Goal: Task Accomplishment & Management: Use online tool/utility

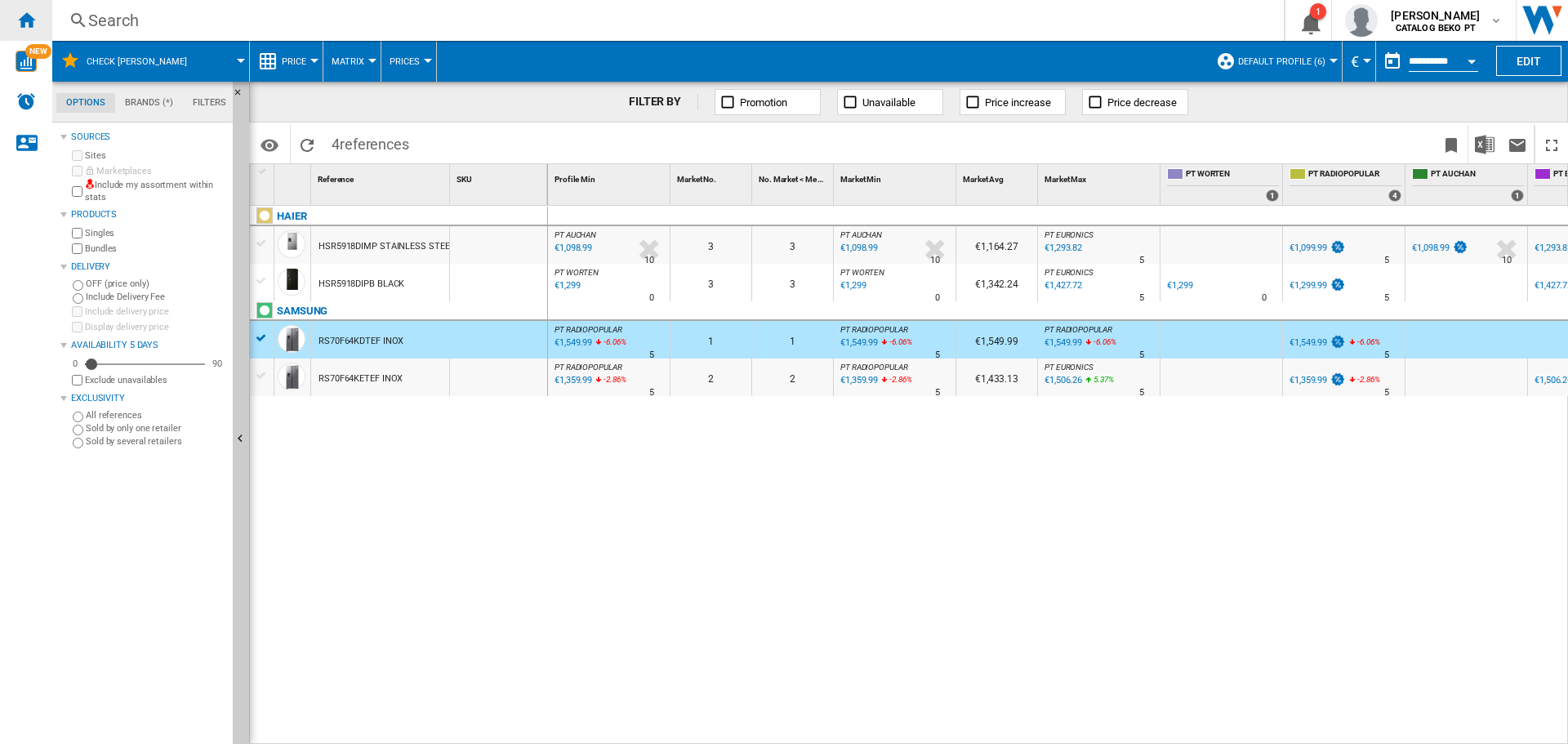
click at [35, 22] on ng-md-icon "Home" at bounding box center [26, 19] width 19 height 19
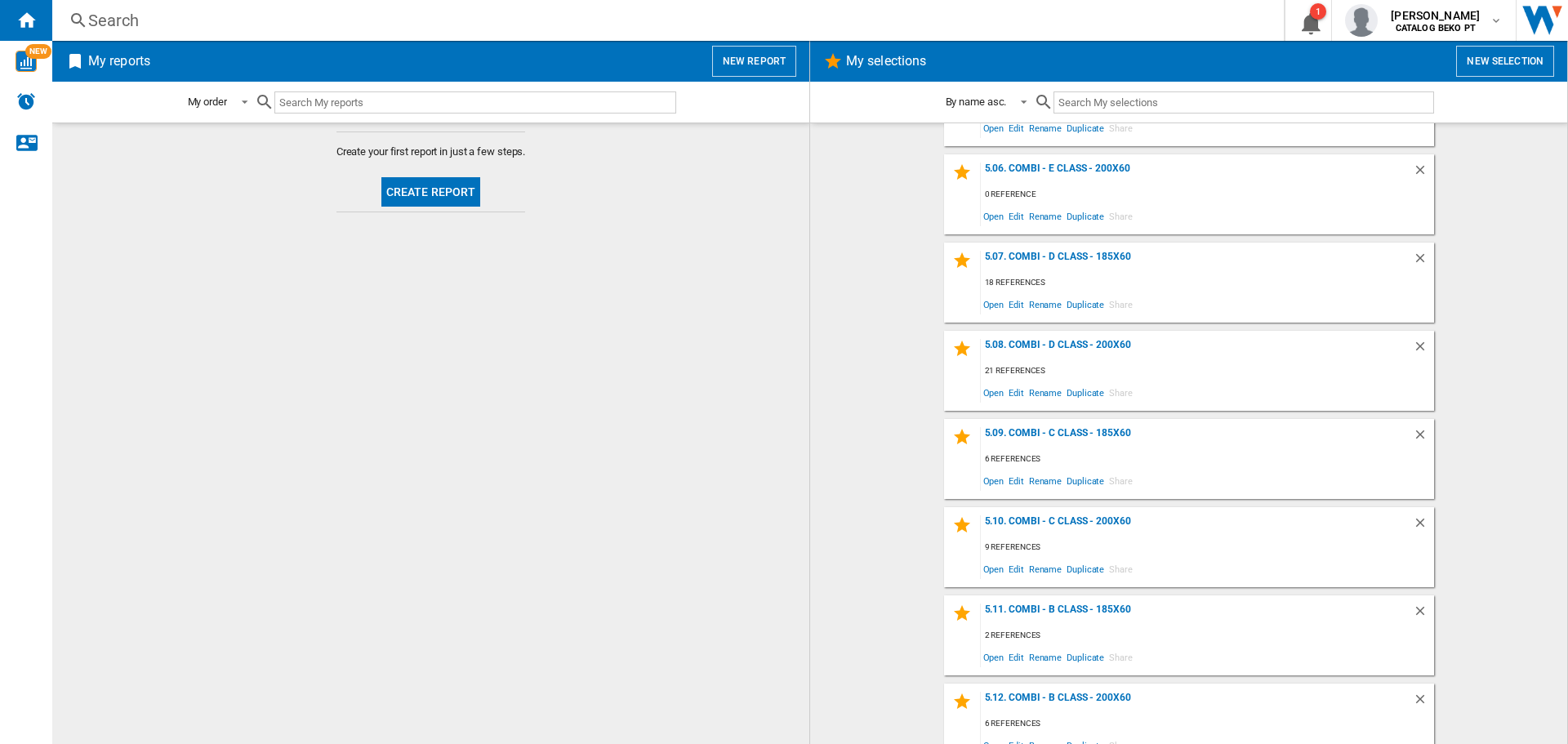
scroll to position [1938, 0]
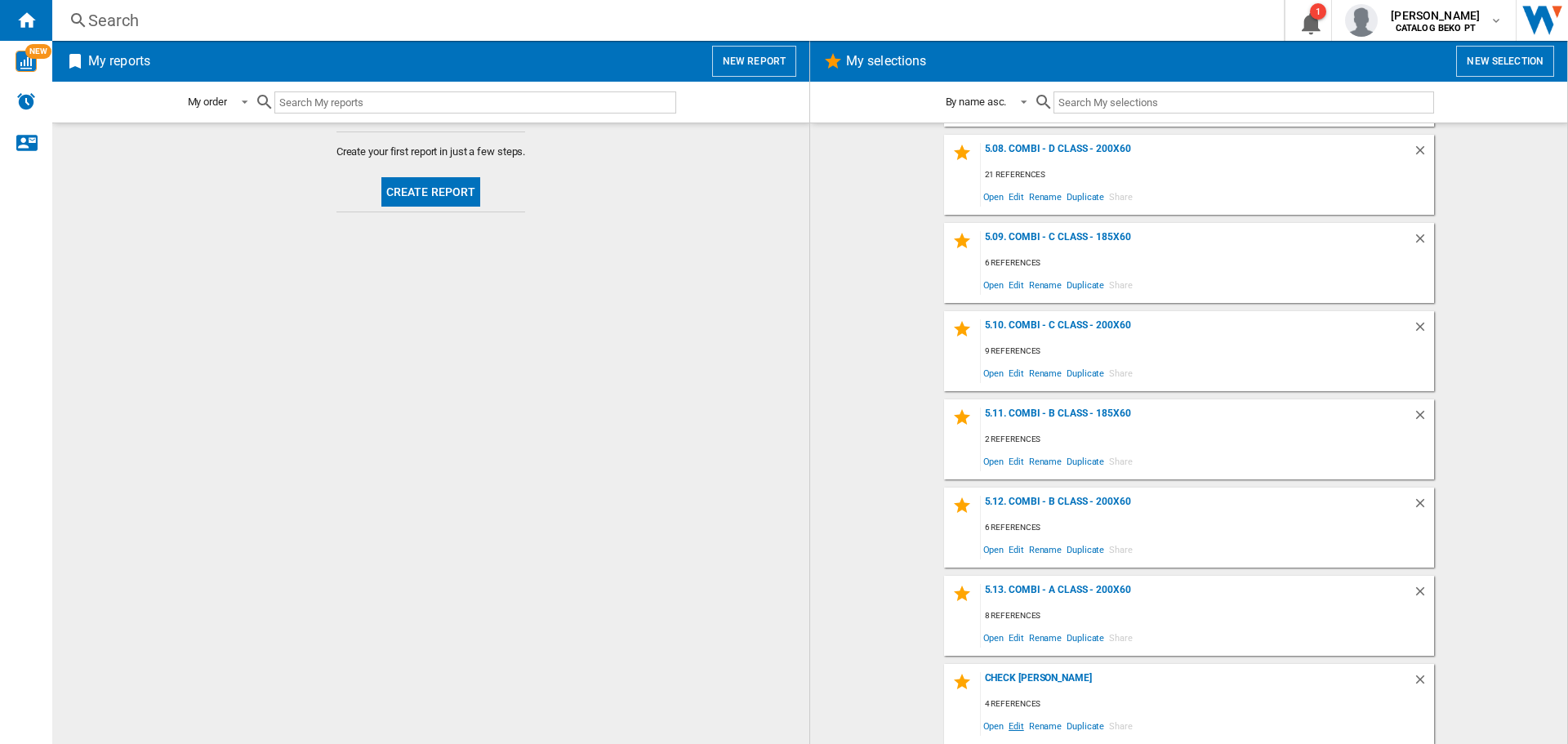
click at [1011, 723] on span "Edit" at bounding box center [1017, 726] width 20 height 22
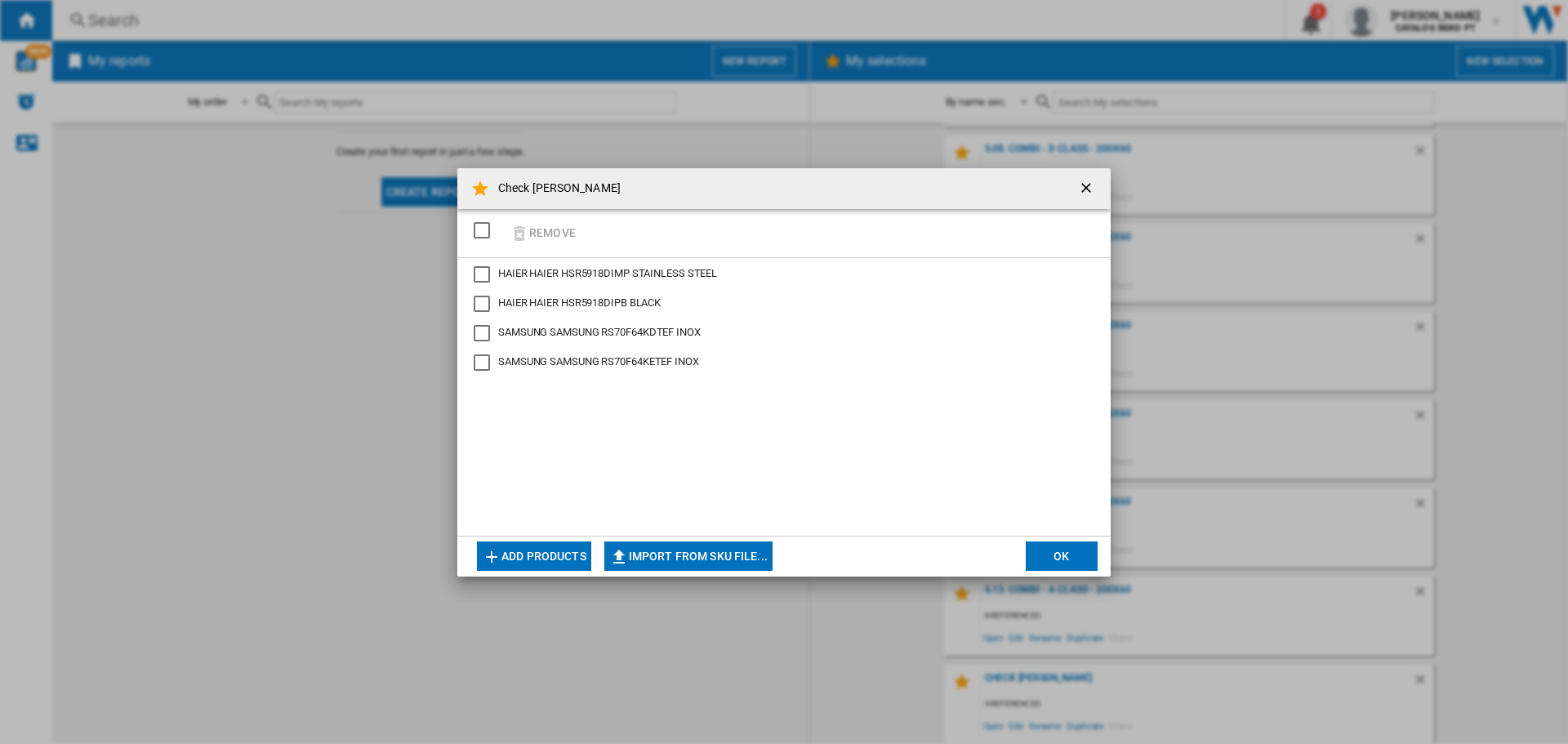
click at [485, 231] on div "SELECTIONS.EDITION_POPUP.SELECT_DESELECT" at bounding box center [482, 231] width 16 height 16
click at [536, 226] on button "Remove" at bounding box center [542, 234] width 76 height 38
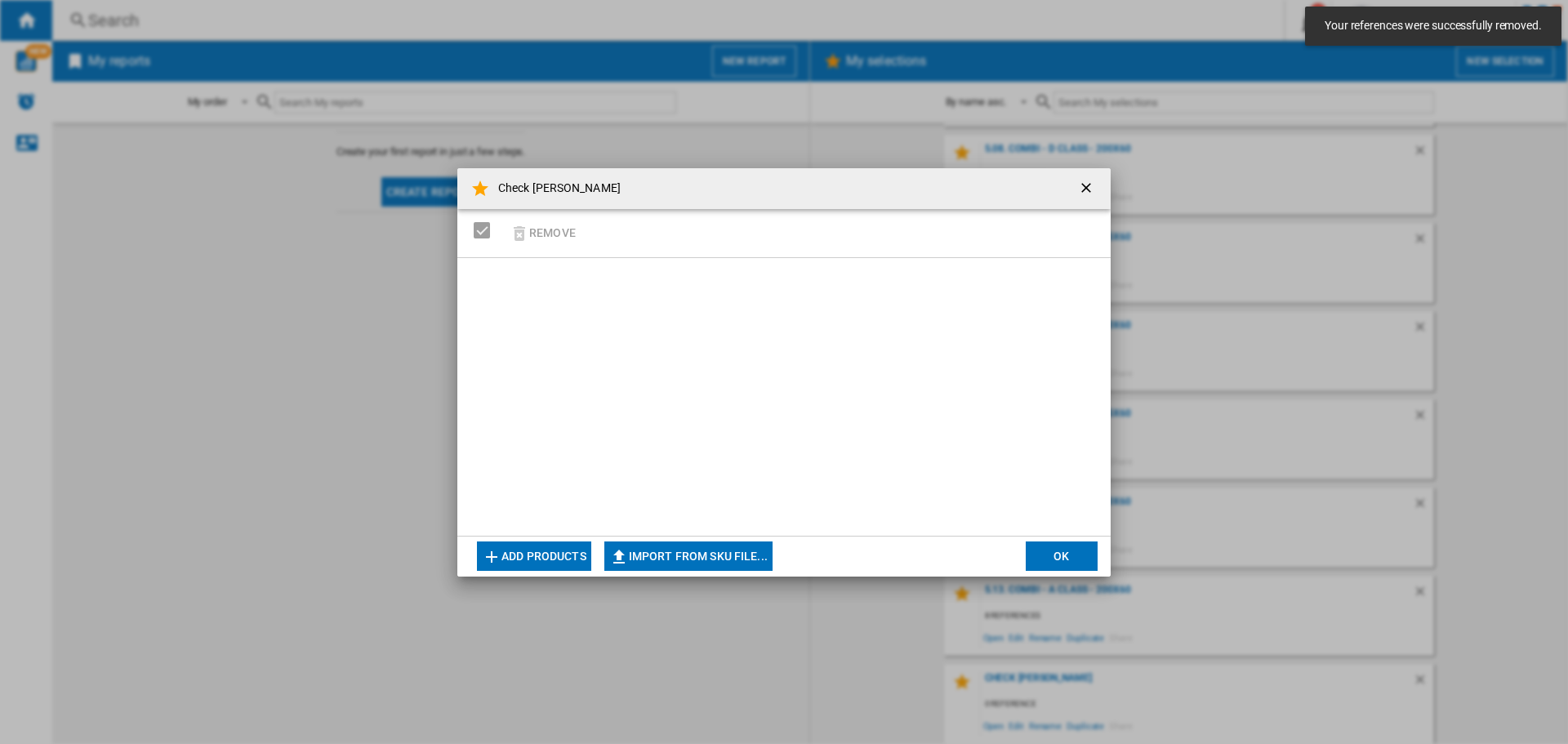
click at [555, 557] on button "Add products" at bounding box center [534, 556] width 114 height 29
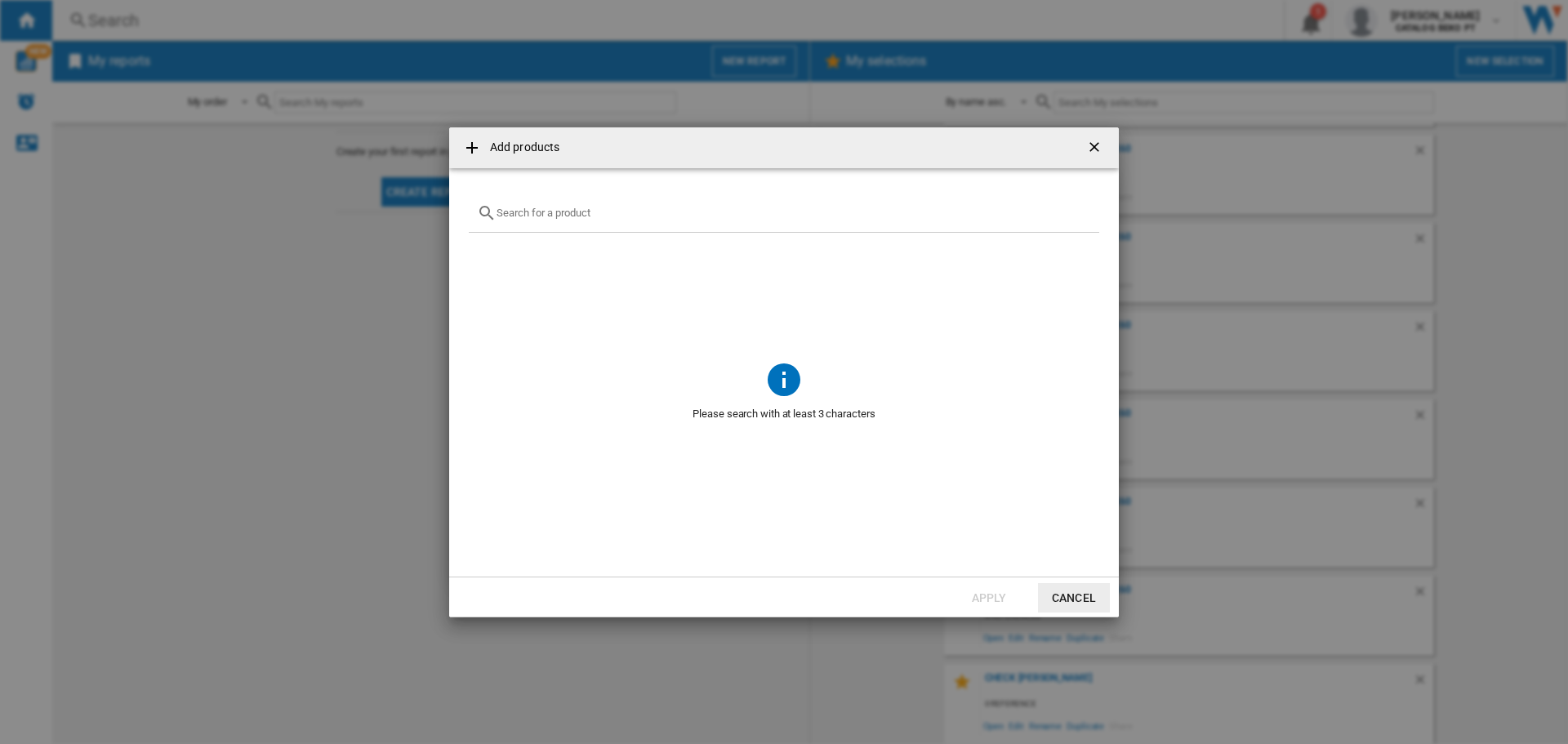
click at [552, 221] on div "Add products ..." at bounding box center [784, 213] width 630 height 38
click at [558, 210] on input "Add products ..." at bounding box center [793, 213] width 594 height 12
paste input "KGN36VWDB"
type input "KGN36VWD"
click at [583, 252] on div "BOSCH KGN36VWDA WHITE" at bounding box center [811, 252] width 571 height 16
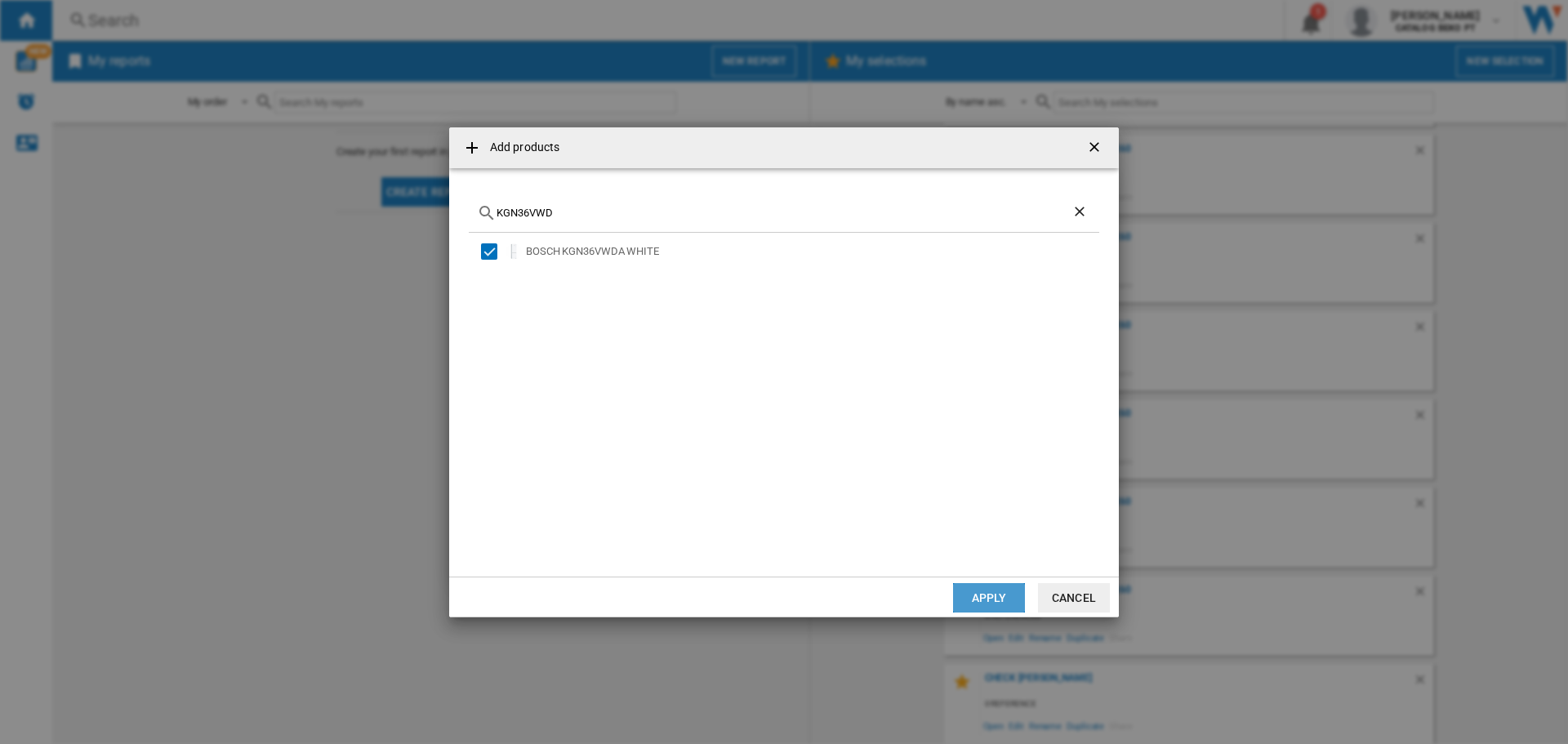
click at [995, 596] on button "Apply" at bounding box center [989, 598] width 71 height 29
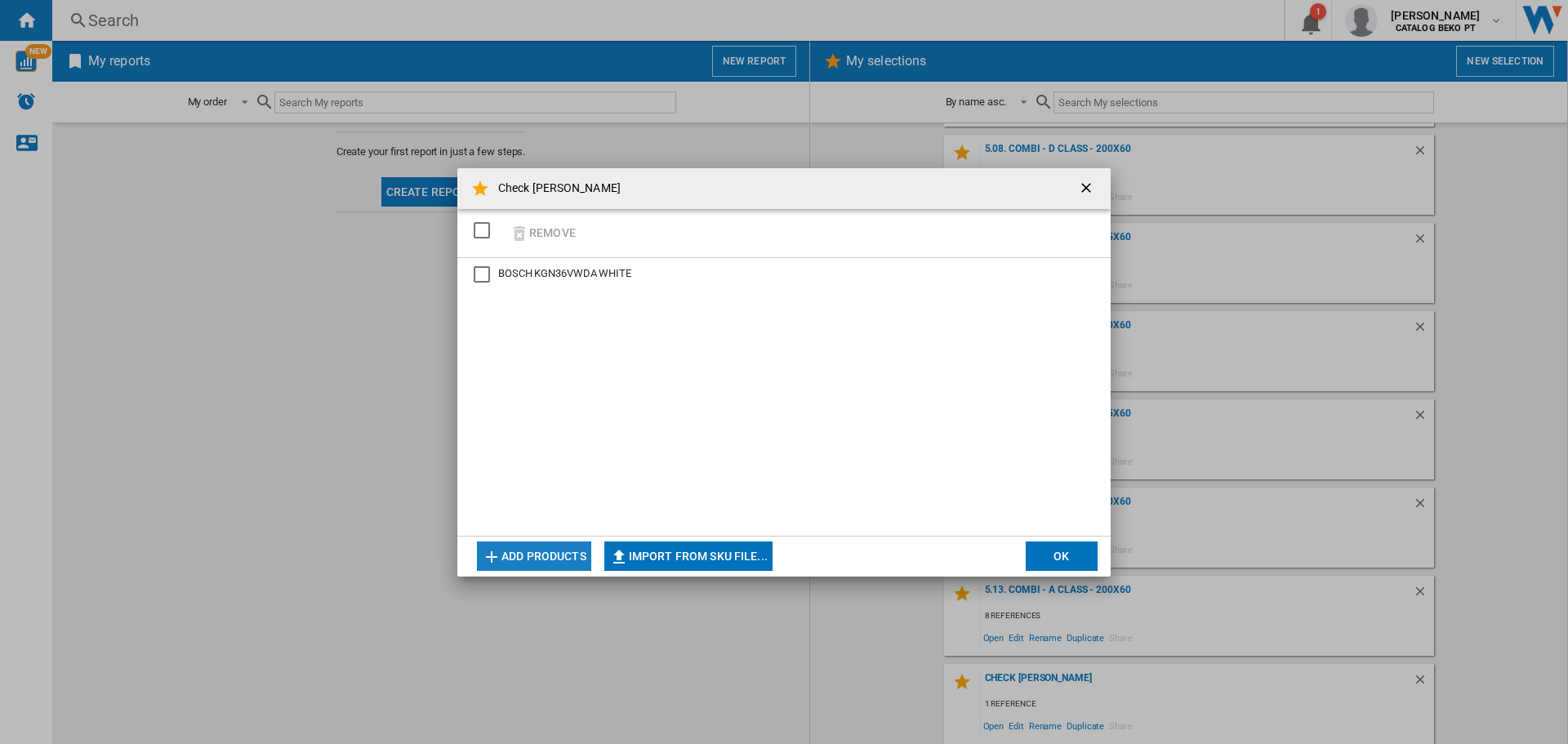
click at [527, 554] on button "Add products" at bounding box center [534, 556] width 114 height 29
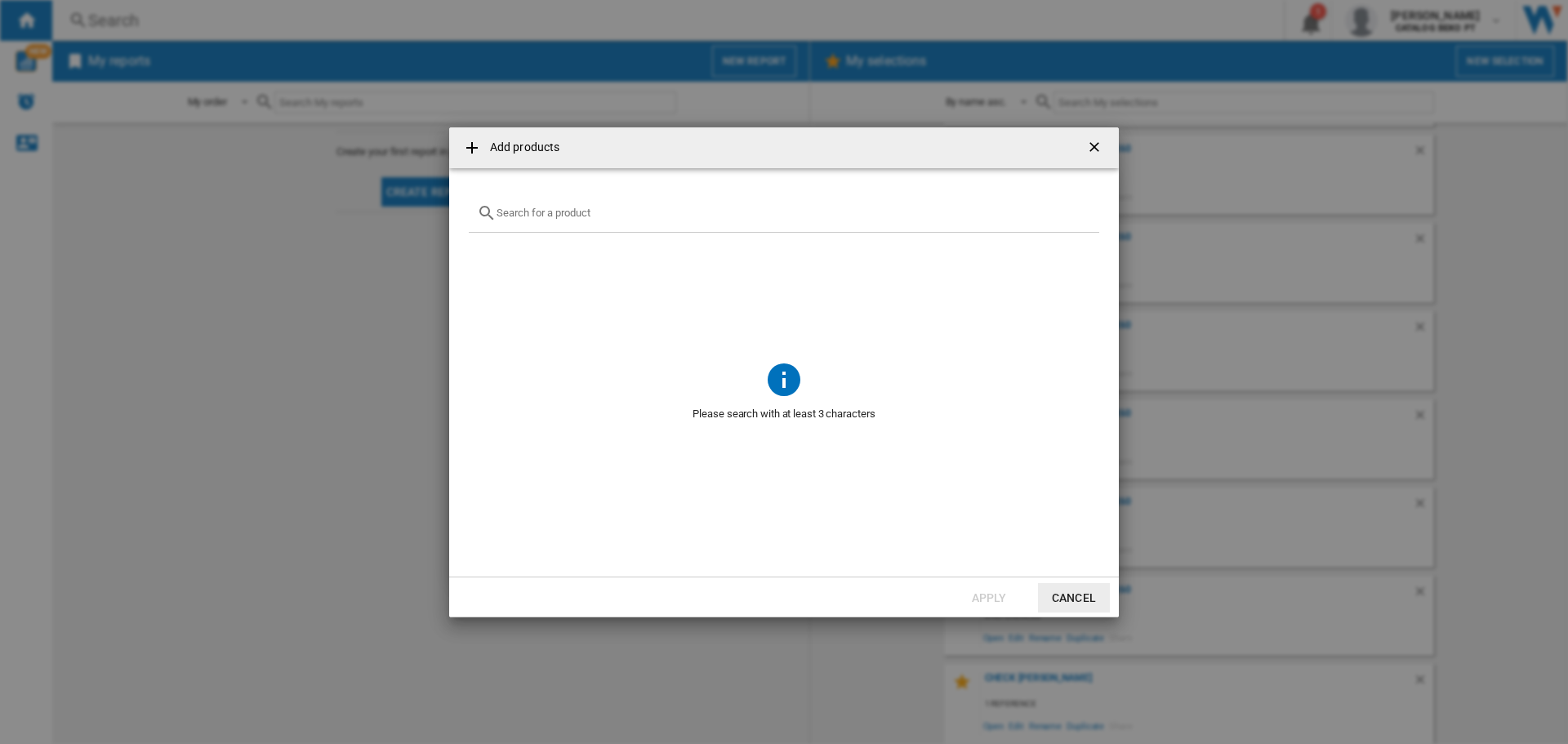
click at [588, 215] on input "Add products ..." at bounding box center [793, 213] width 594 height 12
paste input "ORC6N321DW"
type input "ORC6N321DW"
click at [550, 255] on div "AEG ORC6N321DW WHITE" at bounding box center [811, 252] width 571 height 16
click at [976, 594] on button "Apply" at bounding box center [989, 598] width 71 height 29
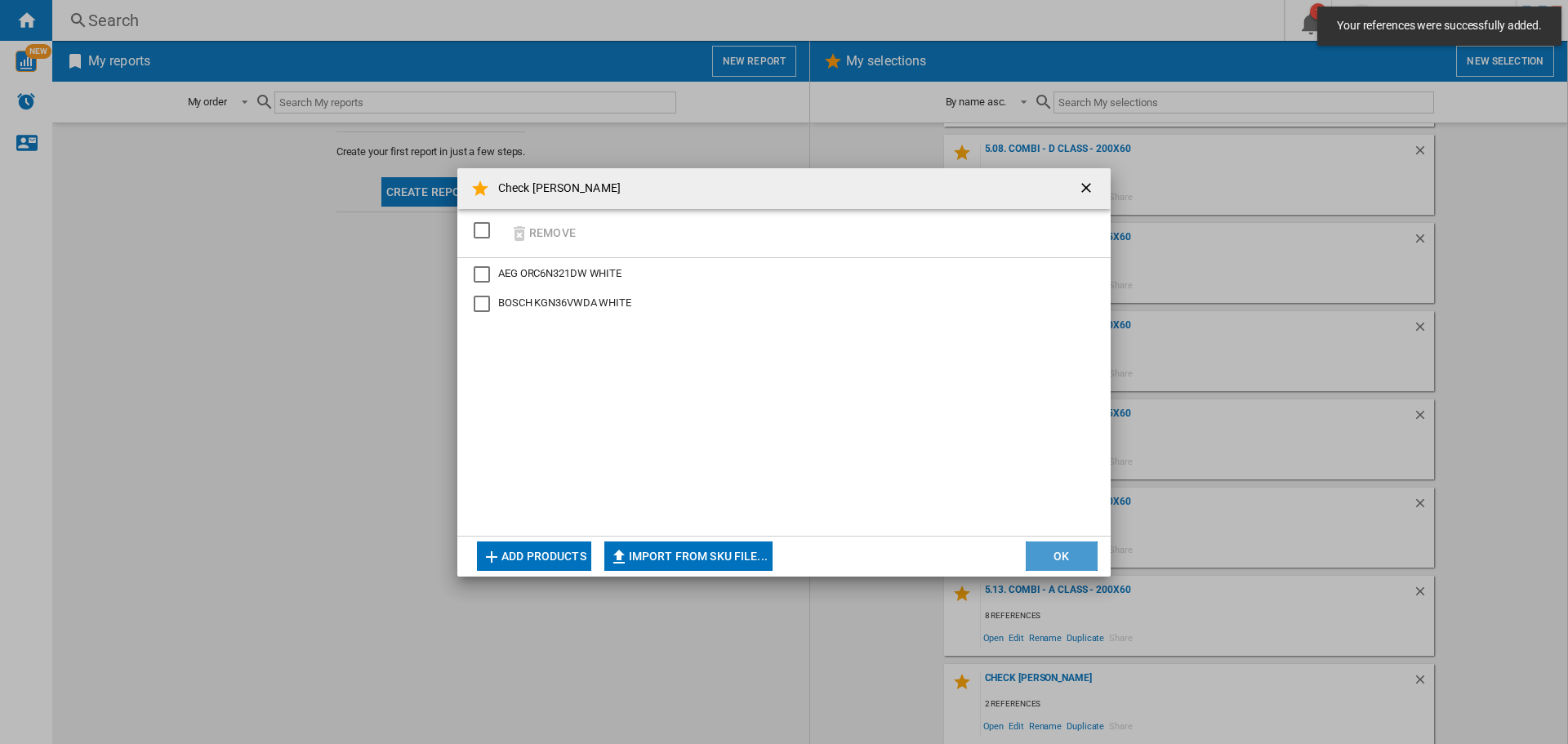
click at [1040, 556] on button "OK" at bounding box center [1062, 556] width 71 height 29
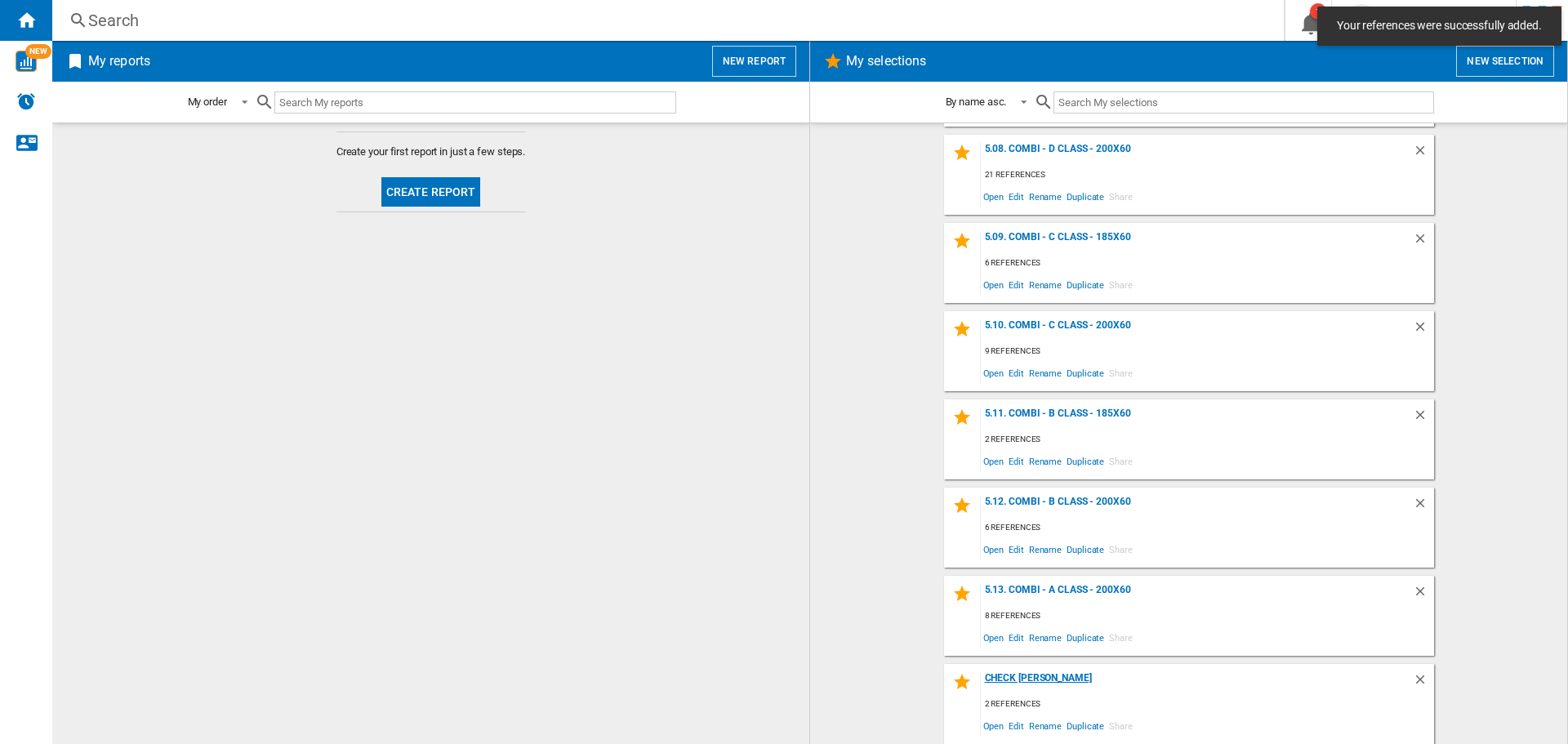
click at [1018, 679] on div "Check [PERSON_NAME]" at bounding box center [1197, 684] width 432 height 22
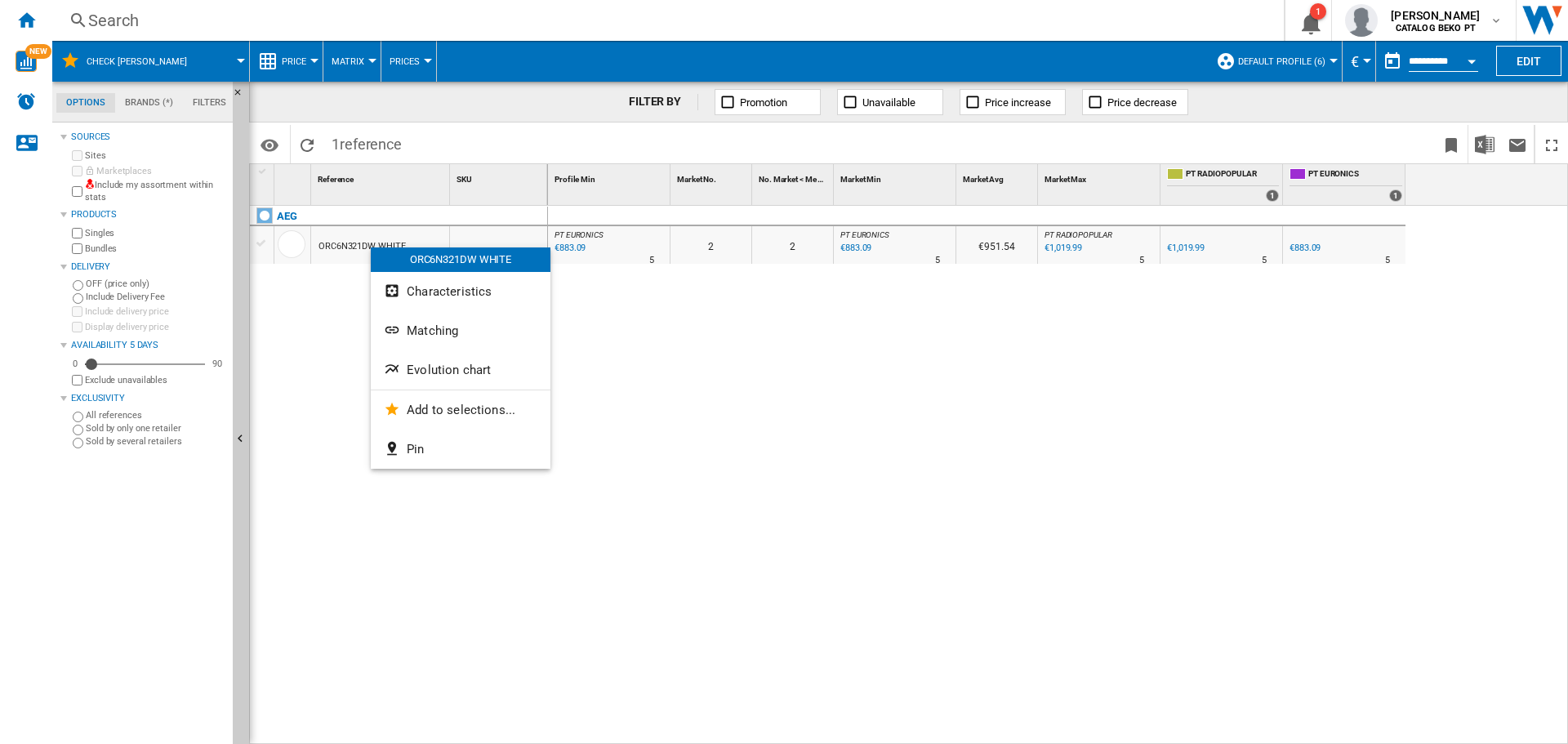
click at [1472, 57] on div at bounding box center [784, 372] width 1568 height 744
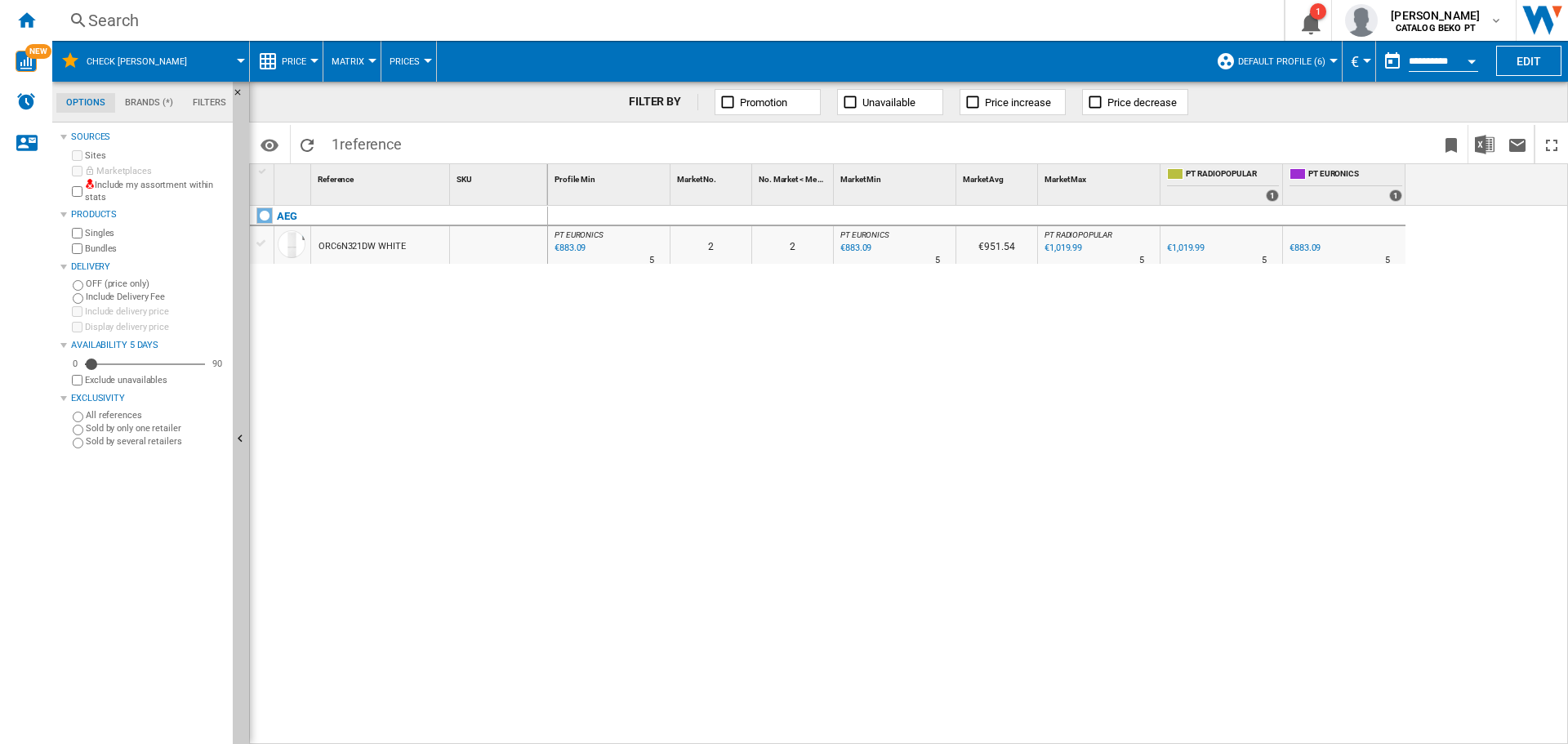
click at [1472, 61] on div "Open calendar" at bounding box center [1471, 61] width 8 height 4
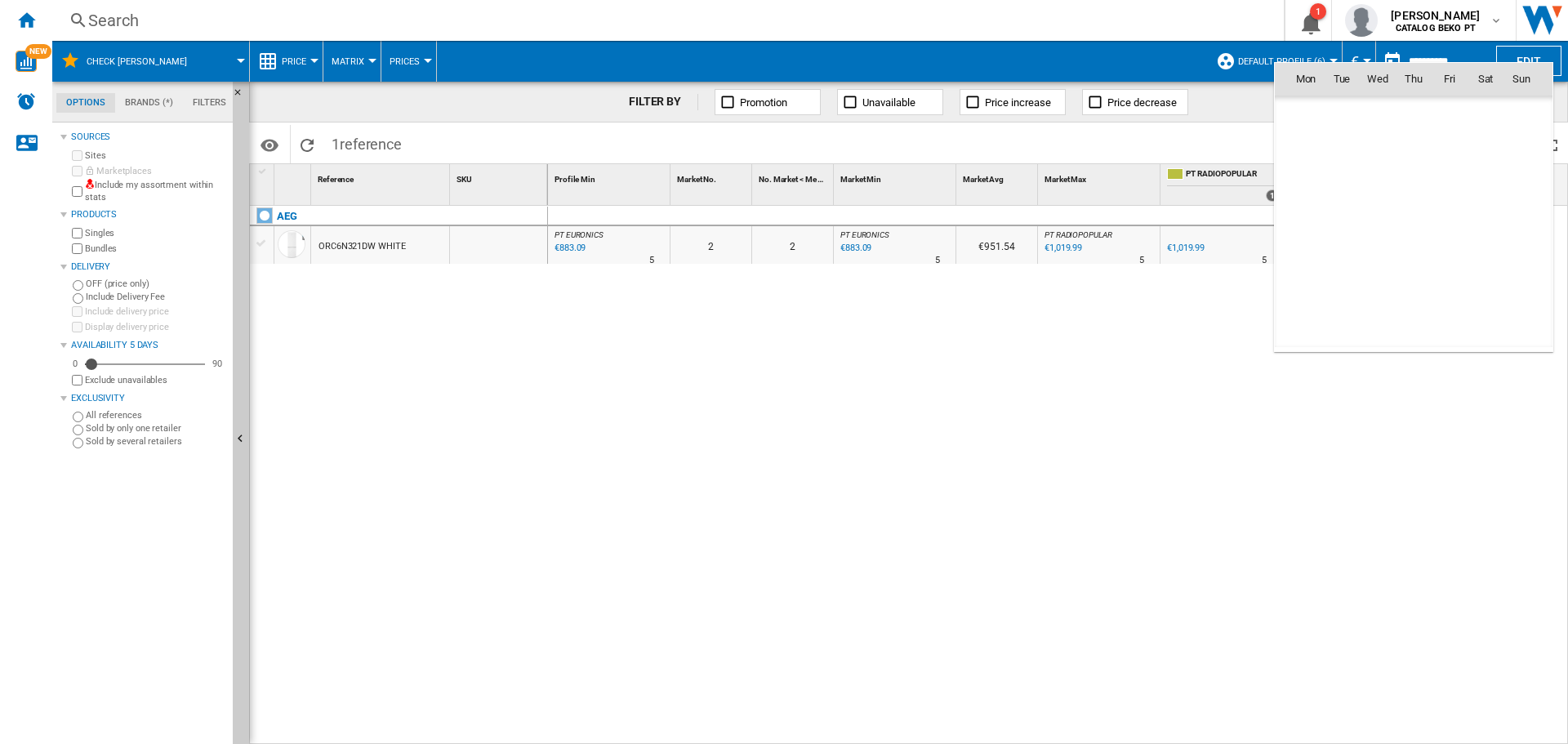
scroll to position [7795, 0]
click at [1373, 158] on span "1" at bounding box center [1377, 150] width 33 height 33
type input "**********"
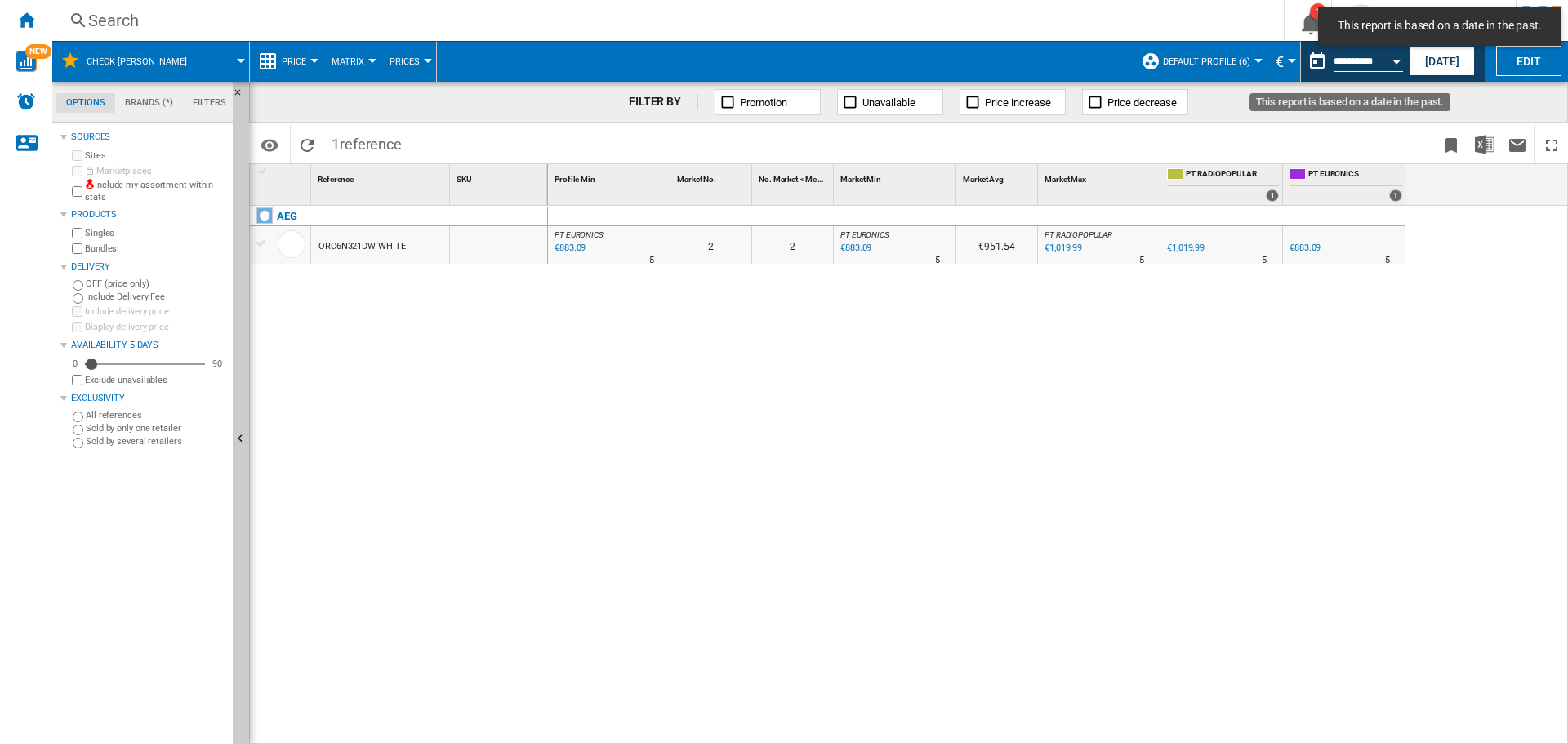
click at [1392, 61] on div "Open calendar" at bounding box center [1396, 61] width 8 height 4
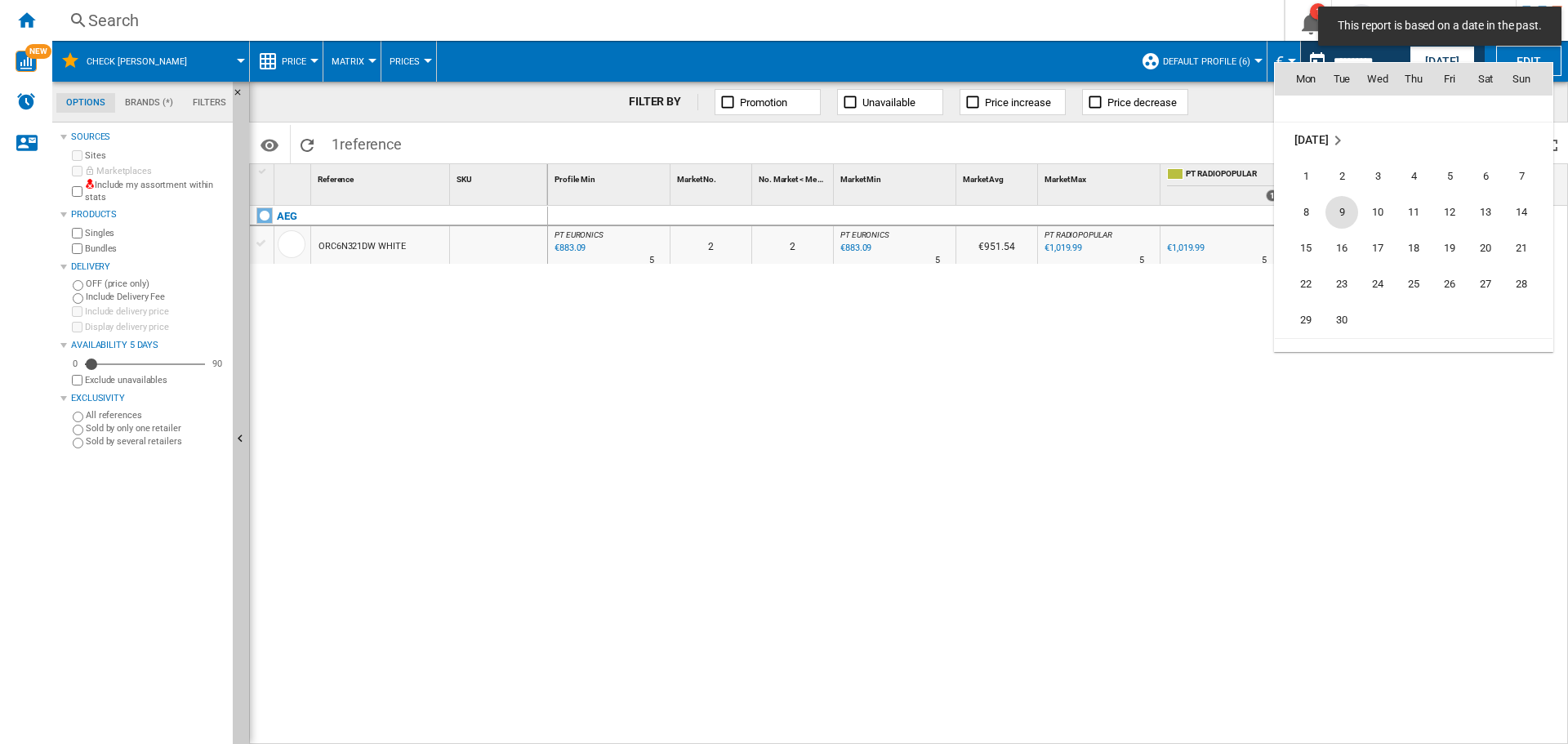
scroll to position [7467, 0]
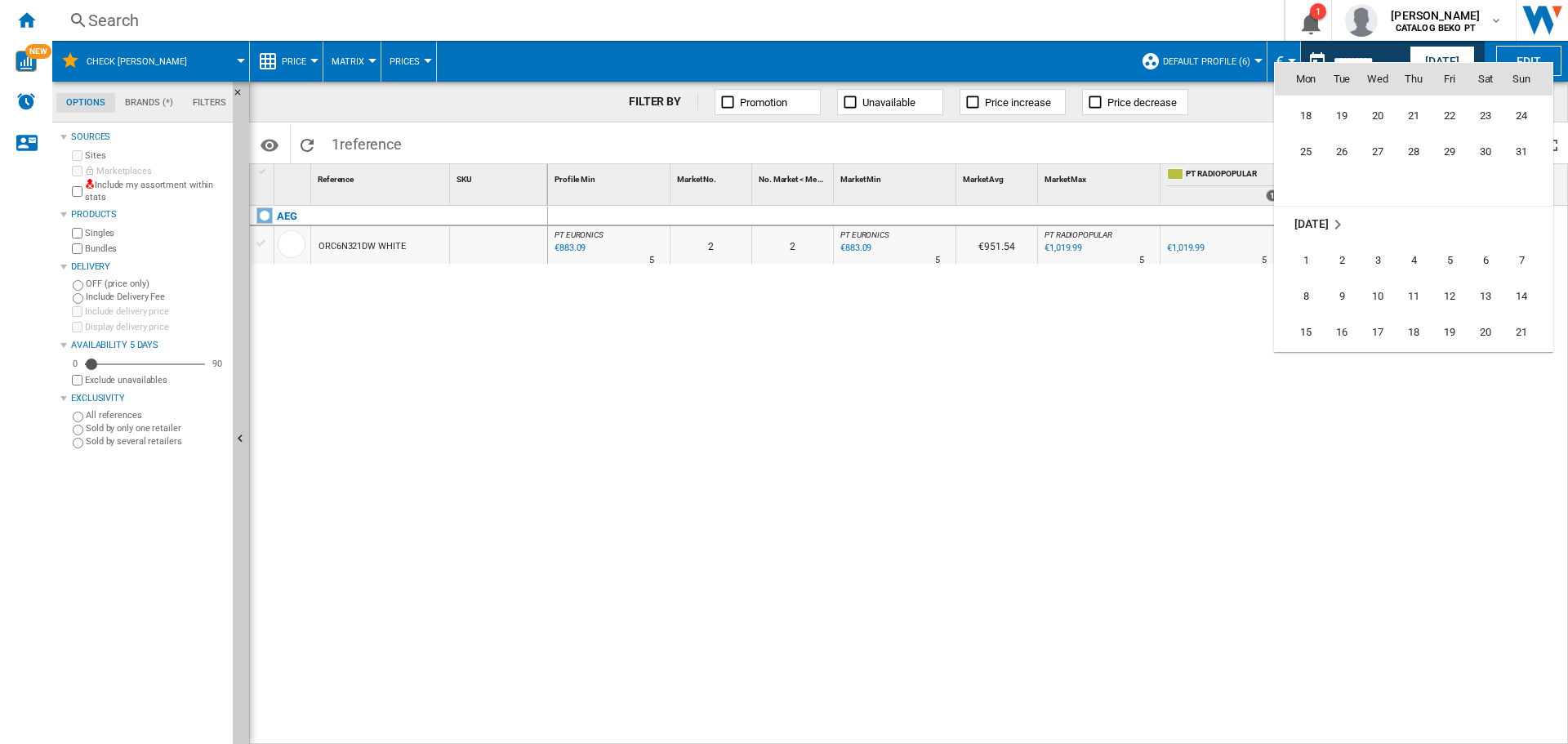
click at [1301, 258] on span "1" at bounding box center [1306, 261] width 33 height 33
type input "**********"
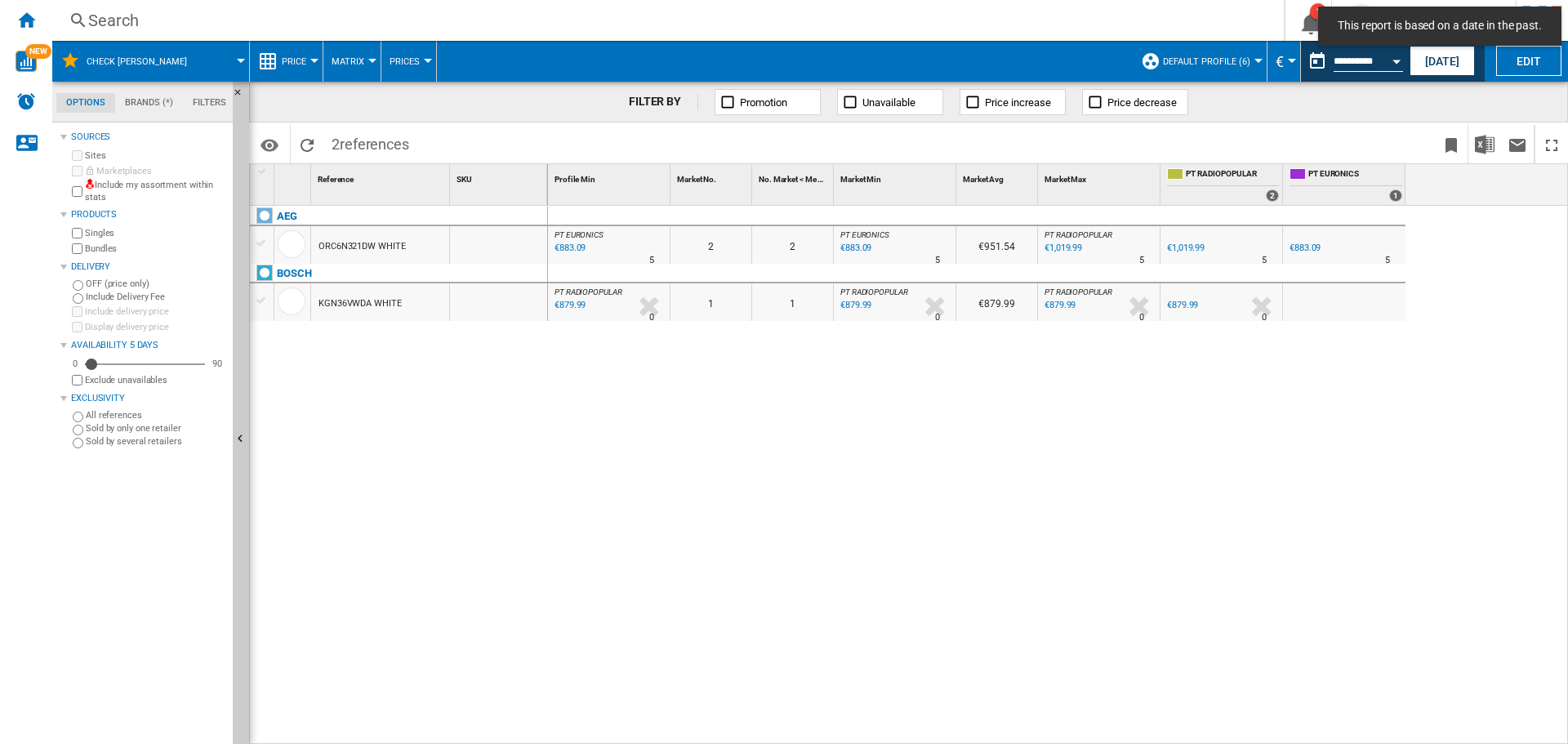
click at [258, 246] on div at bounding box center [261, 244] width 17 height 15
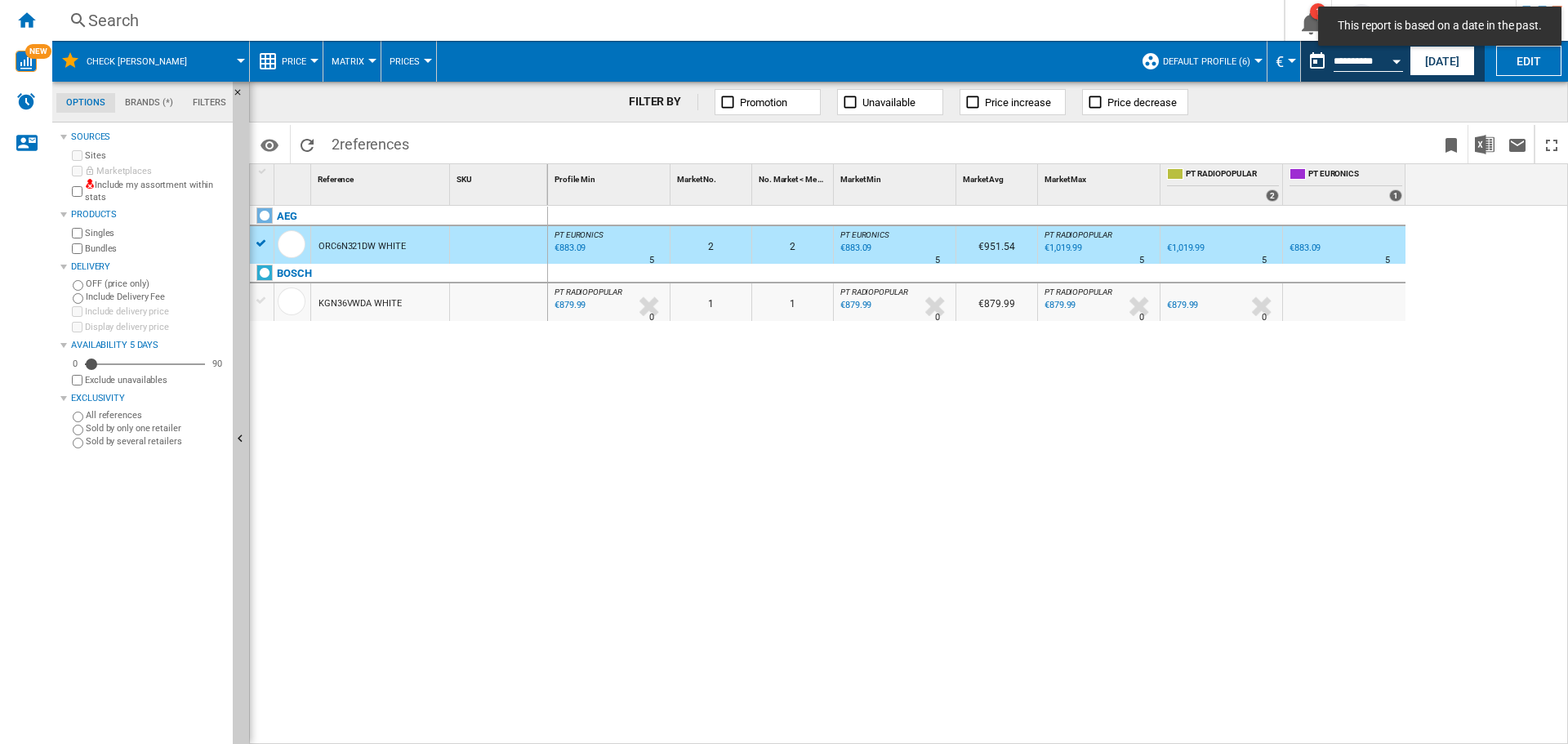
click at [260, 301] on div at bounding box center [261, 301] width 17 height 15
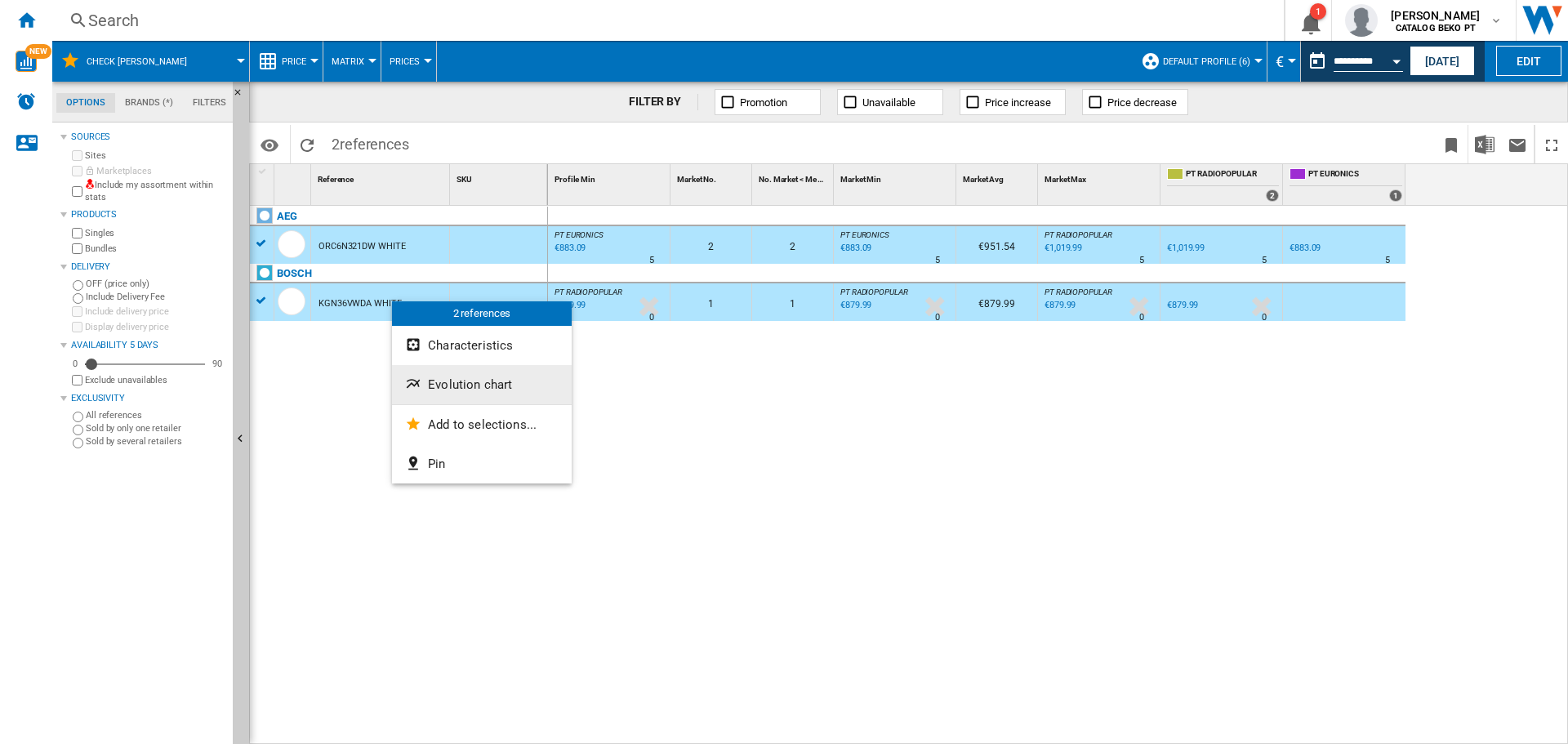
click at [454, 391] on span "Evolution chart" at bounding box center [470, 385] width 84 height 15
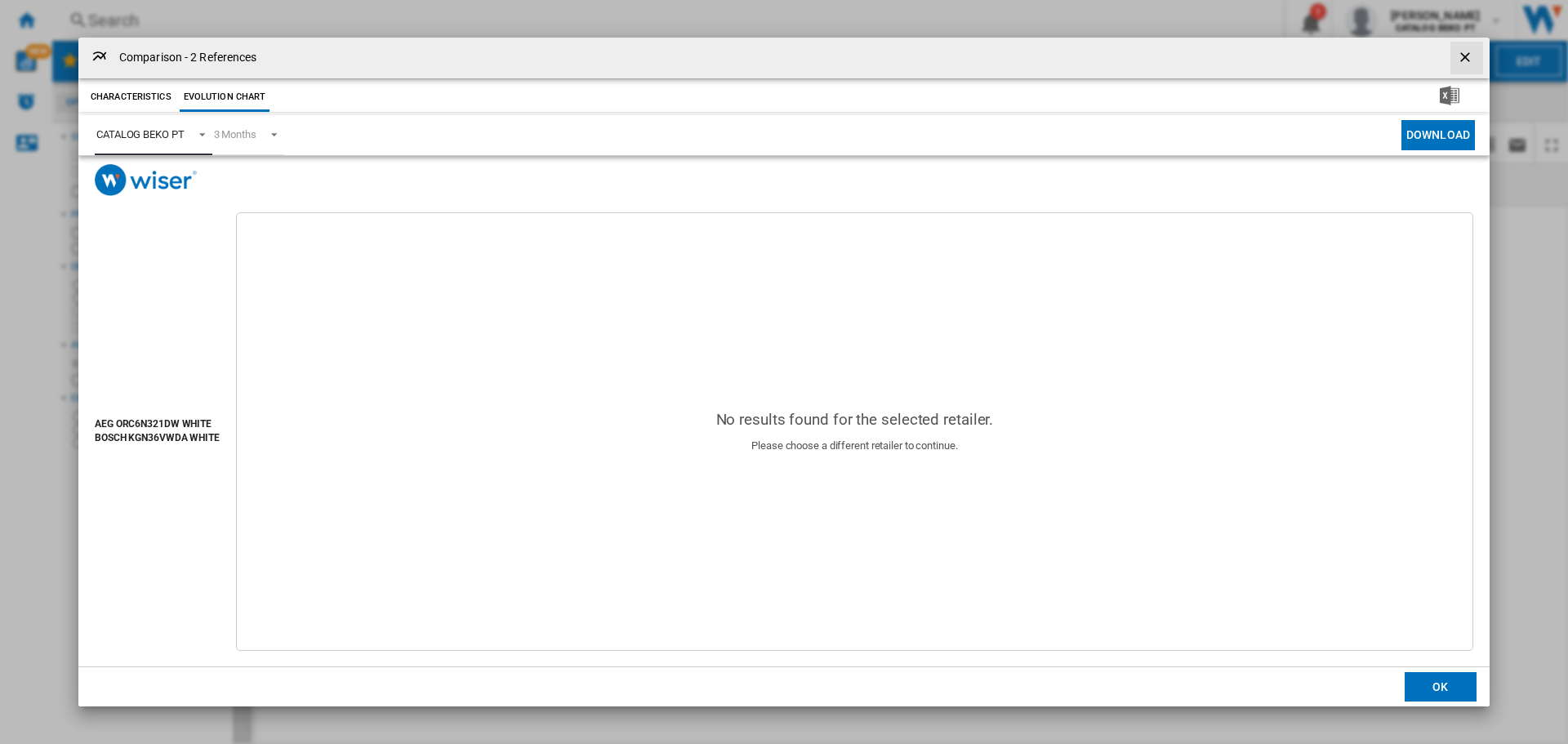
click at [155, 134] on div "CATALOG BEKO PT" at bounding box center [140, 134] width 88 height 12
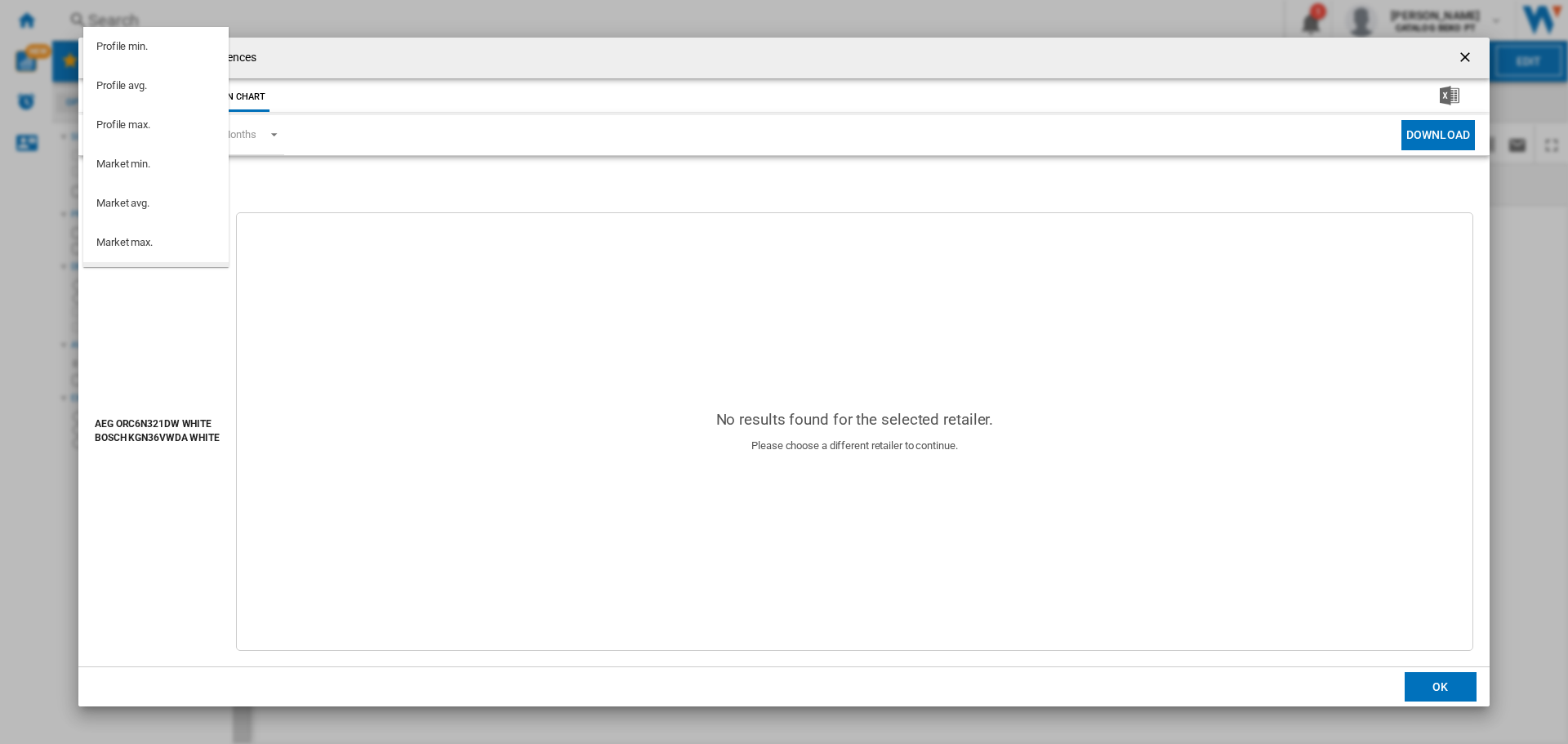
scroll to position [147, 0]
click at [159, 170] on md-option "PT WORTEN" at bounding box center [156, 174] width 146 height 39
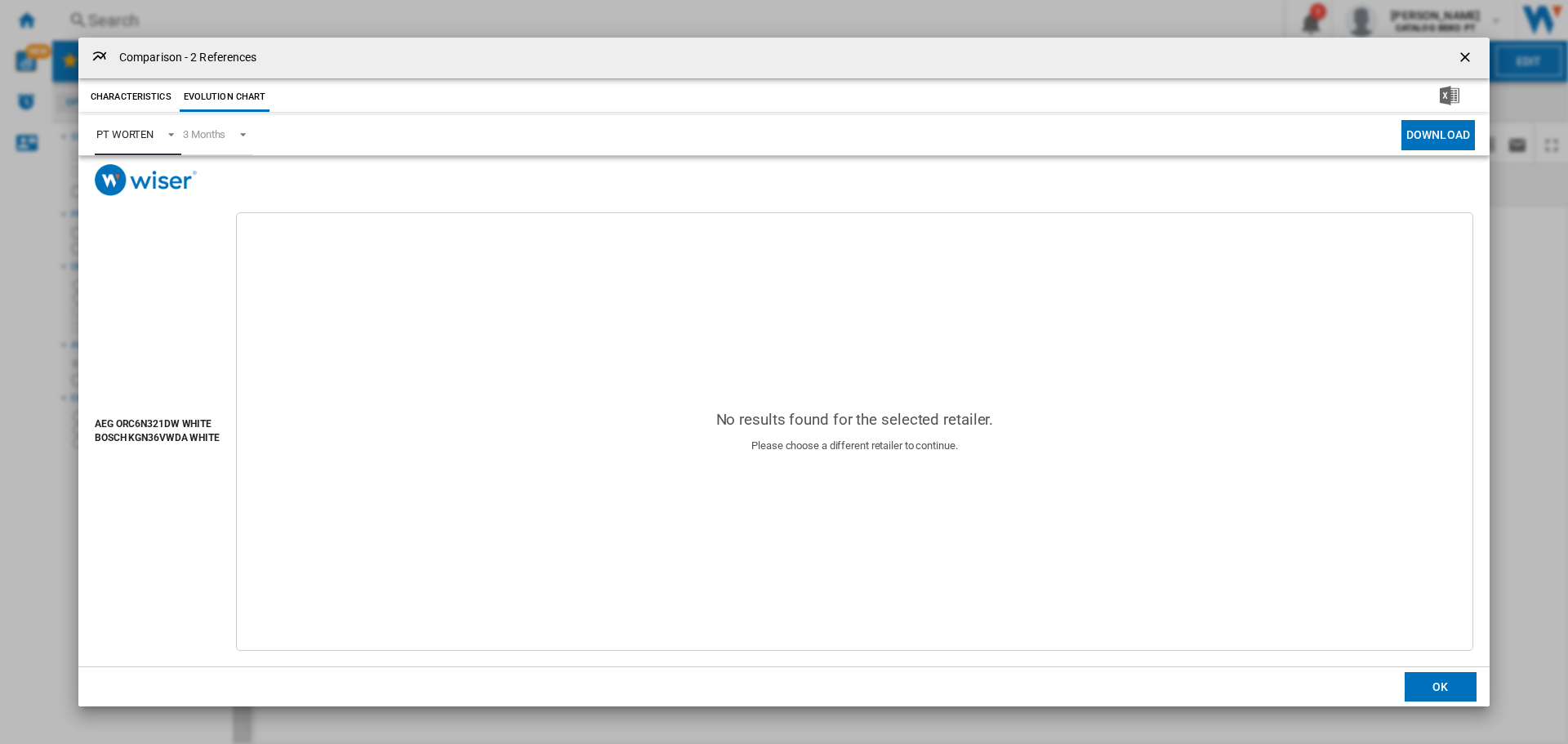
click at [157, 126] on span "Product popup" at bounding box center [166, 133] width 19 height 15
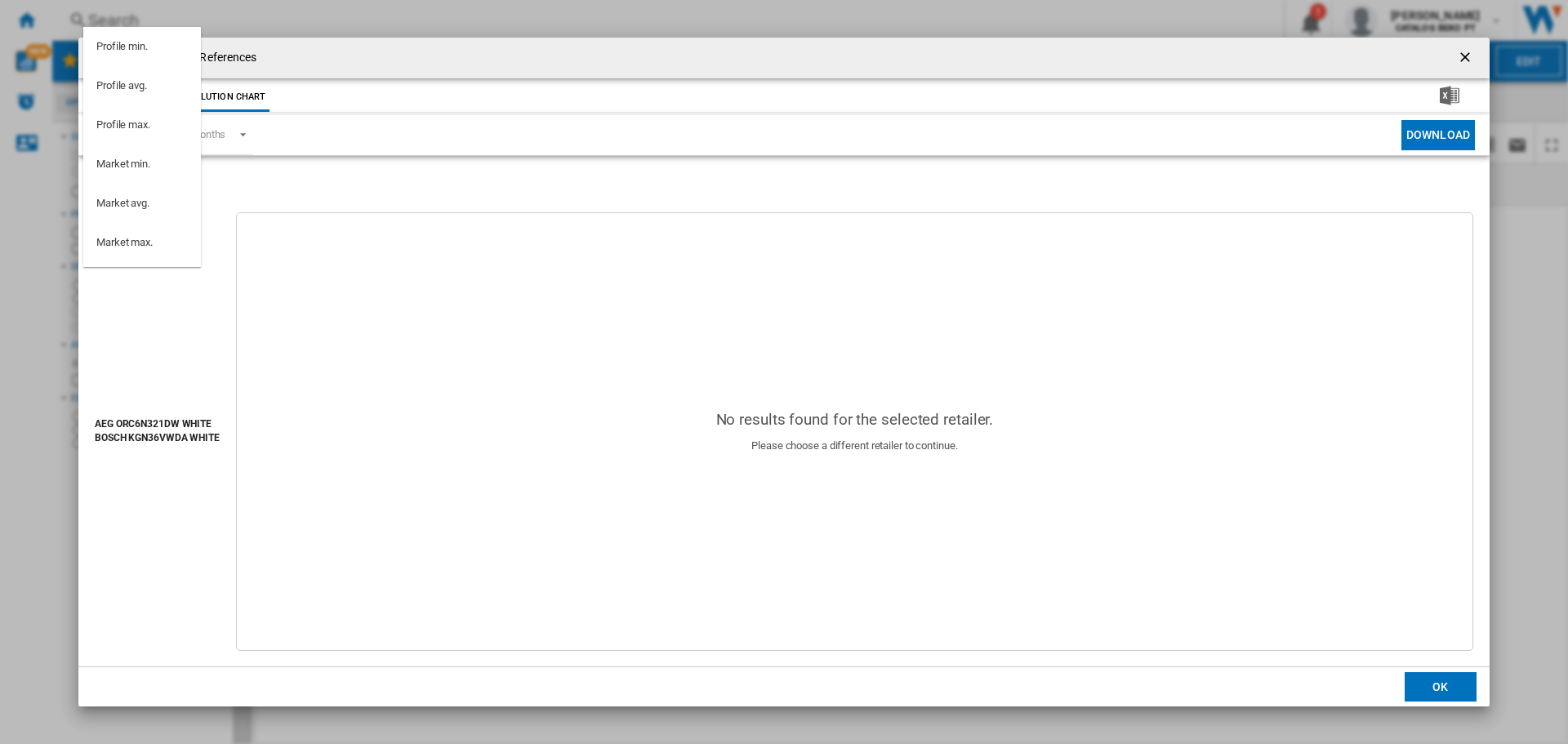
scroll to position [185, 0]
click at [169, 179] on div "PT RADIOPOPULAR" at bounding box center [142, 175] width 92 height 15
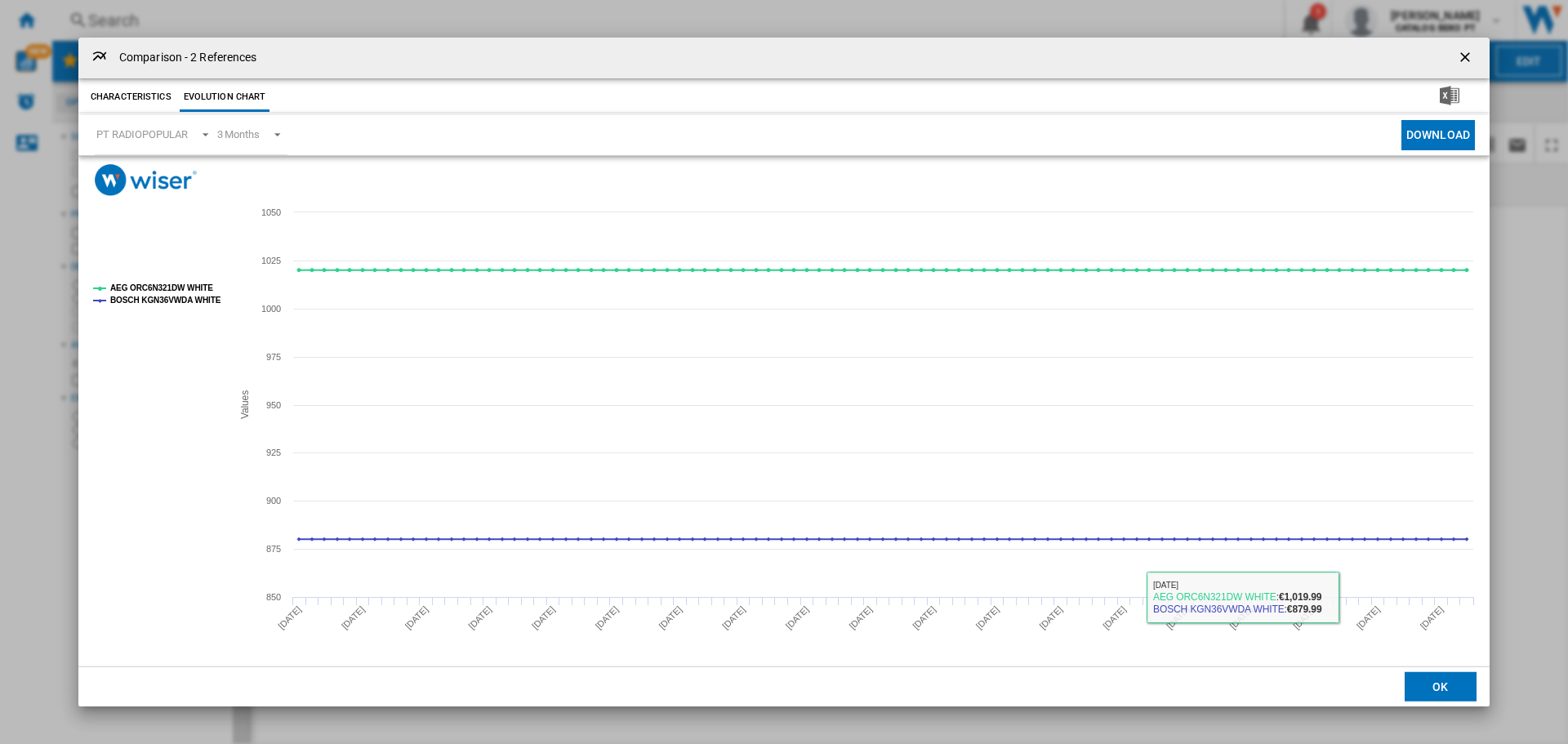
click at [1430, 679] on button "OK" at bounding box center [1441, 687] width 71 height 29
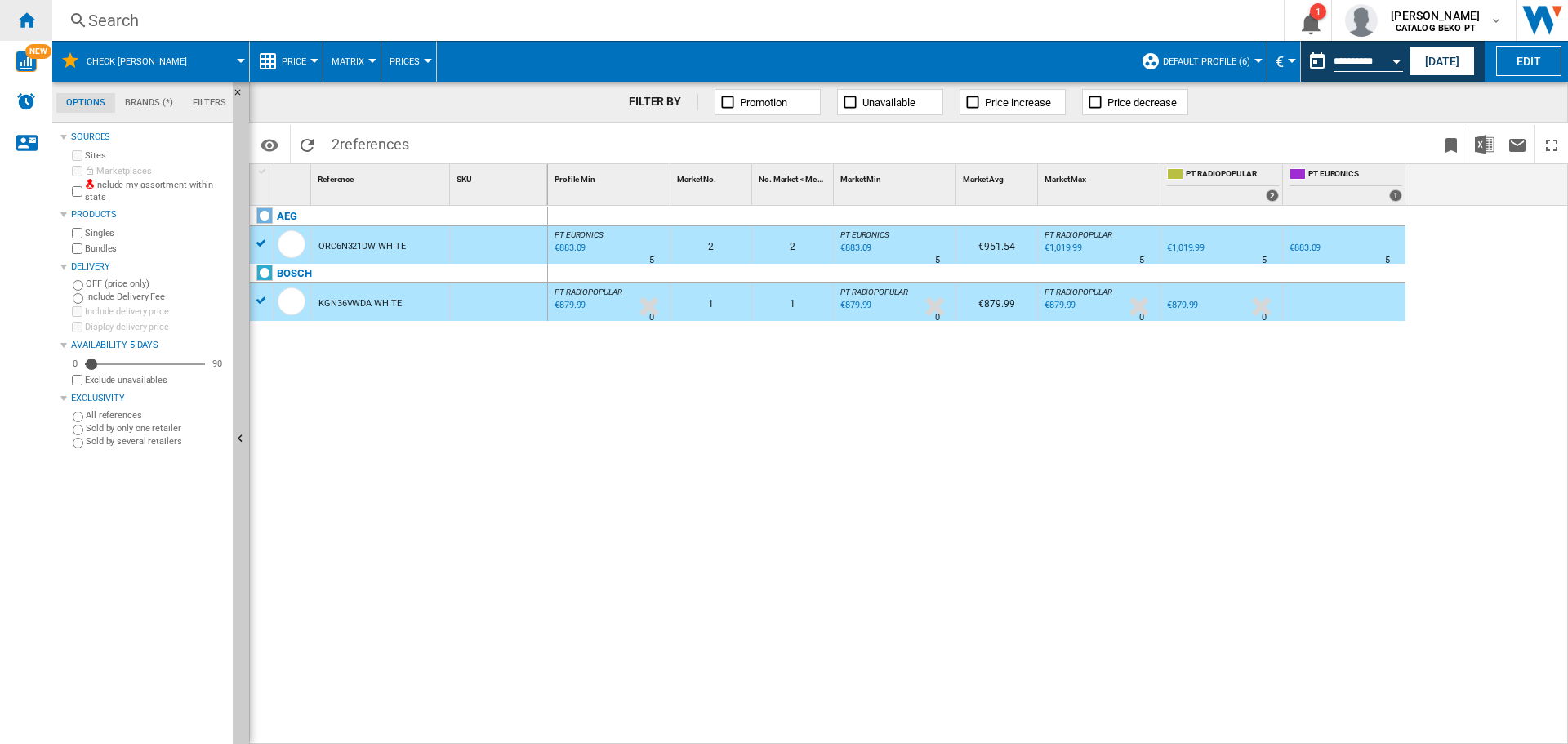
click at [25, 11] on ng-md-icon "Home" at bounding box center [26, 19] width 19 height 19
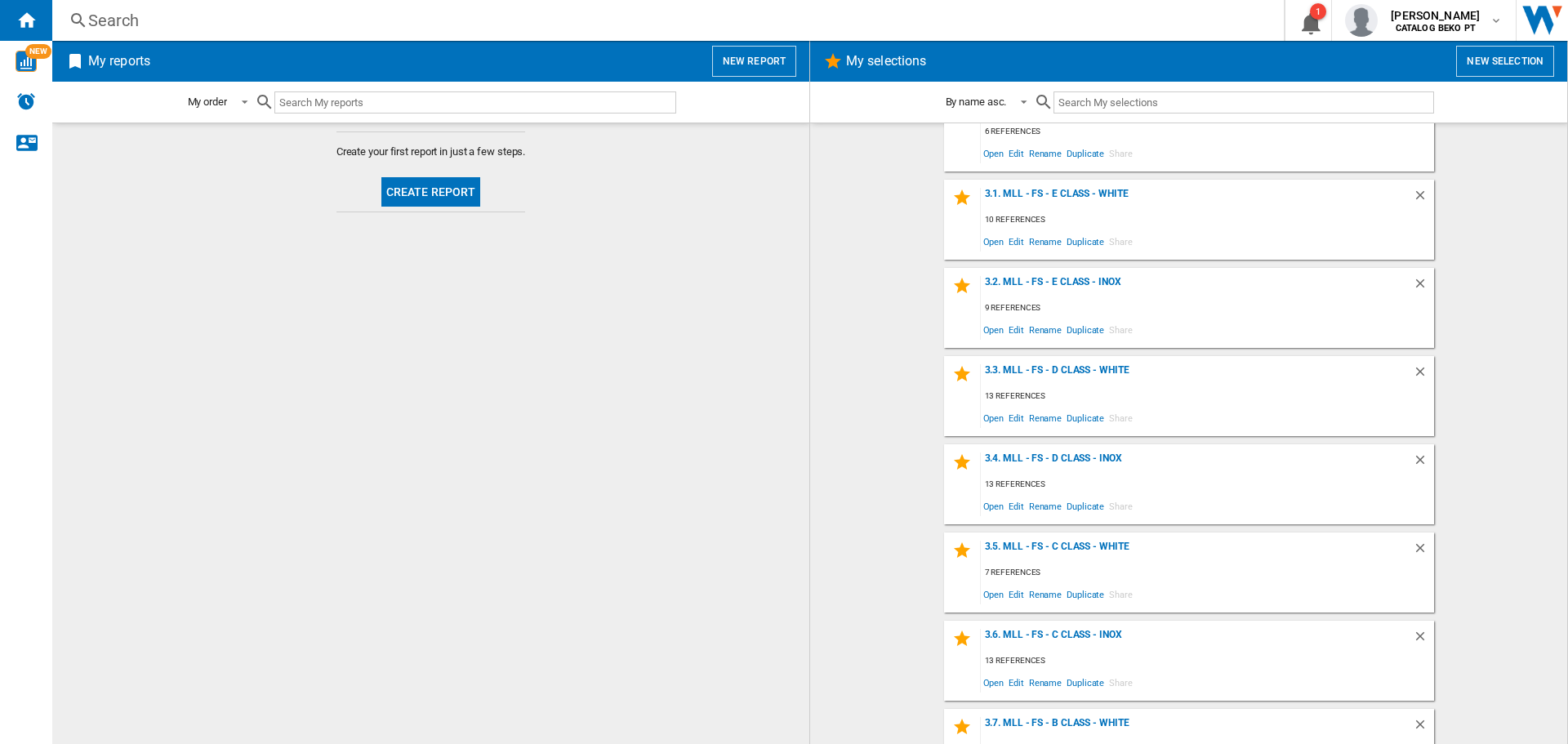
scroll to position [1938, 0]
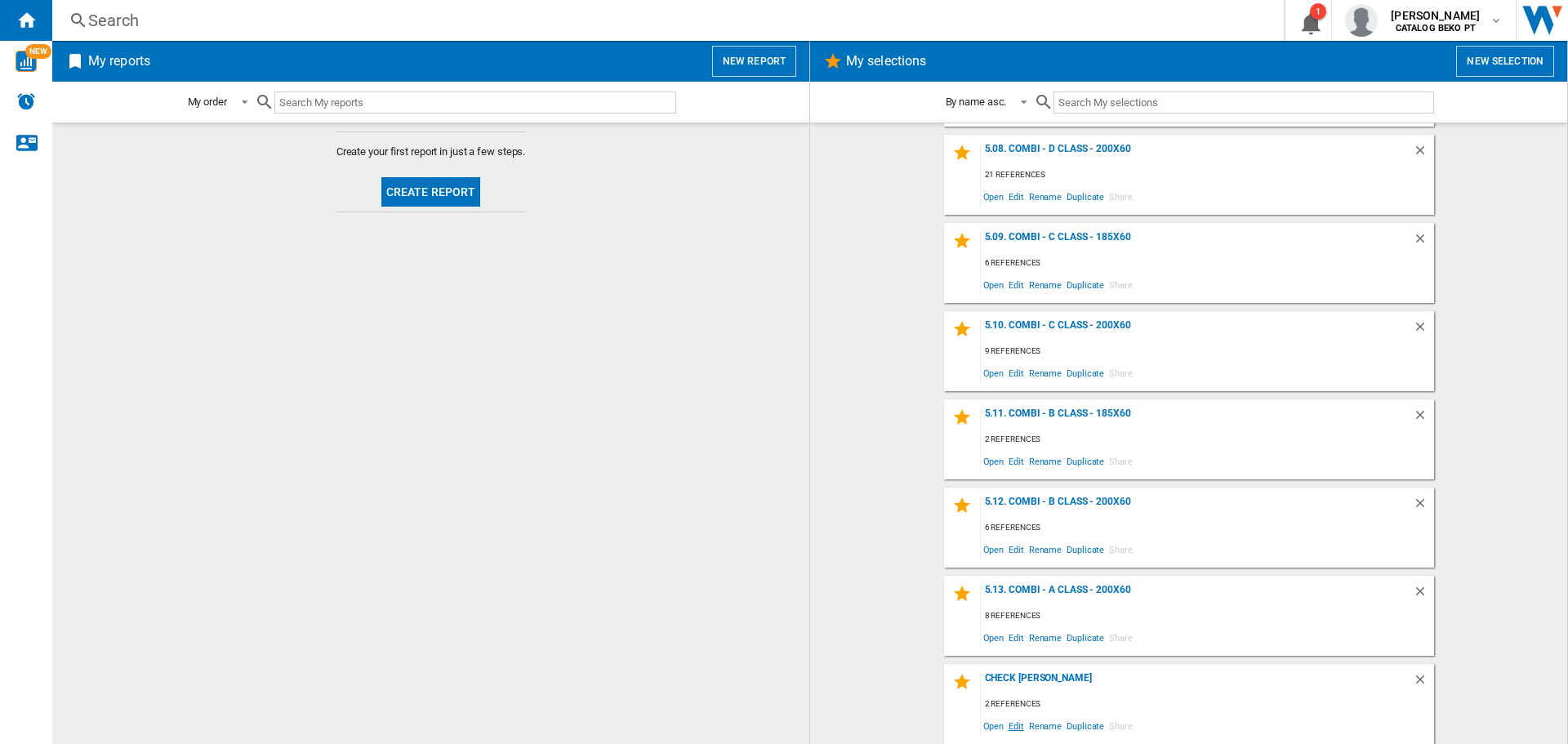
click at [1013, 733] on span "Edit" at bounding box center [1017, 726] width 20 height 22
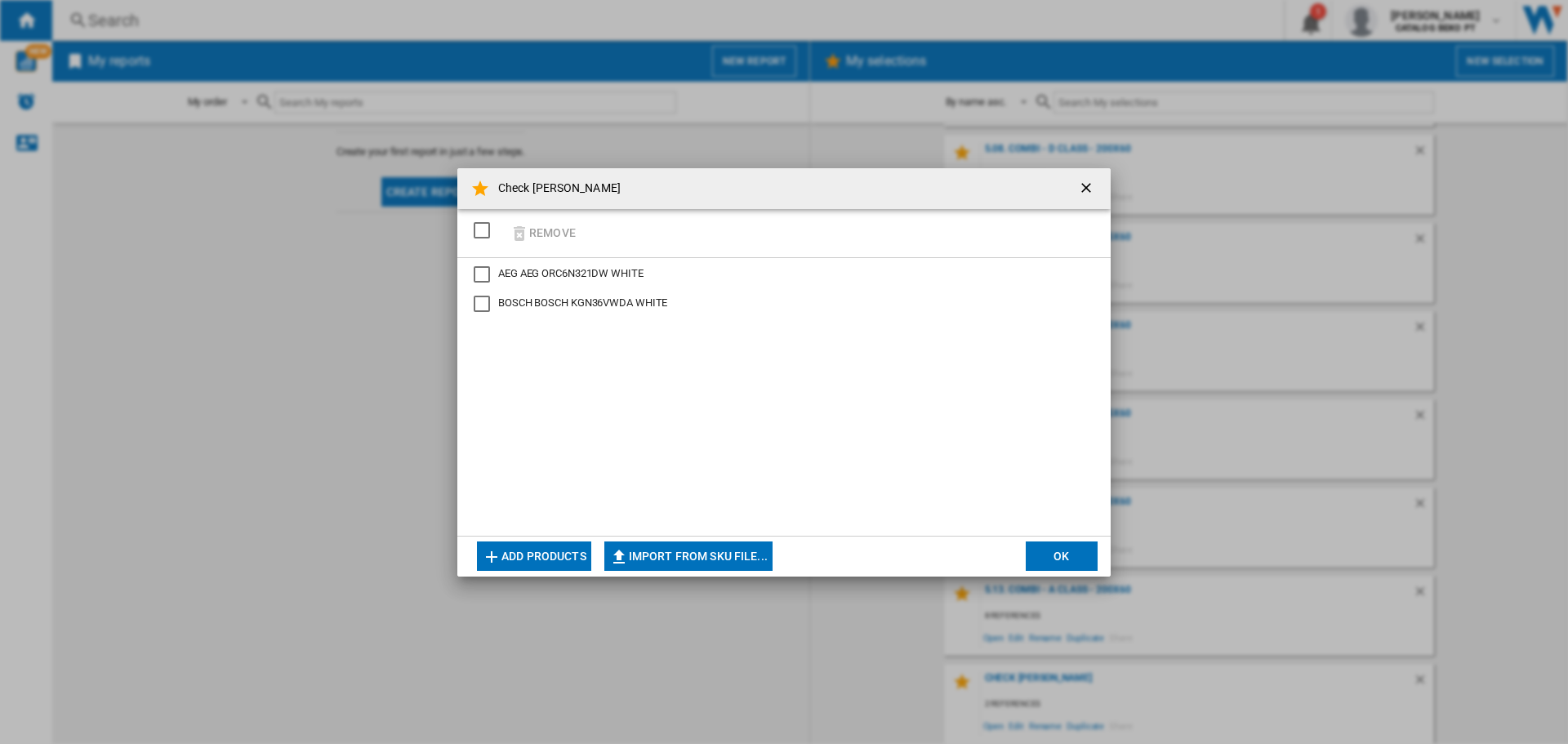
click at [482, 234] on div "SELECTIONS.EDITION_POPUP.SELECT_DESELECT" at bounding box center [482, 231] width 16 height 16
drag, startPoint x: 530, startPoint y: 235, endPoint x: 538, endPoint y: 257, distance: 23.4
click at [531, 235] on button "Remove" at bounding box center [542, 234] width 76 height 38
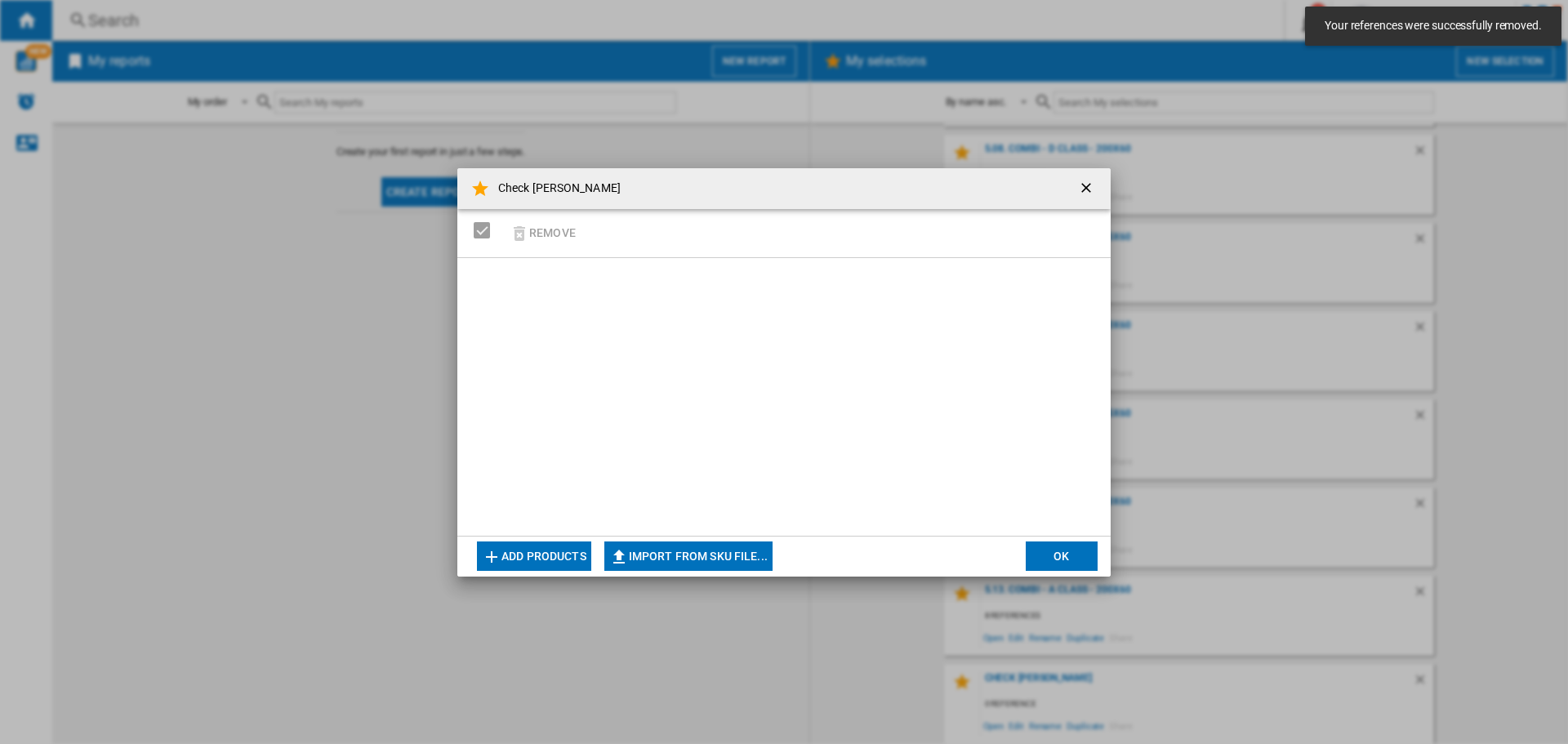
click at [542, 557] on button "Add products" at bounding box center [534, 556] width 114 height 29
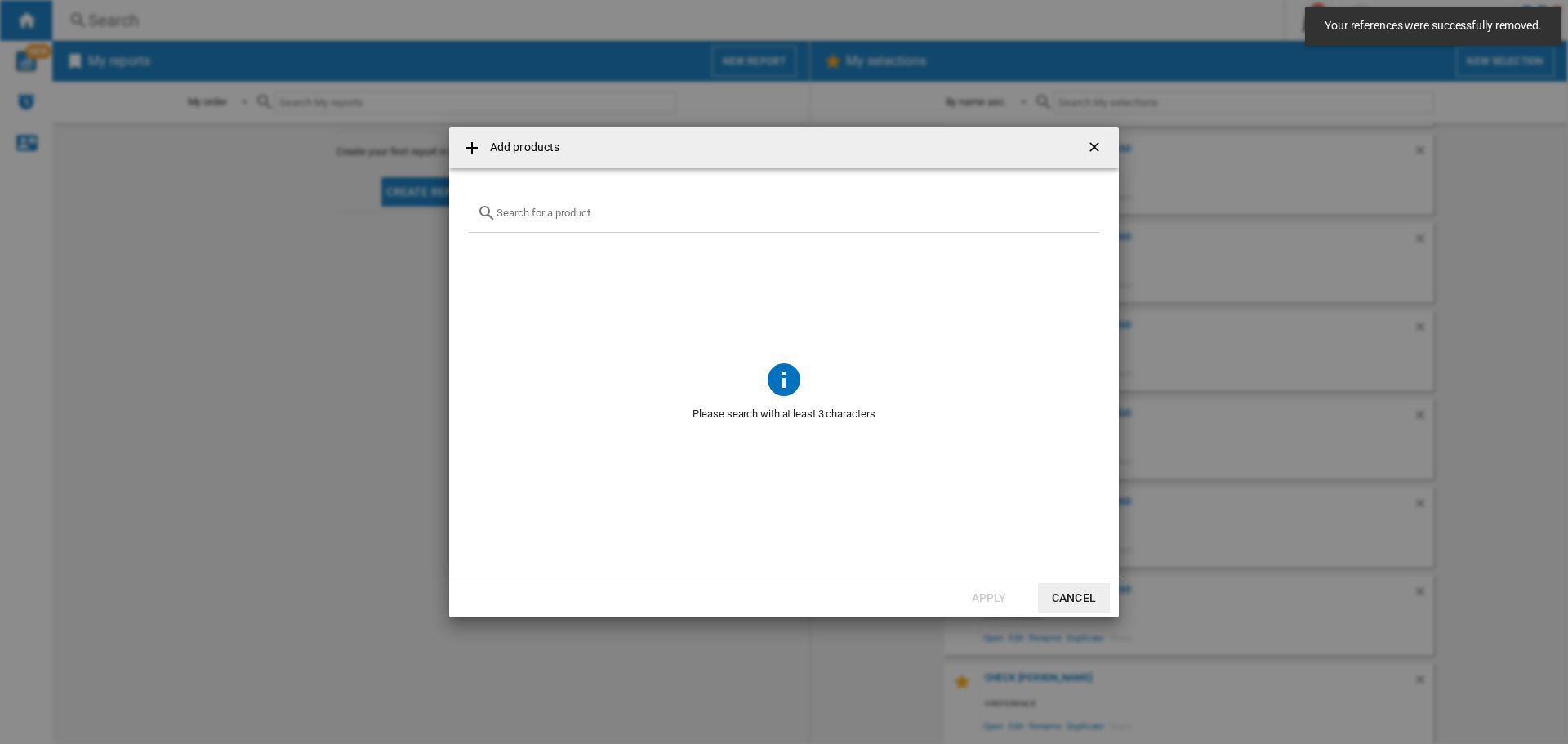
click at [584, 204] on div "Add products ..." at bounding box center [784, 213] width 630 height 38
click at [590, 203] on div "Add products ..." at bounding box center [784, 213] width 630 height 38
paste input "RB34C600DSA"
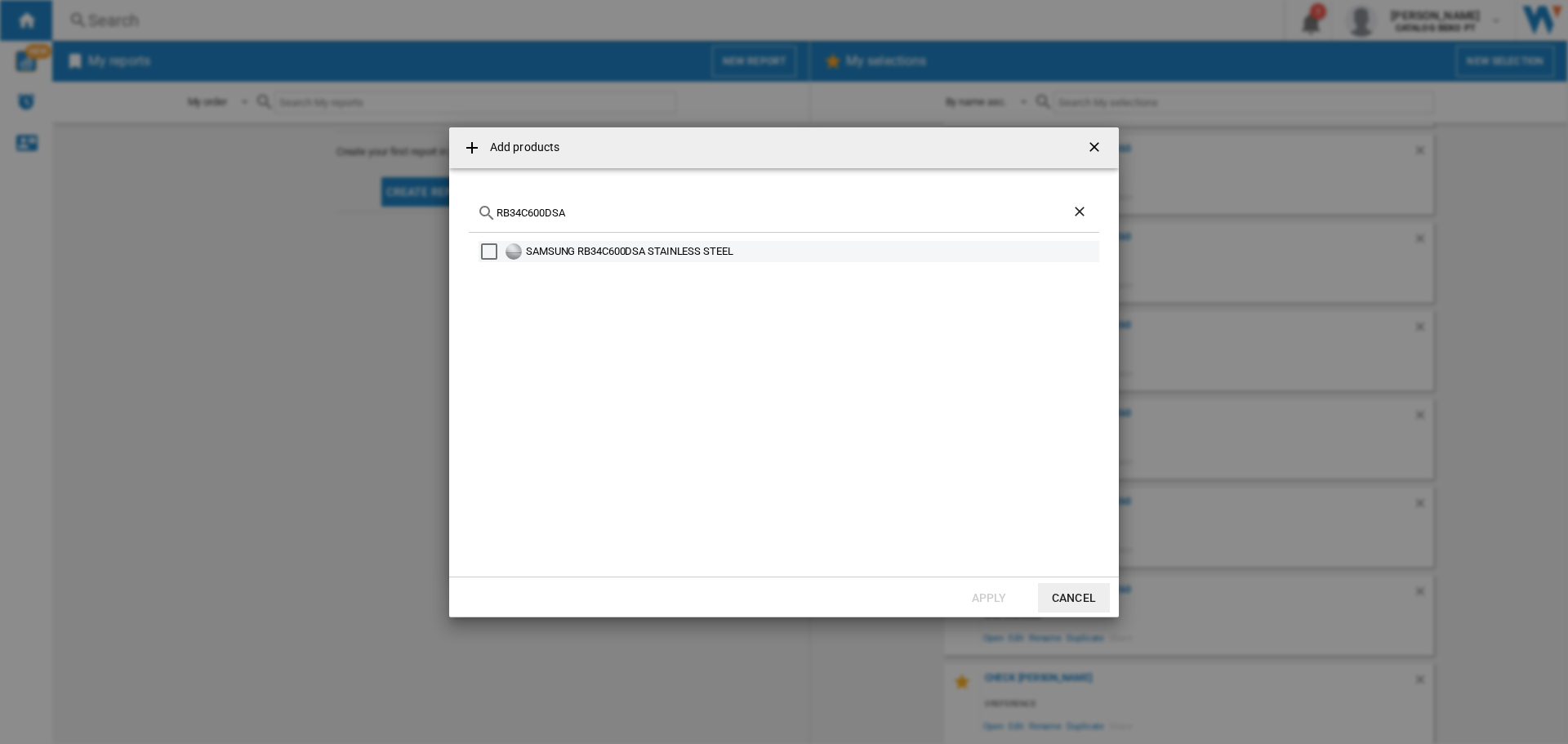
type input "RB34C600DSA"
click at [488, 253] on div "Select" at bounding box center [489, 252] width 16 height 16
click at [993, 599] on button "Apply" at bounding box center [989, 598] width 71 height 29
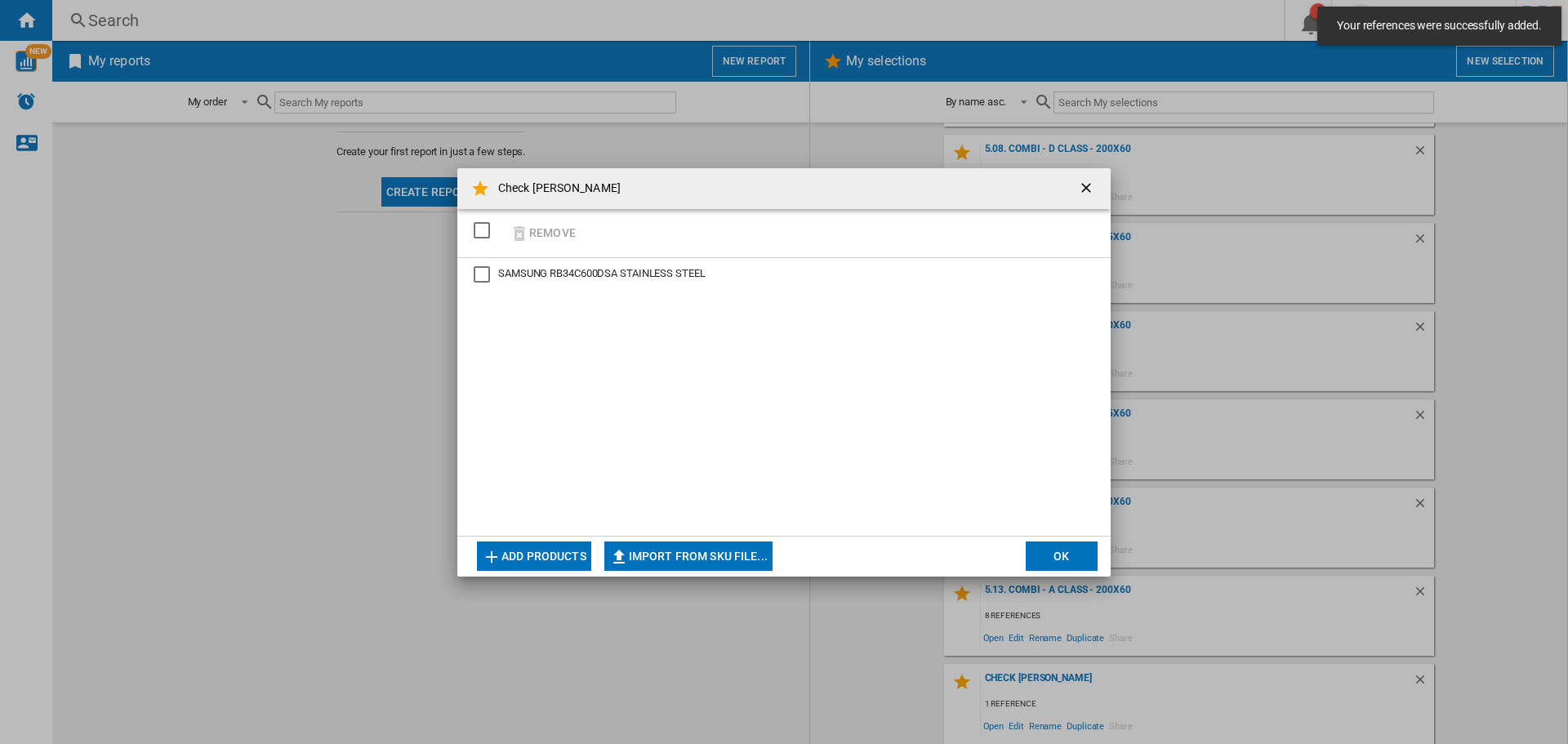
click at [1084, 556] on button "OK" at bounding box center [1062, 556] width 71 height 29
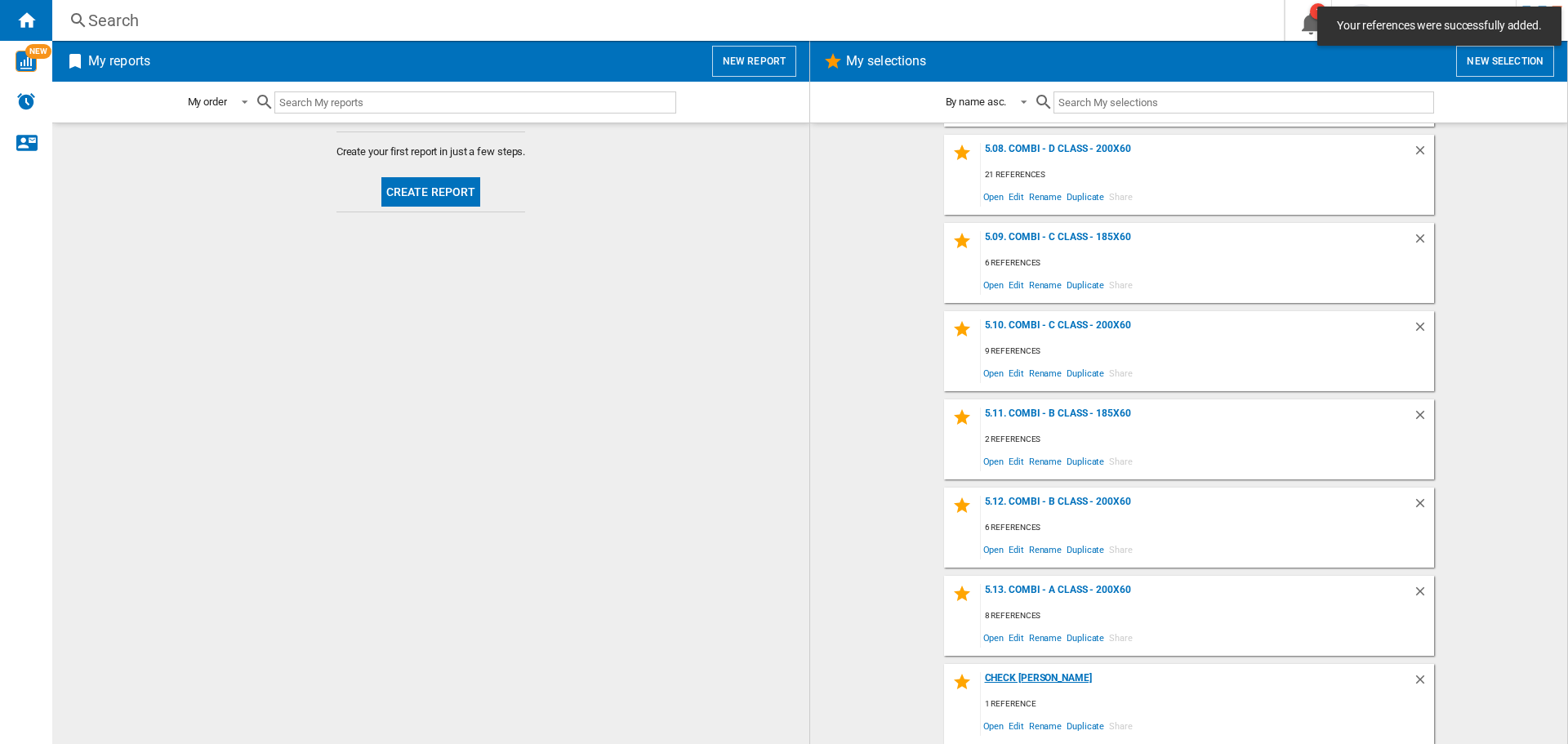
click at [1003, 675] on div "Check [PERSON_NAME]" at bounding box center [1197, 684] width 432 height 22
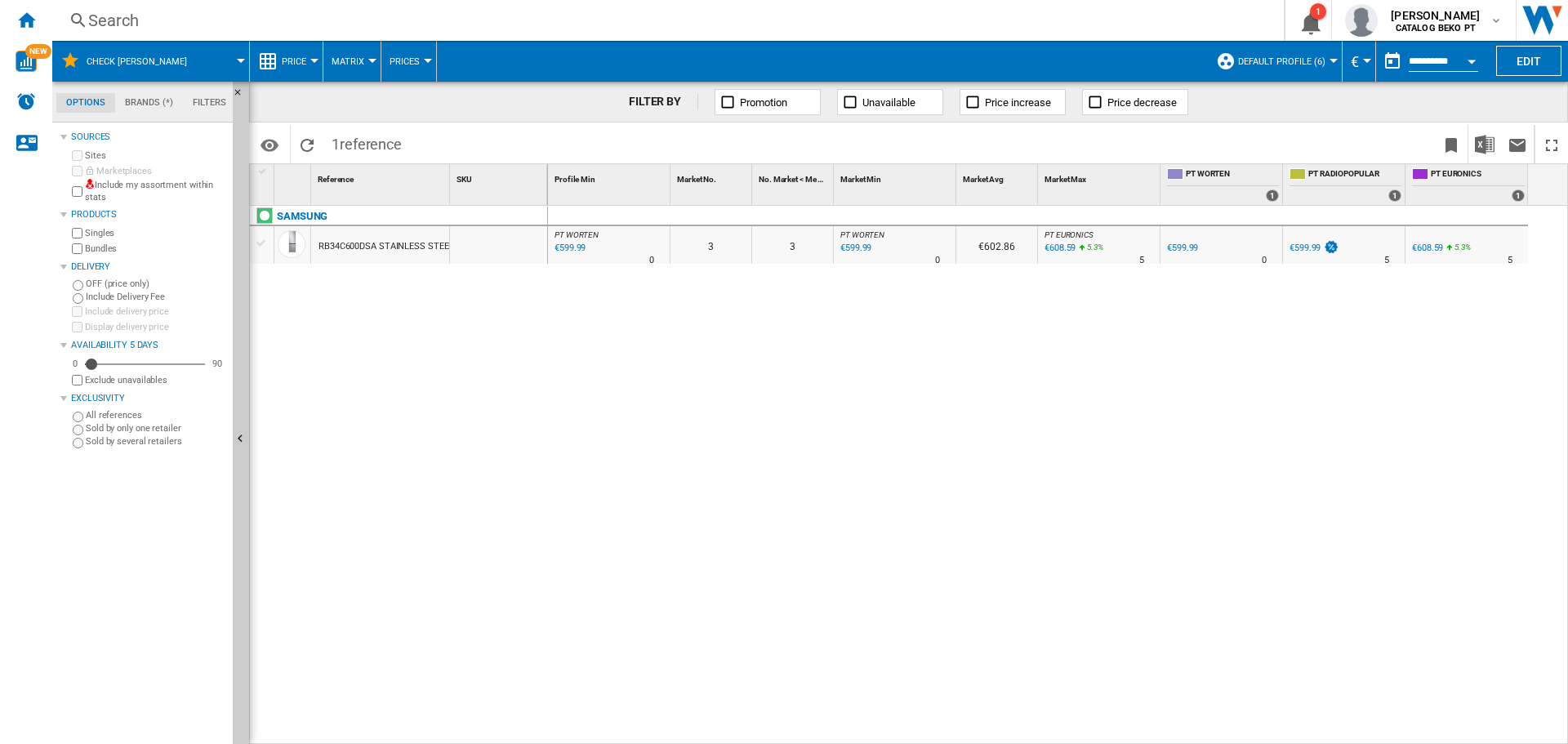
click at [262, 246] on div at bounding box center [261, 244] width 17 height 15
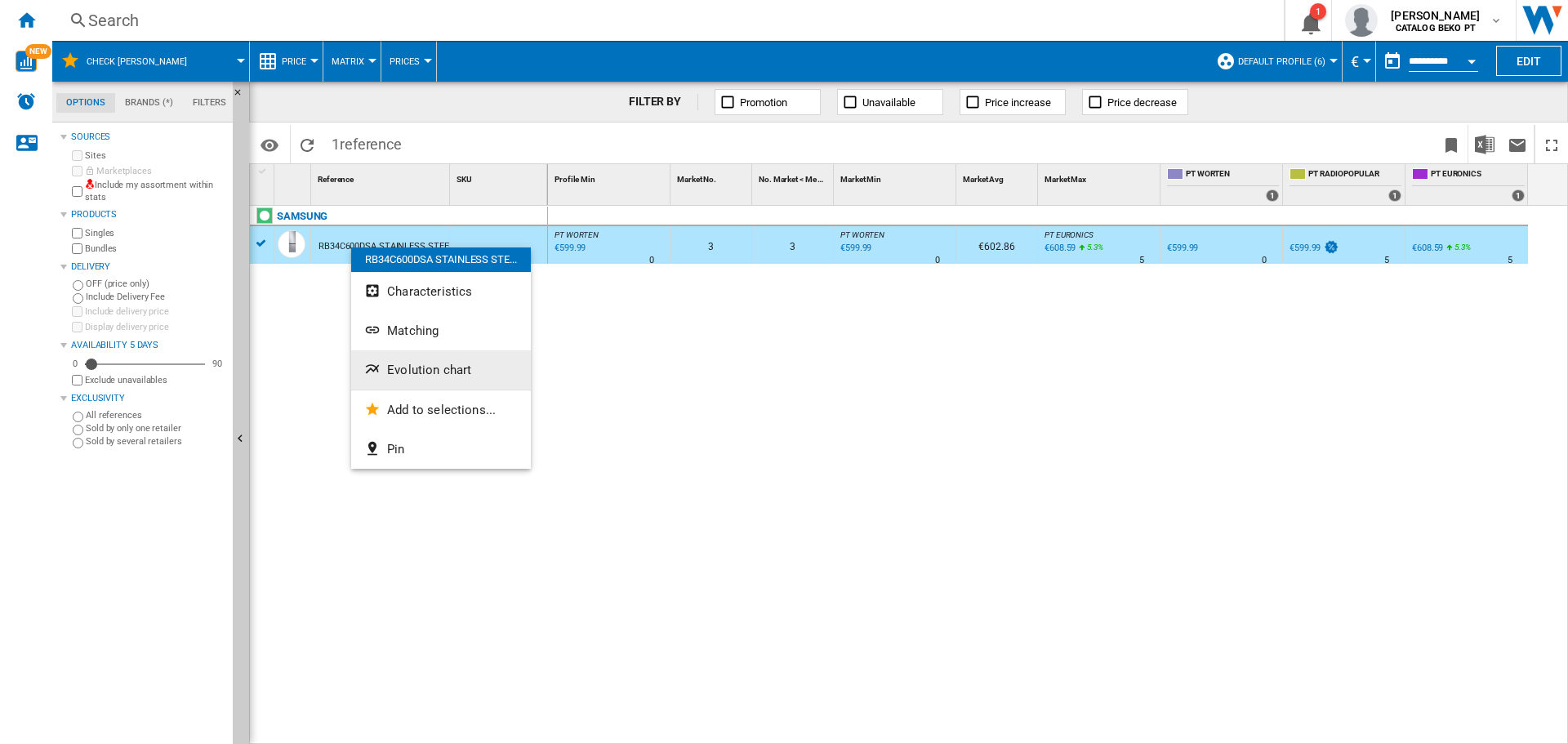
click at [413, 369] on span "Evolution chart" at bounding box center [430, 370] width 84 height 15
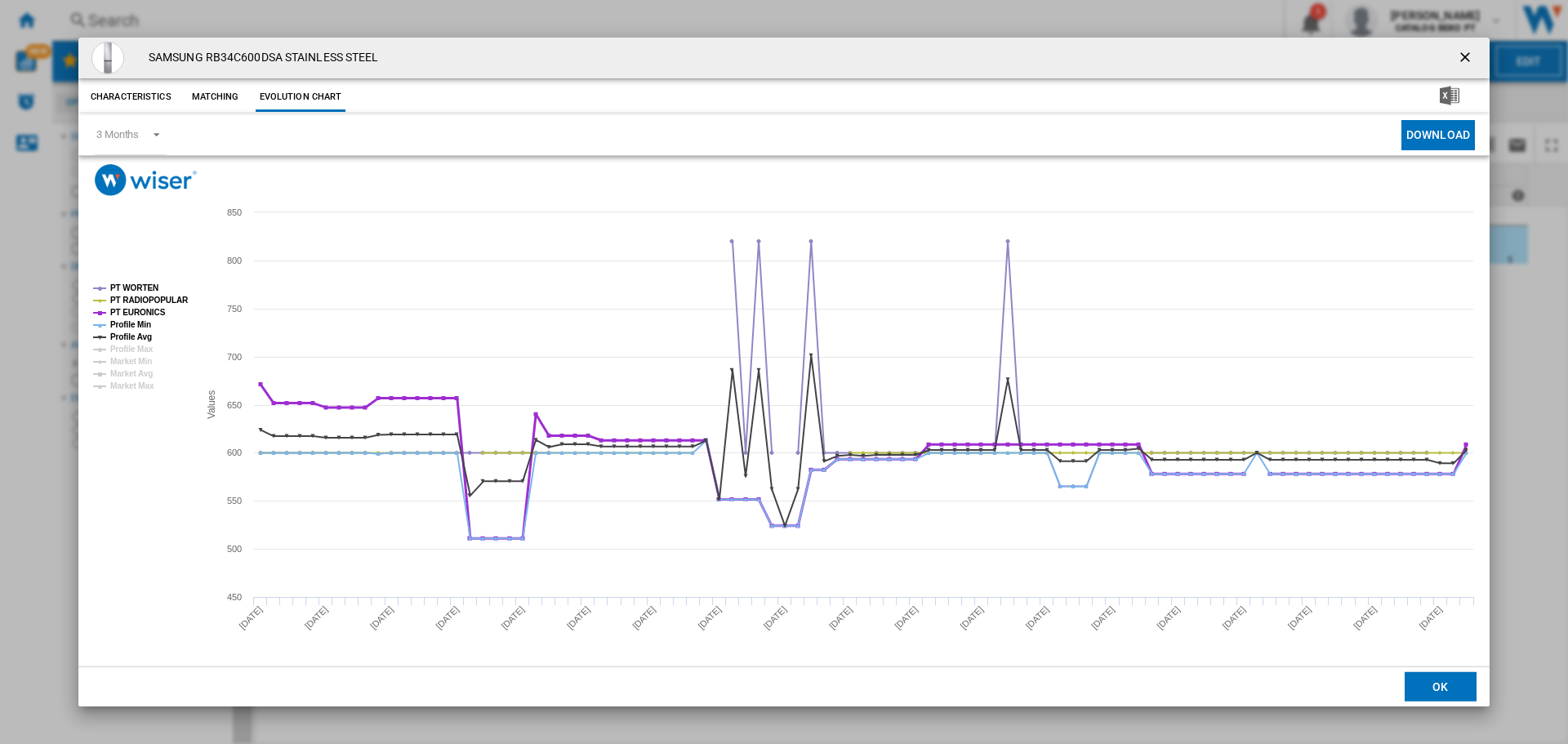
click at [137, 313] on tspan "PT EURONICS" at bounding box center [137, 312] width 56 height 9
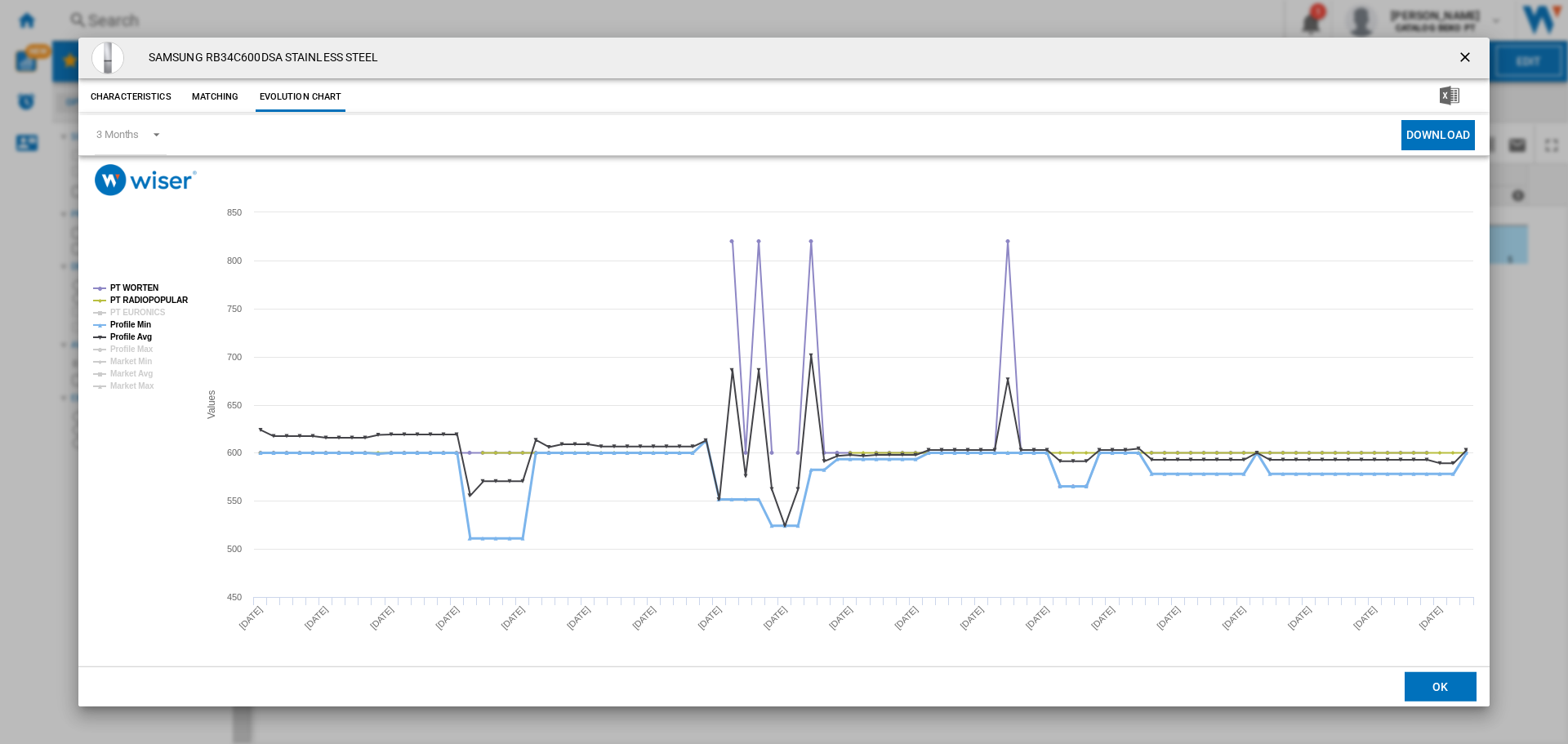
click at [134, 323] on tspan "Profile Min" at bounding box center [130, 325] width 41 height 9
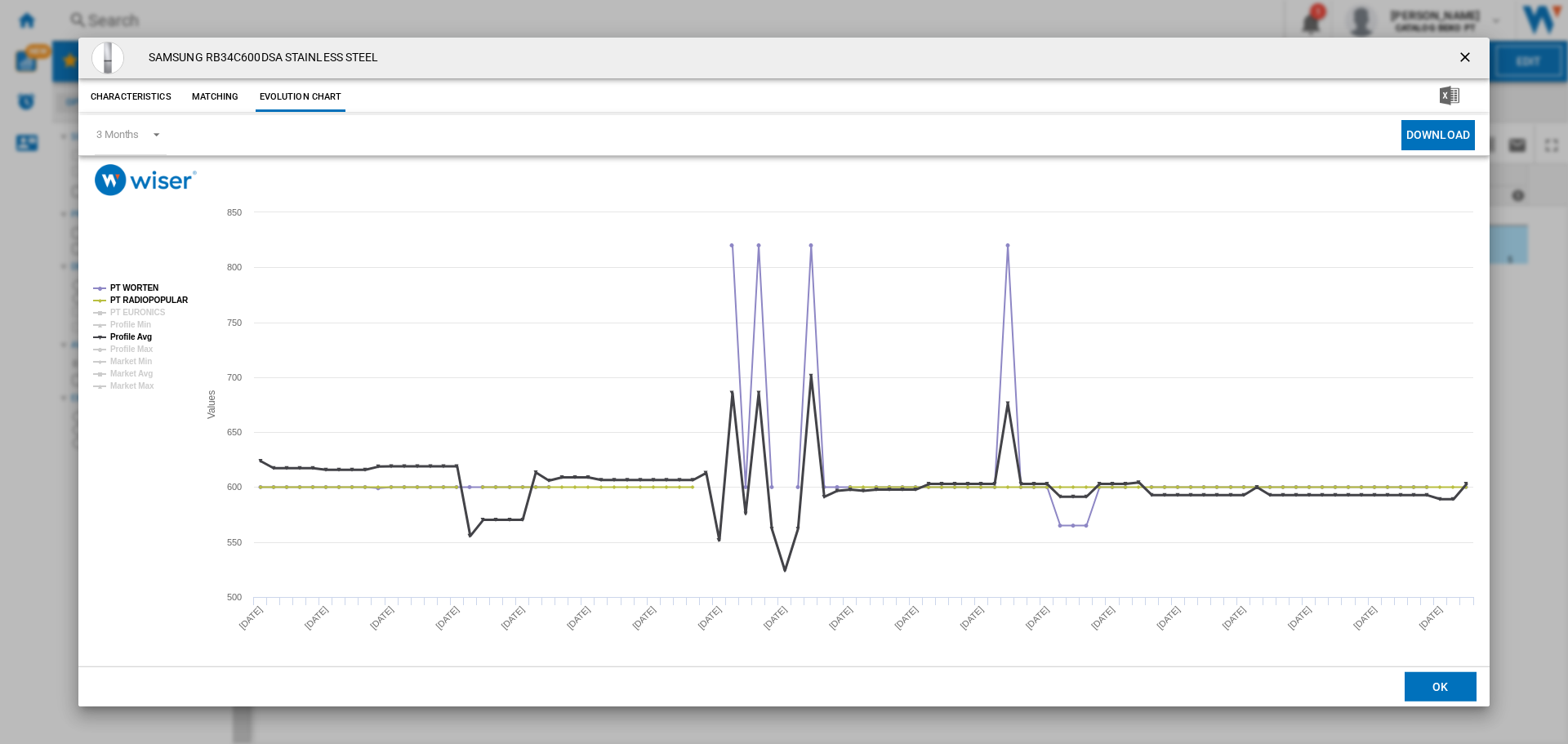
click at [132, 334] on tspan "Profile Avg" at bounding box center [130, 337] width 41 height 9
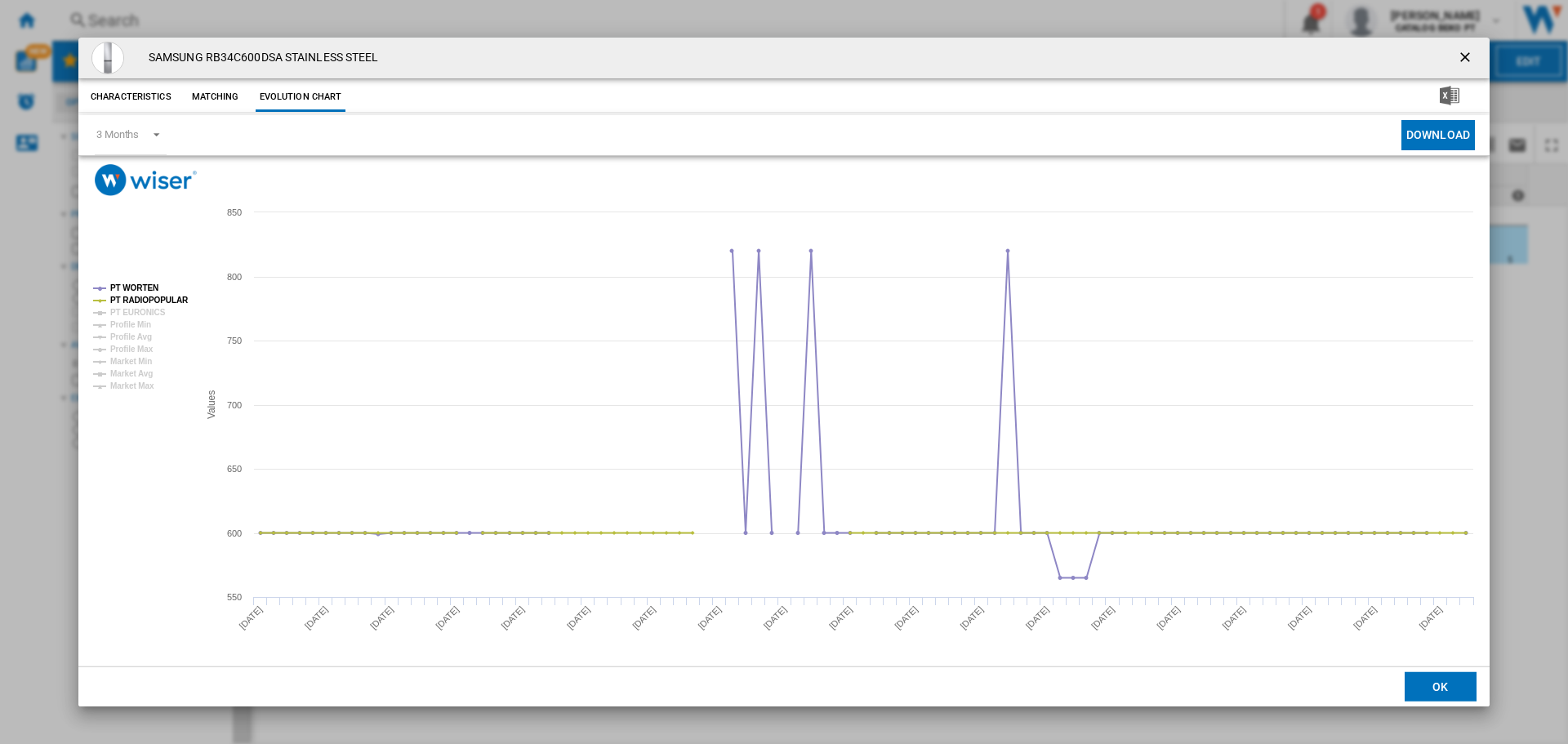
click at [1436, 683] on button "OK" at bounding box center [1441, 687] width 71 height 29
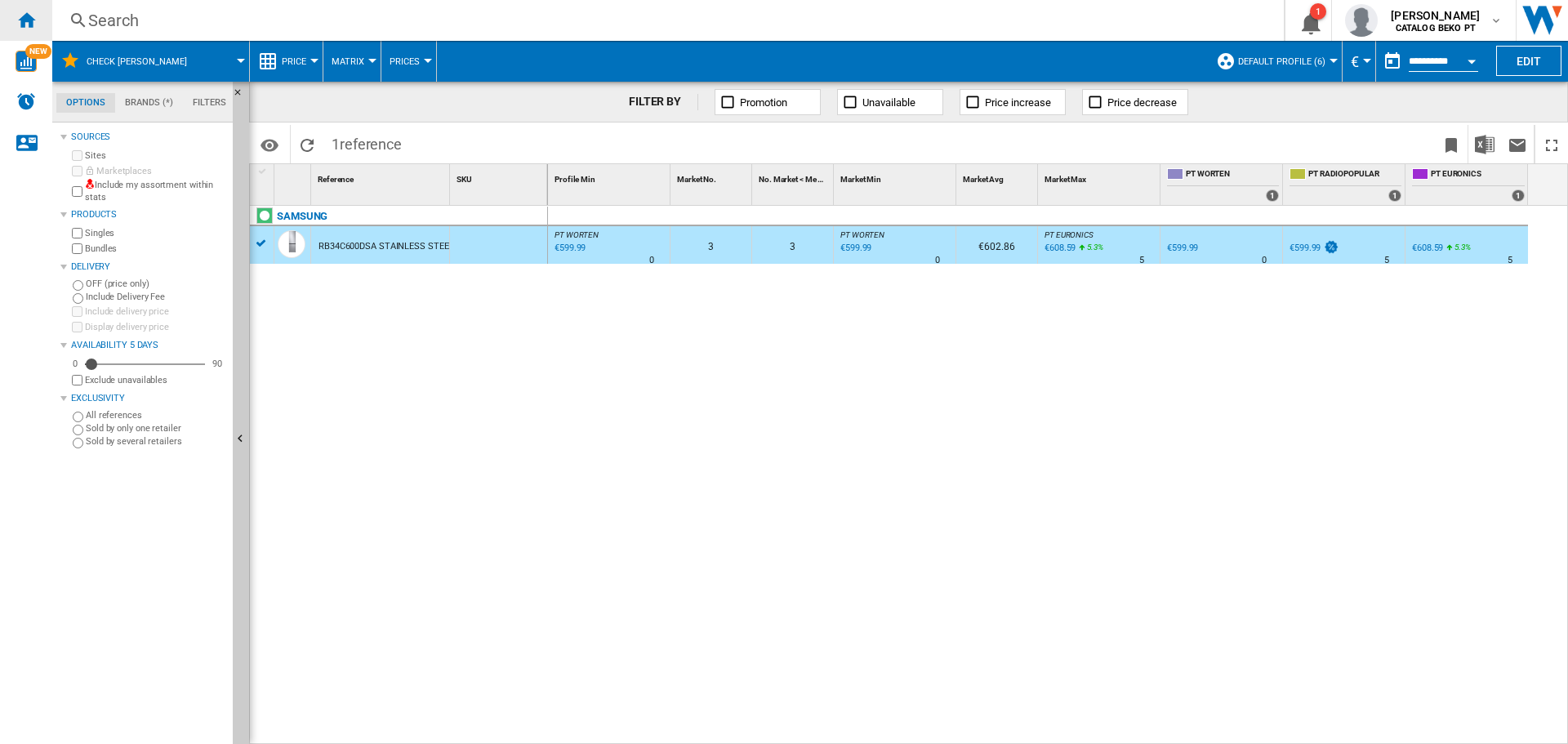
click at [23, 22] on ng-md-icon "Home" at bounding box center [26, 19] width 19 height 19
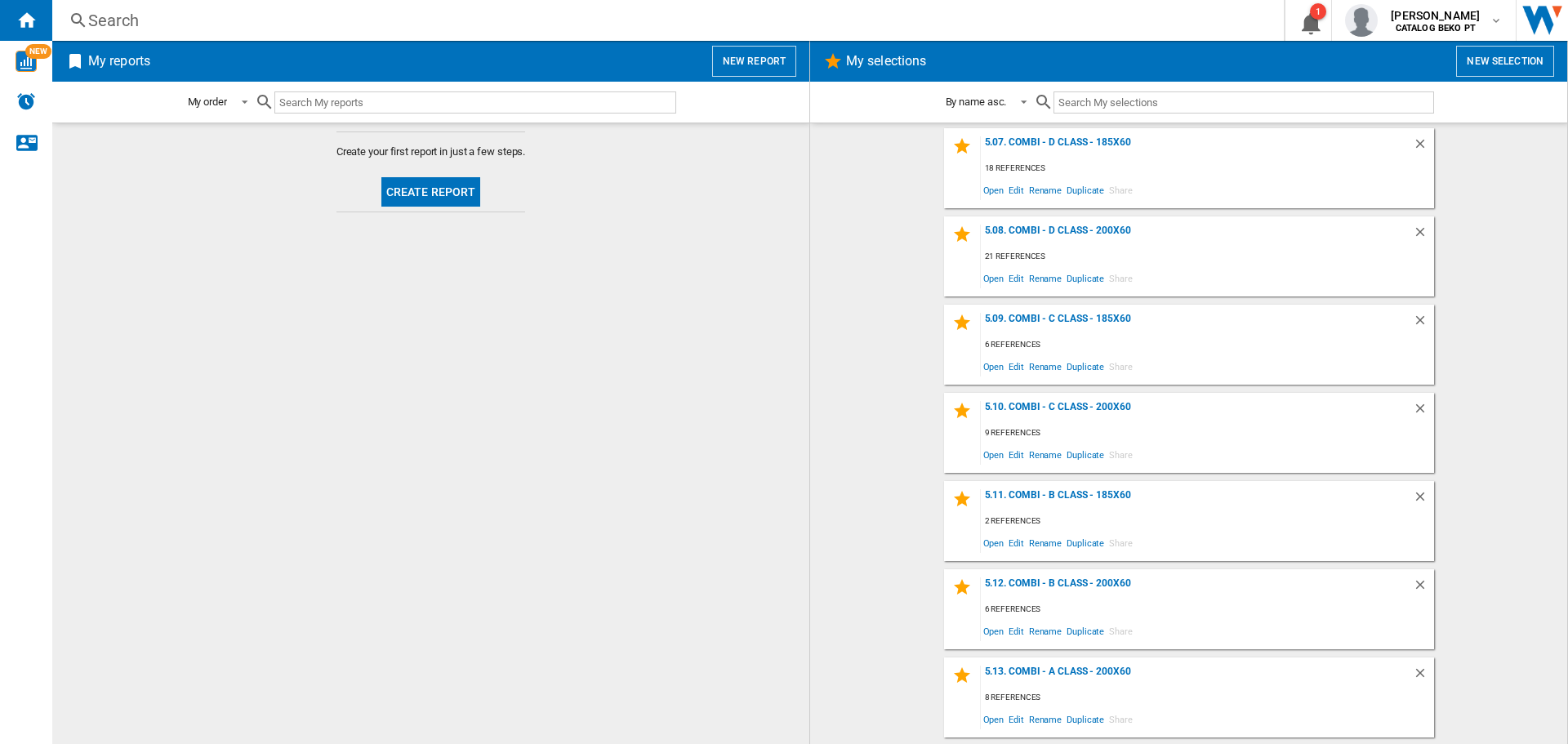
scroll to position [1938, 0]
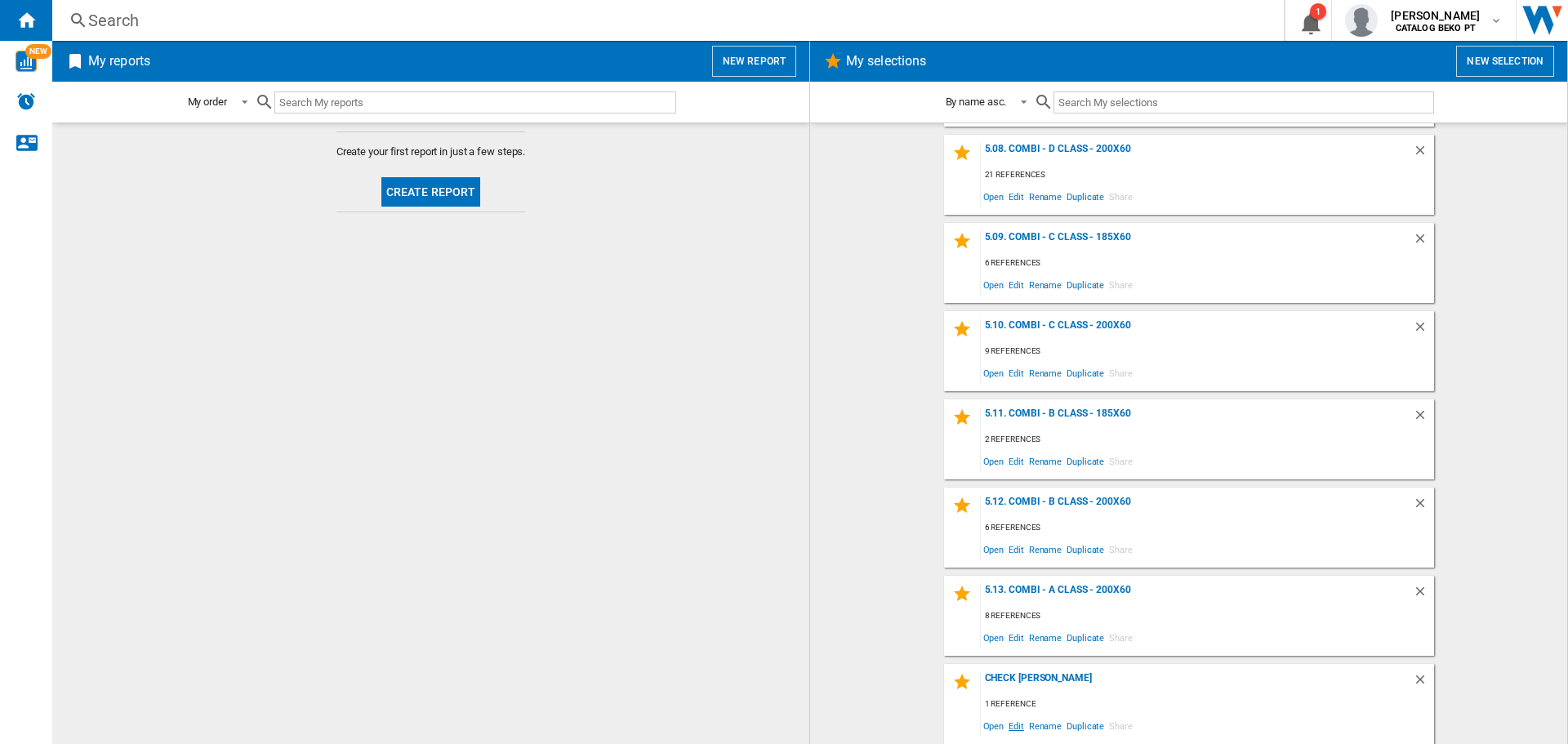
click at [1007, 726] on span "Edit" at bounding box center [1017, 726] width 20 height 22
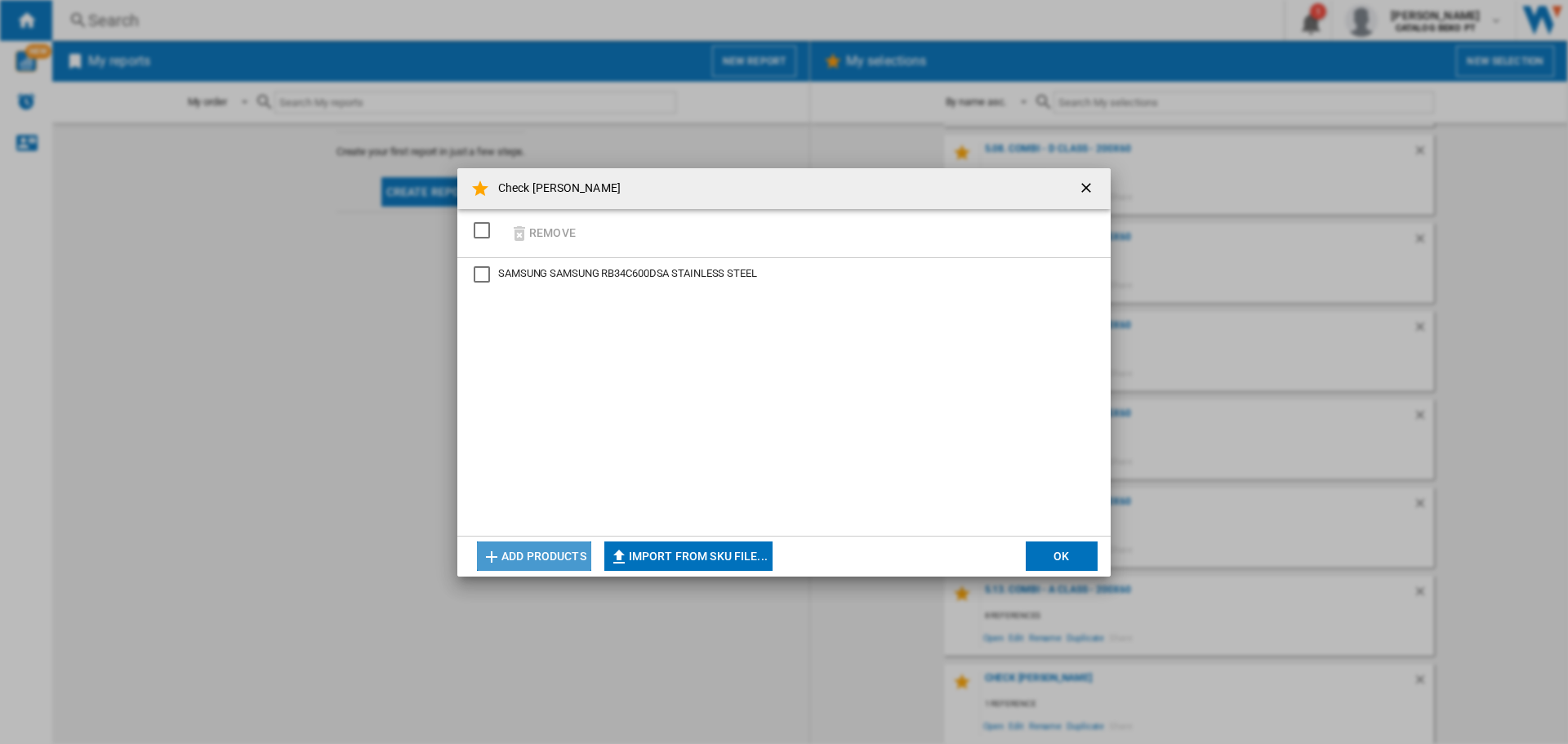
click at [548, 552] on button "Add products" at bounding box center [534, 556] width 114 height 29
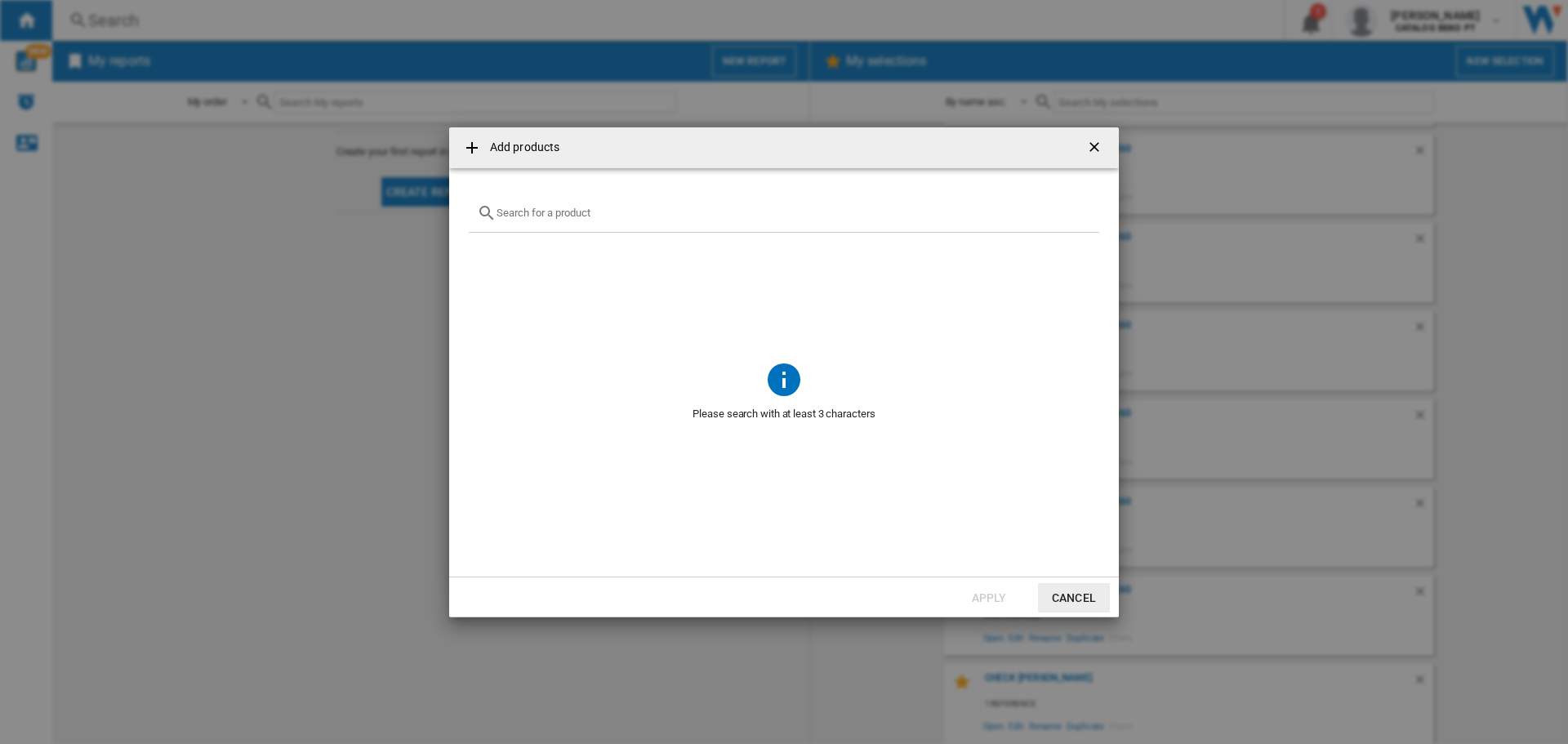
click at [520, 214] on input "Add products ..." at bounding box center [793, 213] width 594 height 12
paste input "HDPW5618DNPK"
type input "HDPW5618DNPK"
click at [486, 250] on div "Select" at bounding box center [489, 252] width 16 height 16
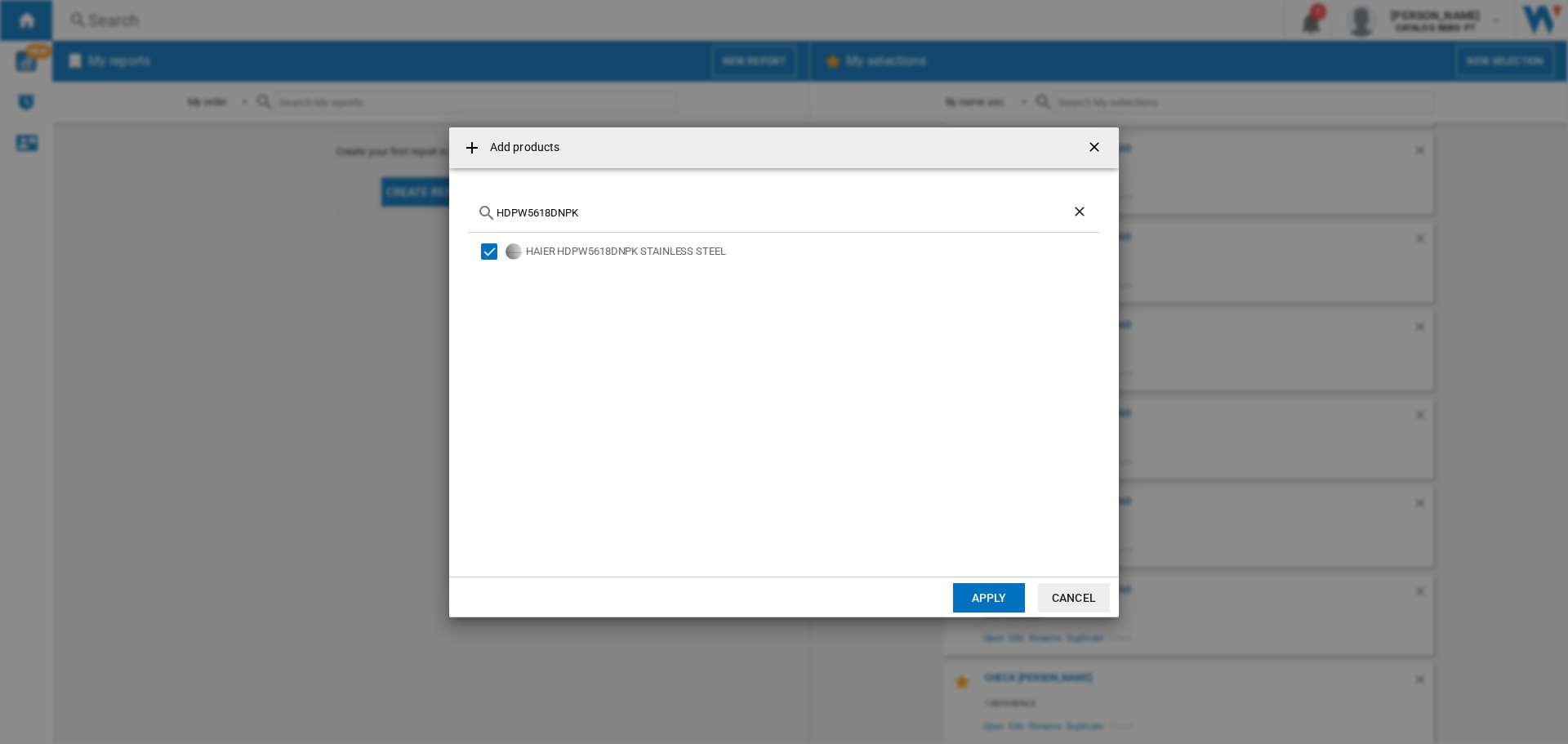
click at [996, 596] on button "Apply" at bounding box center [989, 598] width 71 height 29
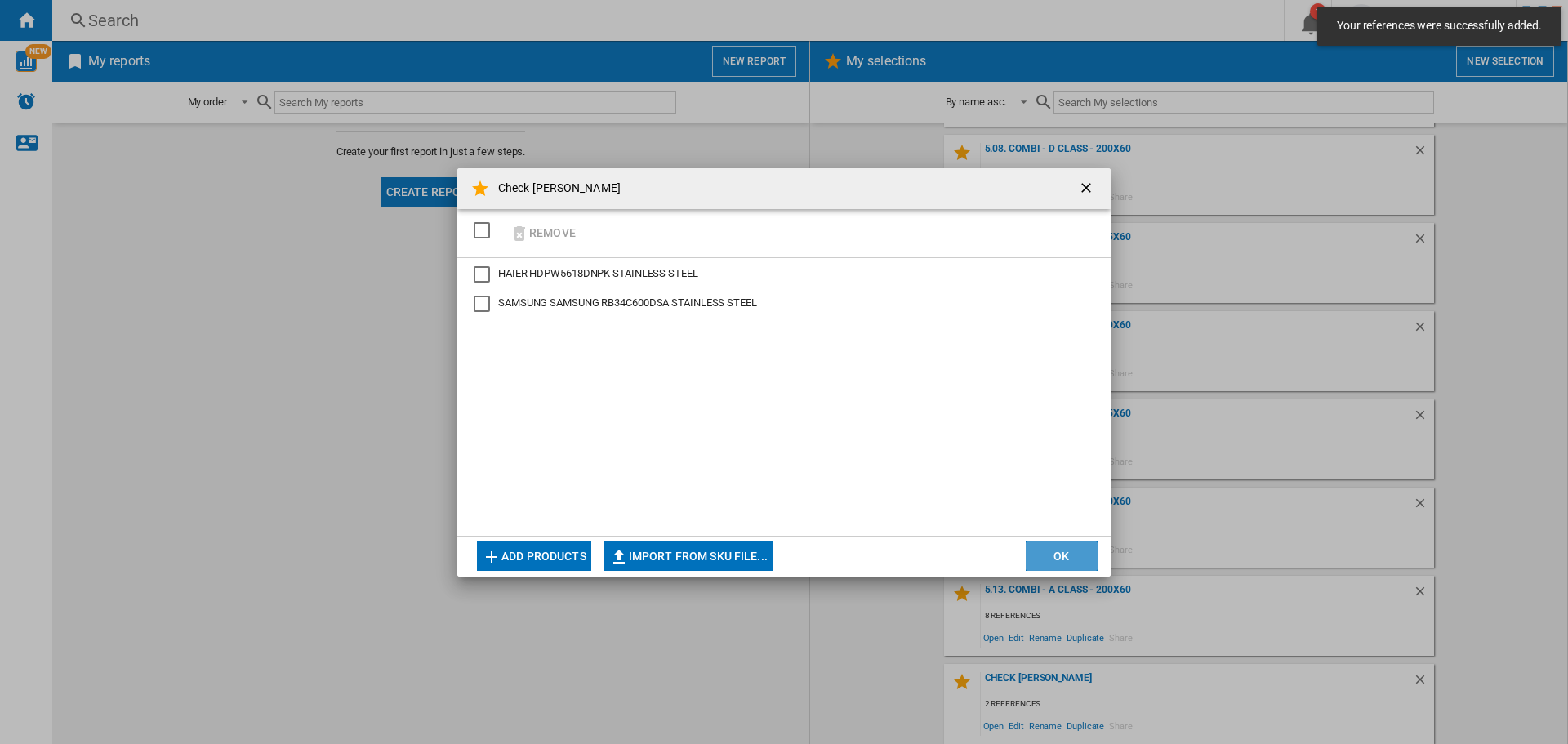
click at [1051, 553] on button "OK" at bounding box center [1062, 556] width 71 height 29
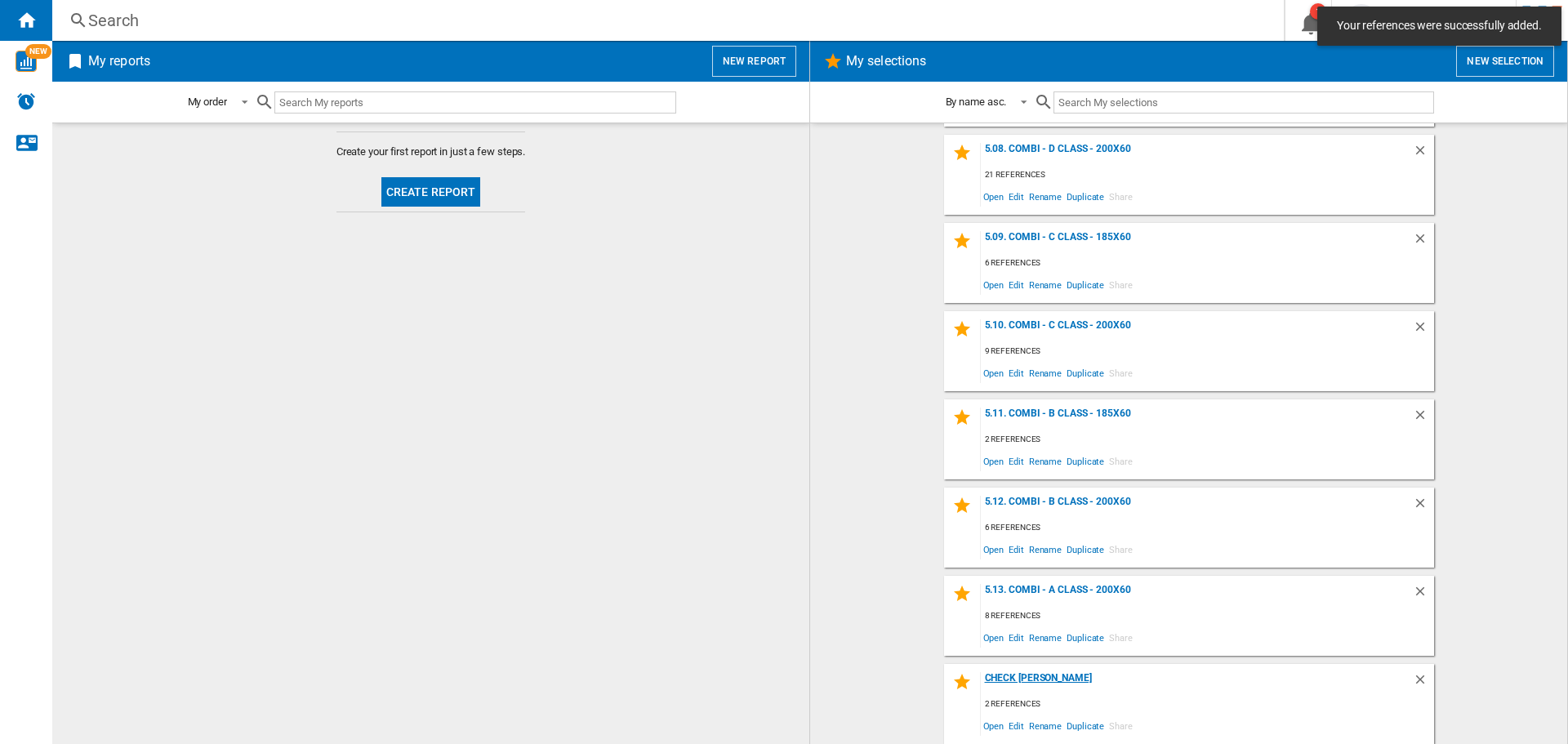
click at [1014, 673] on div "Check [PERSON_NAME]" at bounding box center [1197, 684] width 432 height 22
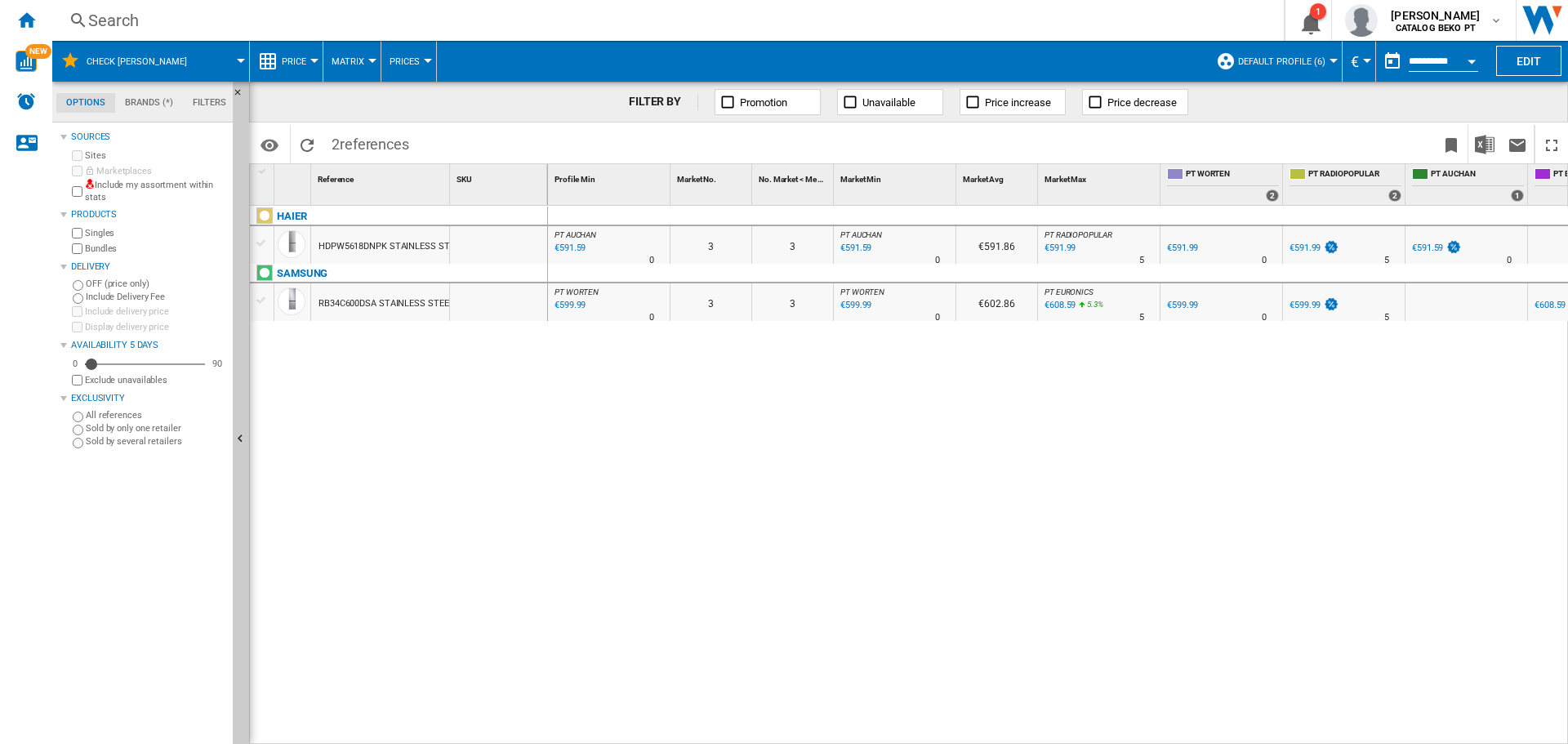
click at [356, 242] on div "HDPW5618DNPK STAINLESS STEEL" at bounding box center [391, 246] width 146 height 38
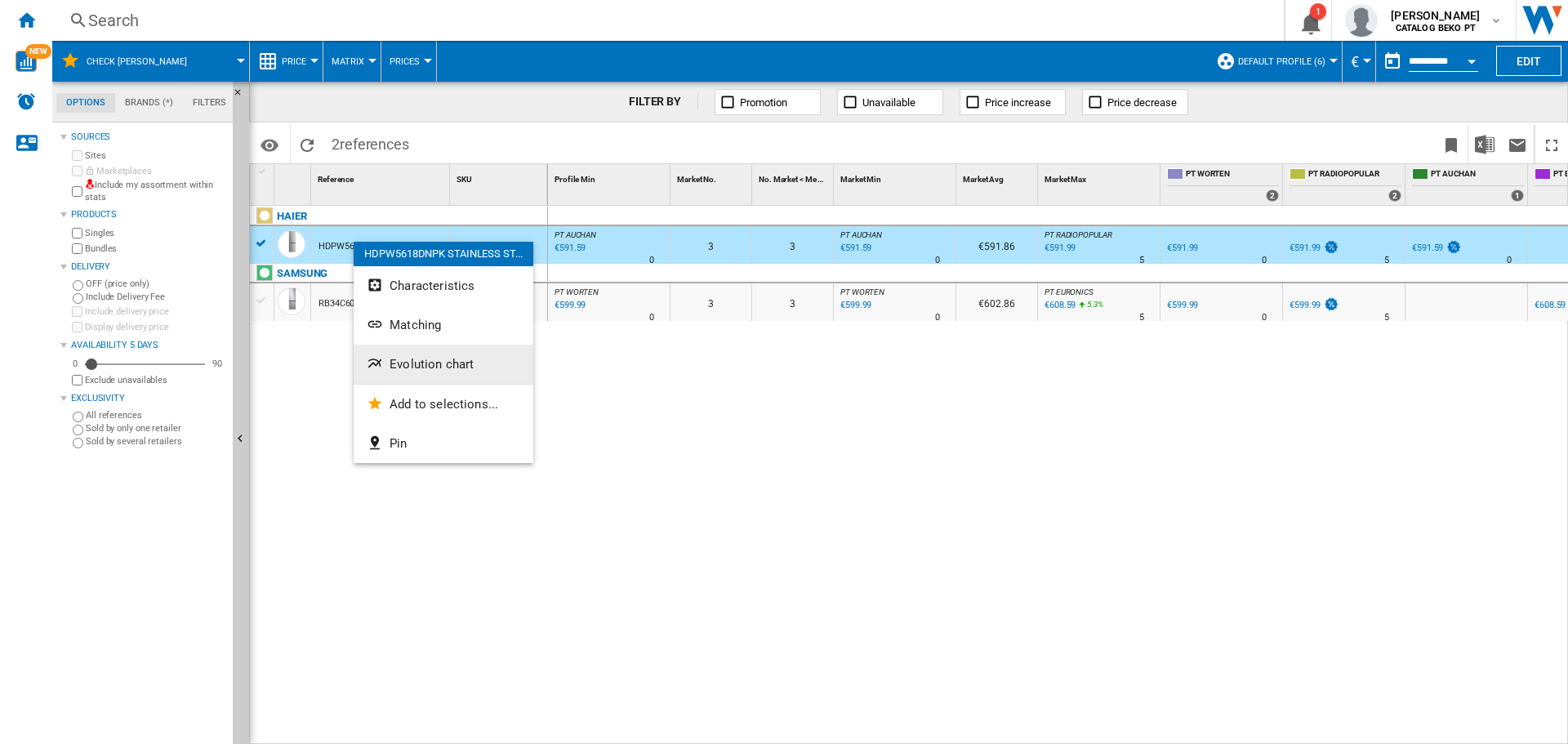
click at [459, 359] on span "Evolution chart" at bounding box center [431, 365] width 84 height 15
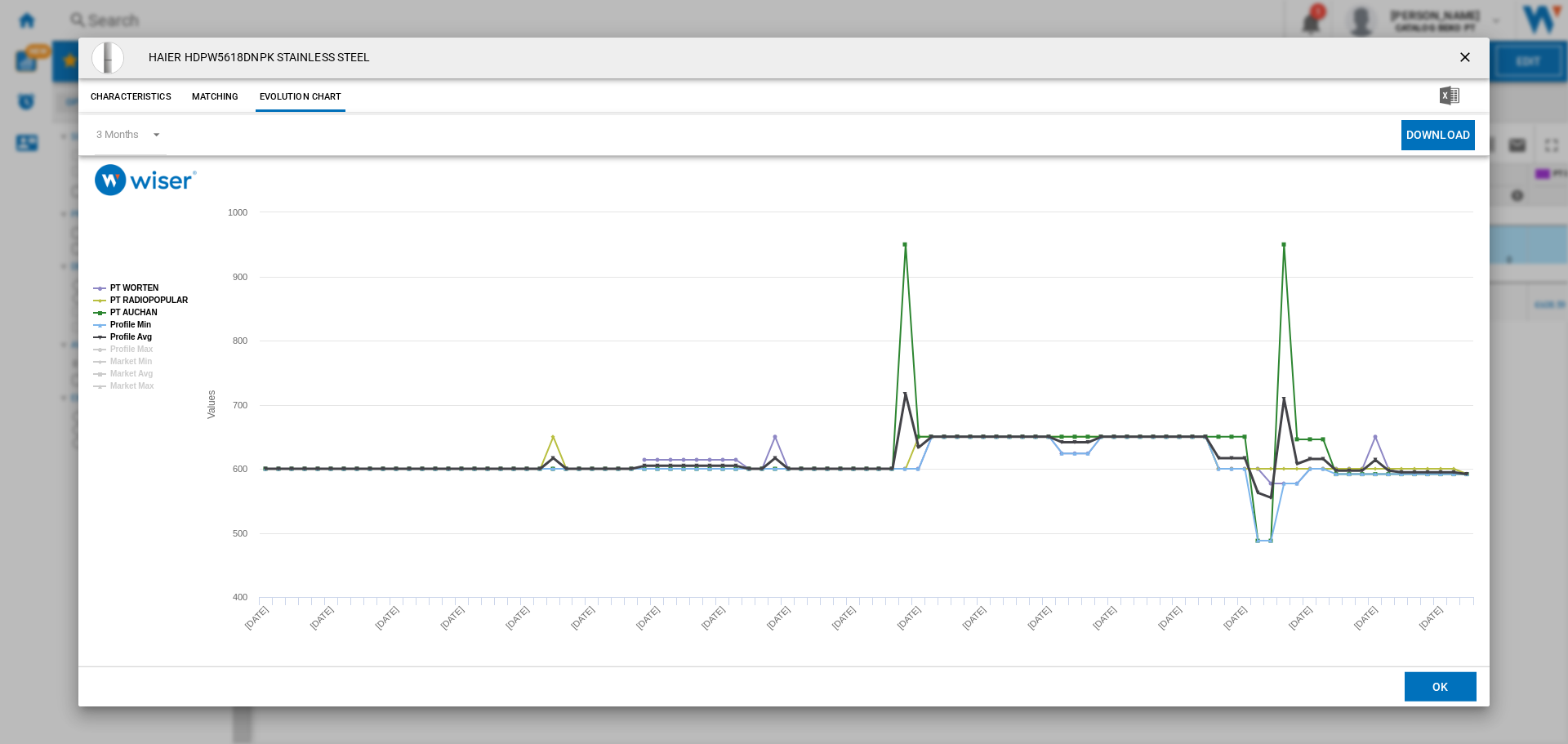
click at [114, 334] on tspan "Profile Avg" at bounding box center [130, 337] width 41 height 9
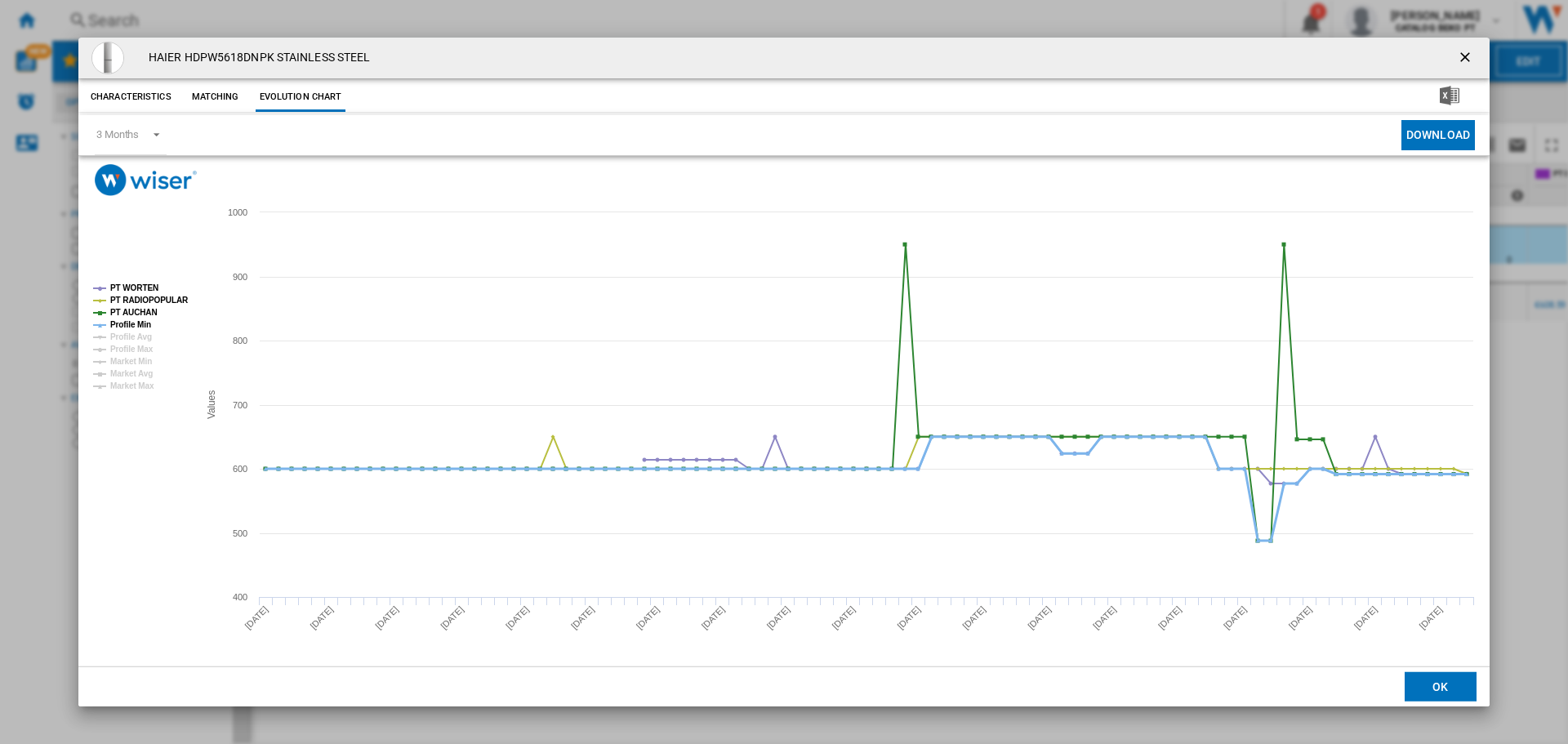
click at [126, 321] on tspan "Profile Min" at bounding box center [130, 325] width 41 height 9
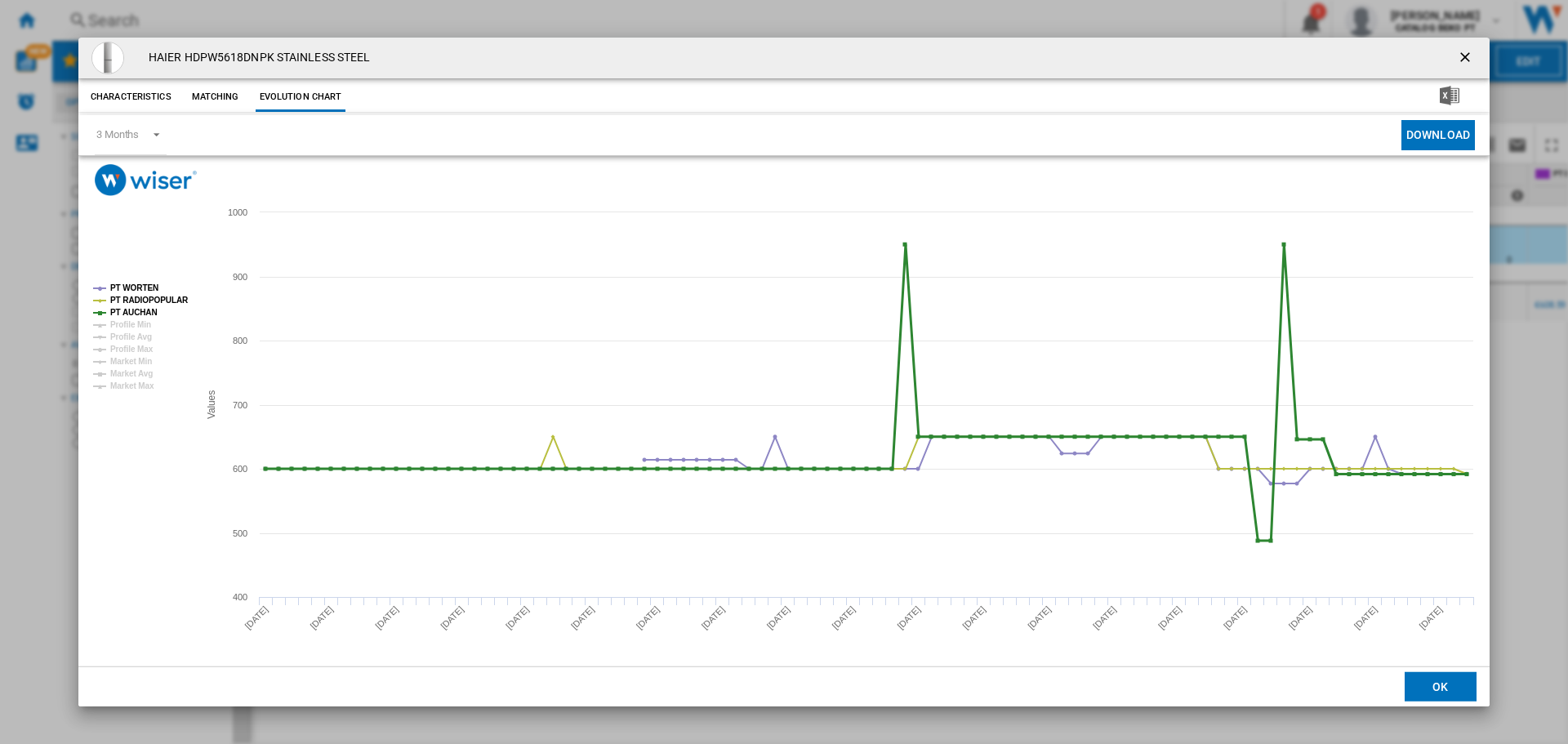
click at [127, 310] on tspan "PT AUCHAN" at bounding box center [134, 312] width 48 height 9
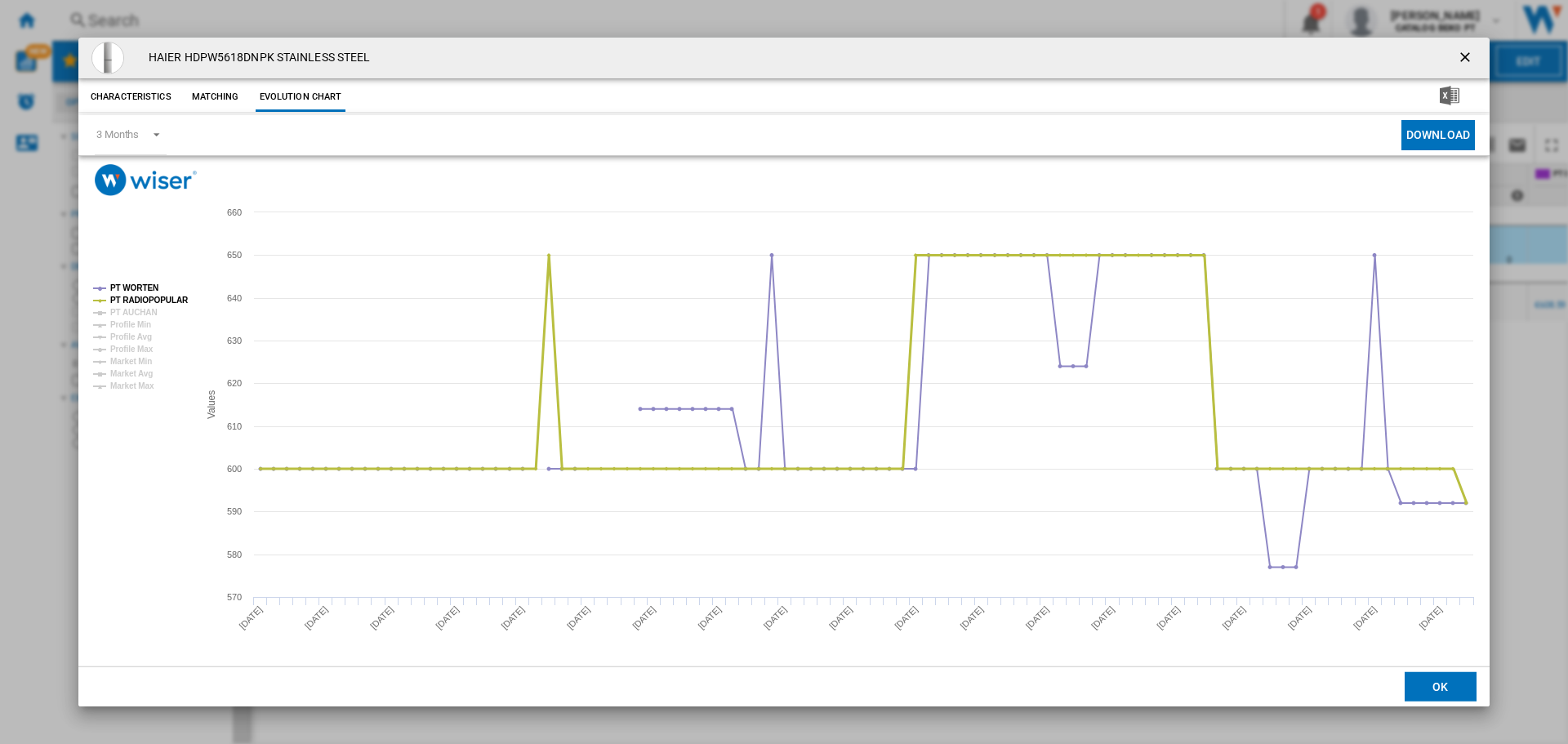
click at [134, 296] on tspan "PT RADIOPOPULAR" at bounding box center [149, 301] width 79 height 9
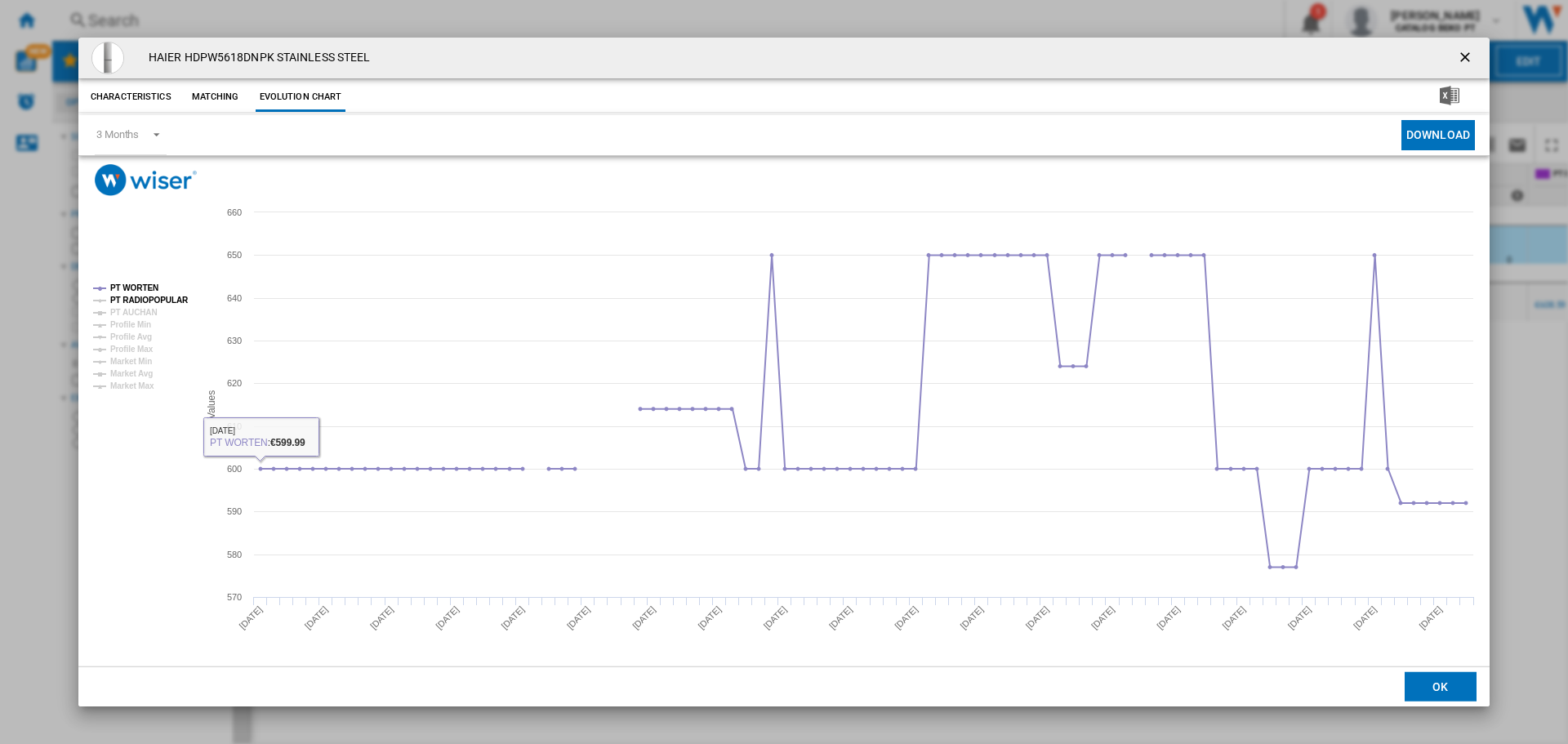
click at [170, 300] on tspan "PT RADIOPOPULAR" at bounding box center [149, 301] width 79 height 9
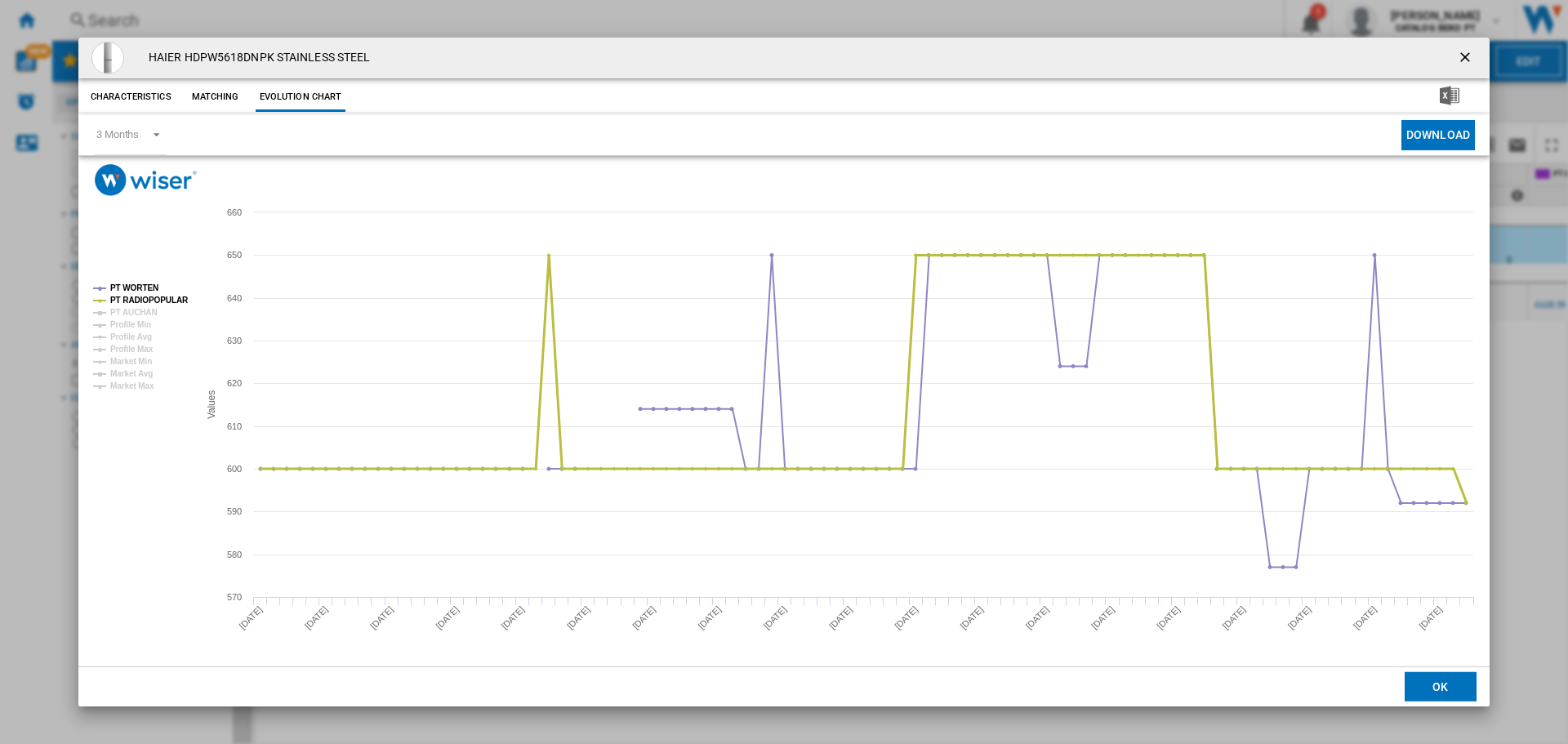
click at [170, 299] on tspan "PT RADIOPOPULAR" at bounding box center [149, 301] width 79 height 9
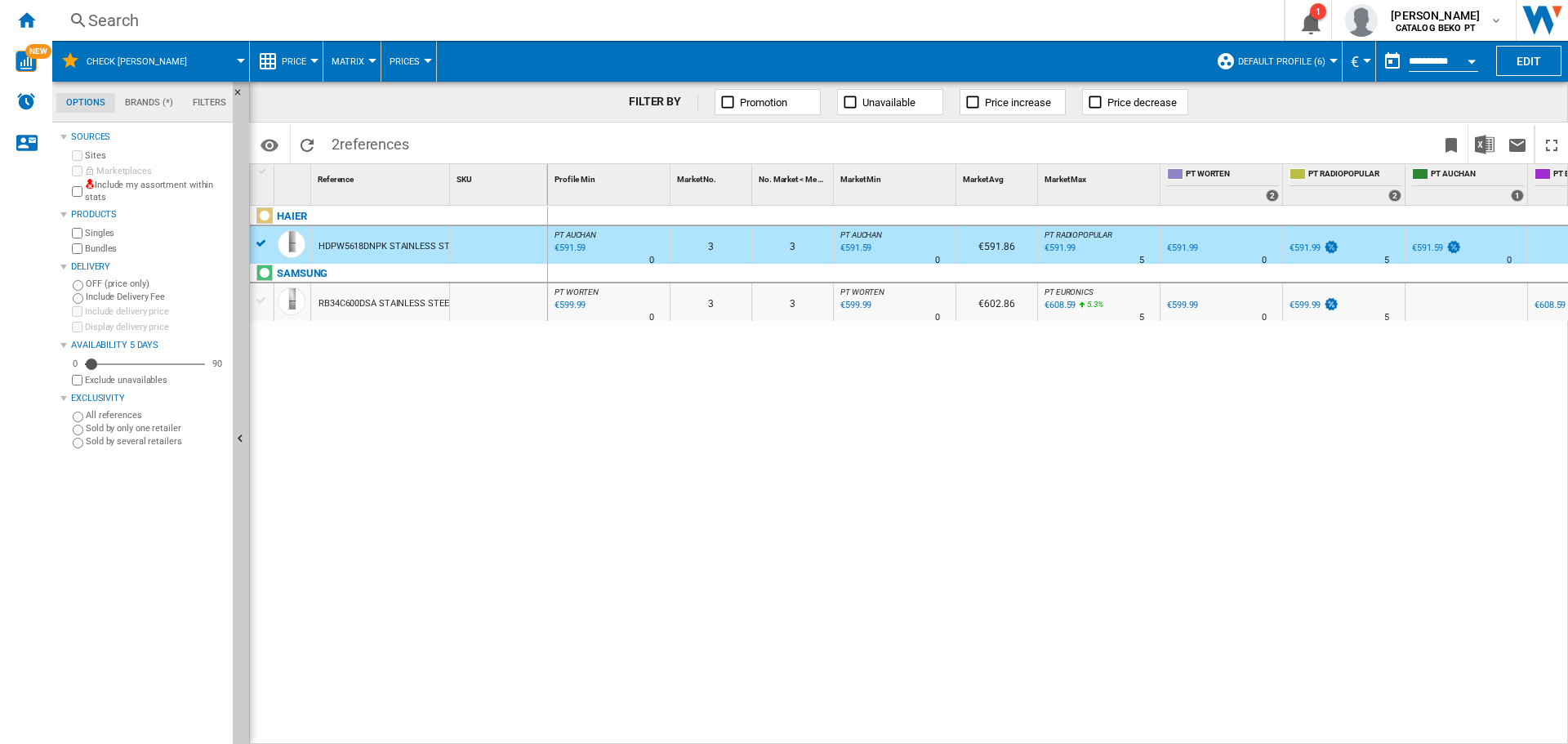
click at [370, 308] on div "RB34C600DSA STAINLESS STEEL" at bounding box center [386, 303] width 135 height 38
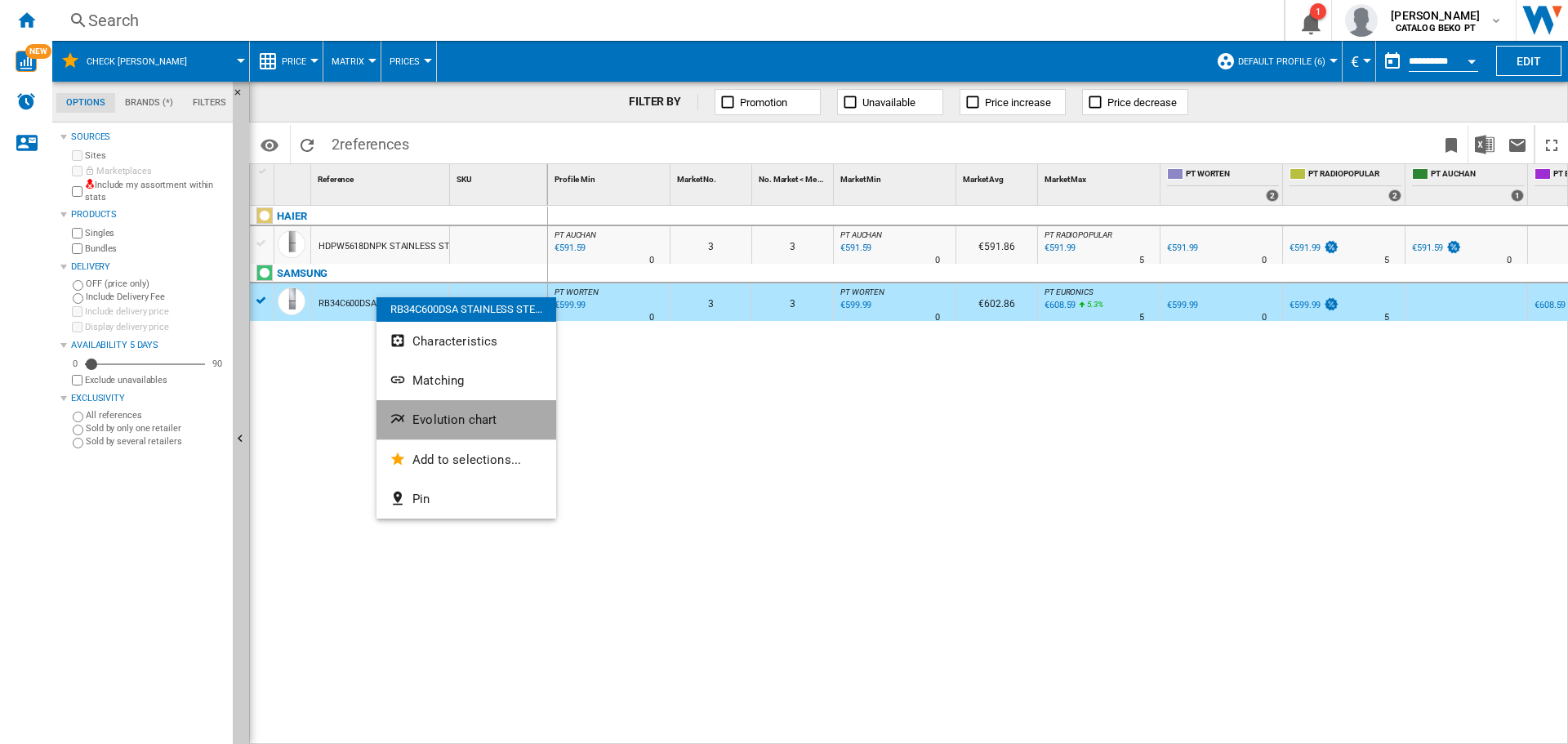
click at [410, 411] on button "Evolution chart" at bounding box center [466, 420] width 180 height 39
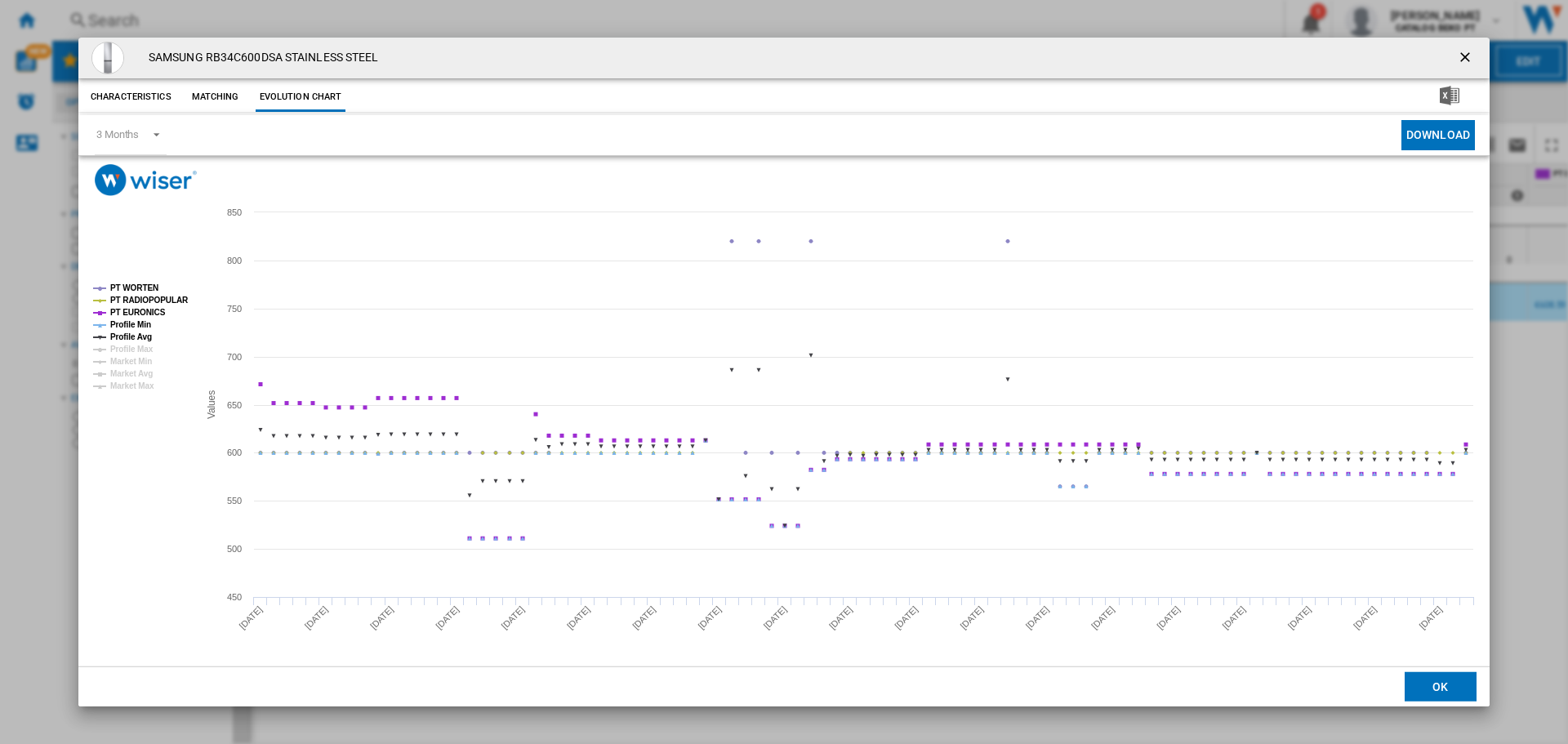
drag, startPoint x: 139, startPoint y: 338, endPoint x: 141, endPoint y: 329, distance: 9.2
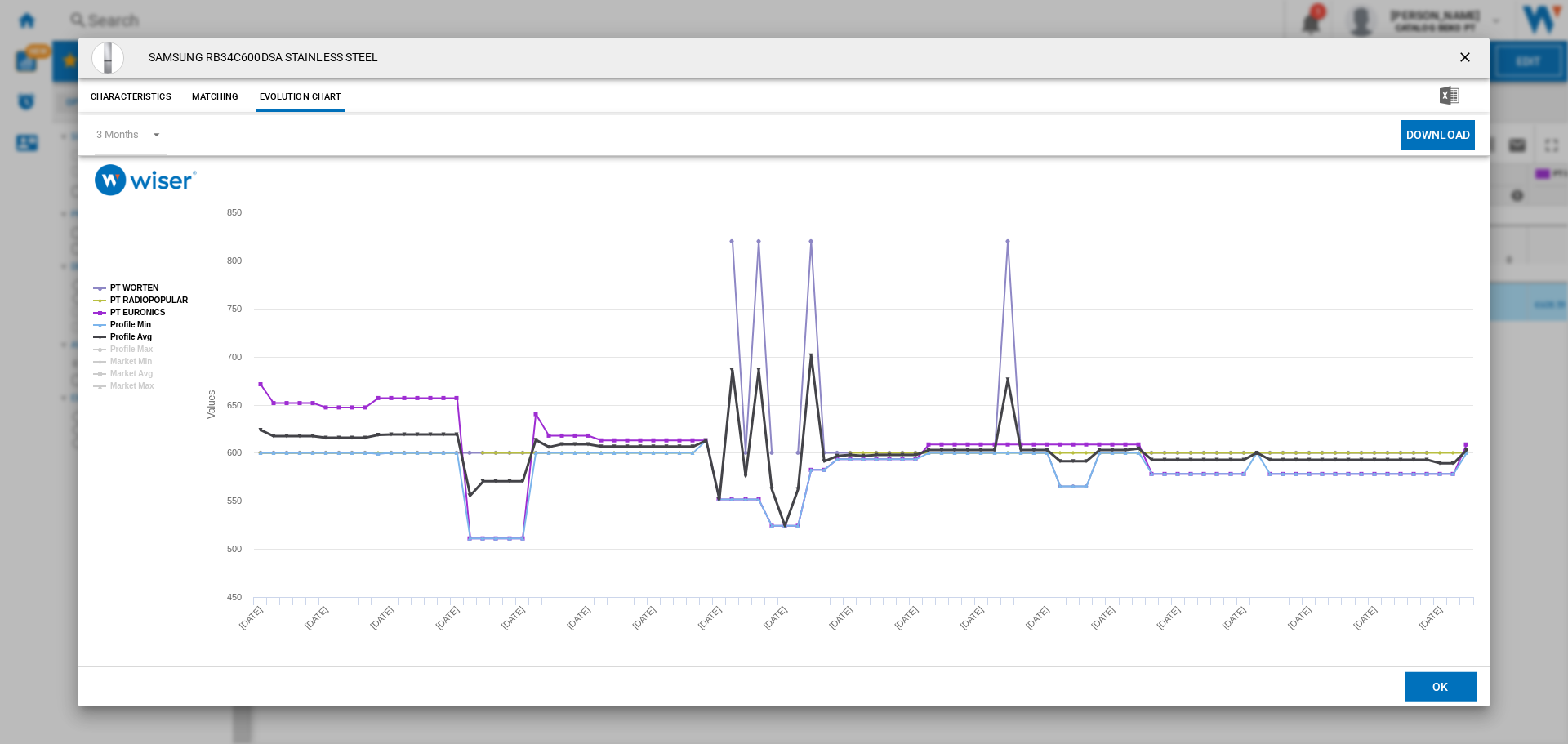
click at [139, 337] on tspan "Profile Avg" at bounding box center [130, 337] width 41 height 9
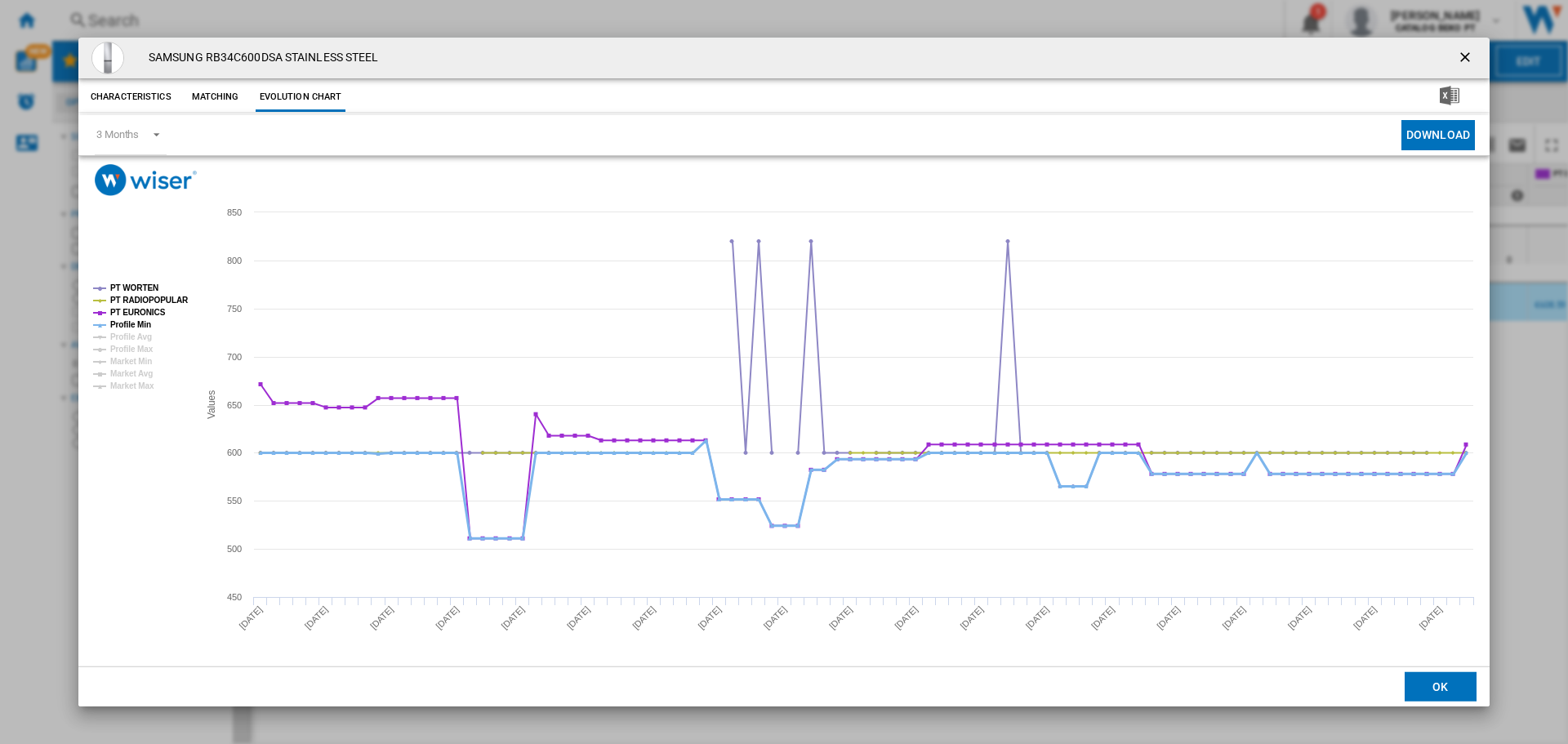
click at [141, 323] on tspan "Profile Min" at bounding box center [130, 325] width 41 height 9
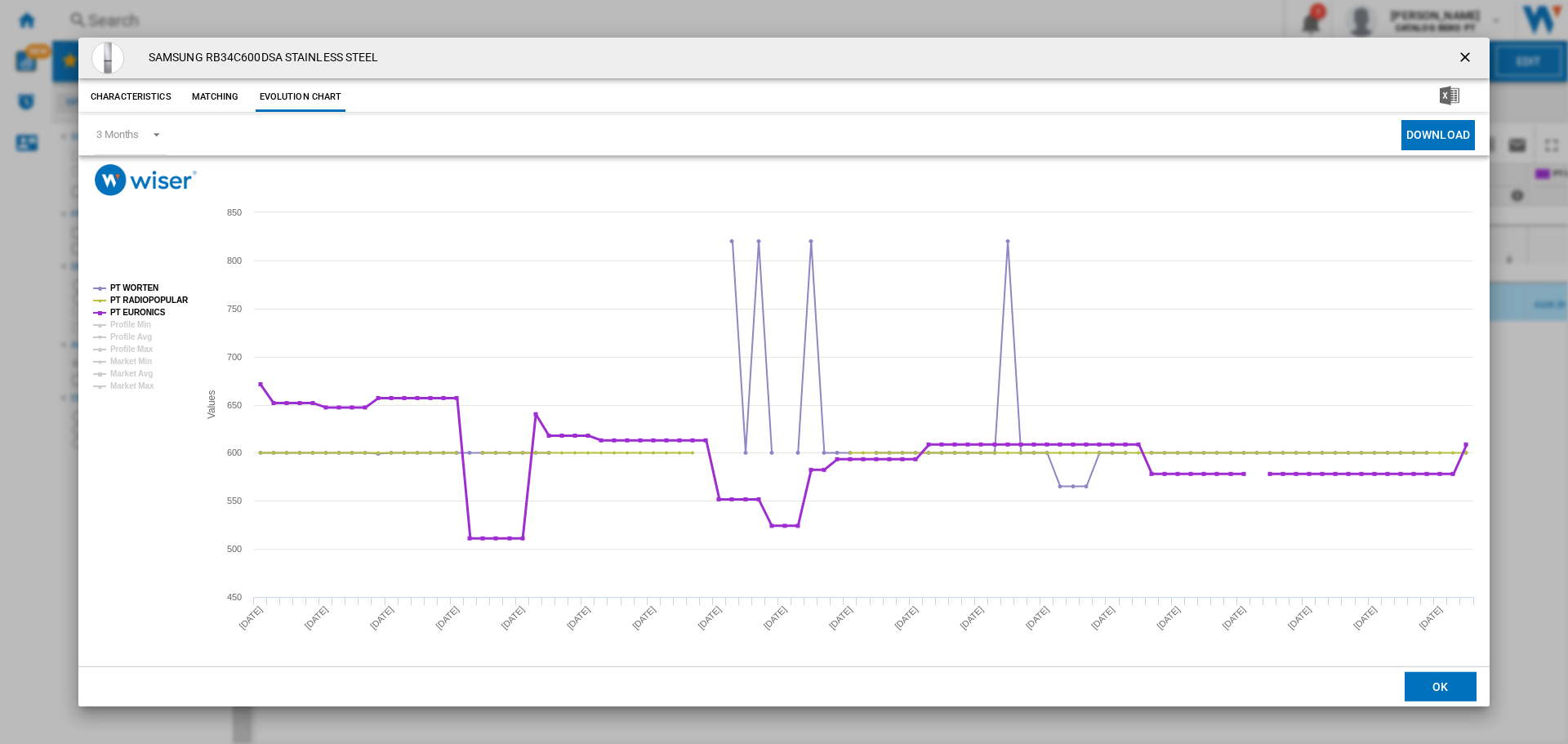
click at [145, 312] on tspan "PT EURONICS" at bounding box center [137, 312] width 56 height 9
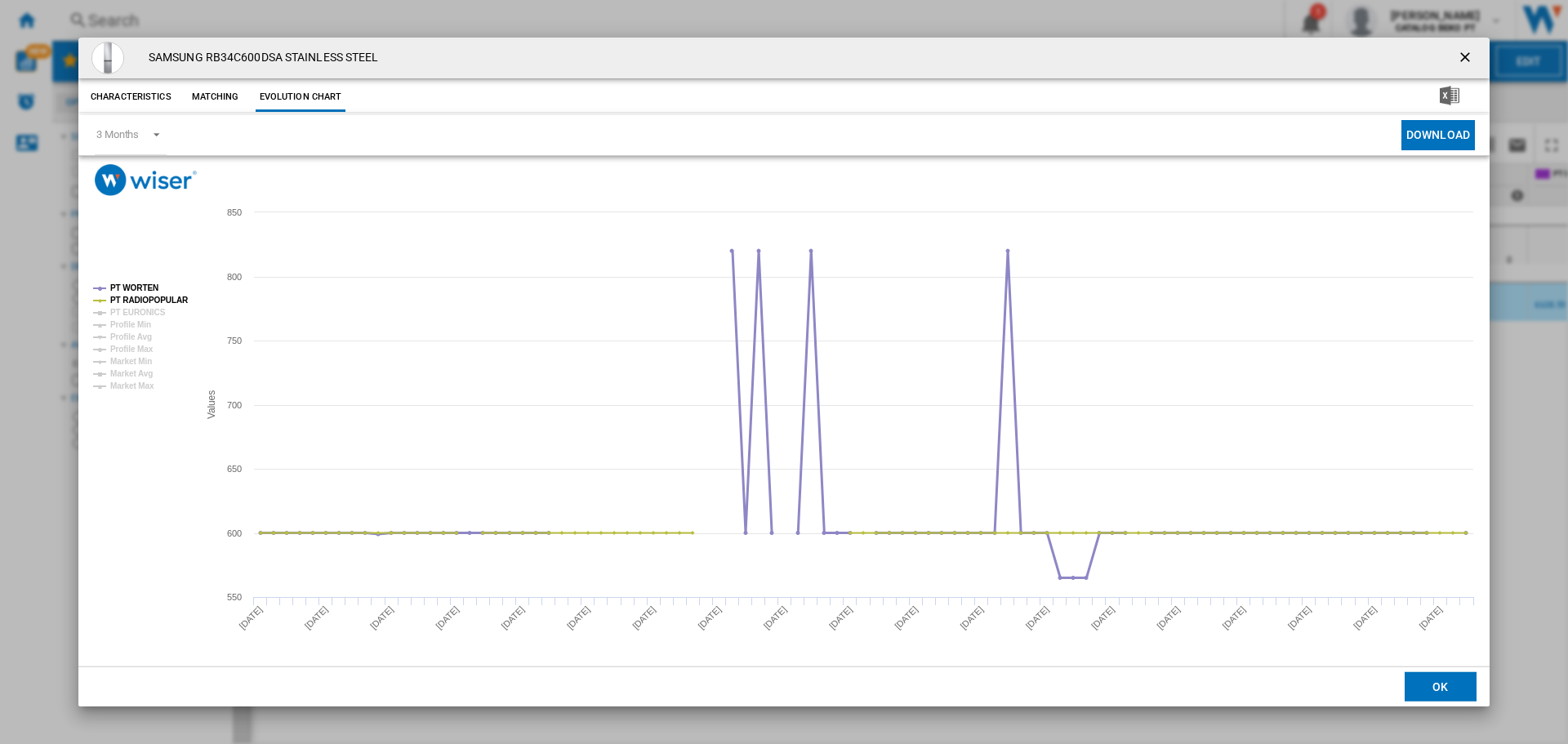
click at [149, 290] on tspan "PT WORTEN" at bounding box center [134, 288] width 49 height 9
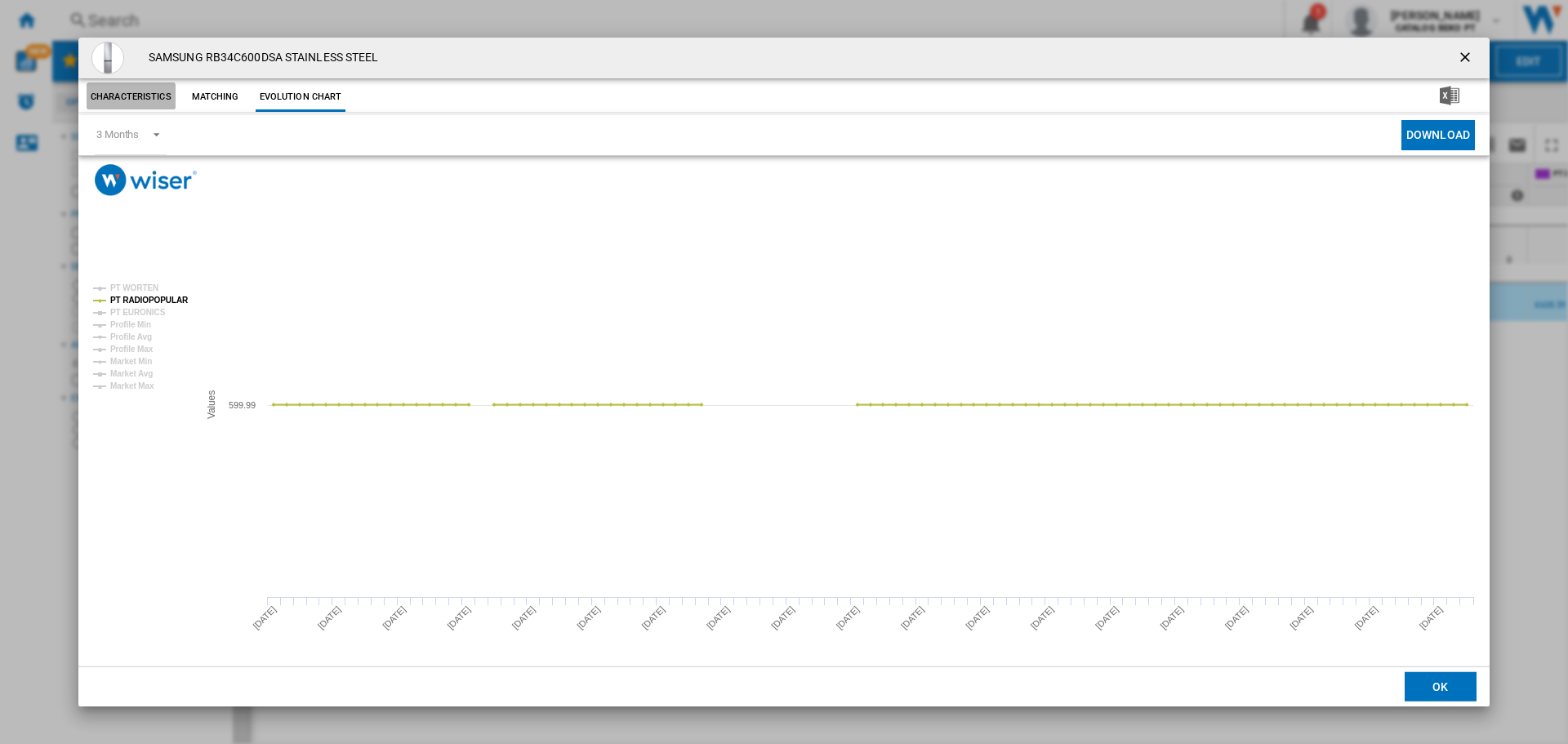
click at [121, 99] on button "Characteristics" at bounding box center [131, 97] width 89 height 29
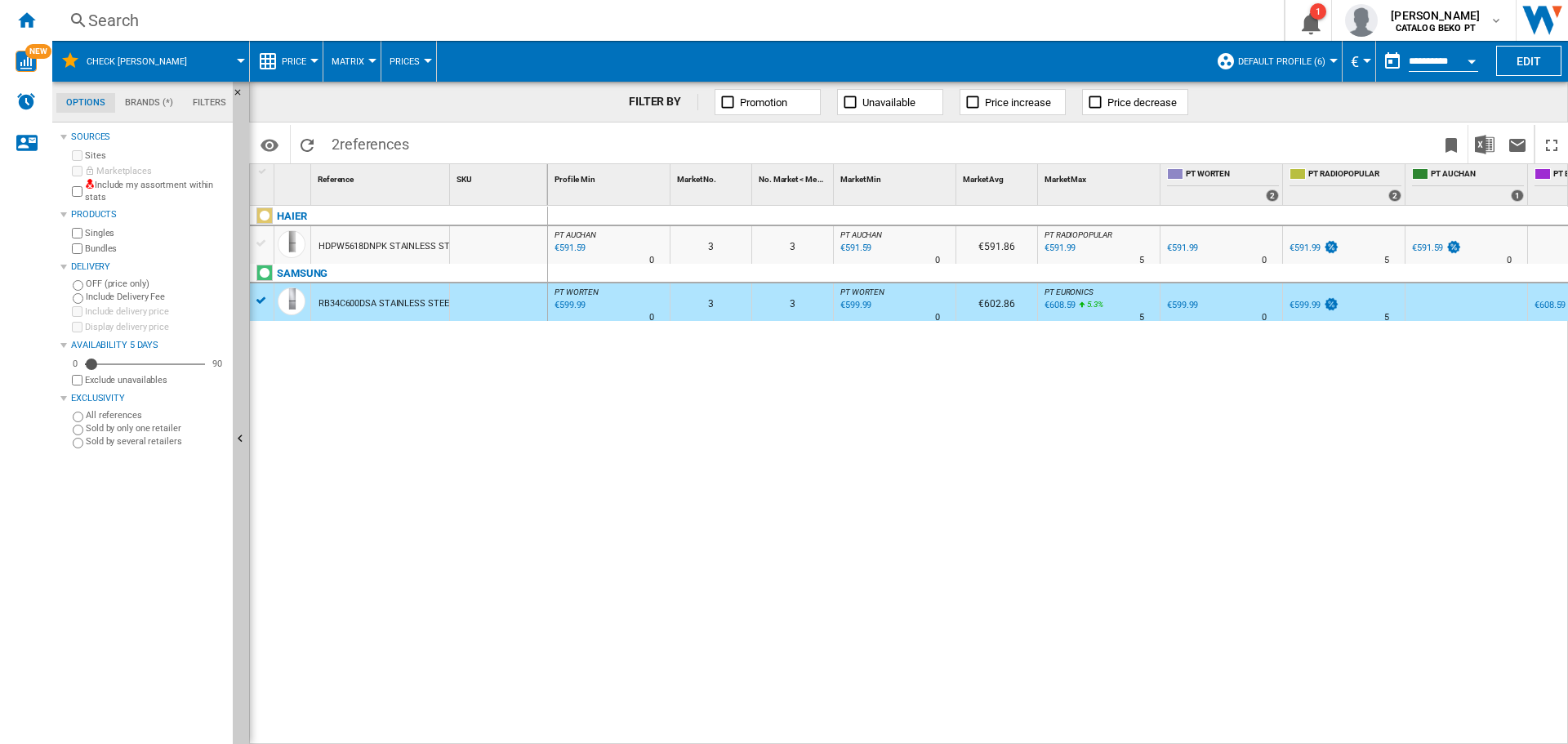
click at [569, 303] on div "€599.99" at bounding box center [569, 306] width 34 height 16
click at [27, 13] on ng-md-icon "Home" at bounding box center [26, 19] width 19 height 19
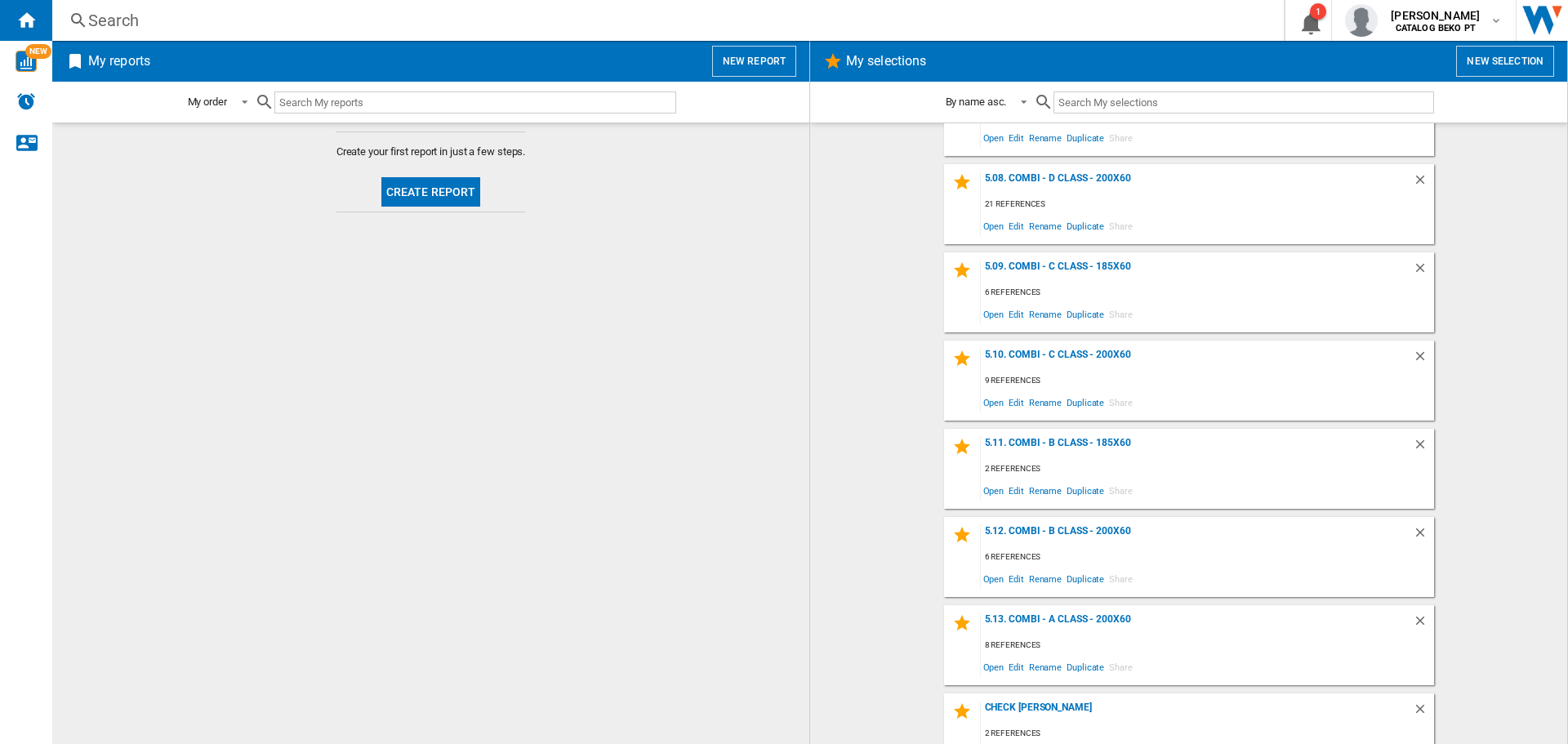
scroll to position [1938, 0]
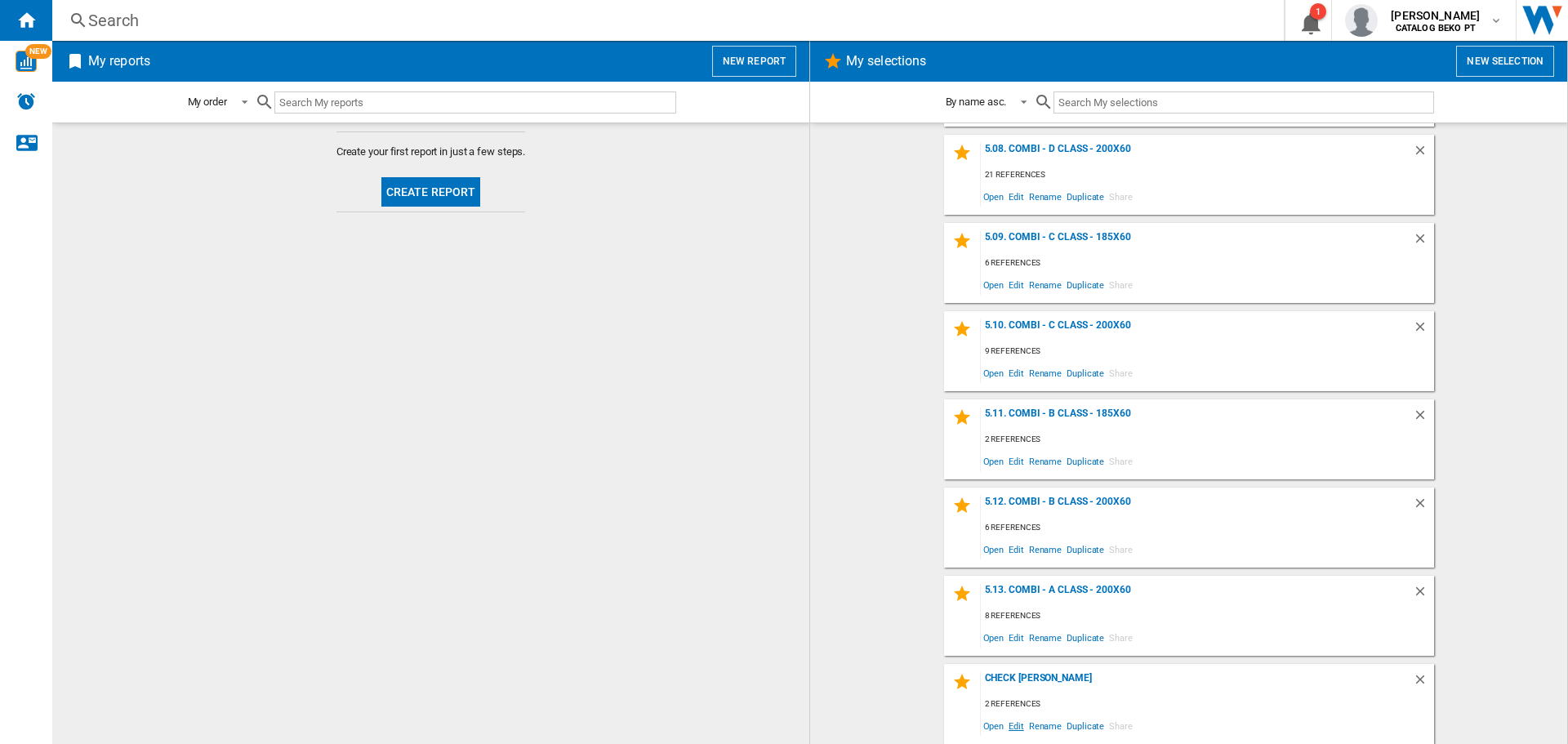
click at [1007, 726] on span "Edit" at bounding box center [1017, 726] width 20 height 22
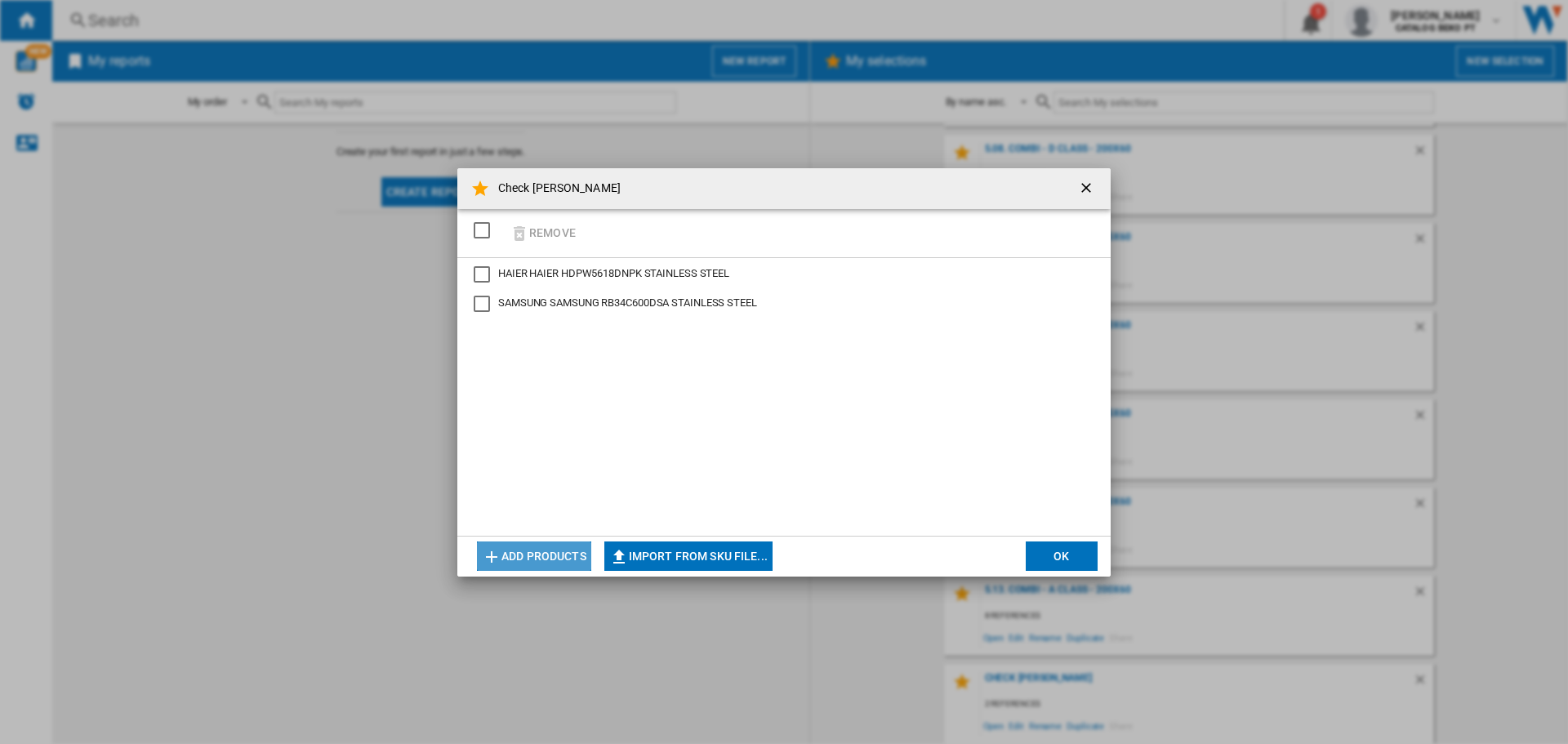
click at [521, 555] on button "Add products" at bounding box center [534, 556] width 114 height 29
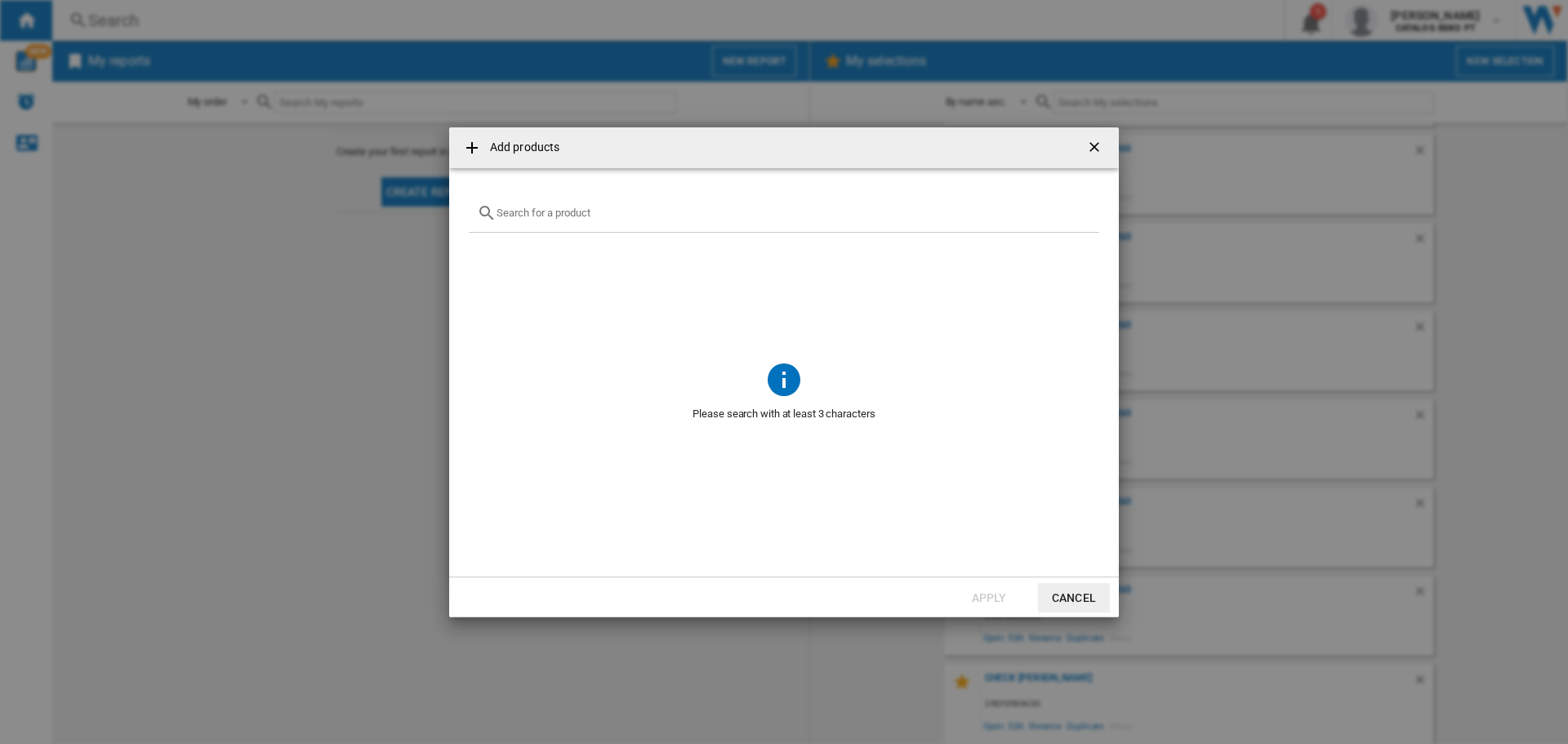
click at [537, 215] on input "Add products ..." at bounding box center [793, 213] width 594 height 12
paste input "CNCQ2T518EX"
type input "CNCQ2T518EX"
click at [549, 255] on div "CANDY CNCQ2T518EX STAINLESS STEEL" at bounding box center [811, 252] width 571 height 16
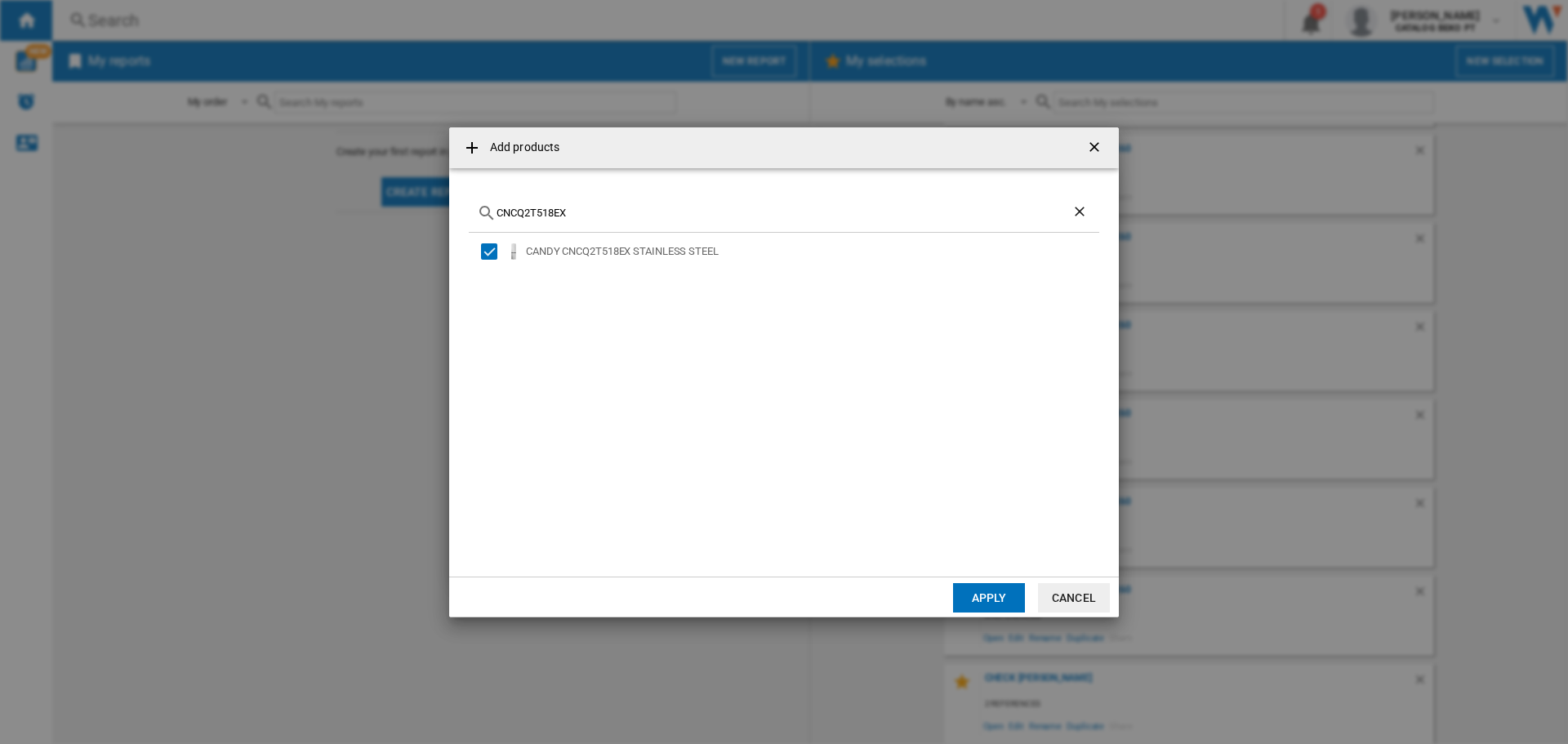
click at [1000, 599] on button "Apply" at bounding box center [989, 598] width 71 height 29
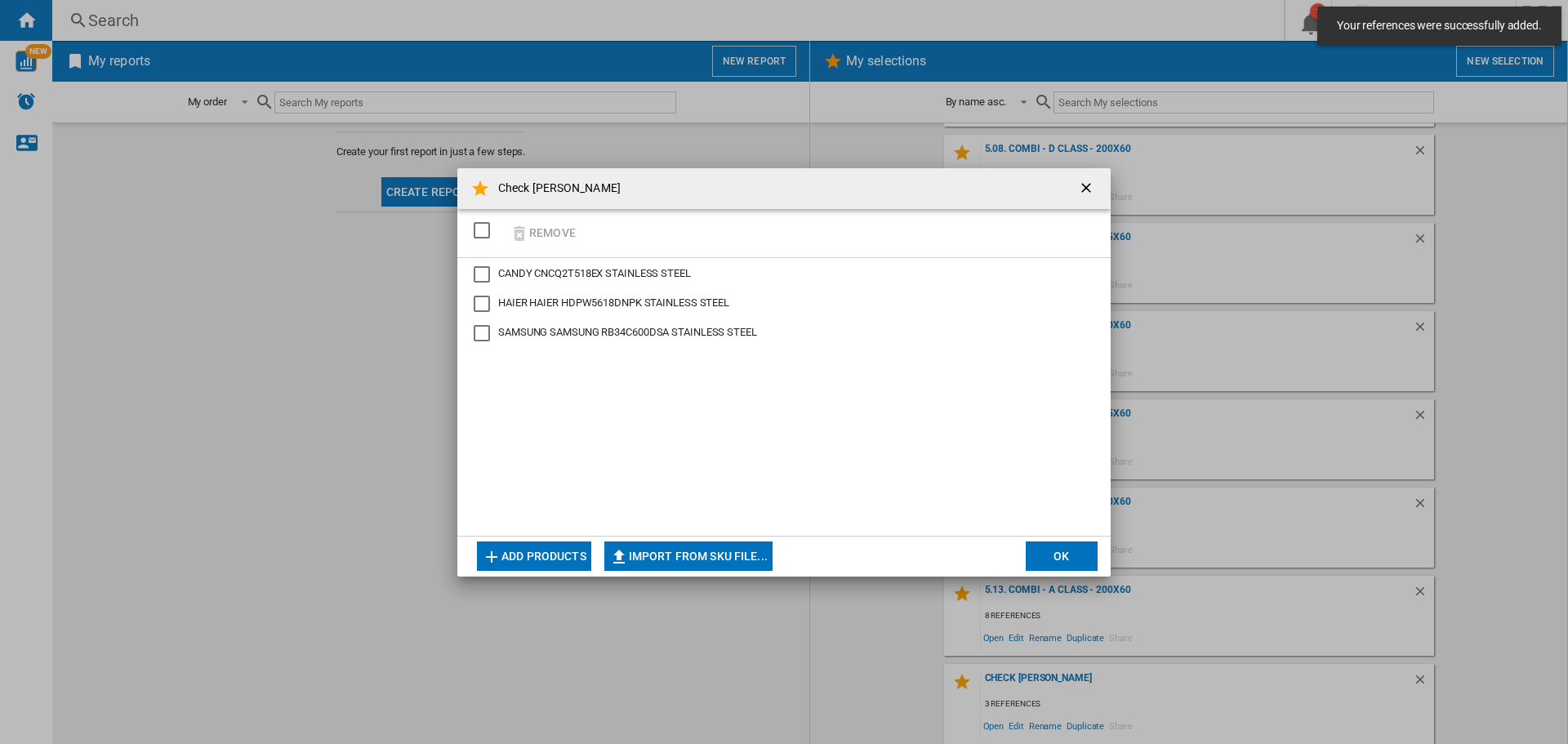
click at [1052, 555] on button "OK" at bounding box center [1062, 556] width 71 height 29
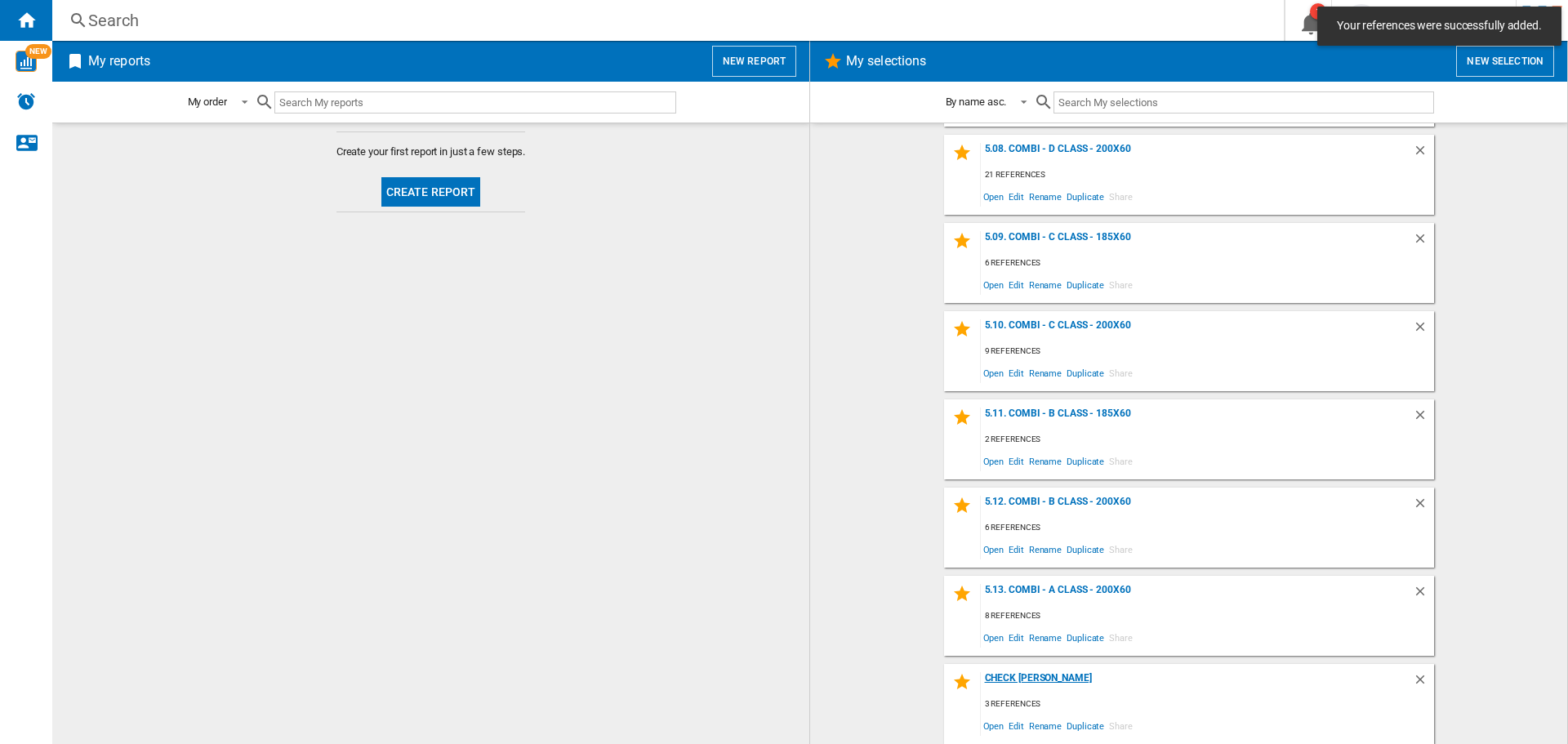
click at [1021, 679] on div "Check [PERSON_NAME]" at bounding box center [1197, 684] width 432 height 22
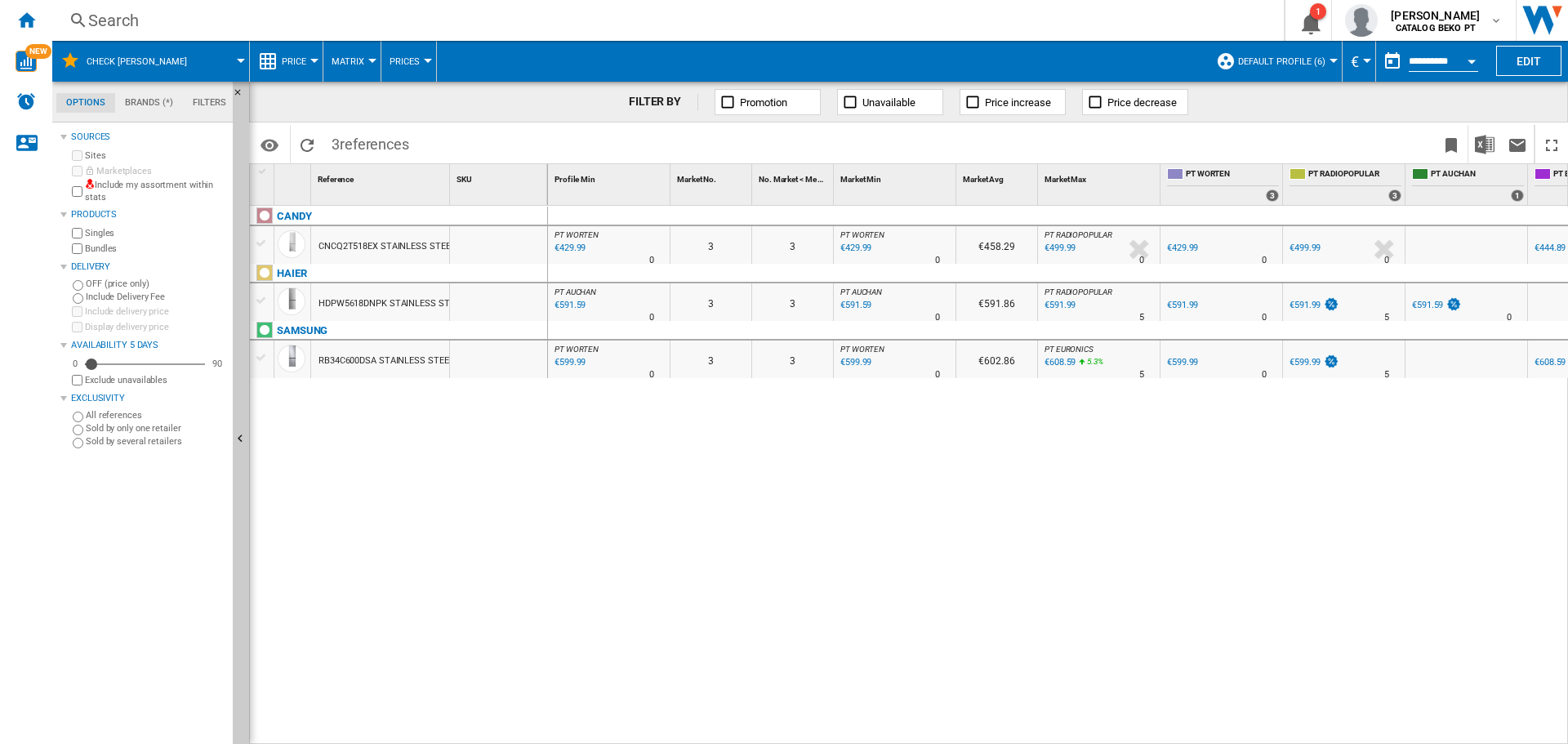
click at [337, 241] on div "CNCQ2T518EX STAINLESS STEEL" at bounding box center [387, 246] width 136 height 38
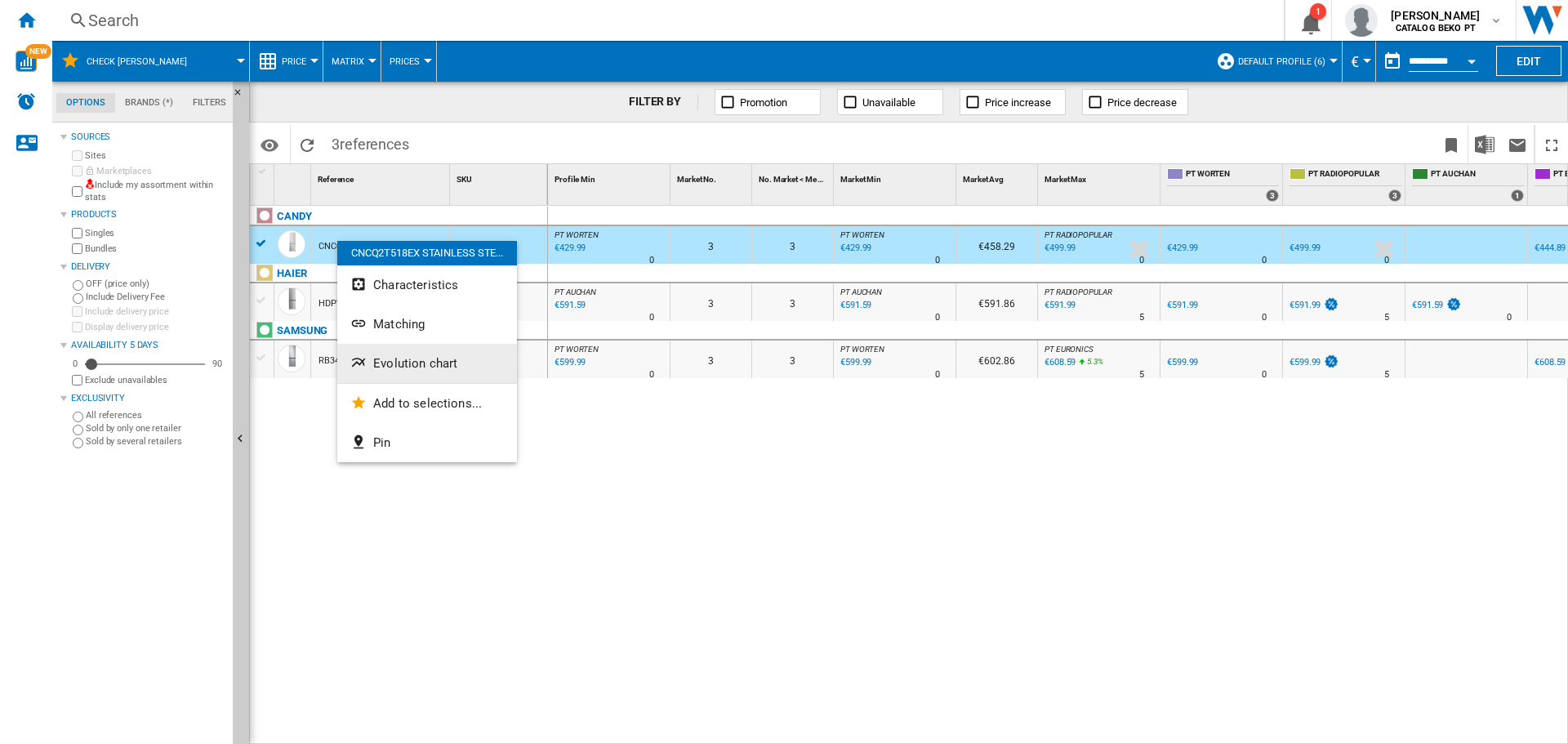
click at [392, 366] on span "Evolution chart" at bounding box center [416, 364] width 84 height 15
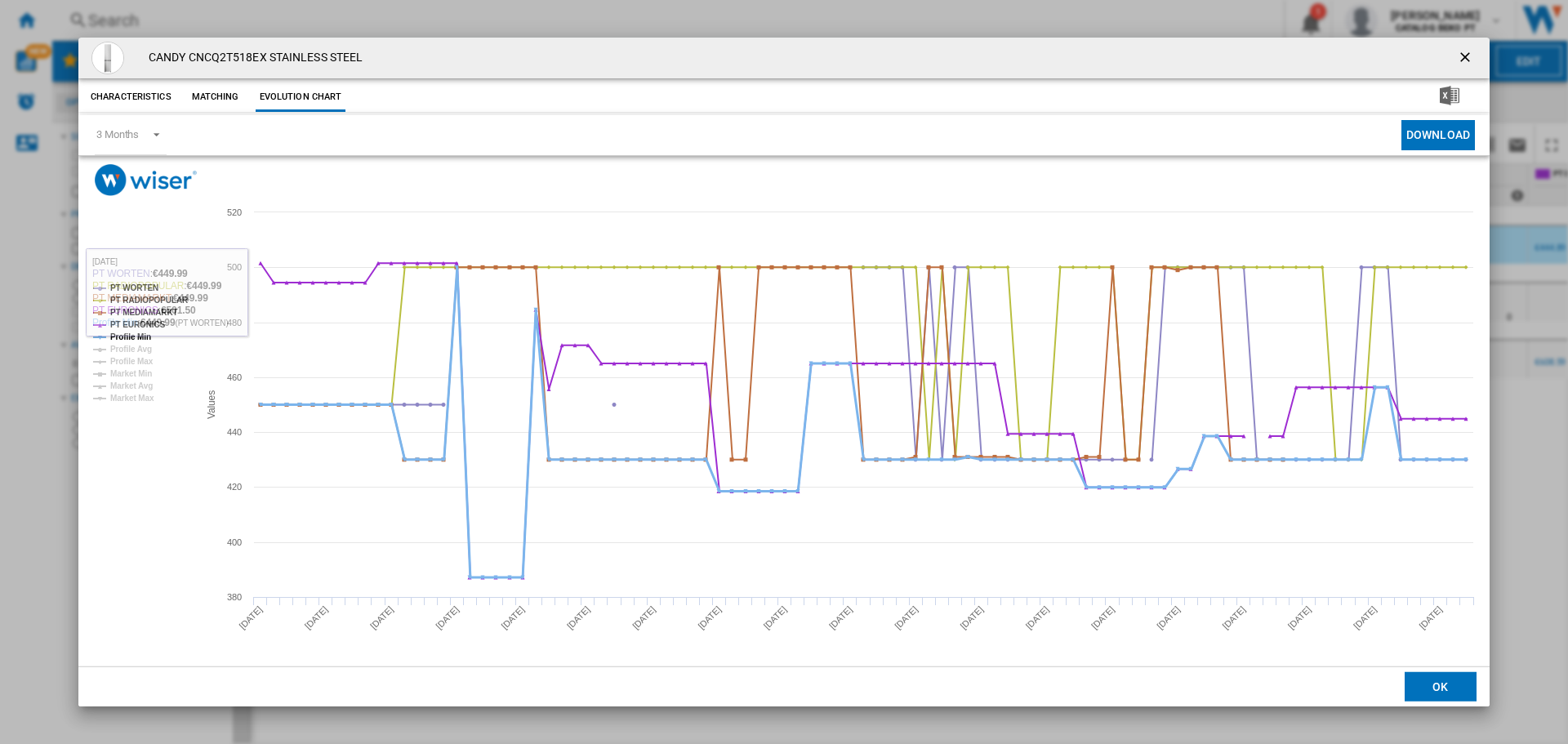
click at [123, 334] on tspan "Profile Min" at bounding box center [130, 337] width 41 height 9
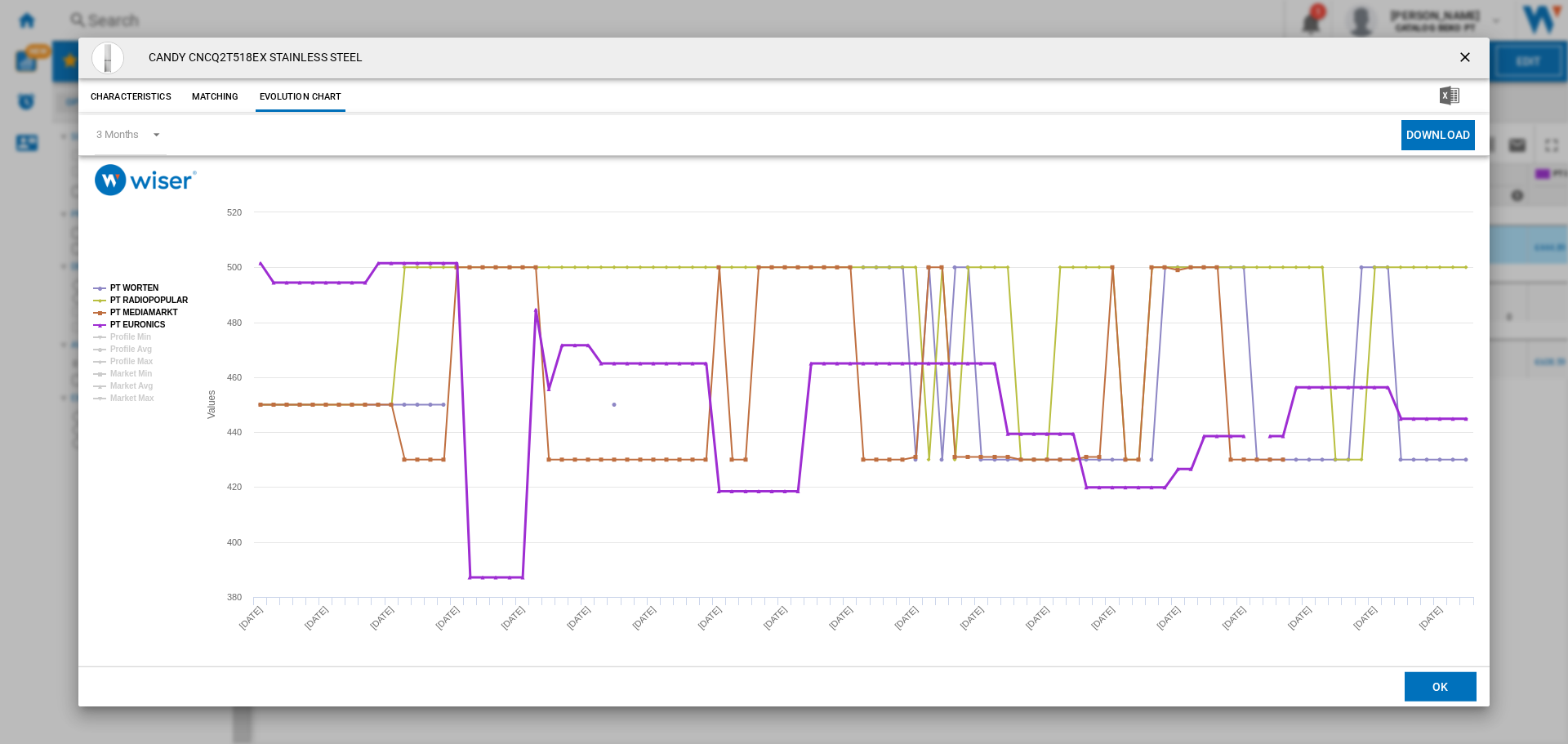
click at [125, 323] on tspan "PT EURONICS" at bounding box center [137, 325] width 56 height 9
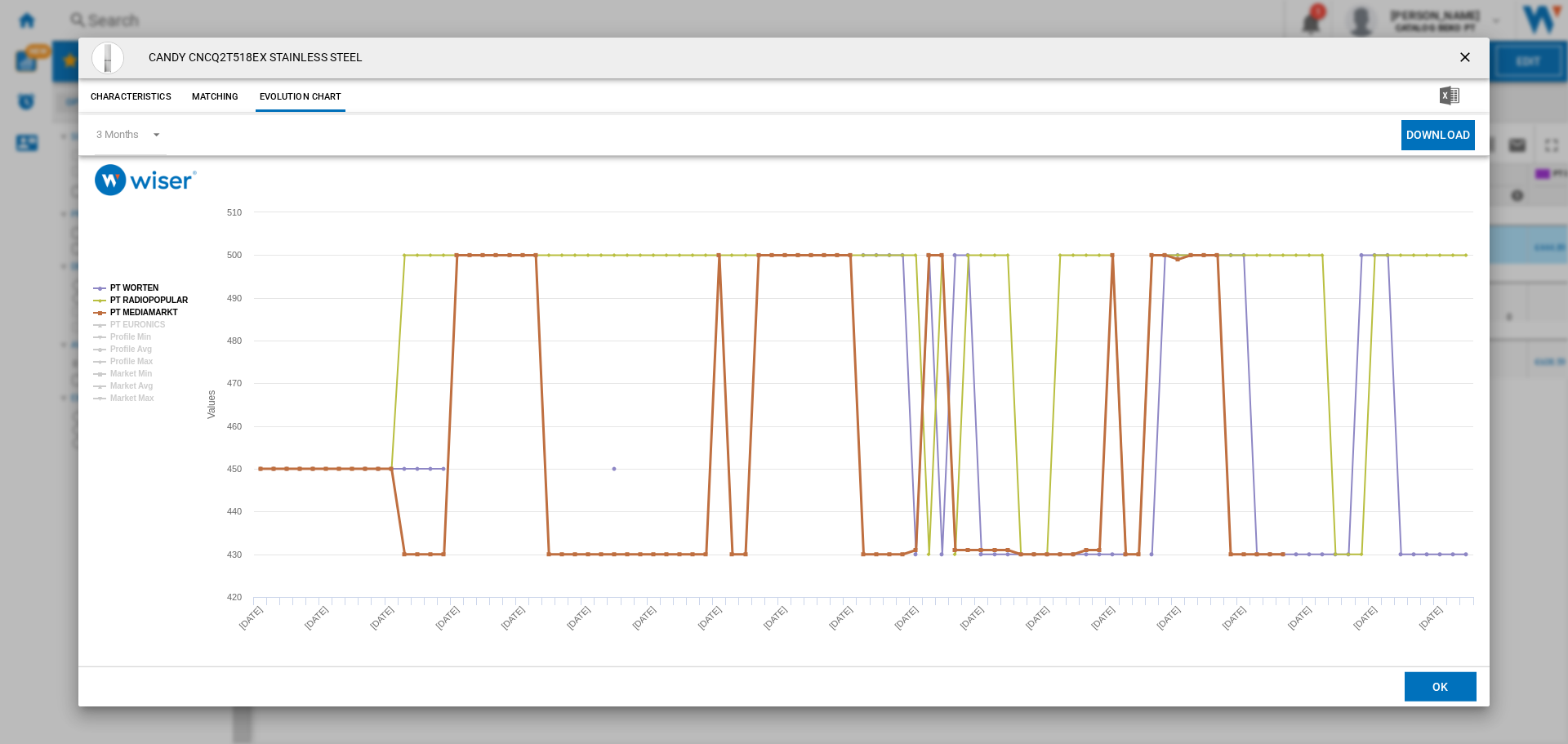
click at [129, 313] on tspan "PT MEDIAMARKT" at bounding box center [144, 312] width 68 height 9
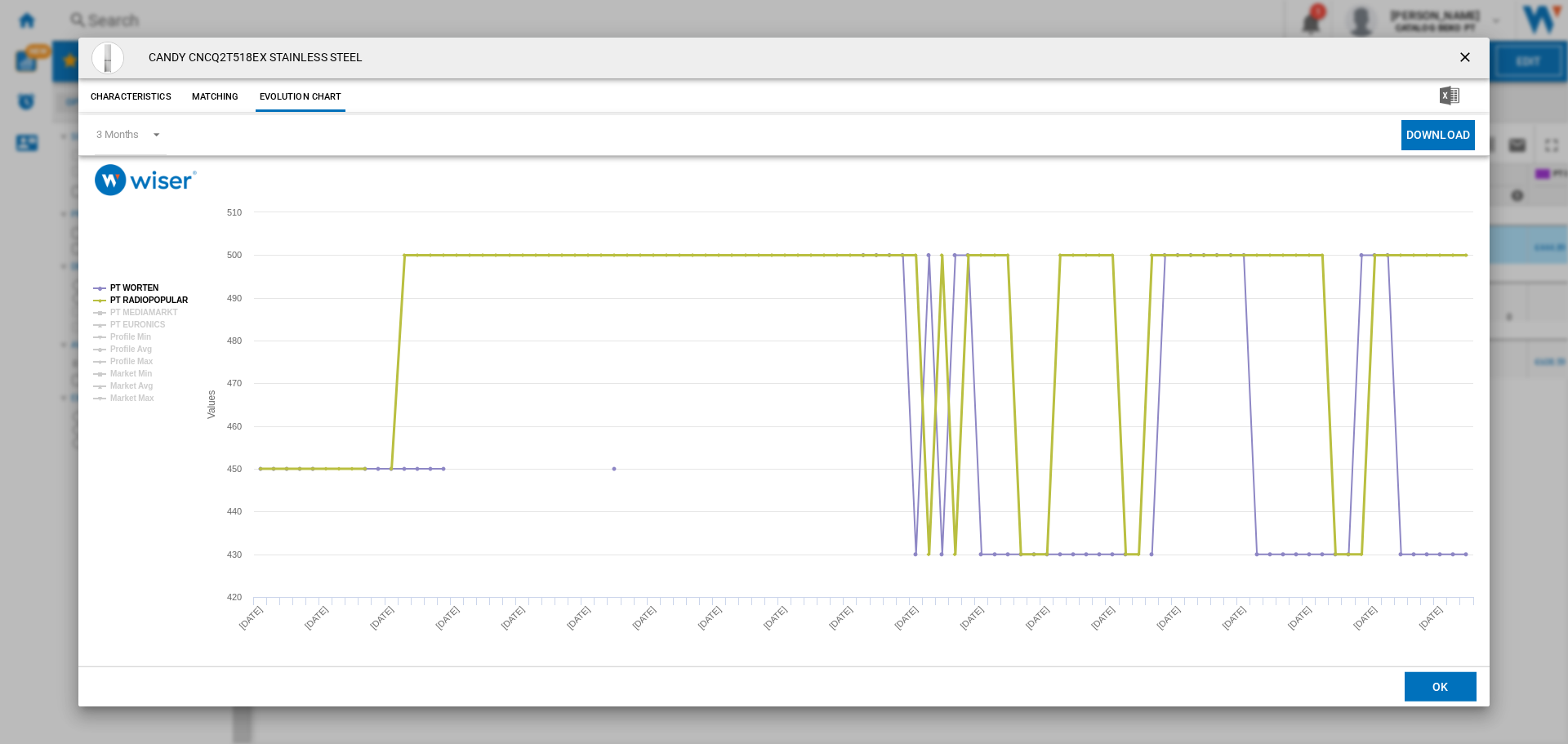
click at [133, 301] on tspan "PT RADIOPOPULAR" at bounding box center [149, 301] width 79 height 9
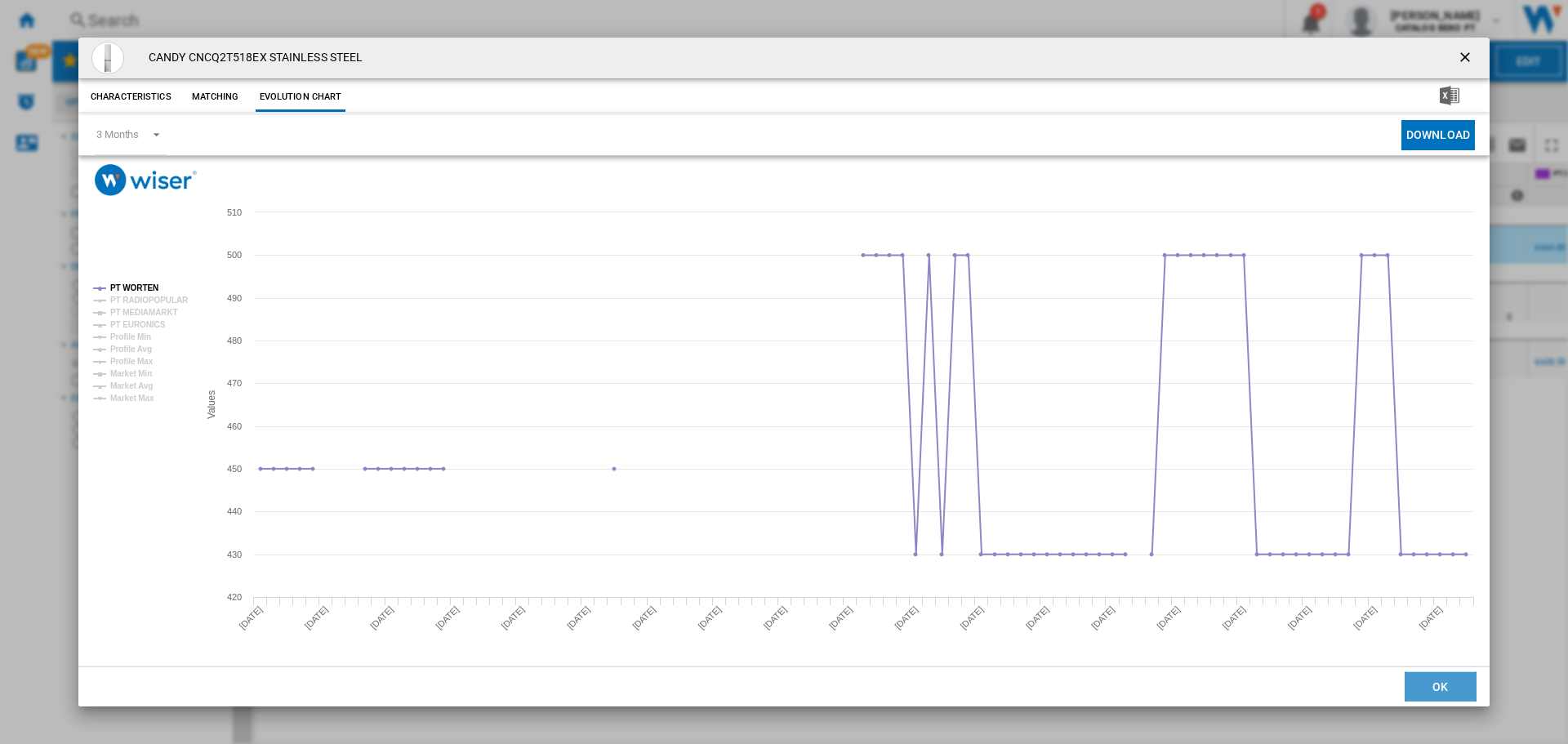
drag, startPoint x: 1444, startPoint y: 683, endPoint x: 1253, endPoint y: 587, distance: 213.8
click at [1443, 682] on button "OK" at bounding box center [1441, 687] width 71 height 29
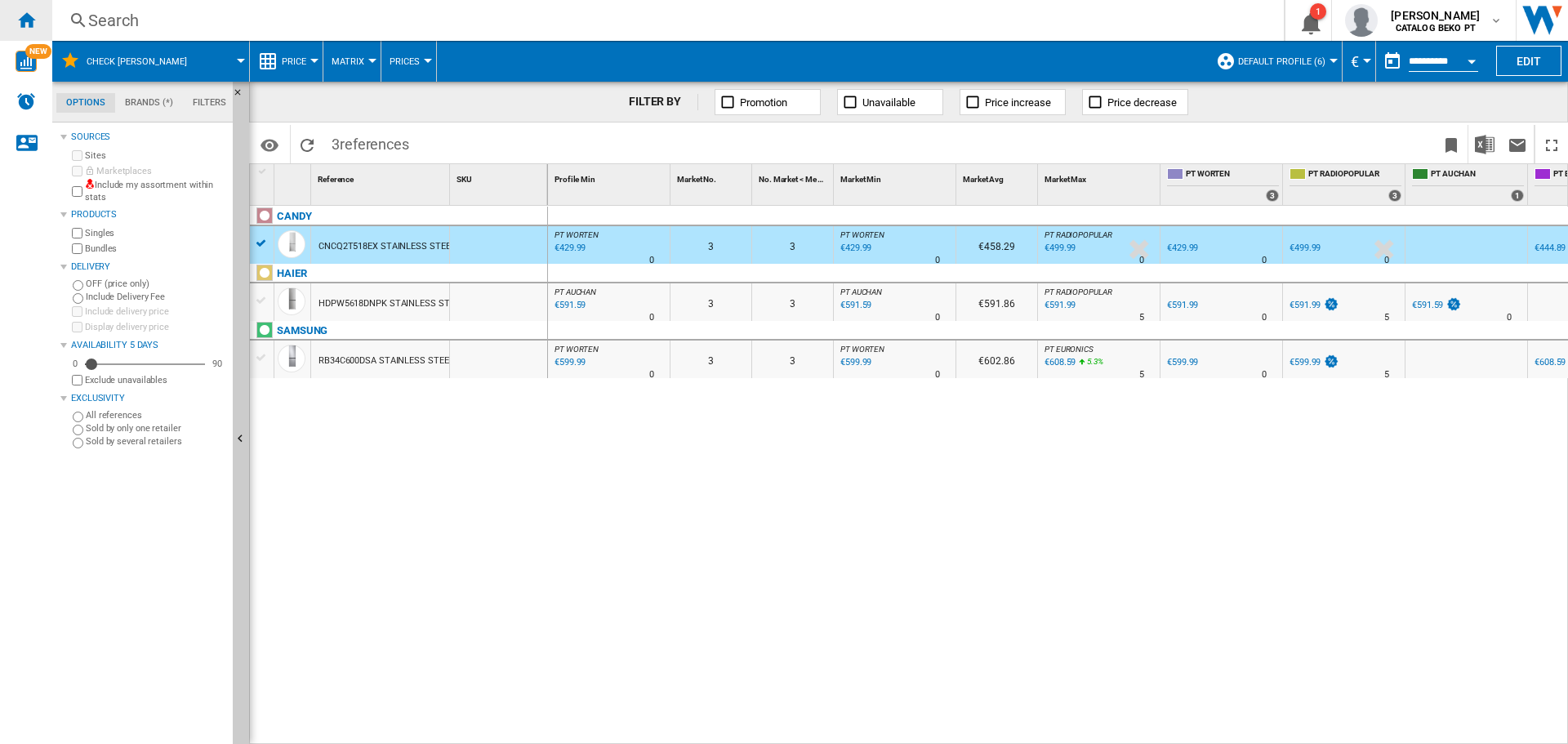
click at [21, 9] on div "Home" at bounding box center [26, 20] width 52 height 41
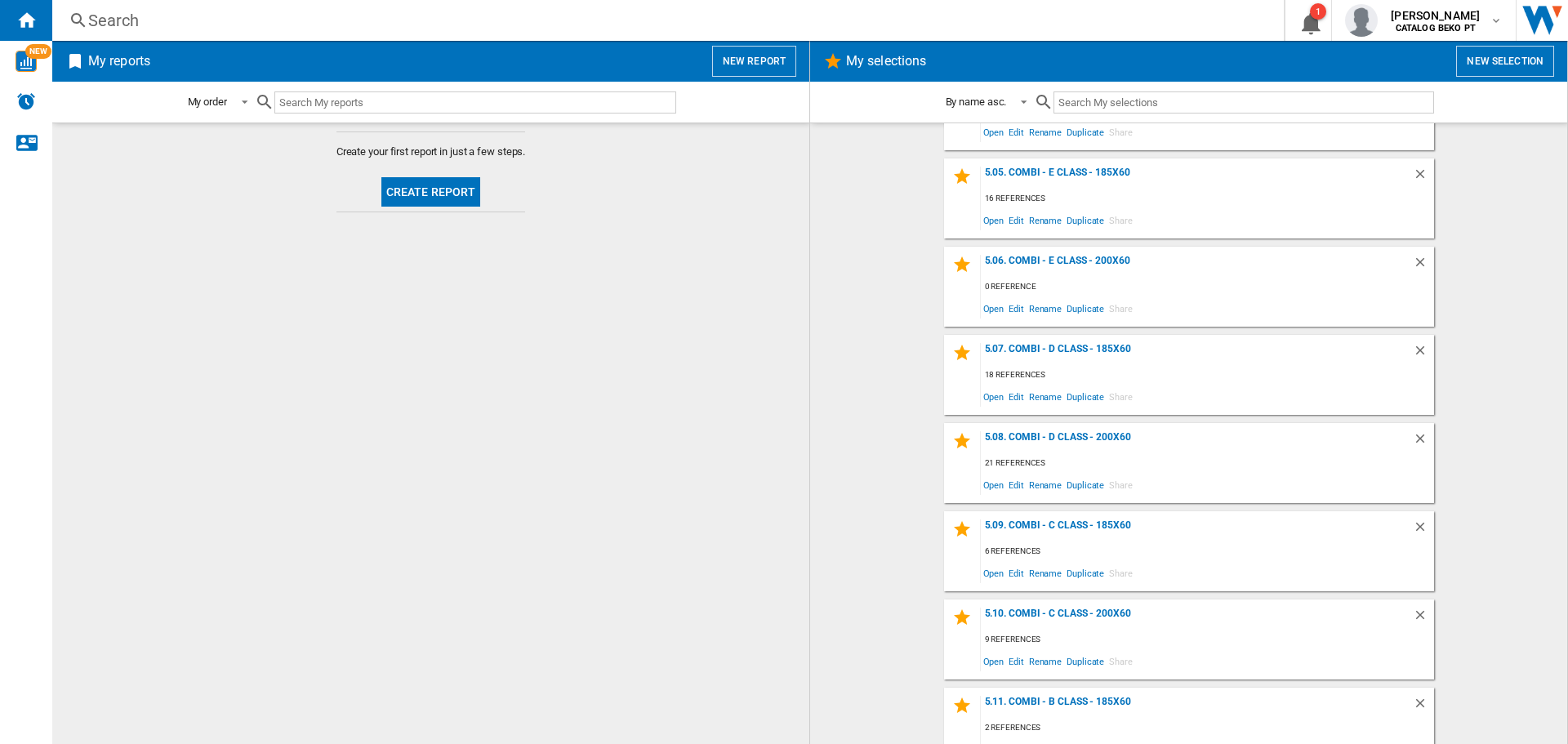
scroll to position [1938, 0]
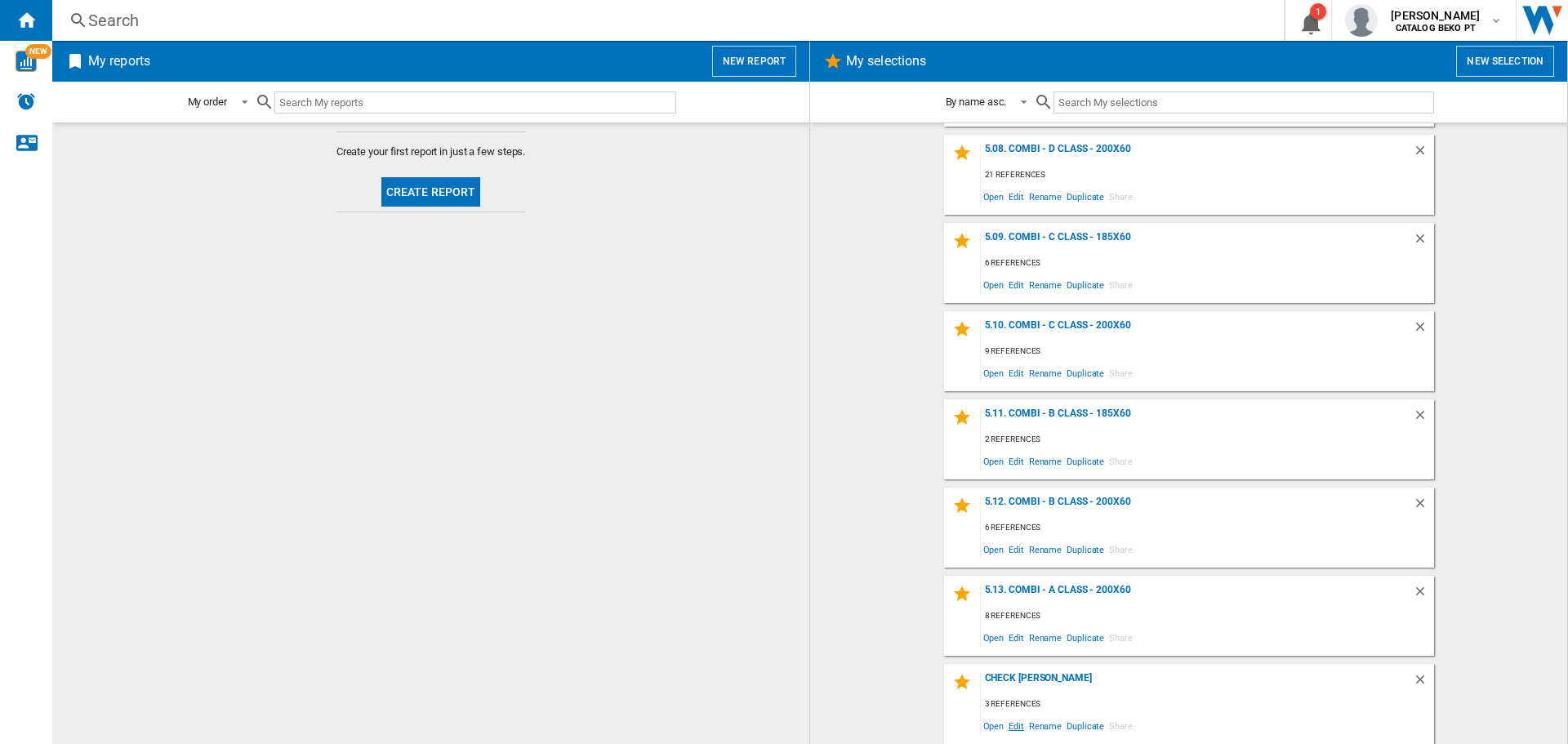
click at [1009, 728] on span "Edit" at bounding box center [1017, 726] width 20 height 22
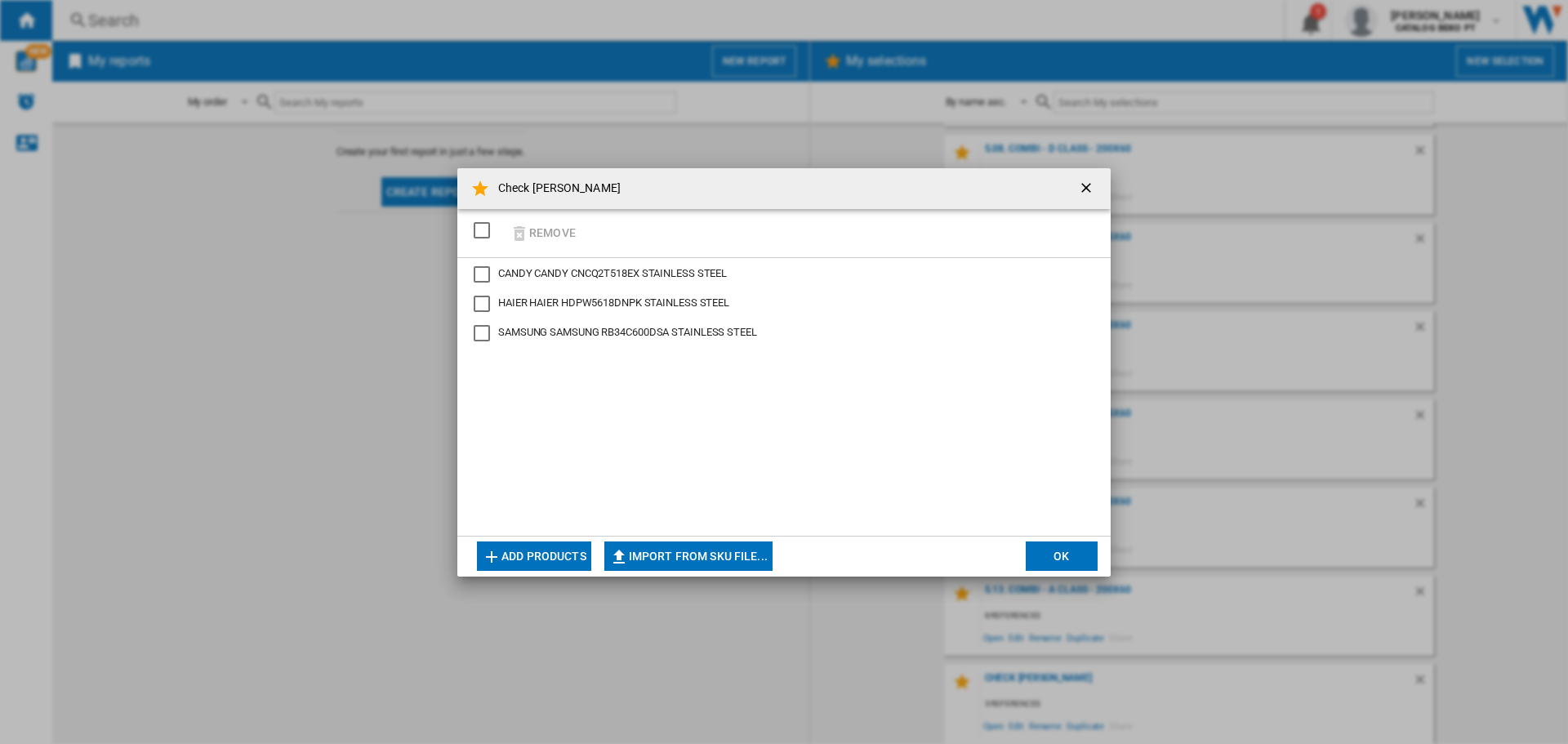
click at [519, 553] on button "Add products" at bounding box center [534, 556] width 114 height 29
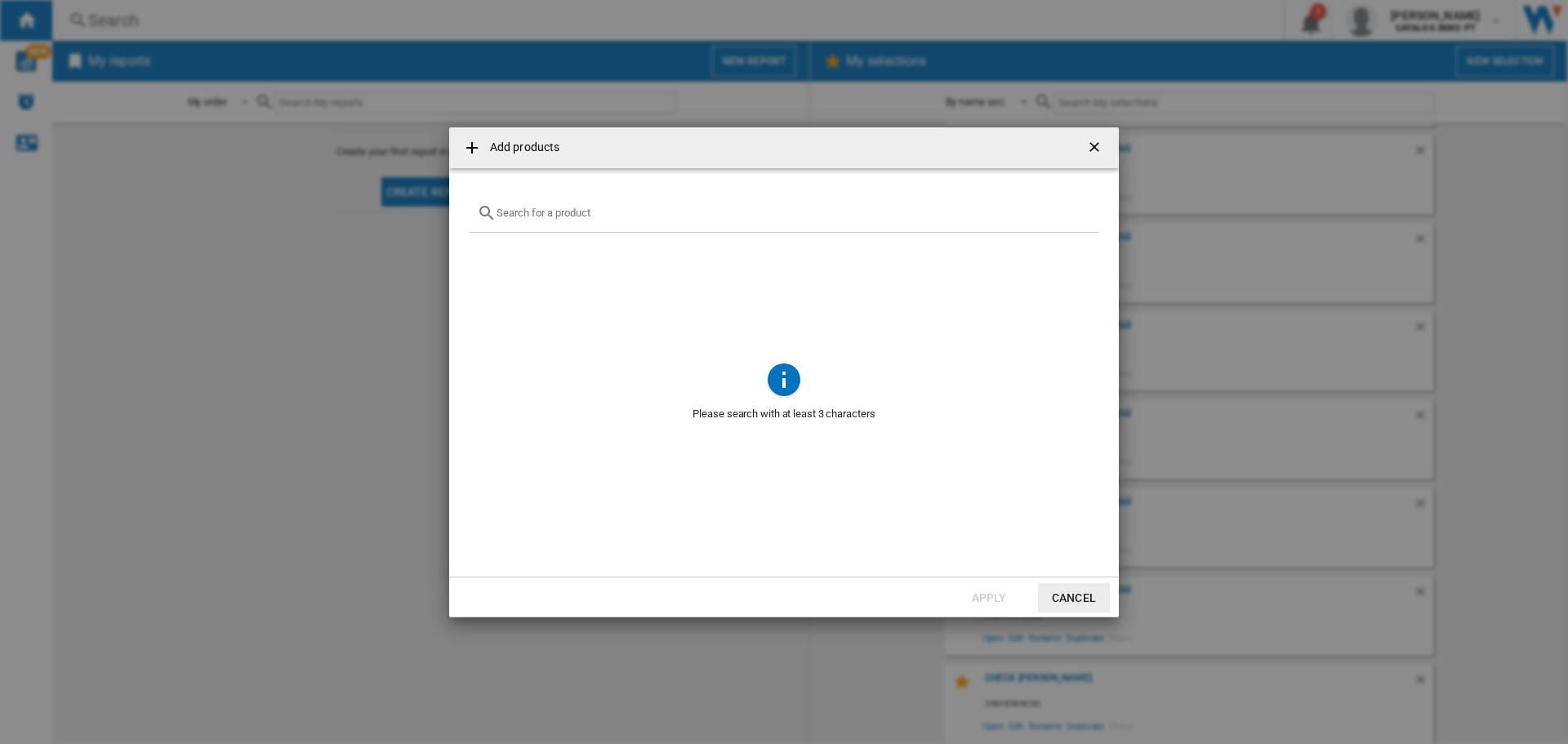
click at [531, 218] on input "Add products ..." at bounding box center [793, 213] width 594 height 12
paste input "RBF 44630 SS"
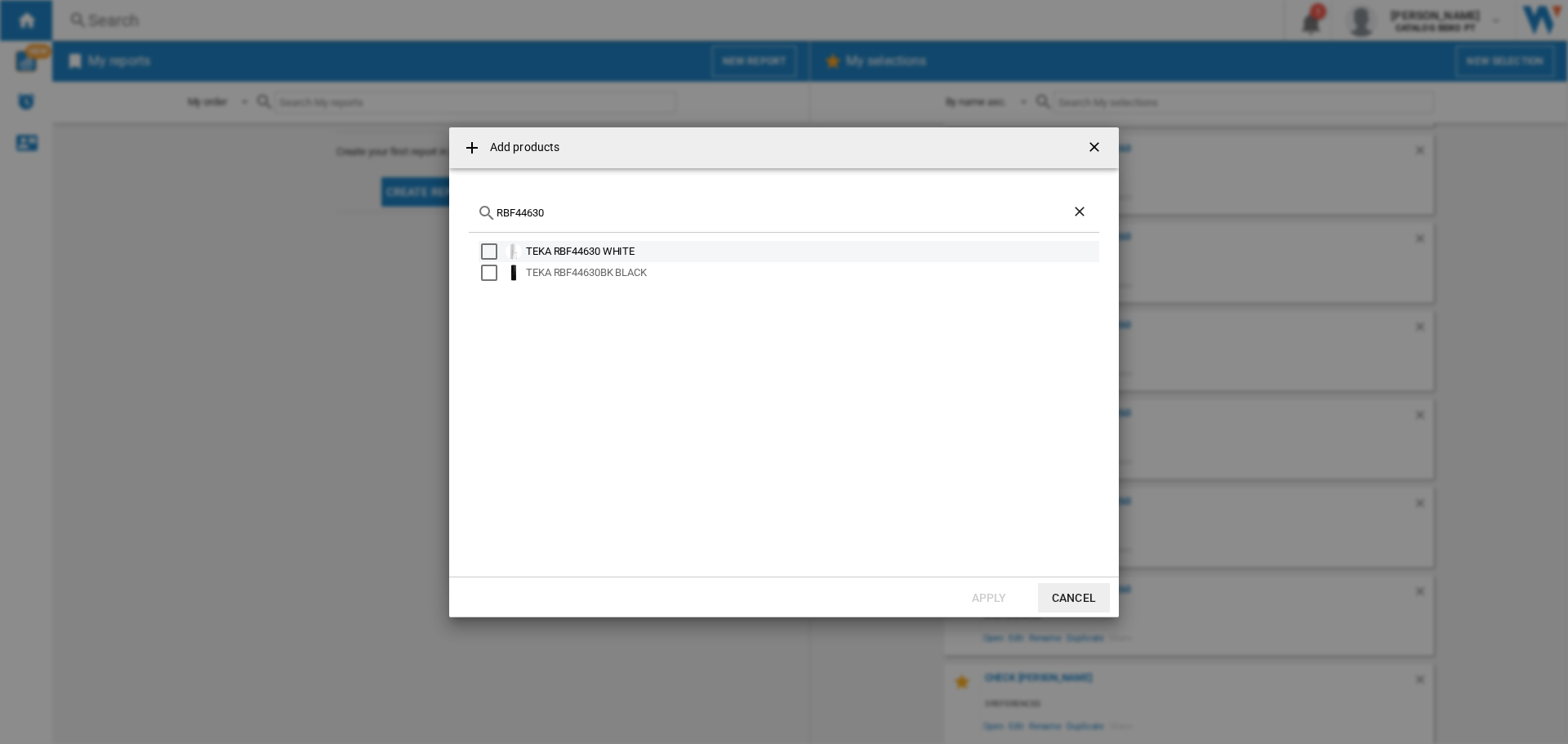
type input "RBF44630"
click at [487, 251] on div "Select" at bounding box center [489, 252] width 16 height 16
click at [491, 268] on div "Select" at bounding box center [489, 273] width 16 height 16
click at [992, 603] on button "Apply" at bounding box center [989, 598] width 71 height 29
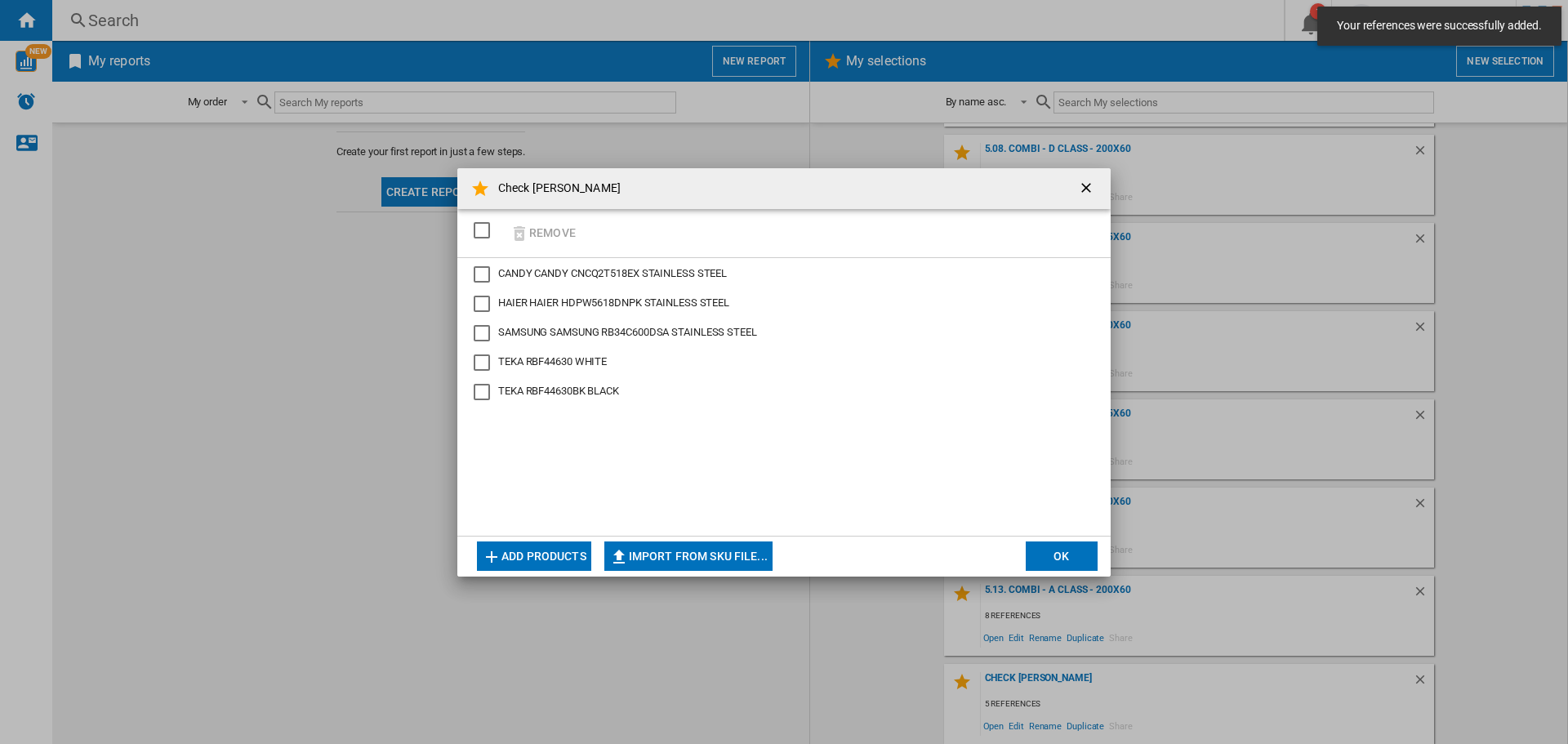
click at [1090, 558] on button "OK" at bounding box center [1062, 556] width 71 height 29
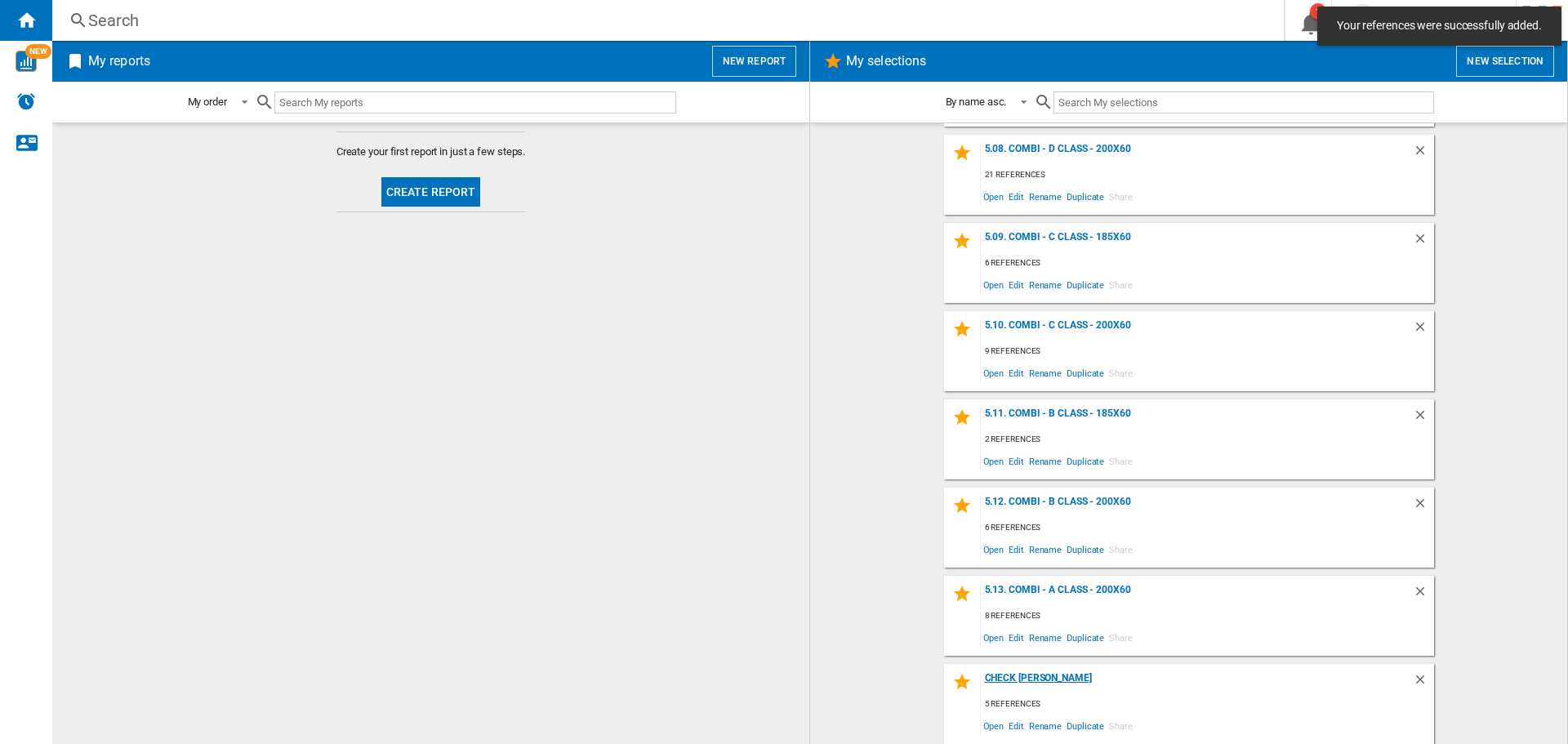
click at [1013, 682] on div "Check [PERSON_NAME]" at bounding box center [1197, 684] width 432 height 22
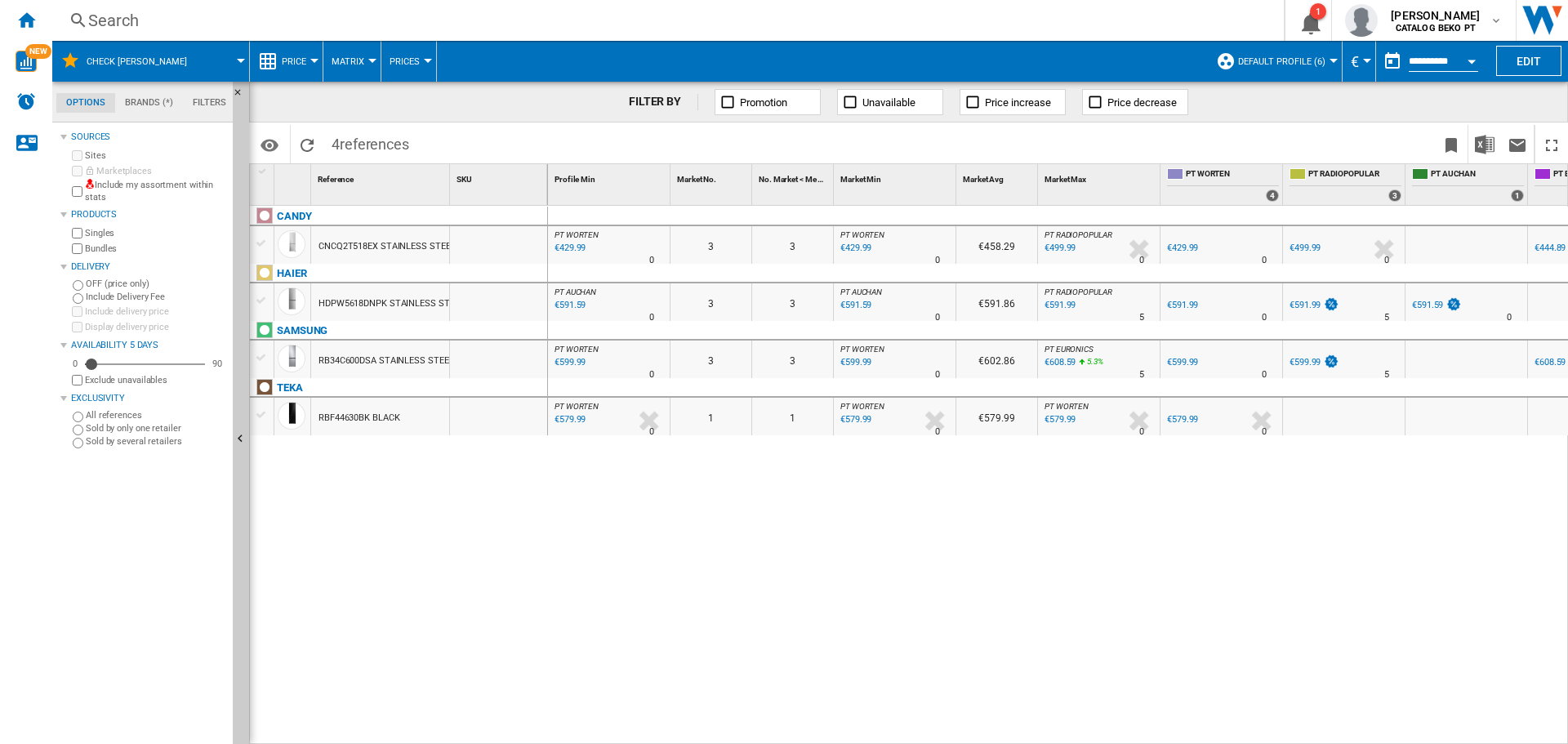
click at [259, 417] on div at bounding box center [261, 415] width 17 height 15
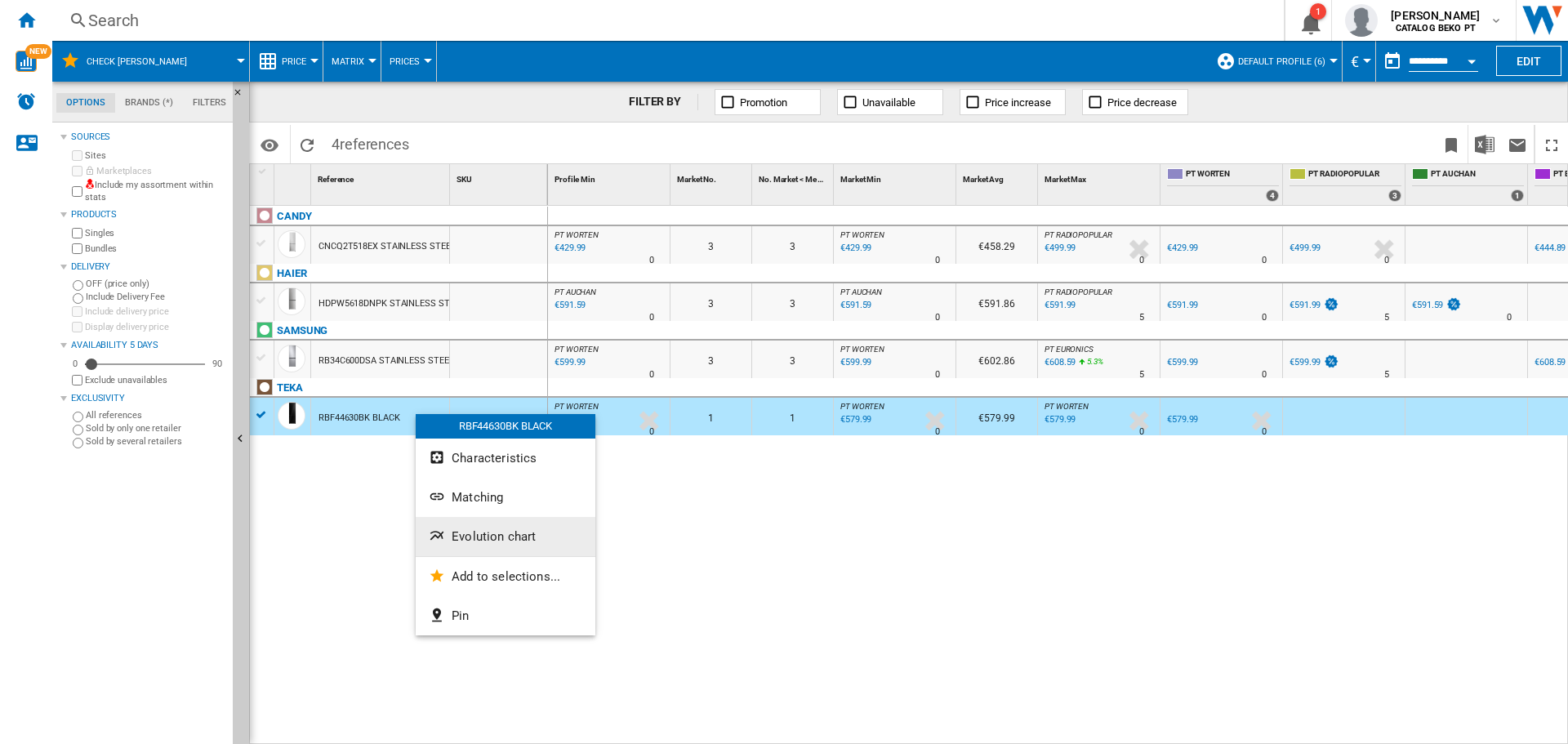
click at [499, 539] on span "Evolution chart" at bounding box center [494, 537] width 84 height 15
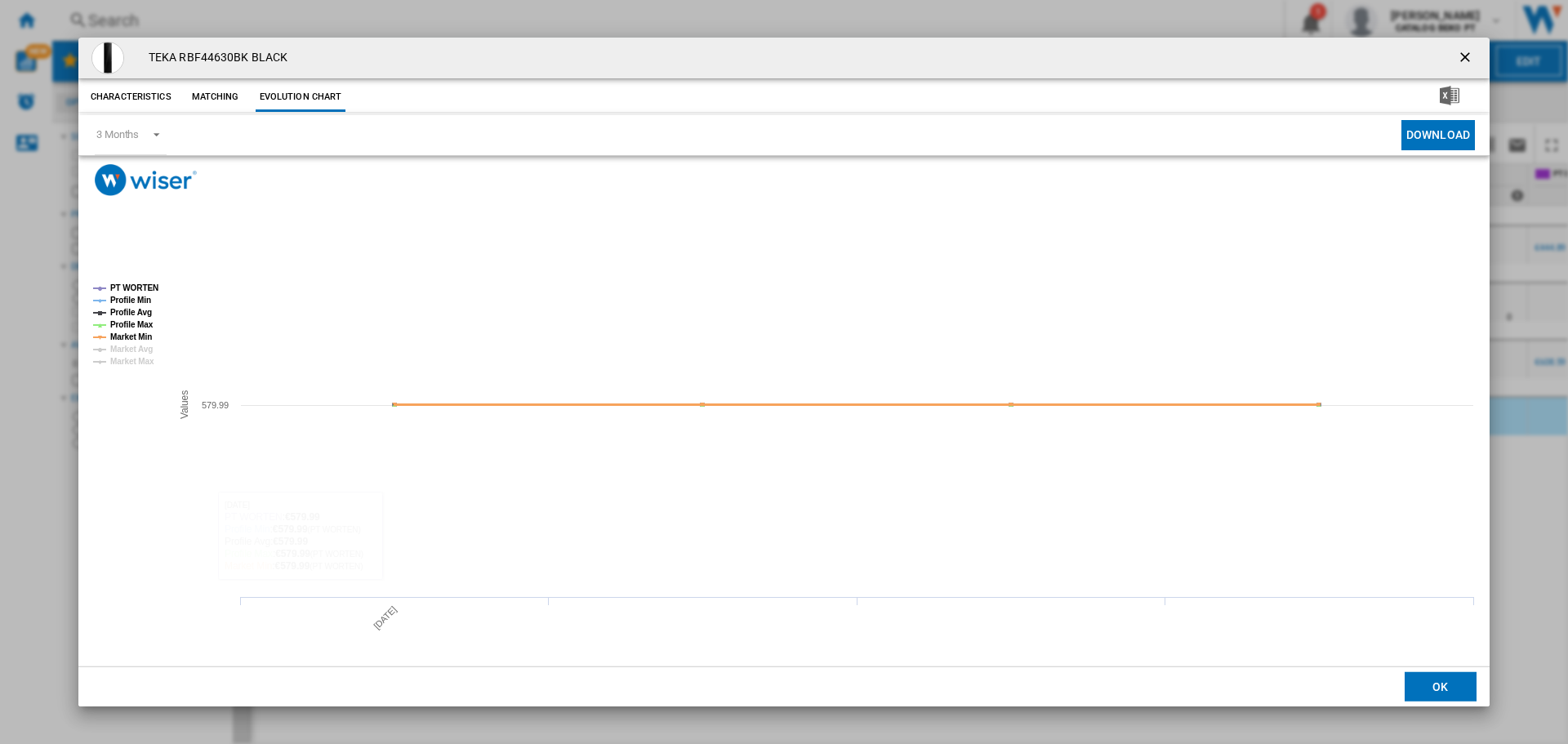
click at [140, 334] on tspan "Market Min" at bounding box center [130, 337] width 41 height 9
click at [142, 321] on tspan "Profile Max" at bounding box center [131, 325] width 43 height 9
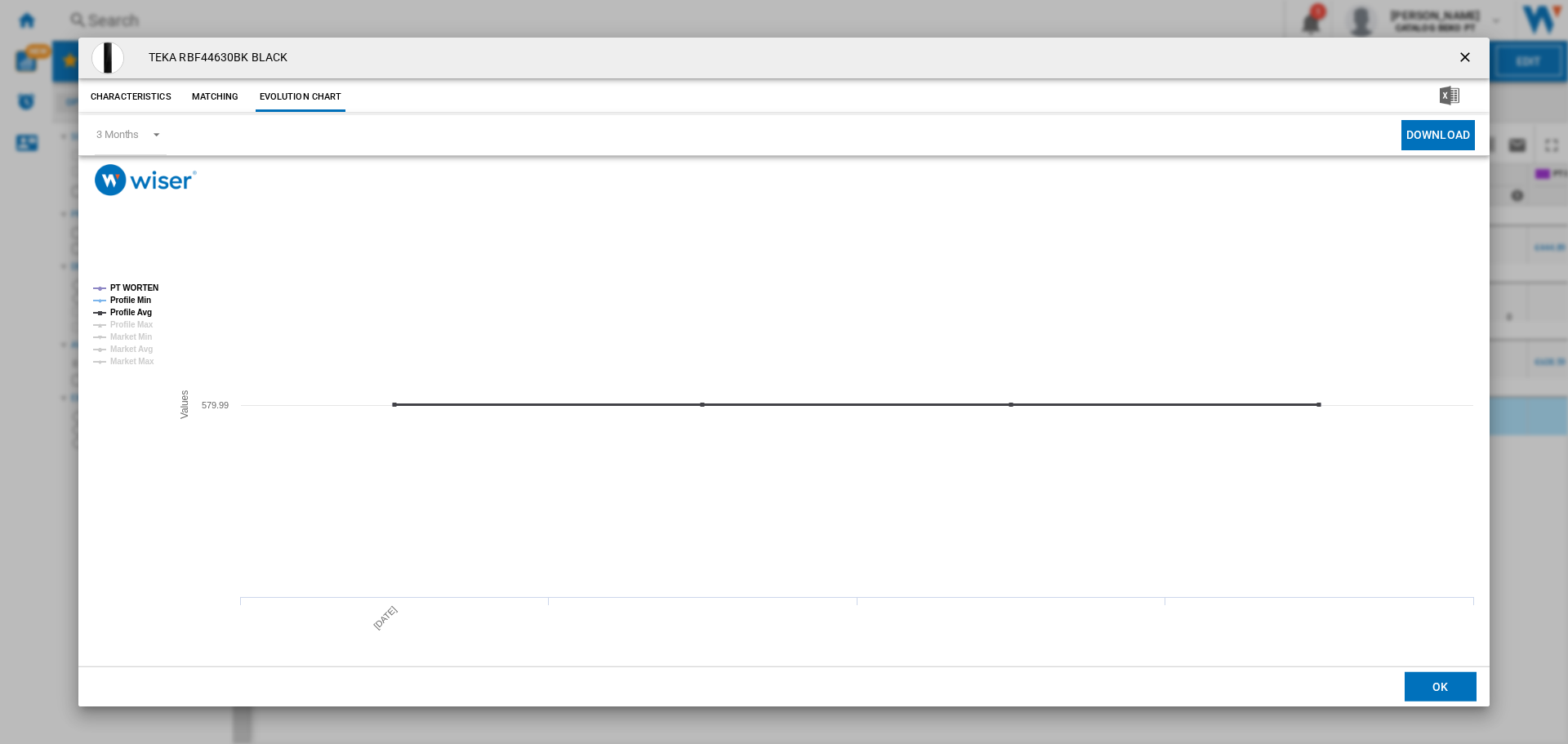
click at [146, 309] on tspan "Profile Avg" at bounding box center [130, 312] width 41 height 9
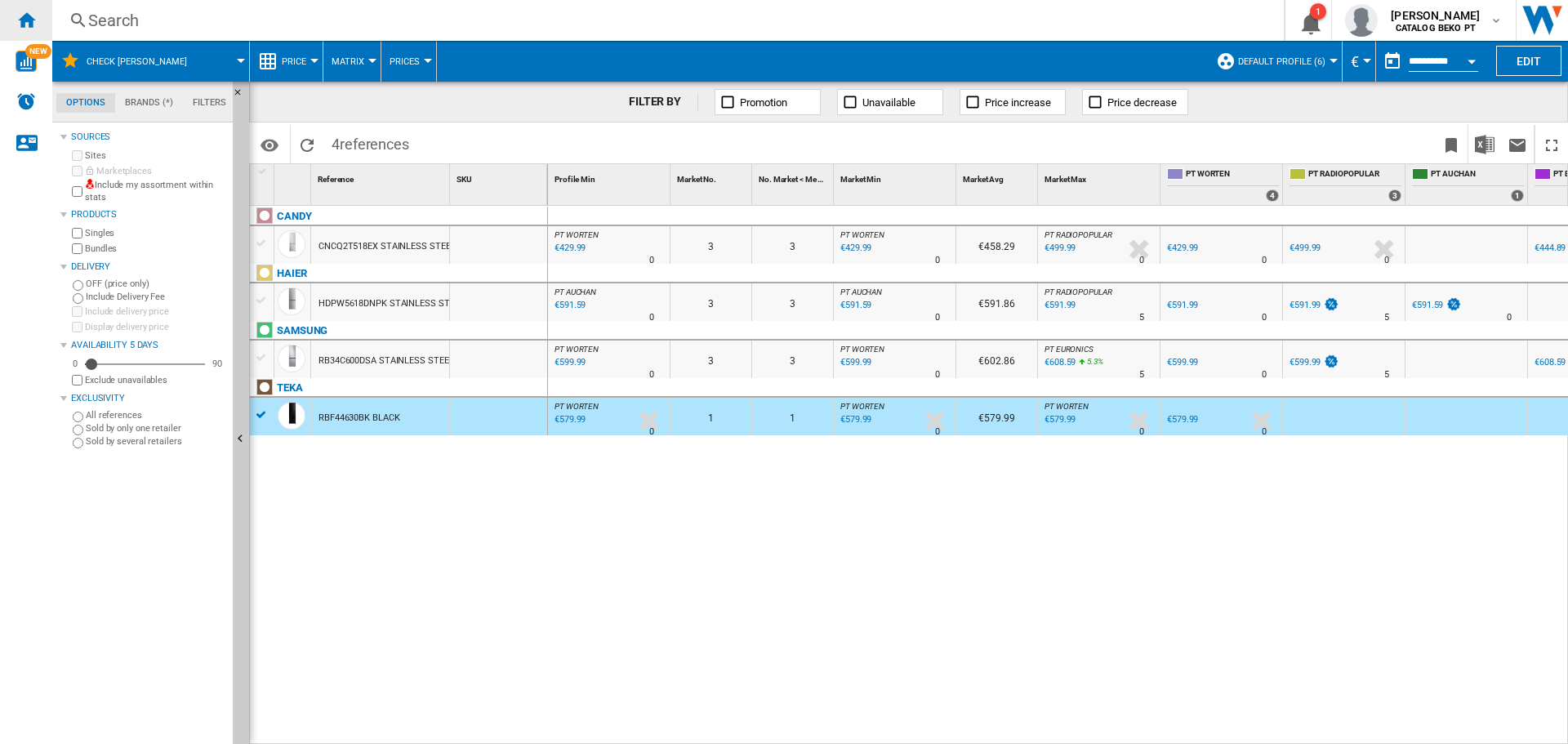
click at [30, 19] on ng-md-icon "Home" at bounding box center [26, 19] width 19 height 19
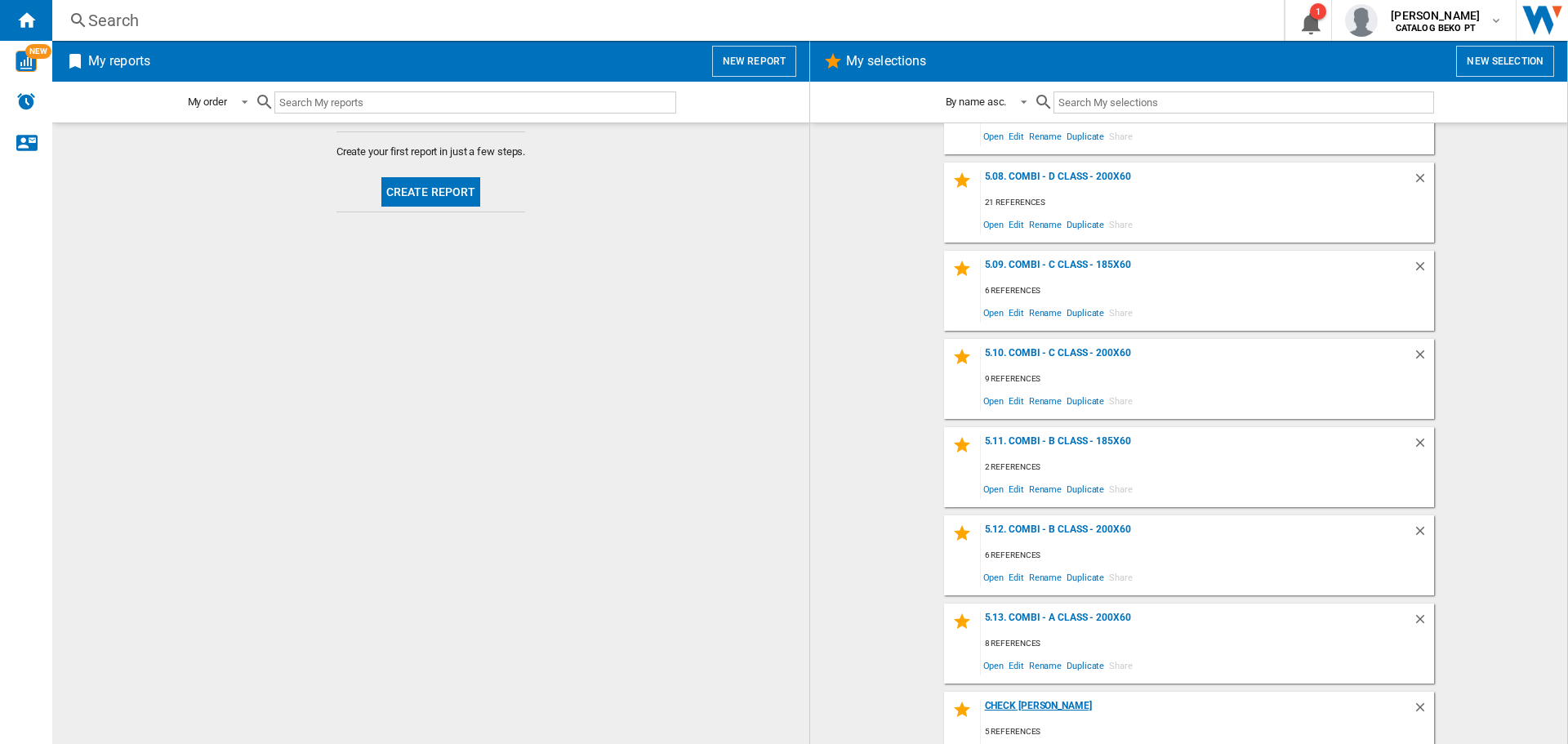
scroll to position [1938, 0]
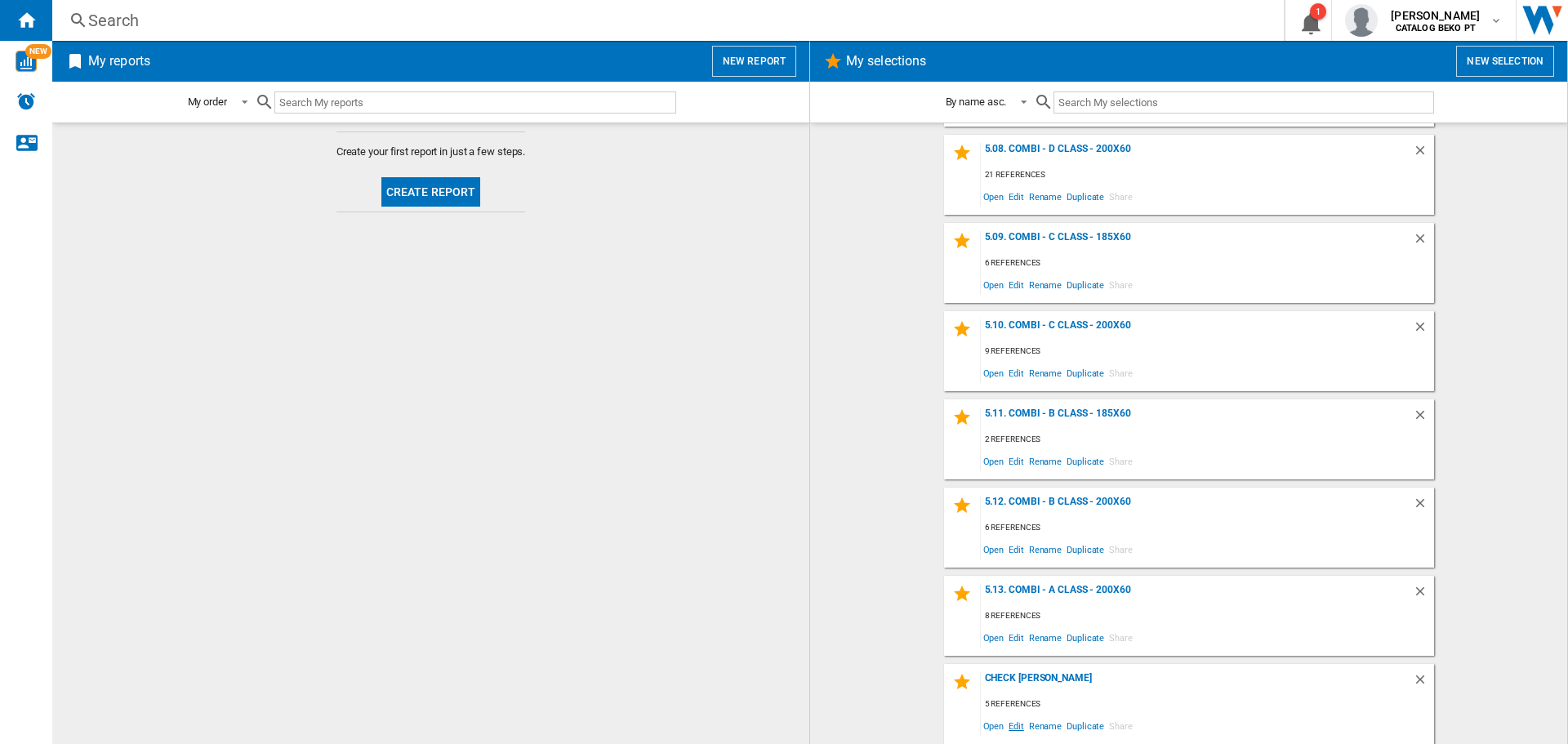
click at [1007, 721] on span "Edit" at bounding box center [1017, 726] width 20 height 22
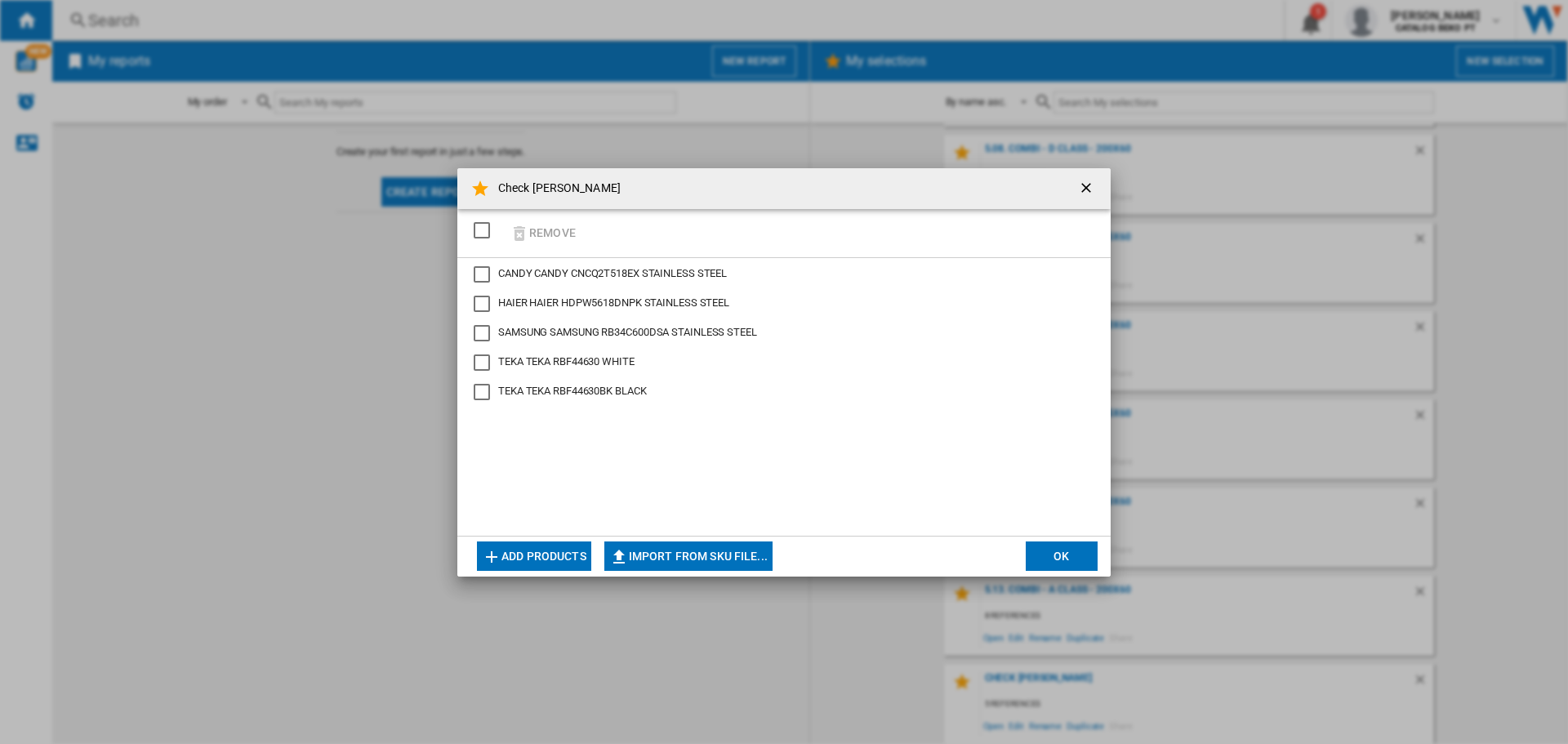
click at [549, 547] on button "Add products" at bounding box center [534, 556] width 114 height 29
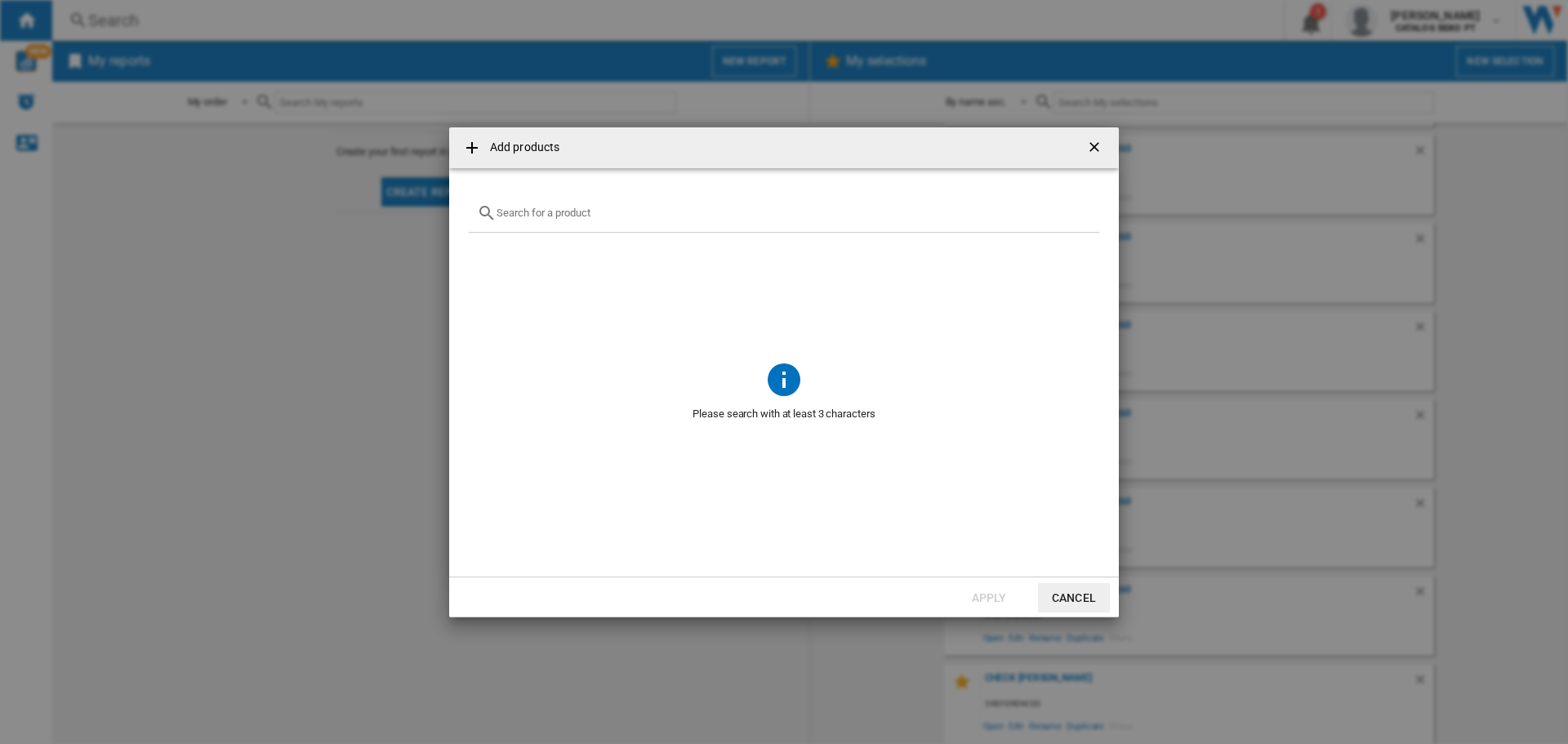
click at [577, 211] on input "Add products ..." at bounding box center [793, 213] width 594 height 12
paste input "BC5189 IX"
type input "BC5189 IX"
click at [493, 253] on div "Select" at bounding box center [489, 252] width 16 height 16
click at [967, 592] on button "Apply" at bounding box center [989, 598] width 71 height 29
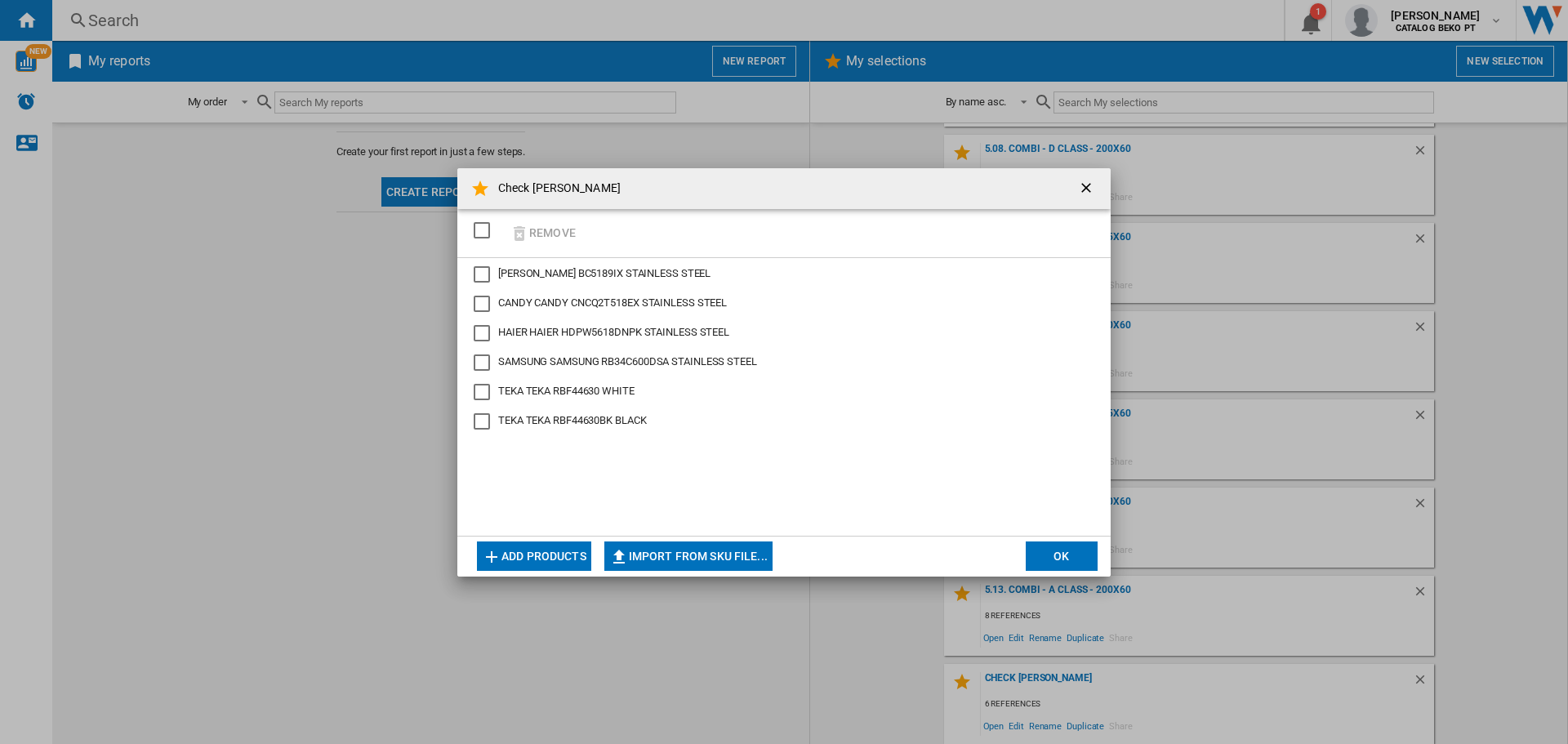
click at [545, 554] on button "Add products" at bounding box center [534, 556] width 114 height 29
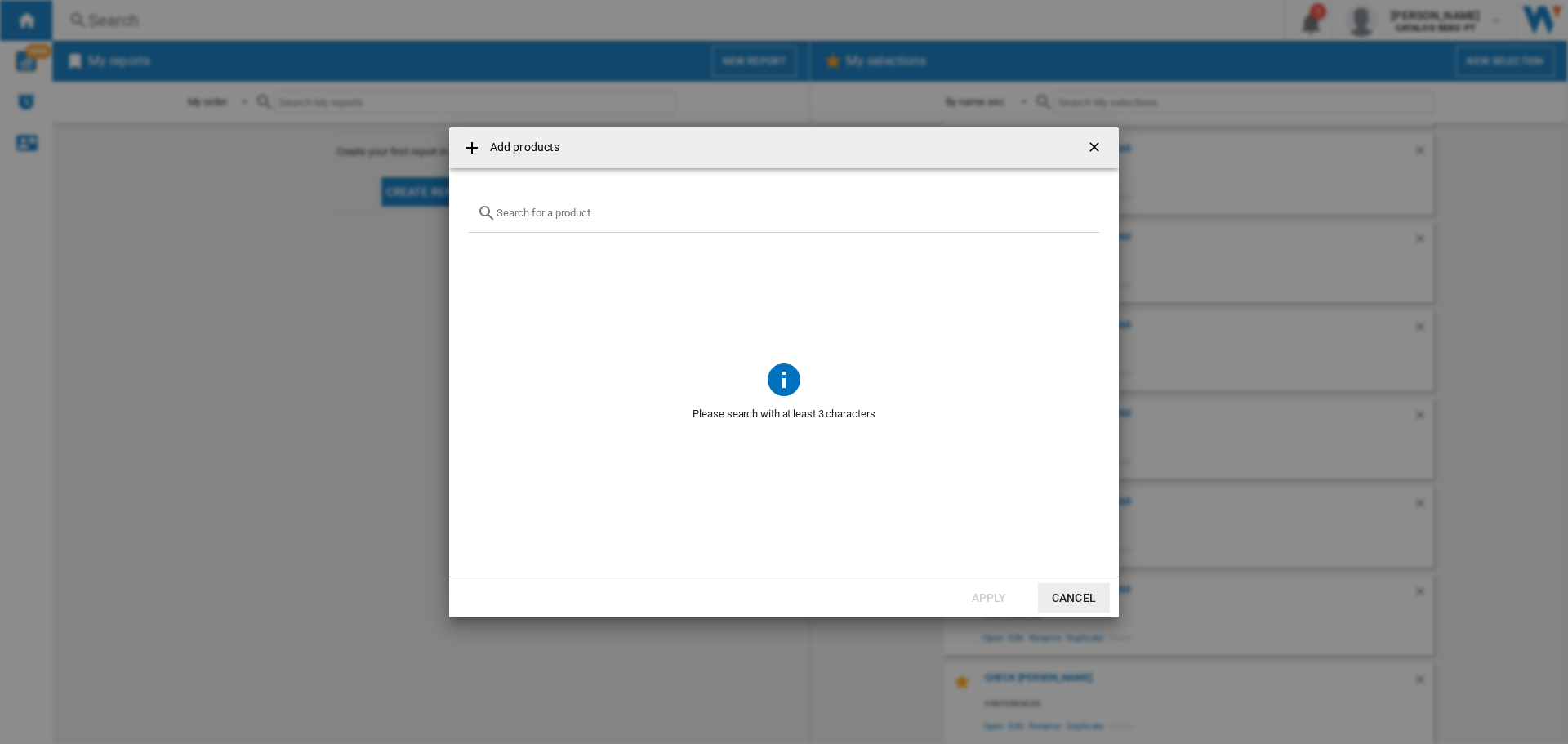
click at [560, 212] on input "Add products ..." at bounding box center [793, 213] width 594 height 12
paste input "RB440N4ACD"
type input "RB440N4ACD"
click at [511, 242] on div "HISENSE RB440N4ACD STAINLESS STEEL" at bounding box center [789, 251] width 621 height 21
click at [490, 251] on div "Select" at bounding box center [489, 252] width 16 height 16
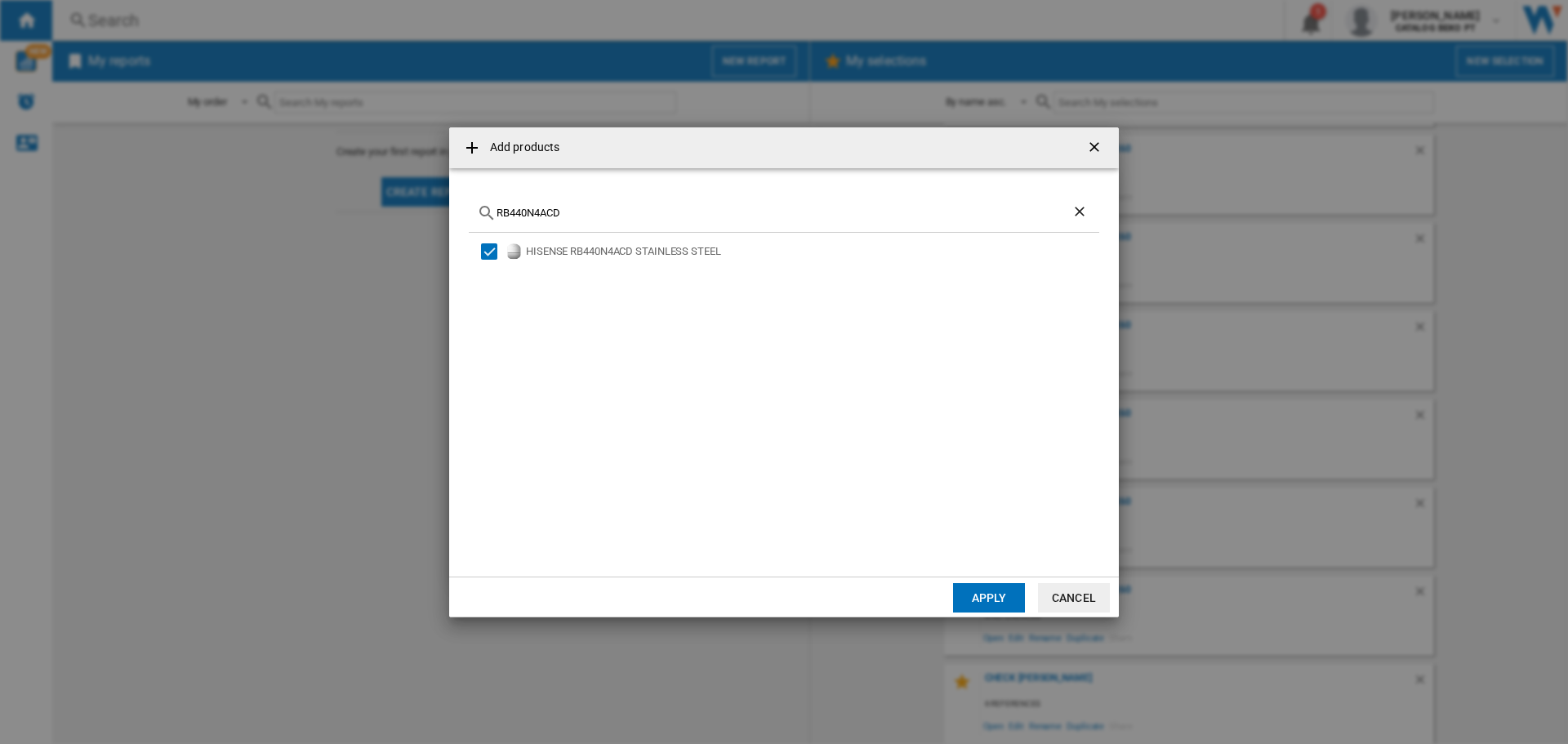
click at [991, 586] on button "Apply" at bounding box center [989, 598] width 71 height 29
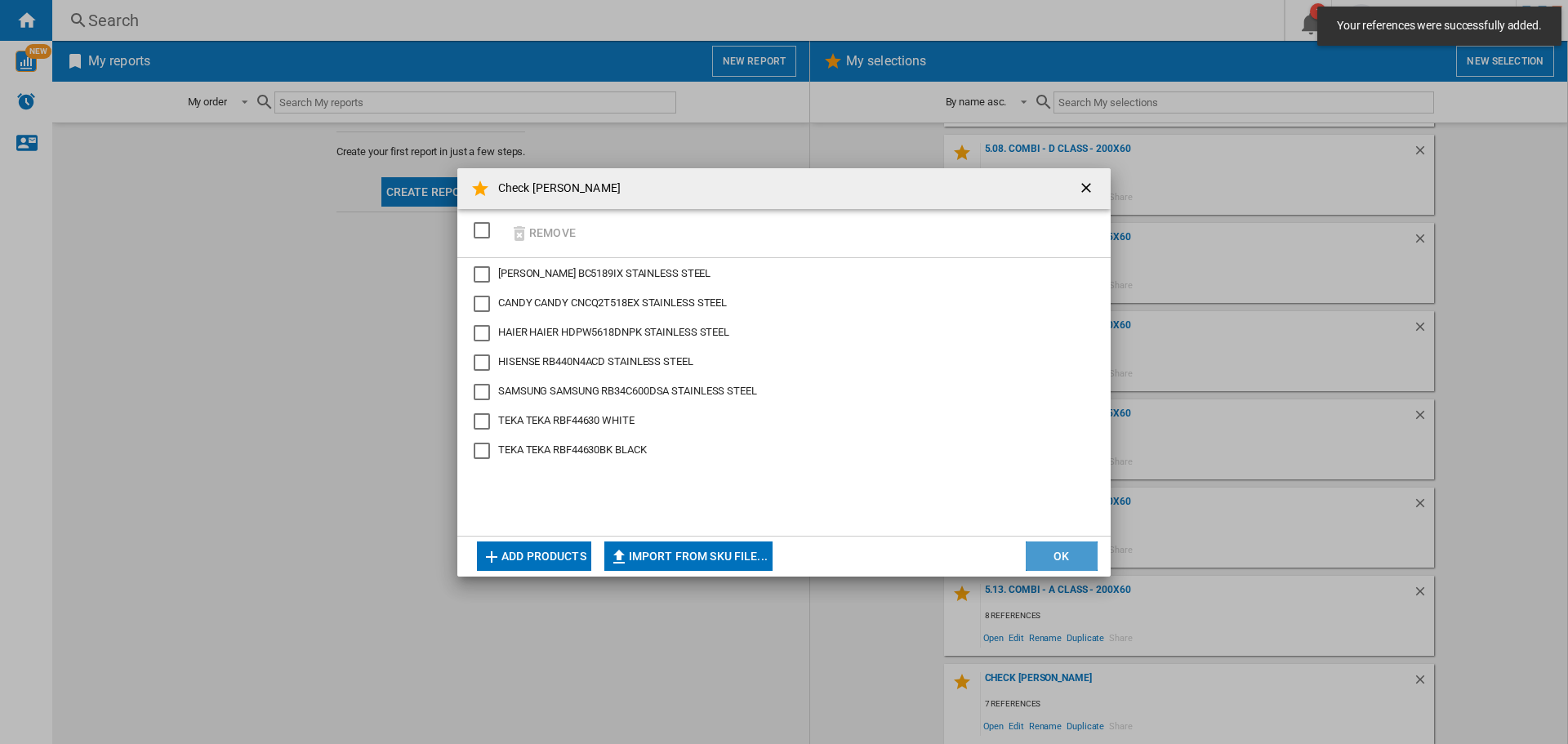
click at [1070, 549] on button "OK" at bounding box center [1062, 556] width 71 height 29
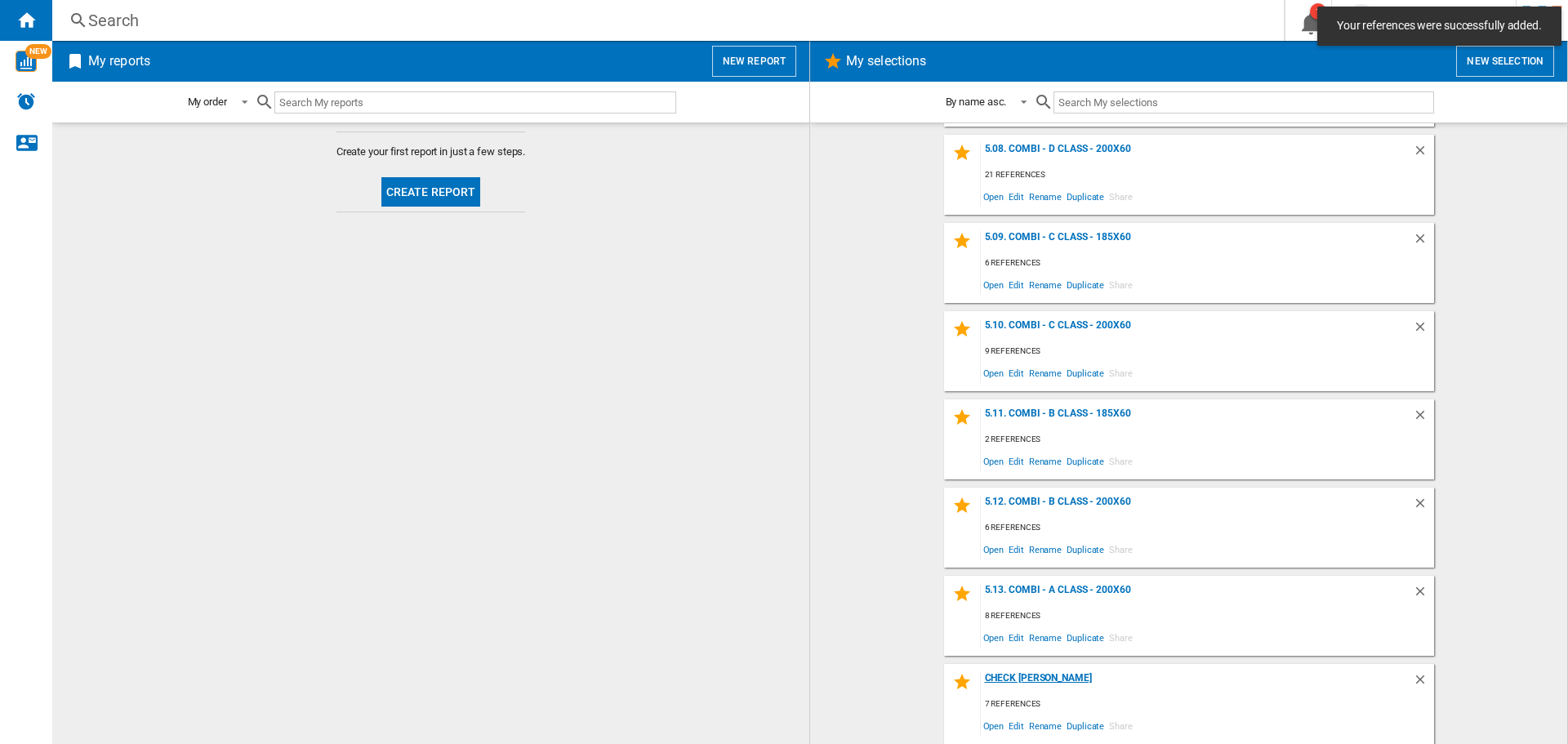
click at [1012, 676] on div "Check [PERSON_NAME]" at bounding box center [1197, 684] width 432 height 22
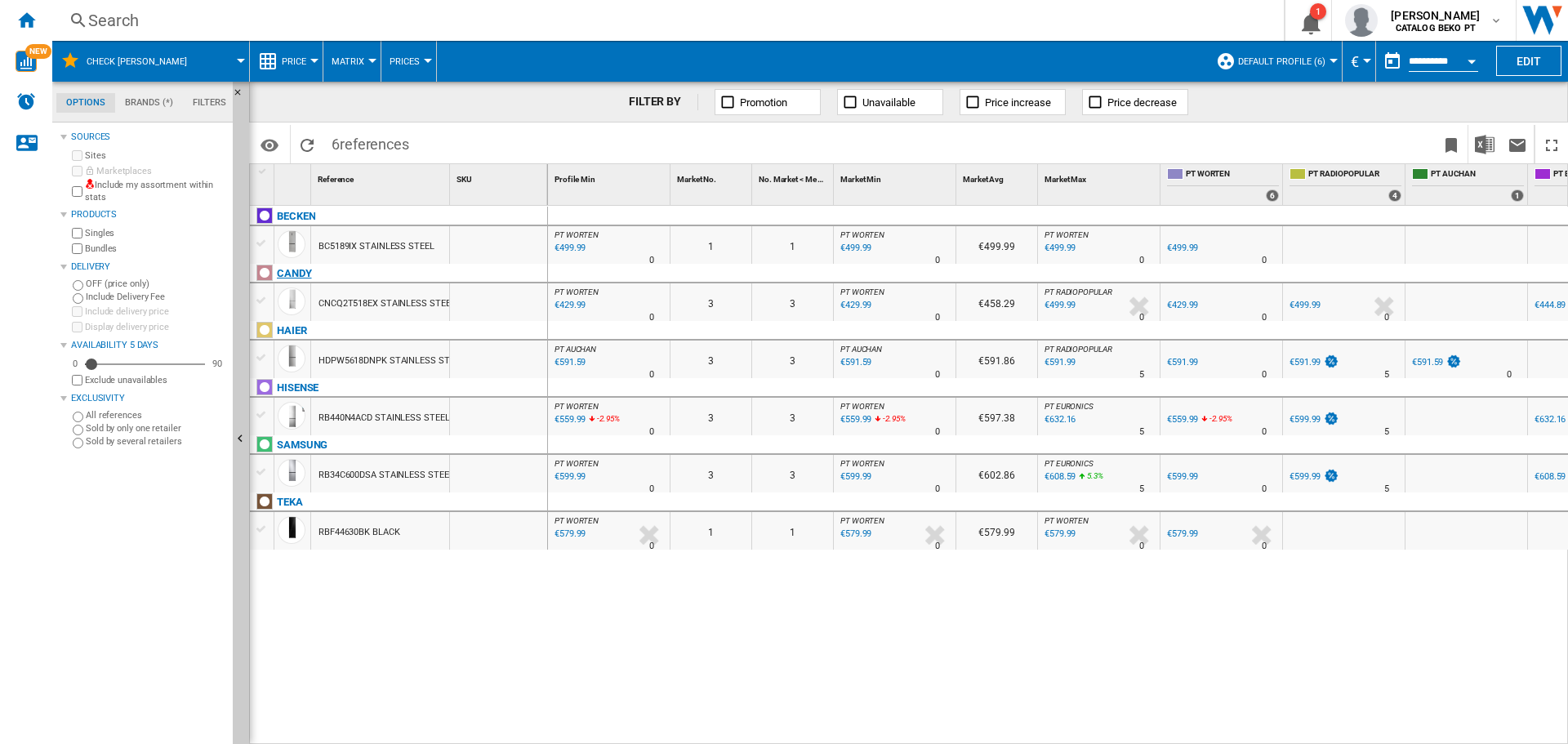
click at [259, 292] on div "CANDY" at bounding box center [401, 282] width 298 height 38
click at [264, 424] on div at bounding box center [262, 415] width 24 height 18
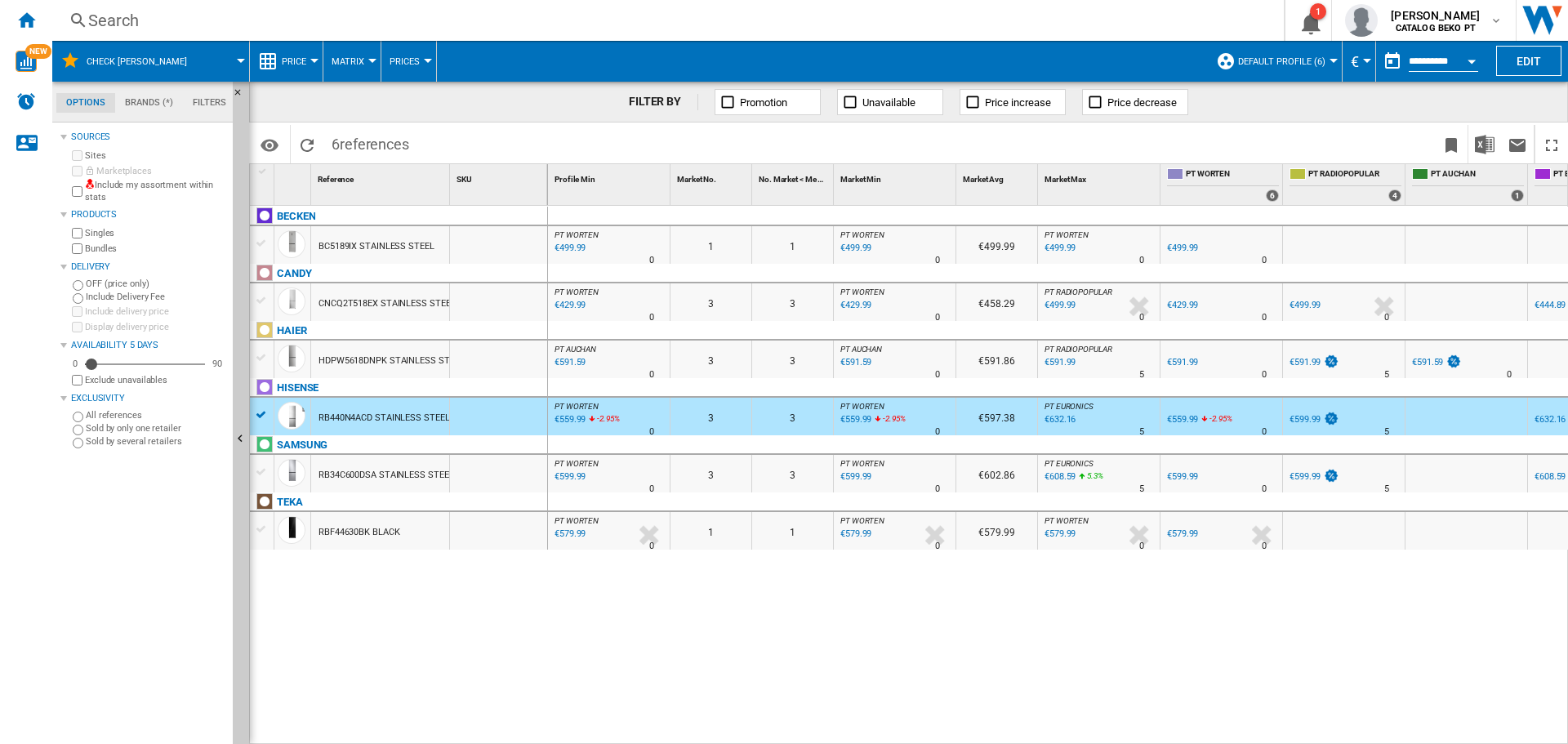
click at [264, 300] on div at bounding box center [261, 301] width 17 height 15
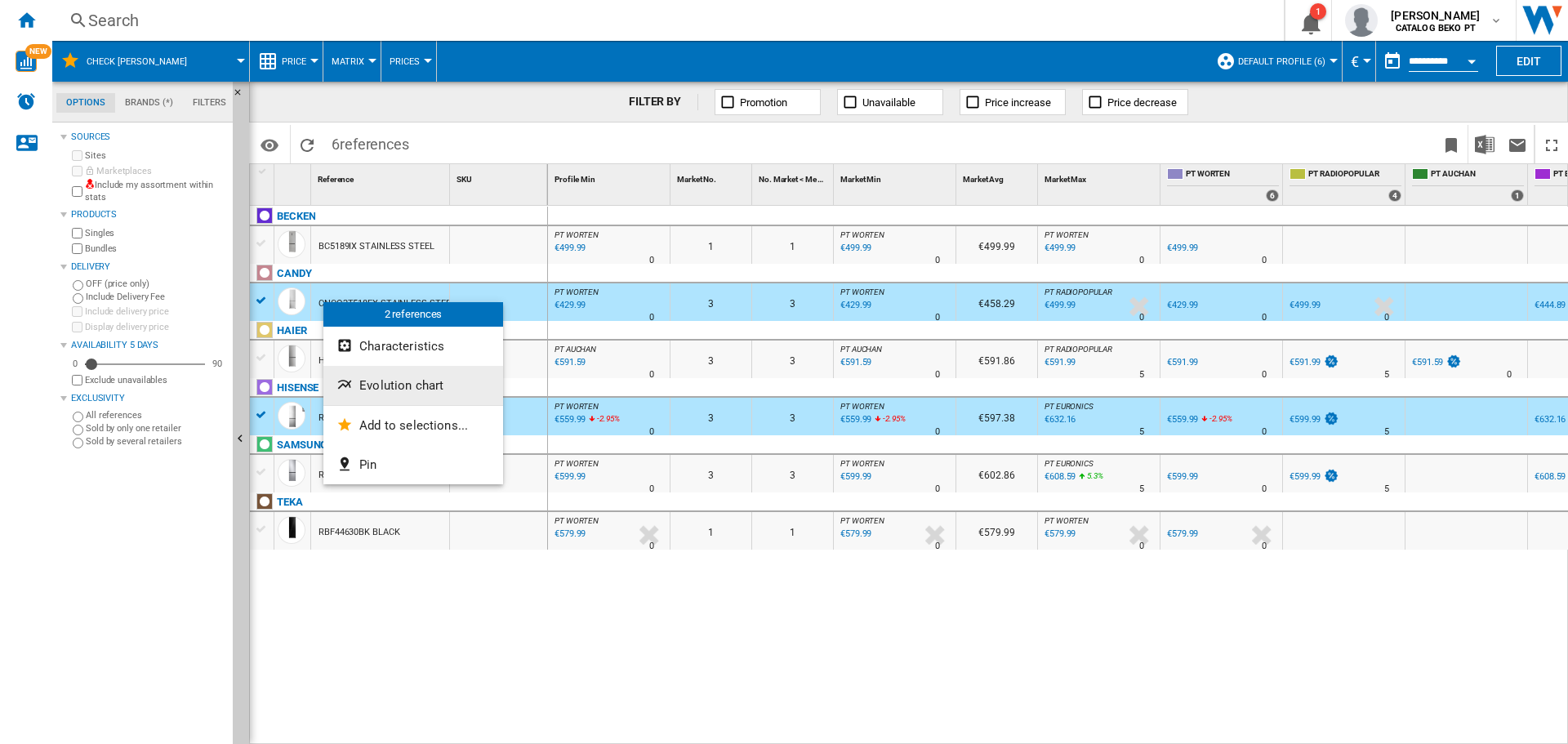
click at [363, 383] on span "Evolution chart" at bounding box center [401, 386] width 84 height 15
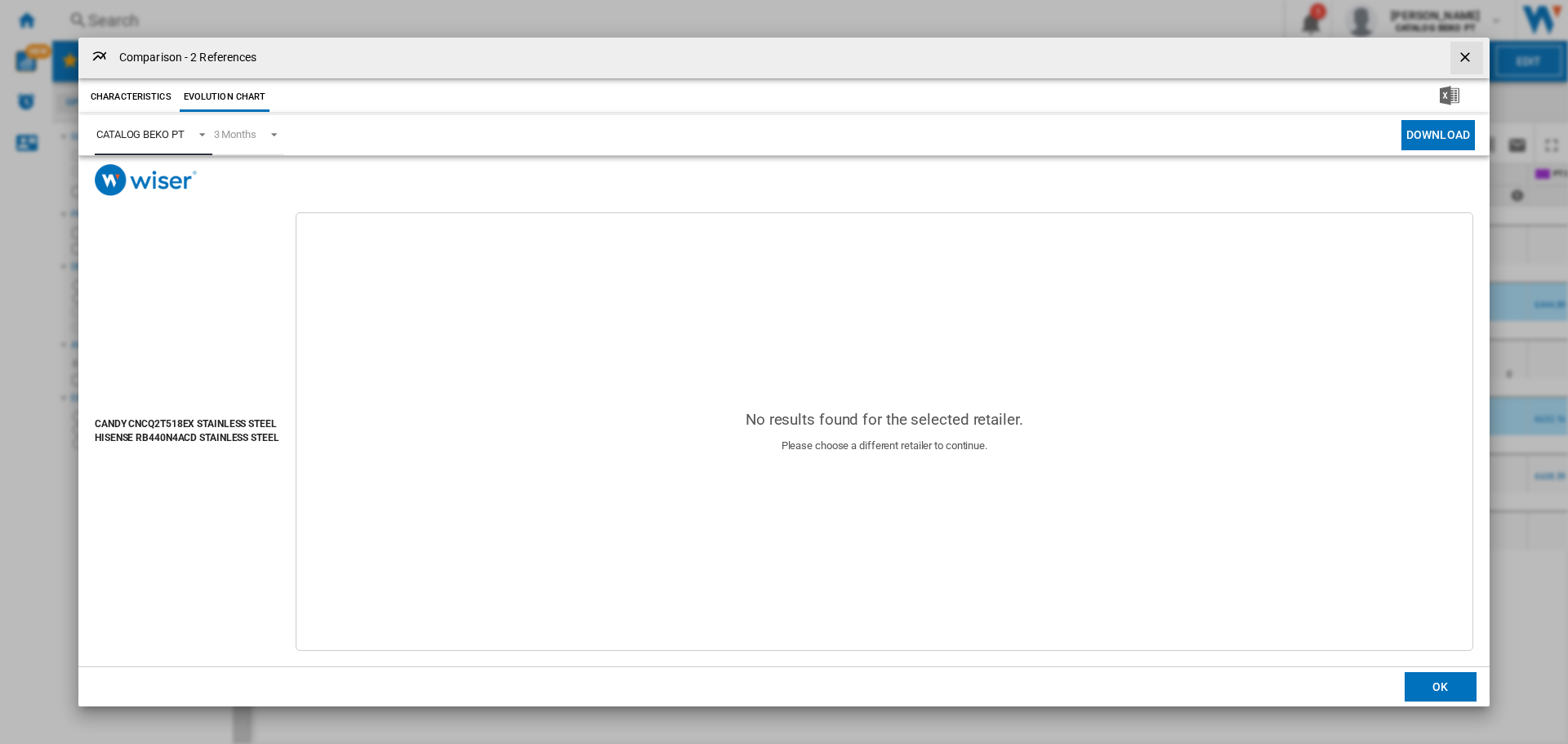
click at [136, 137] on div "CATALOG BEKO PT" at bounding box center [140, 134] width 88 height 12
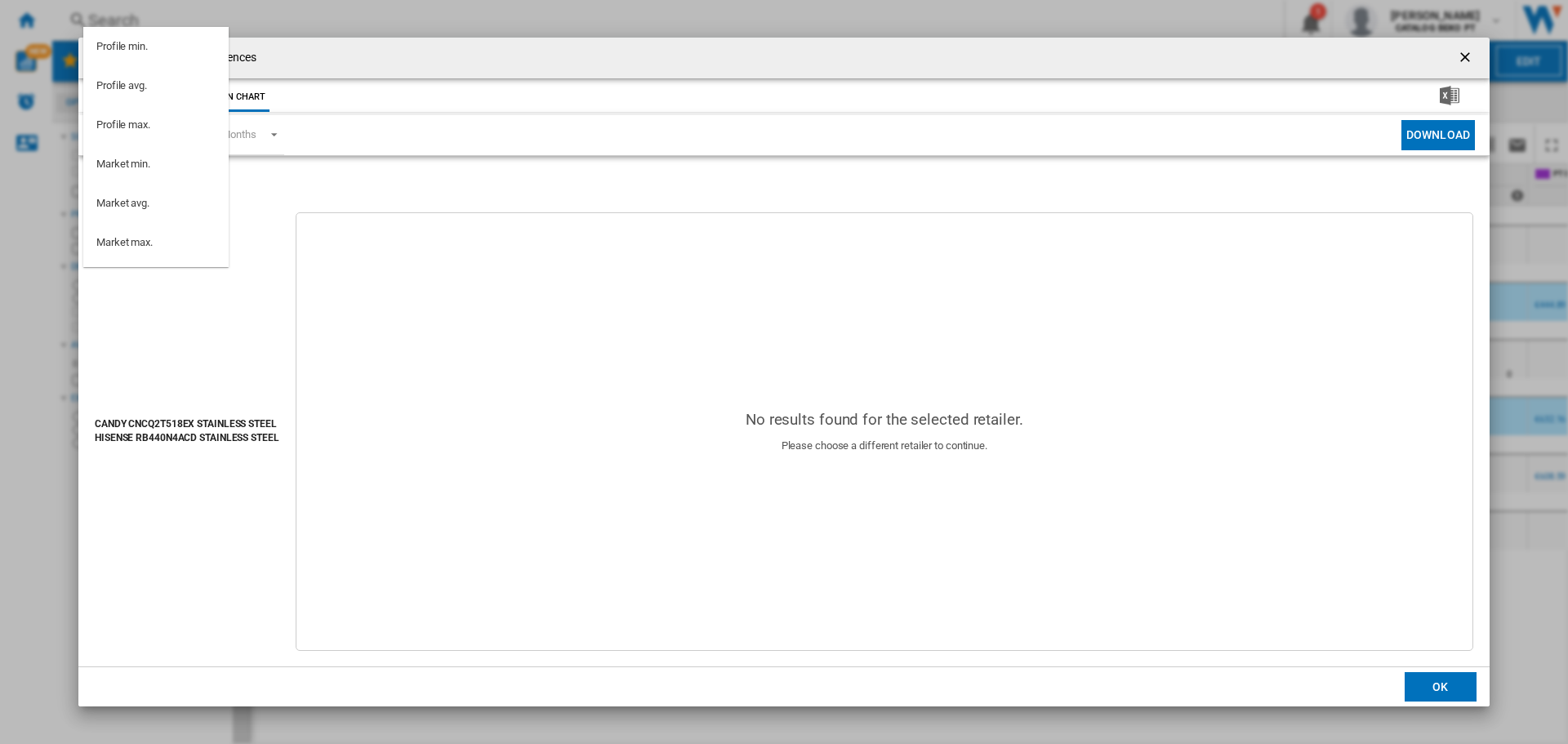
scroll to position [147, 0]
click at [158, 178] on md-option "PT WORTEN" at bounding box center [156, 174] width 146 height 39
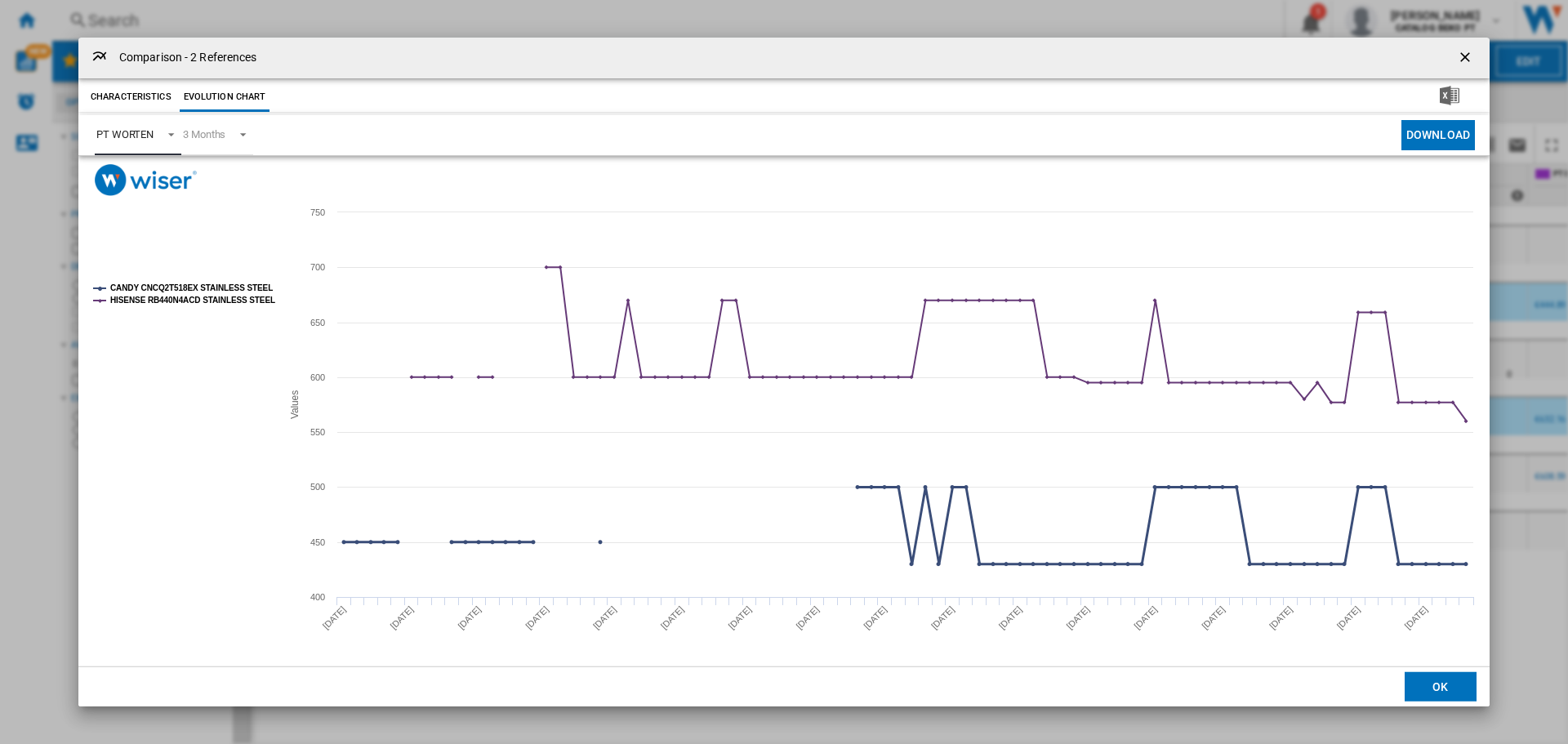
click at [179, 286] on tspan "CANDY CNCQ2T518EX STAINLESS STEEL" at bounding box center [191, 288] width 162 height 9
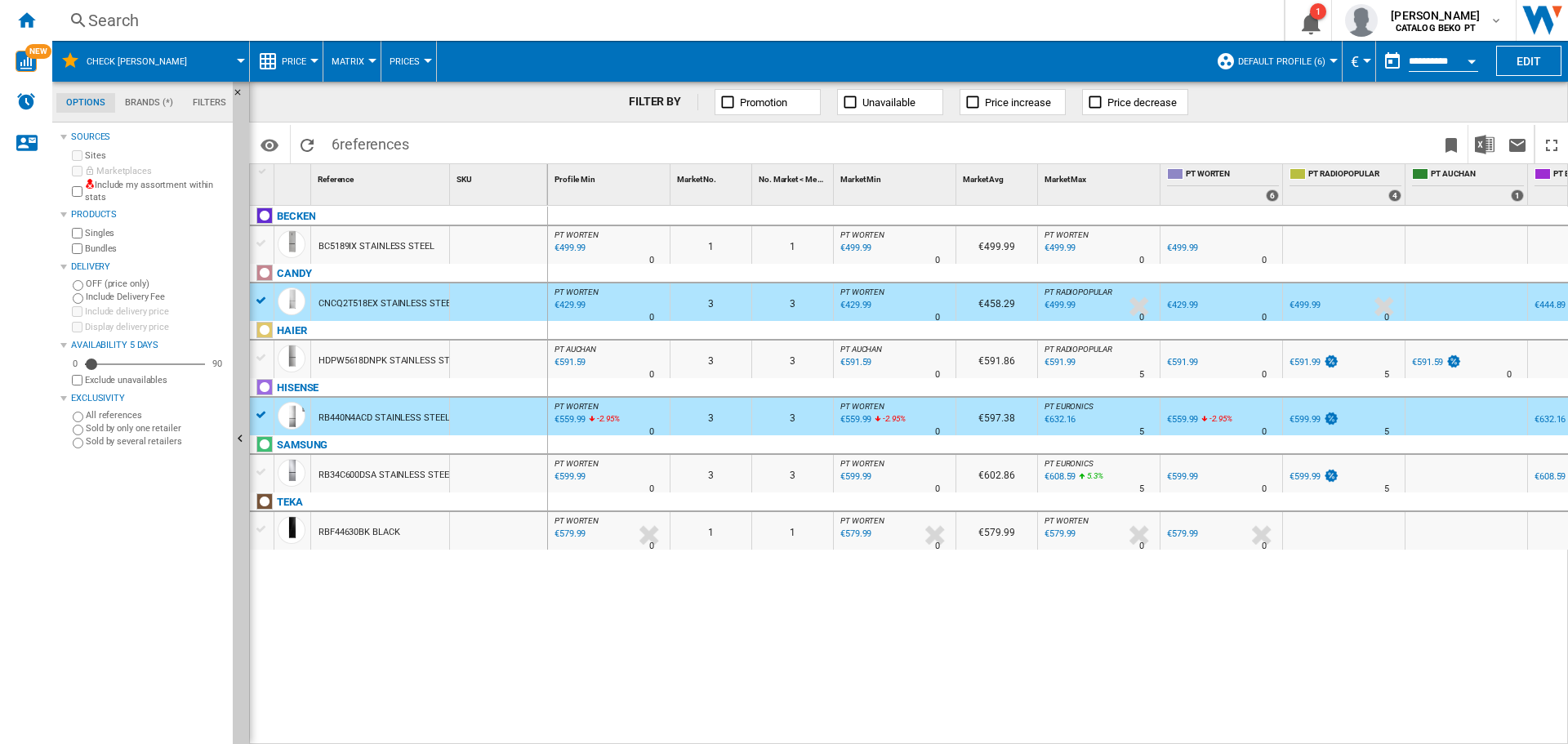
click at [571, 303] on div "€429.99" at bounding box center [569, 306] width 34 height 16
click at [264, 246] on div at bounding box center [261, 244] width 17 height 15
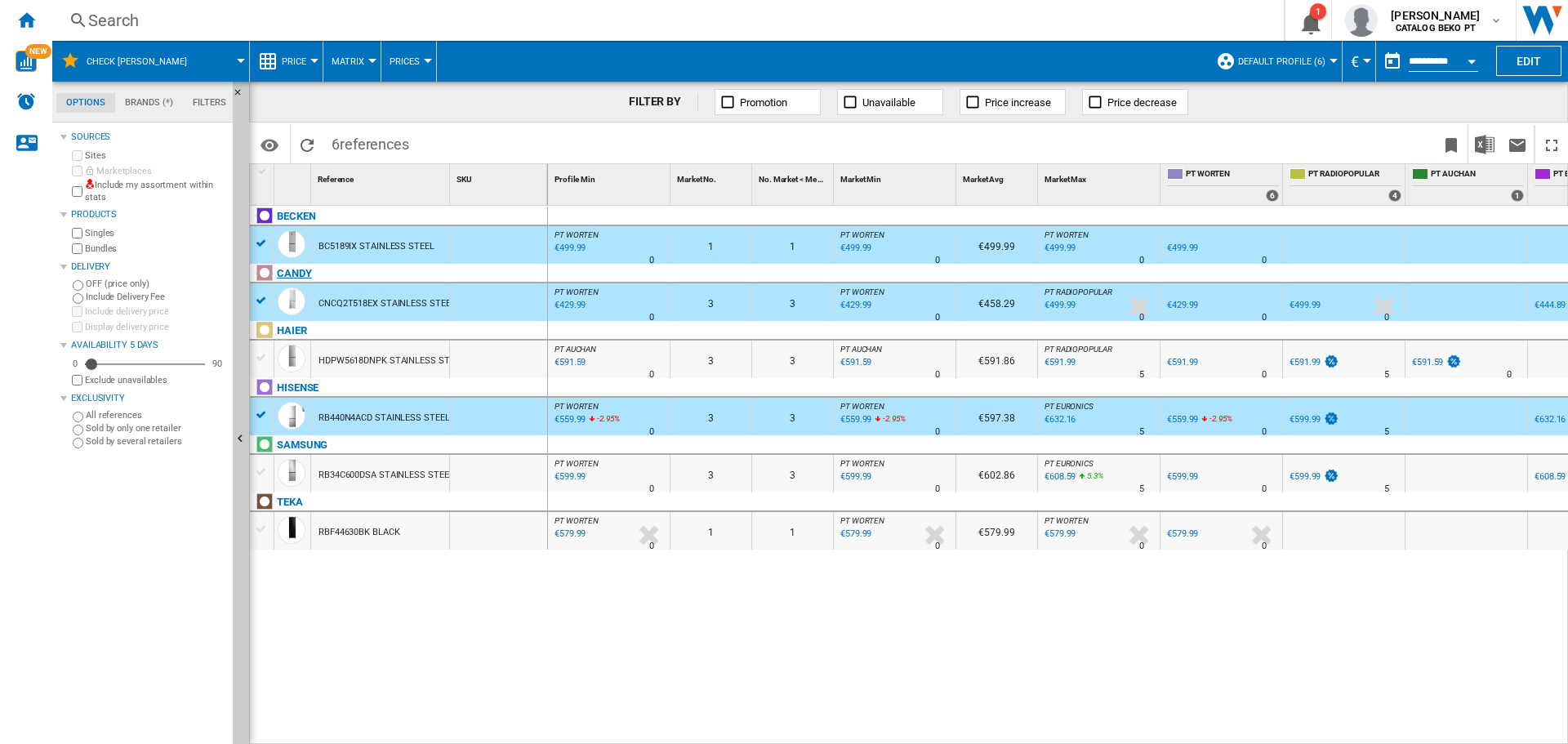
click at [260, 299] on div "CANDY" at bounding box center [401, 282] width 298 height 38
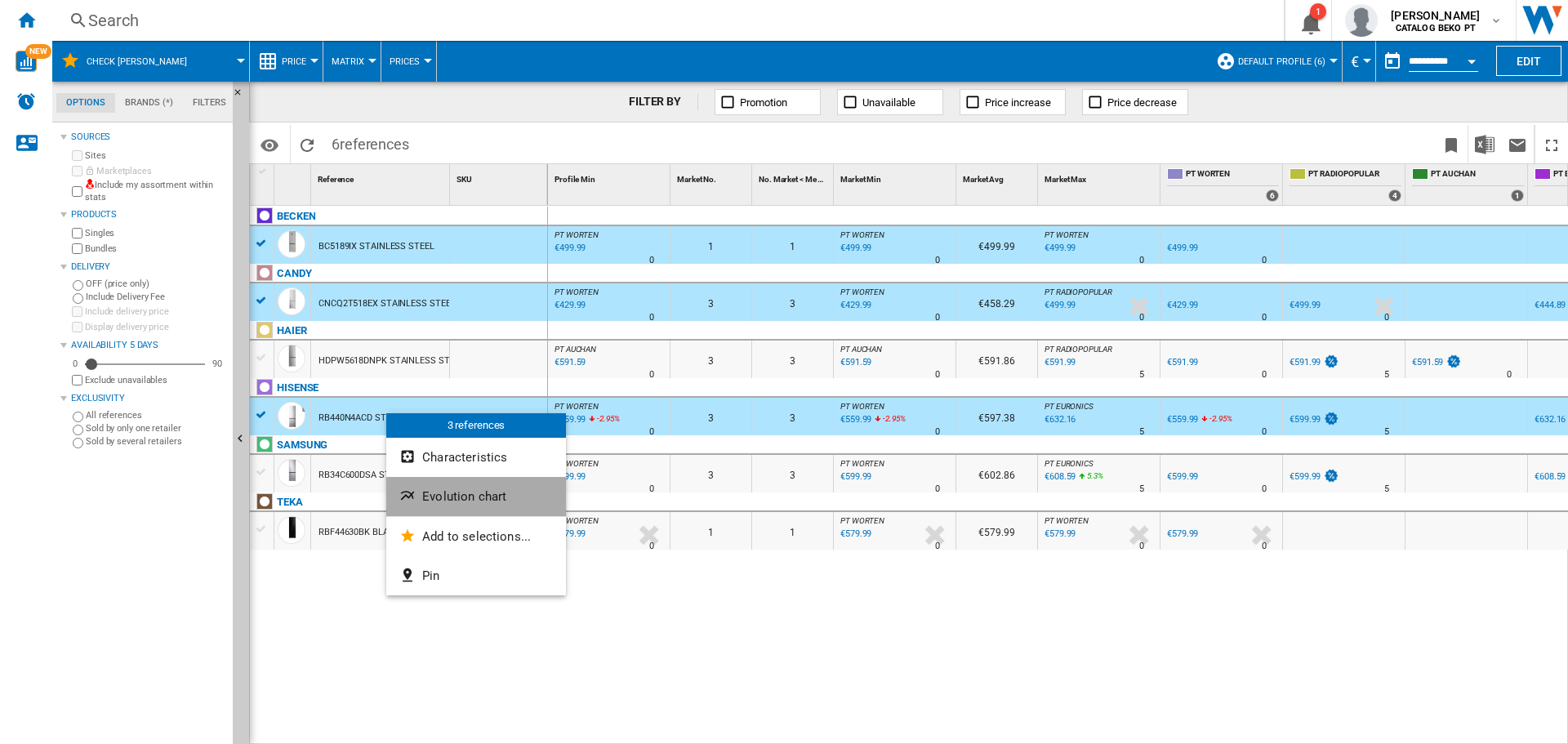
click at [463, 499] on span "Evolution chart" at bounding box center [464, 497] width 84 height 15
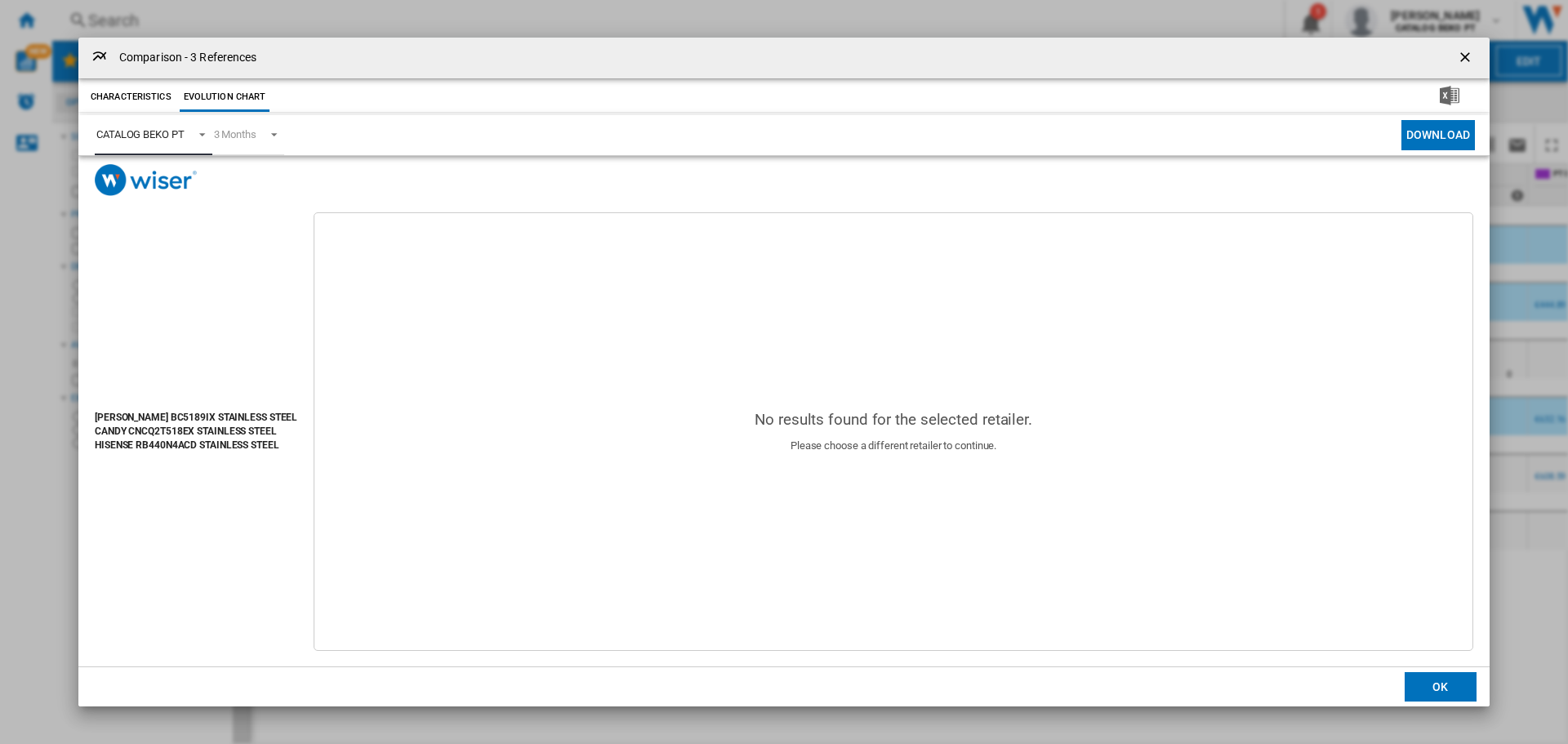
click at [134, 137] on div "CATALOG BEKO PT" at bounding box center [140, 134] width 88 height 12
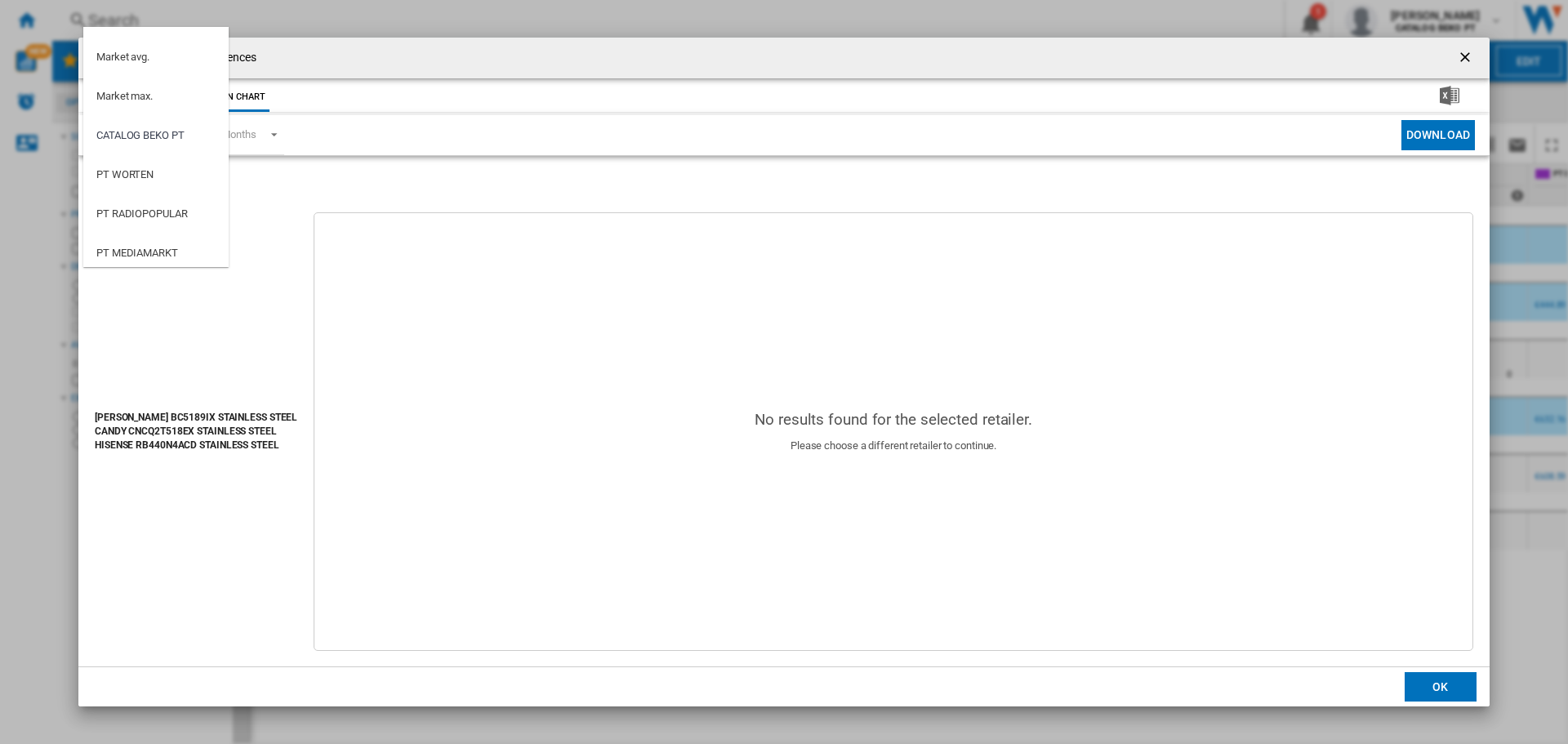
type md-option "2145"
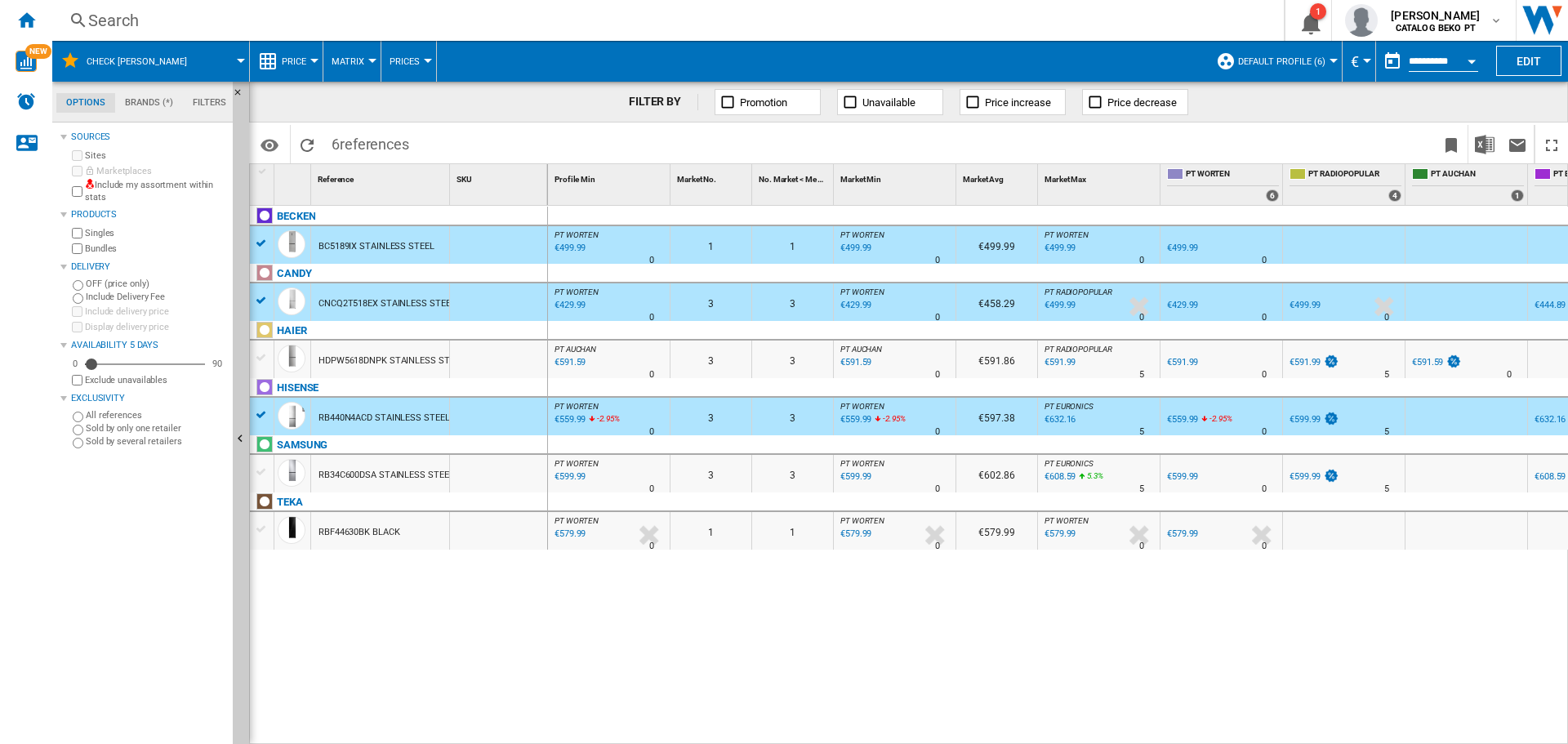
click at [258, 301] on div at bounding box center [261, 301] width 17 height 15
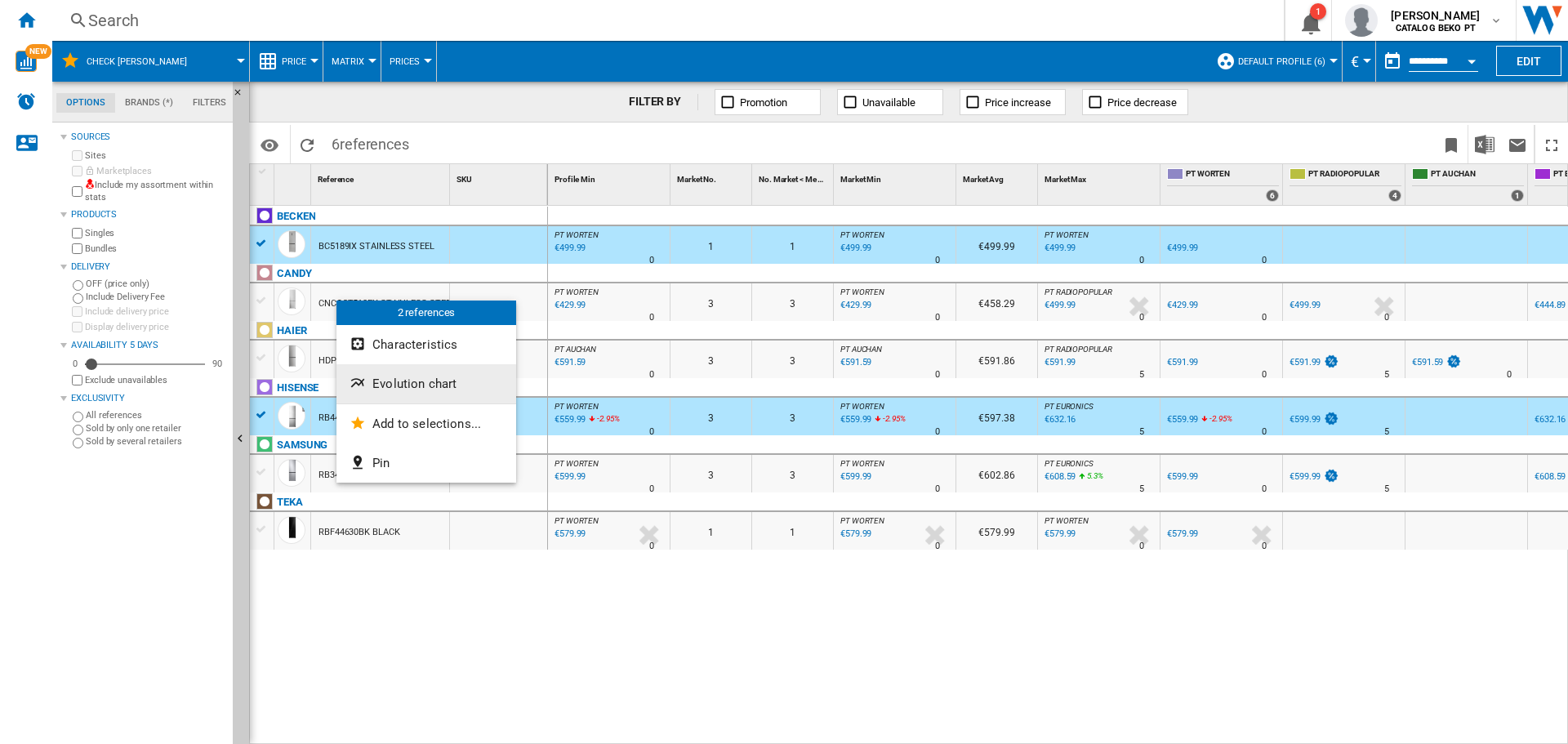
click at [387, 378] on span "Evolution chart" at bounding box center [415, 384] width 84 height 15
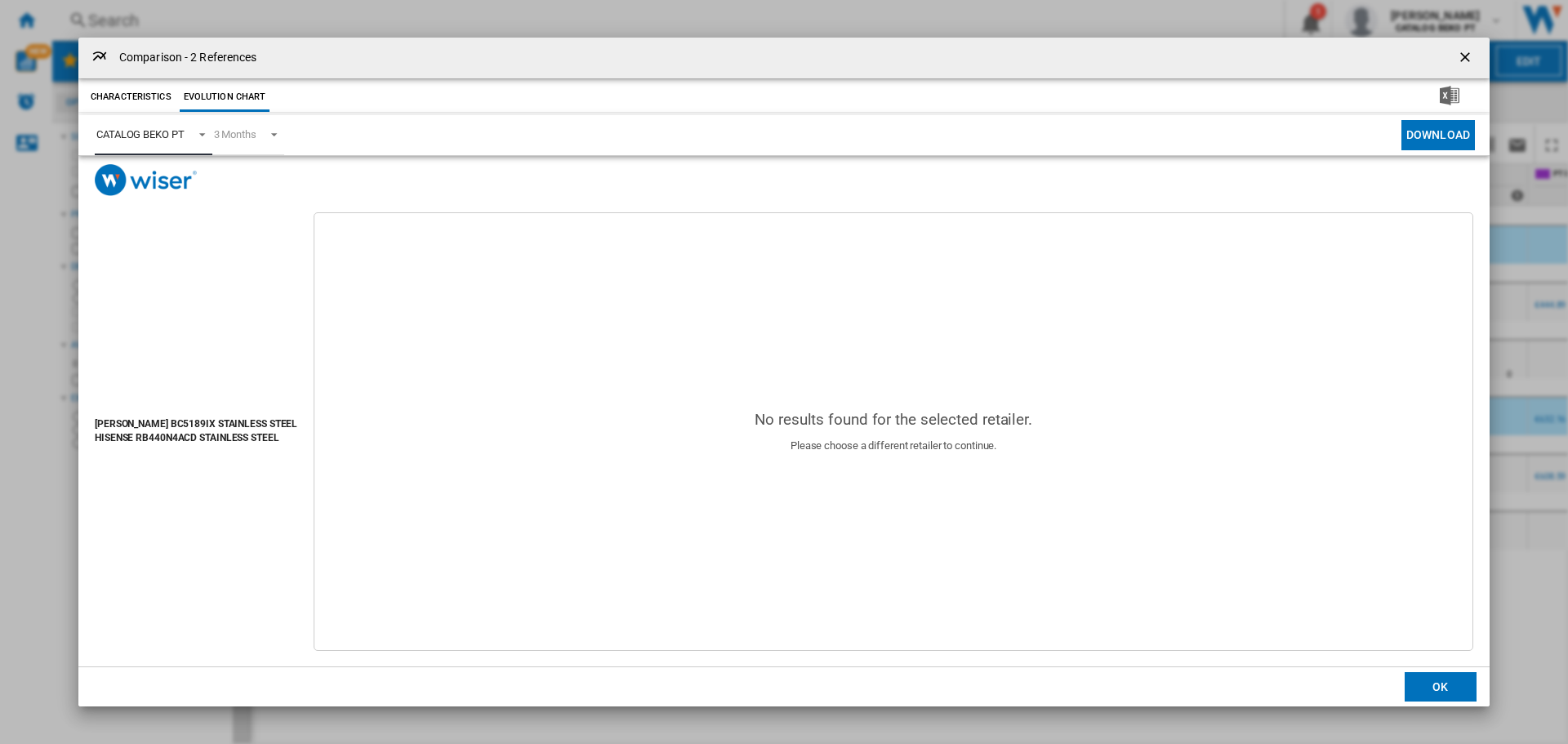
click at [160, 137] on div "CATALOG BEKO PT" at bounding box center [140, 134] width 88 height 12
click at [161, 130] on div "CATALOG BEKO PT" at bounding box center [140, 134] width 88 height 12
click at [164, 135] on div "CATALOG BEKO PT" at bounding box center [140, 134] width 88 height 12
click at [196, 137] on span "Product popup" at bounding box center [197, 133] width 19 height 15
click at [201, 132] on span "Product popup" at bounding box center [197, 133] width 19 height 15
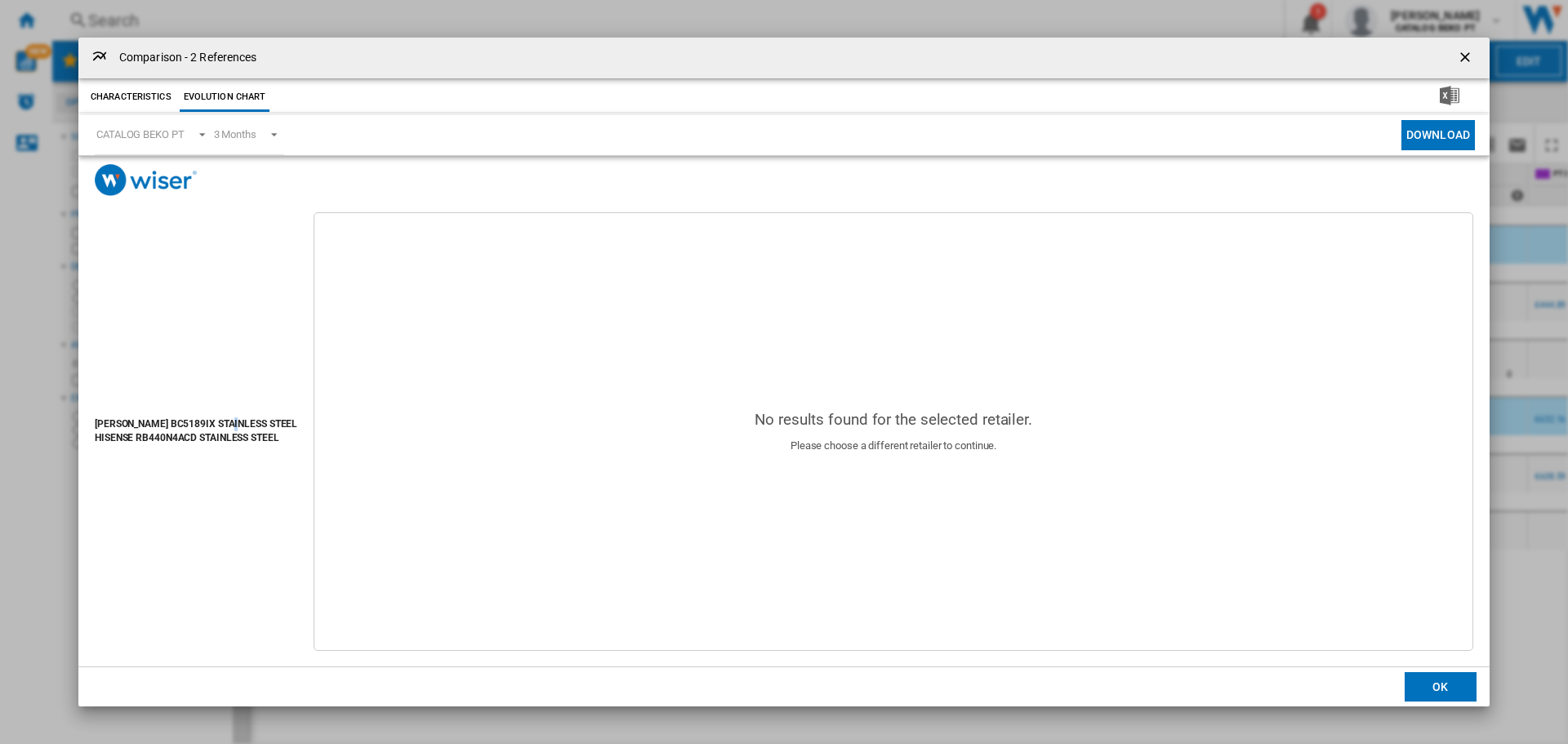
click at [234, 302] on div "[PERSON_NAME] BC5189IX STAINLESS STEEL HISENSE RB440N4ACD STAINLESS STEEL" at bounding box center [195, 432] width 202 height 439
click at [548, 312] on div "No results found for the selected retailer. Please choose a different retailer …" at bounding box center [893, 432] width 1160 height 439
click at [201, 132] on span "Product popup" at bounding box center [197, 133] width 19 height 15
click at [201, 133] on span "Product popup" at bounding box center [197, 133] width 19 height 15
click at [203, 133] on span "Product popup" at bounding box center [197, 133] width 19 height 15
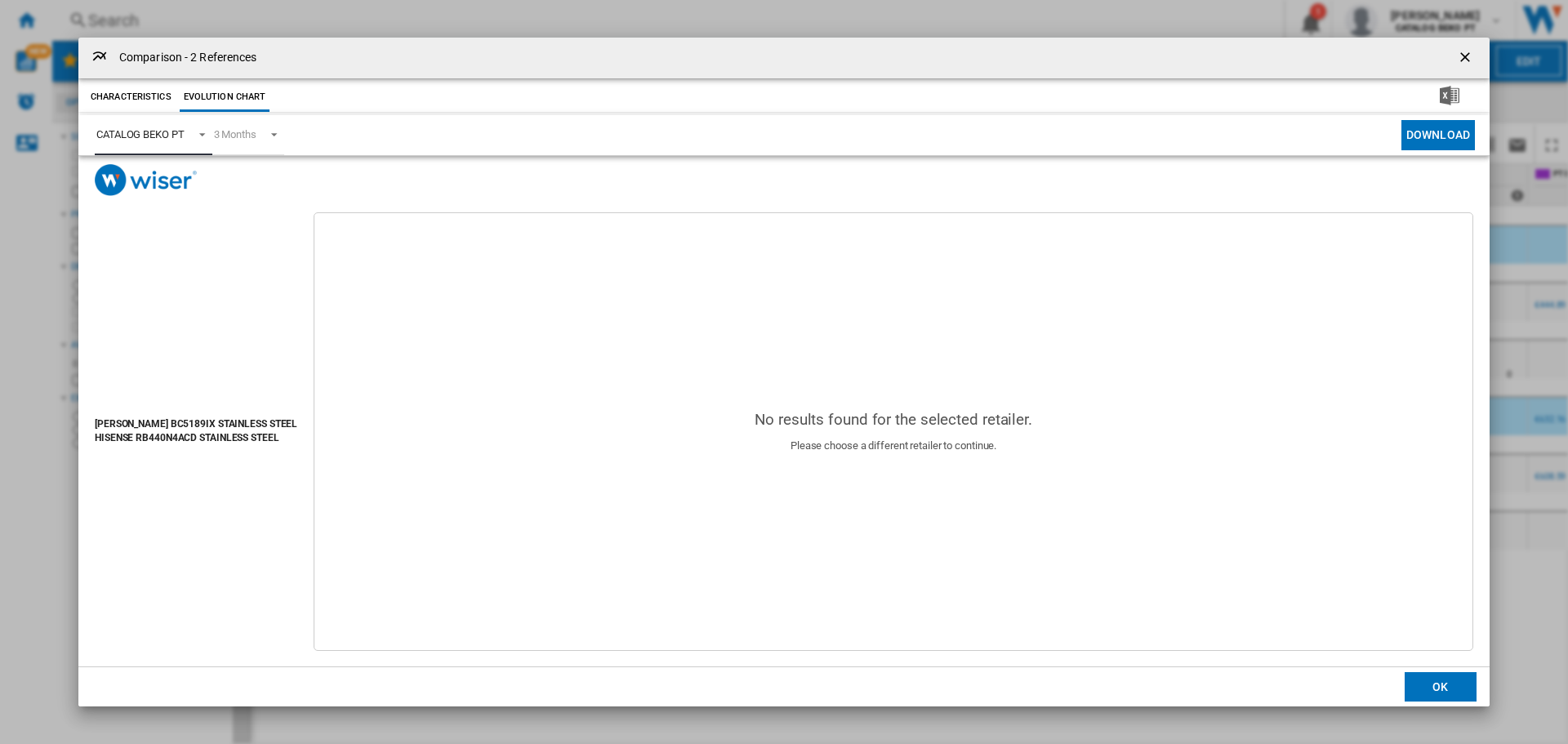
click at [203, 133] on span "Product popup" at bounding box center [197, 133] width 19 height 15
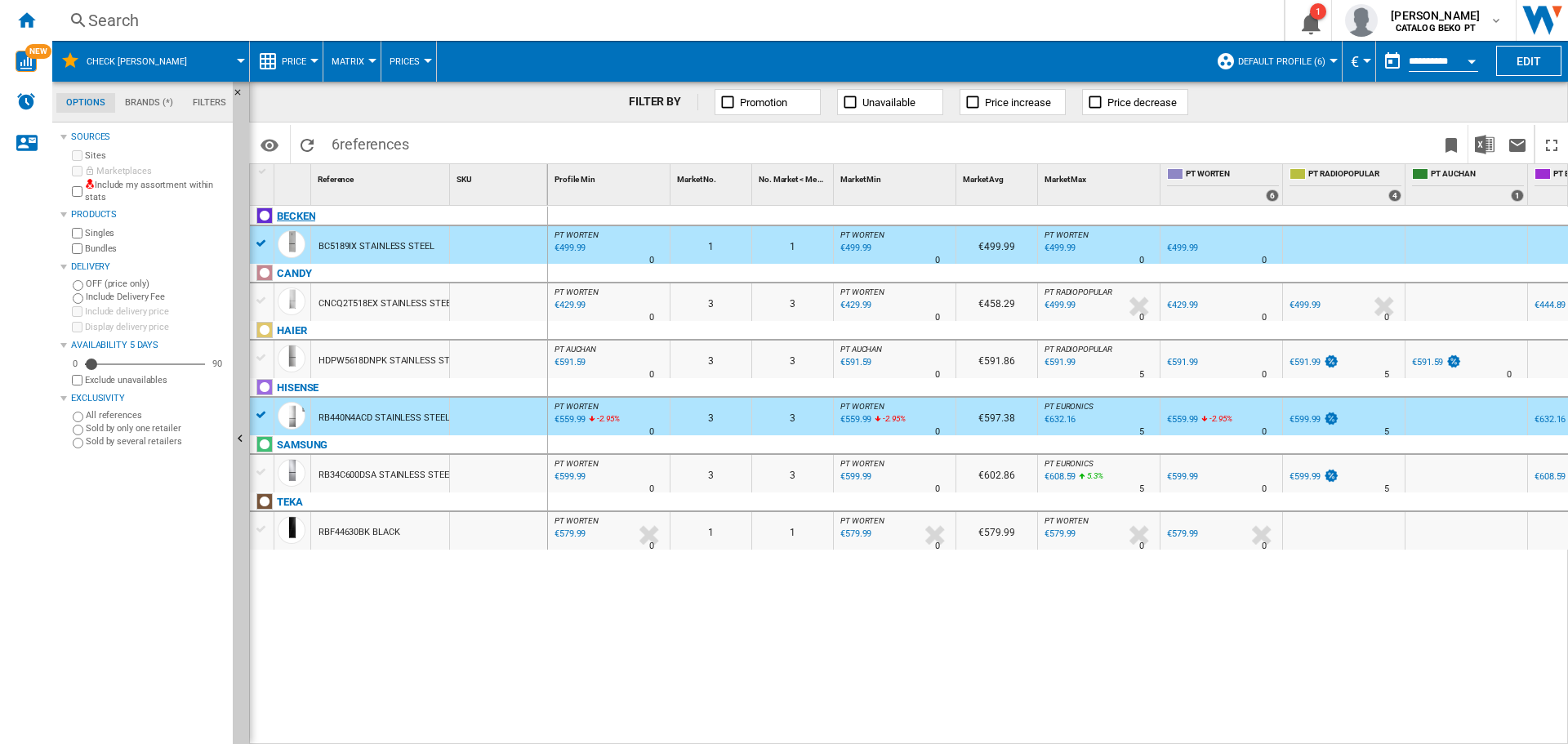
click at [256, 240] on div "BECKEN" at bounding box center [401, 225] width 298 height 38
click at [334, 243] on div "BC5189IX STAINLESS STEEL" at bounding box center [376, 246] width 116 height 38
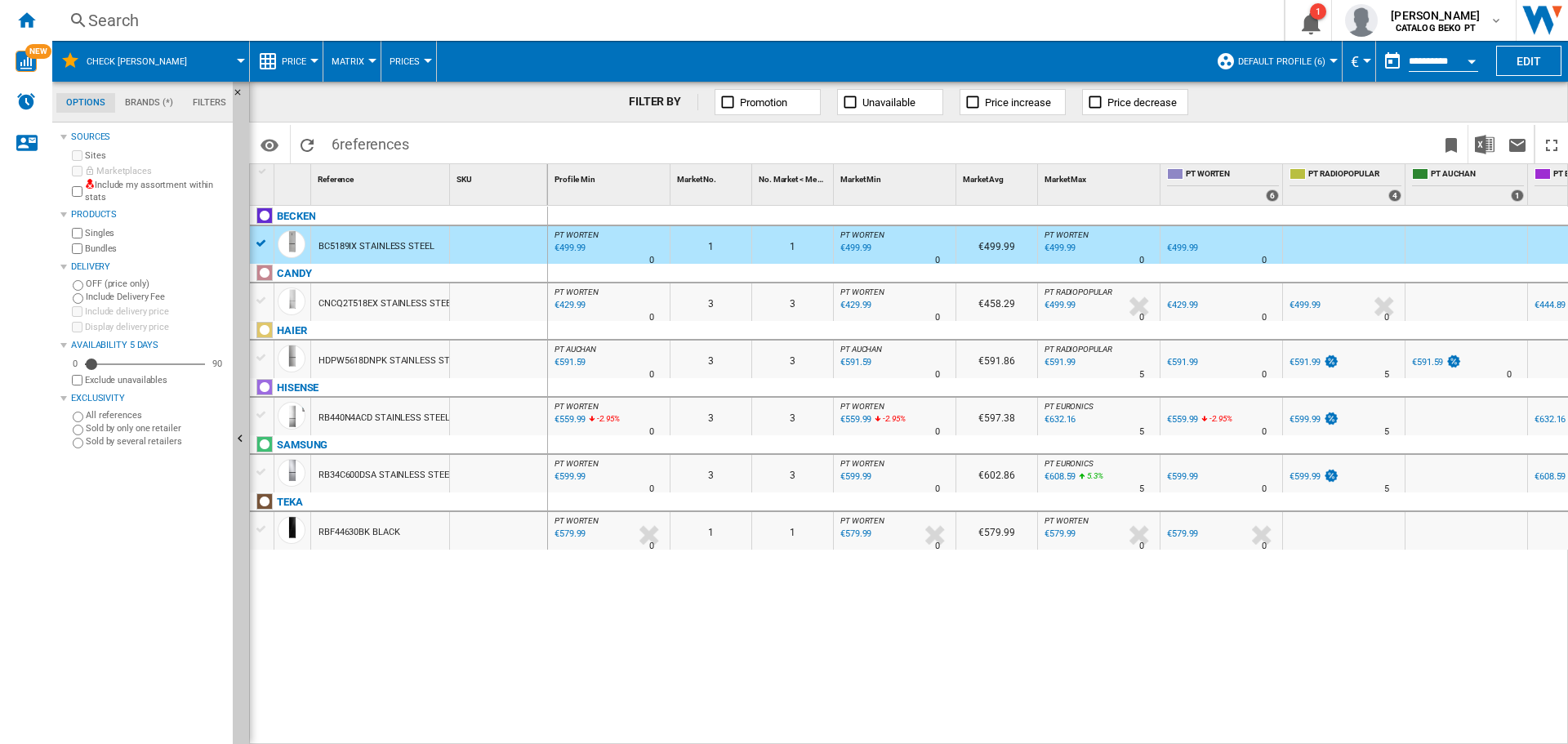
click at [267, 412] on div at bounding box center [261, 415] width 17 height 15
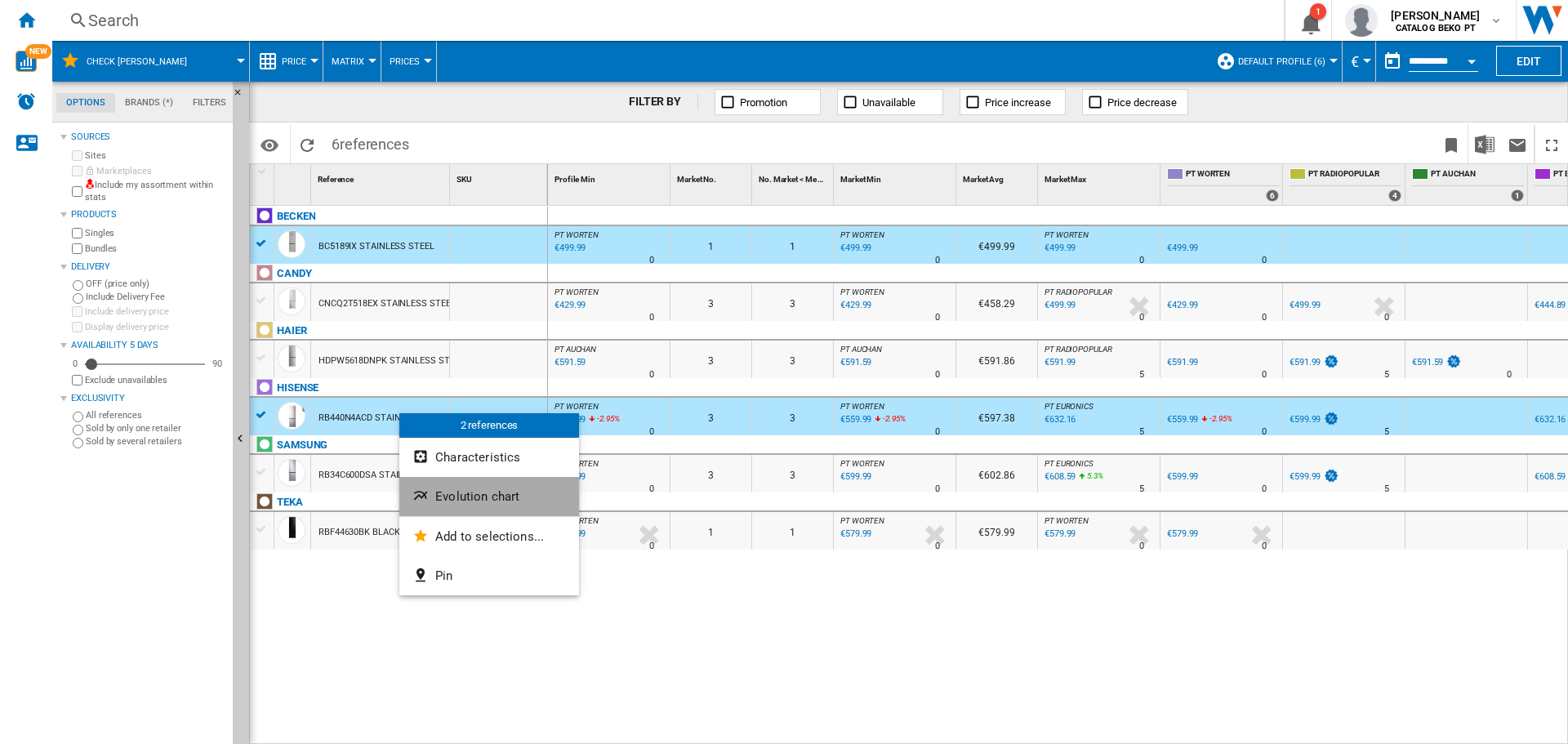
click at [522, 489] on button "Evolution chart" at bounding box center [489, 497] width 180 height 39
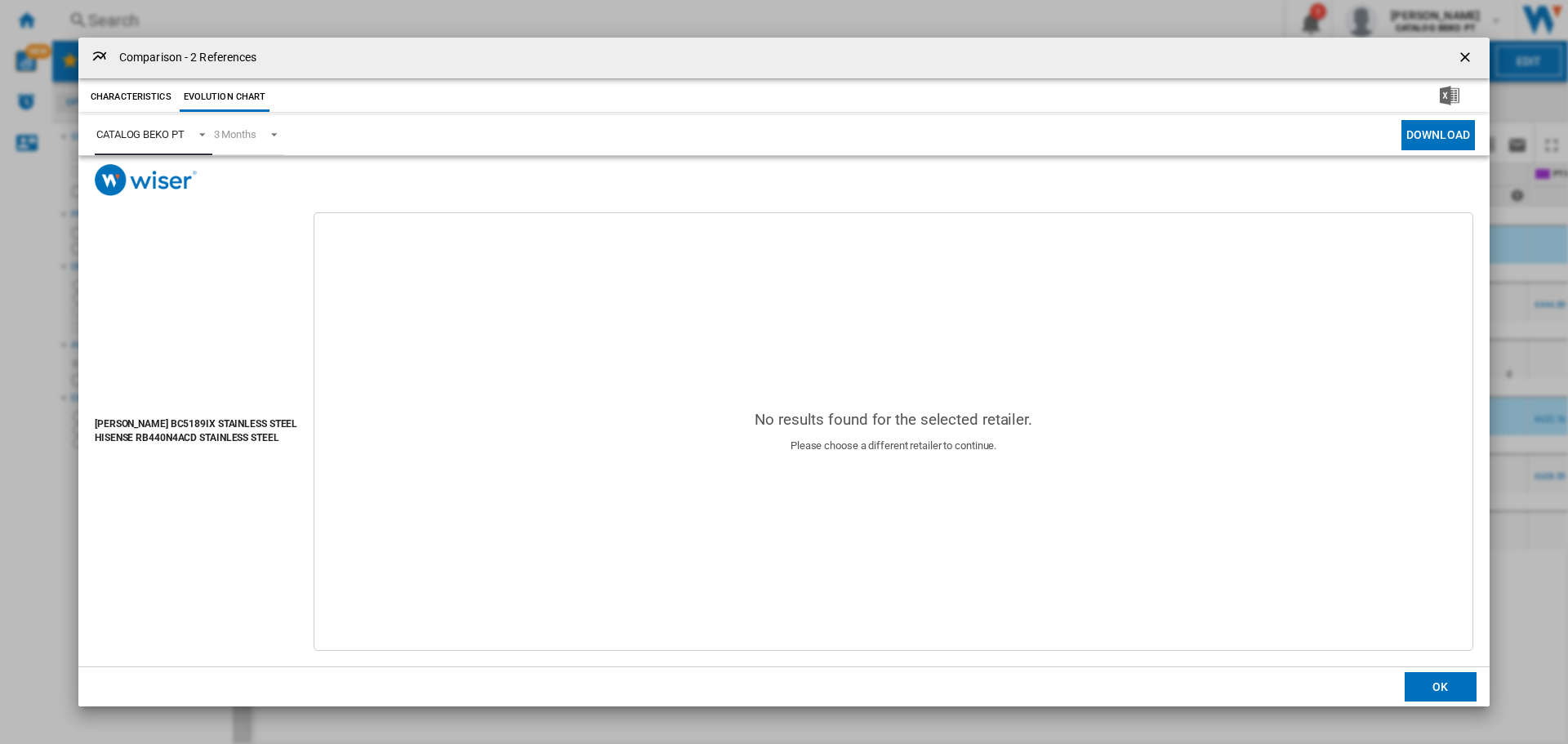
click at [167, 125] on md-select-value "CATALOG BEKO PT" at bounding box center [153, 136] width 117 height 40
click at [175, 139] on div "CATALOG BEKO PT" at bounding box center [140, 134] width 88 height 12
click at [193, 139] on span "Product popup" at bounding box center [197, 133] width 19 height 15
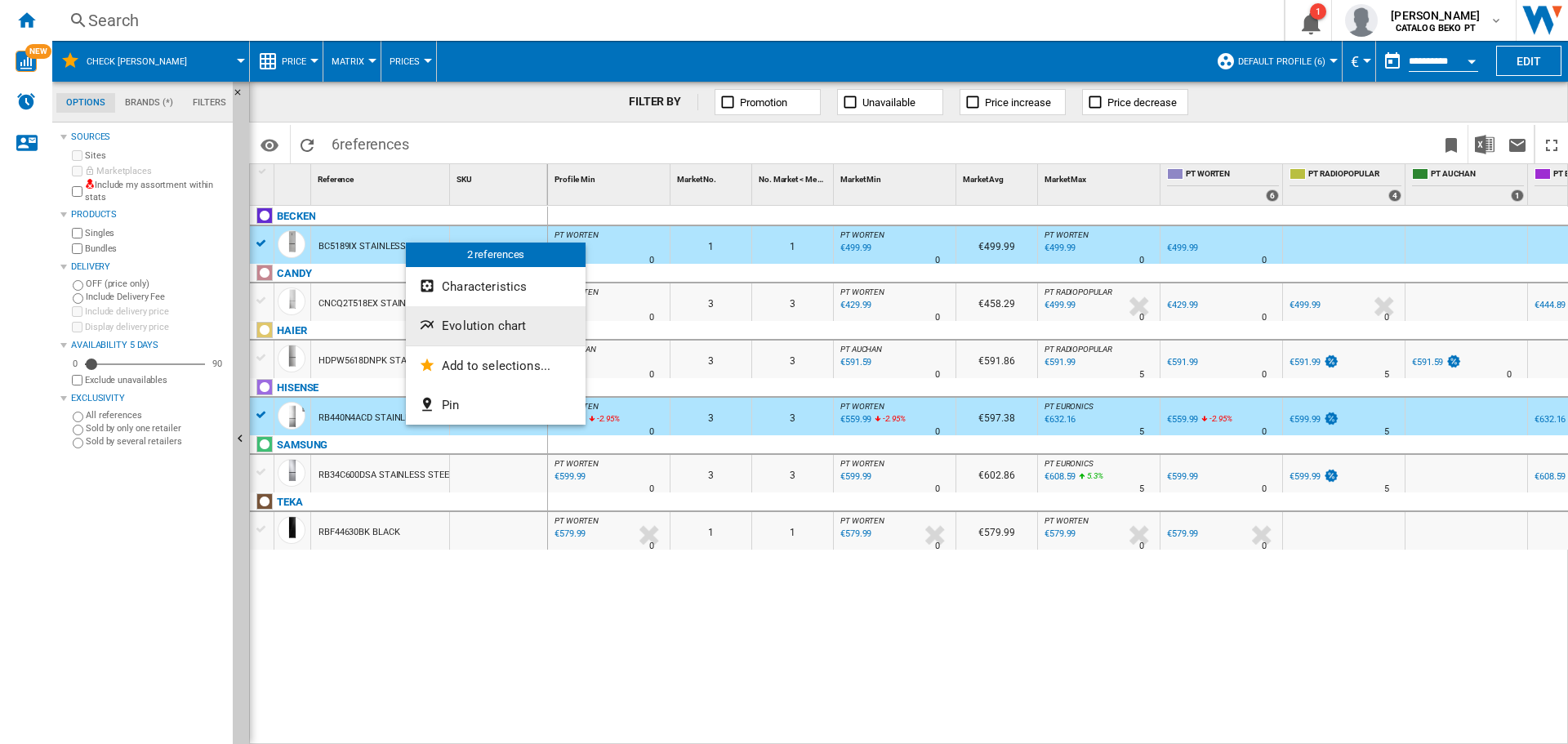
click at [466, 332] on span "Evolution chart" at bounding box center [484, 326] width 84 height 15
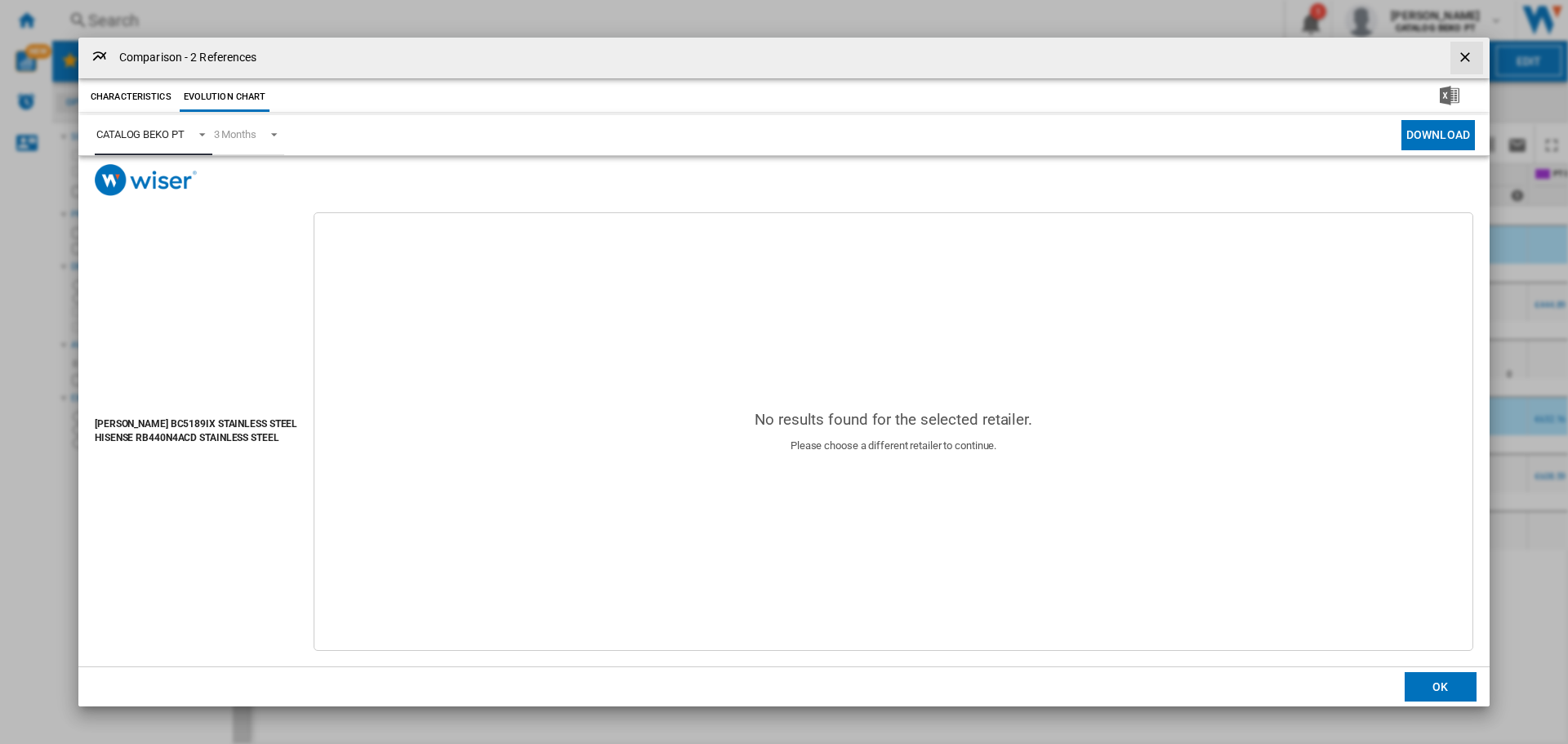
click at [171, 140] on span "CATALOG BEKO PT" at bounding box center [140, 135] width 88 height 15
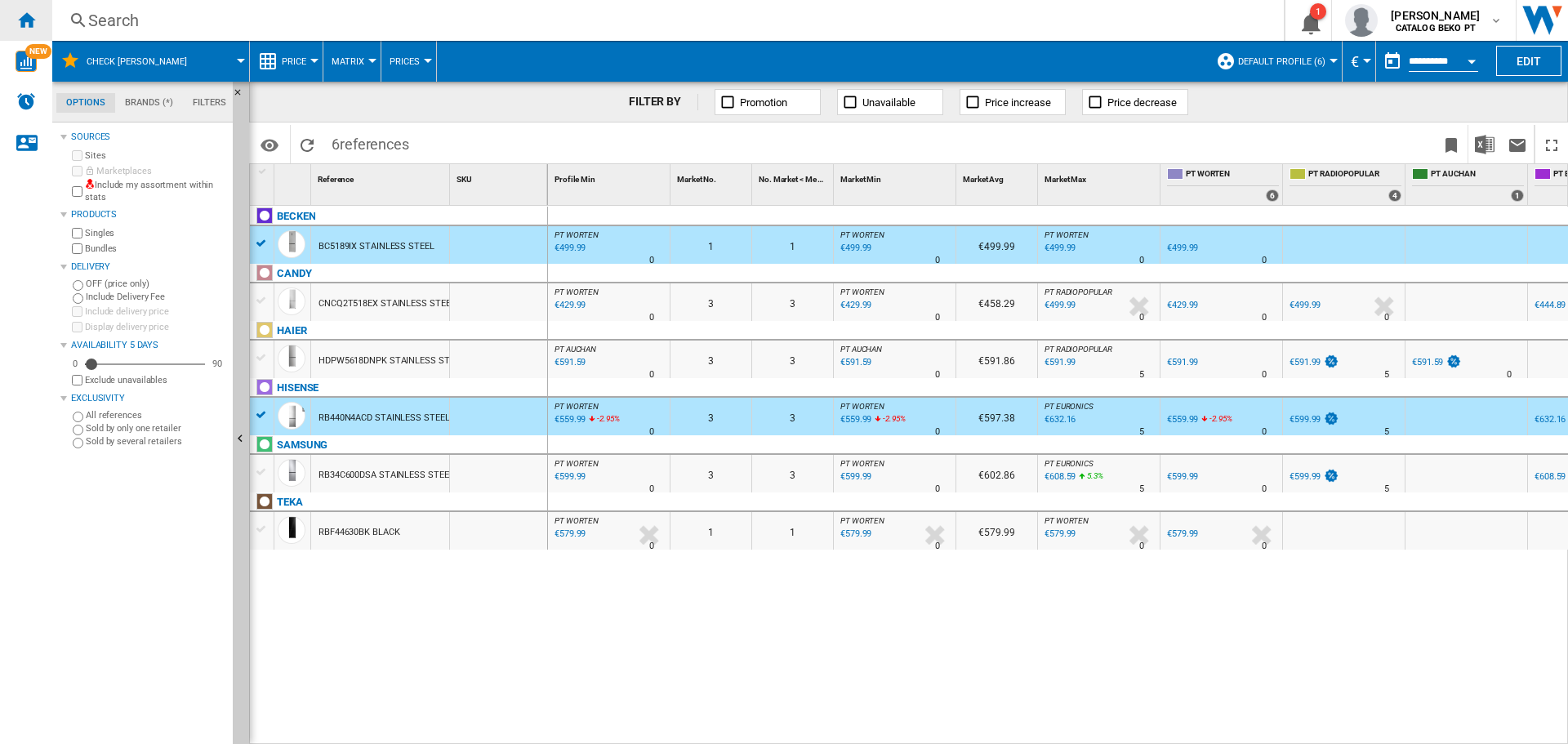
click at [34, 17] on ng-md-icon "Home" at bounding box center [26, 19] width 19 height 19
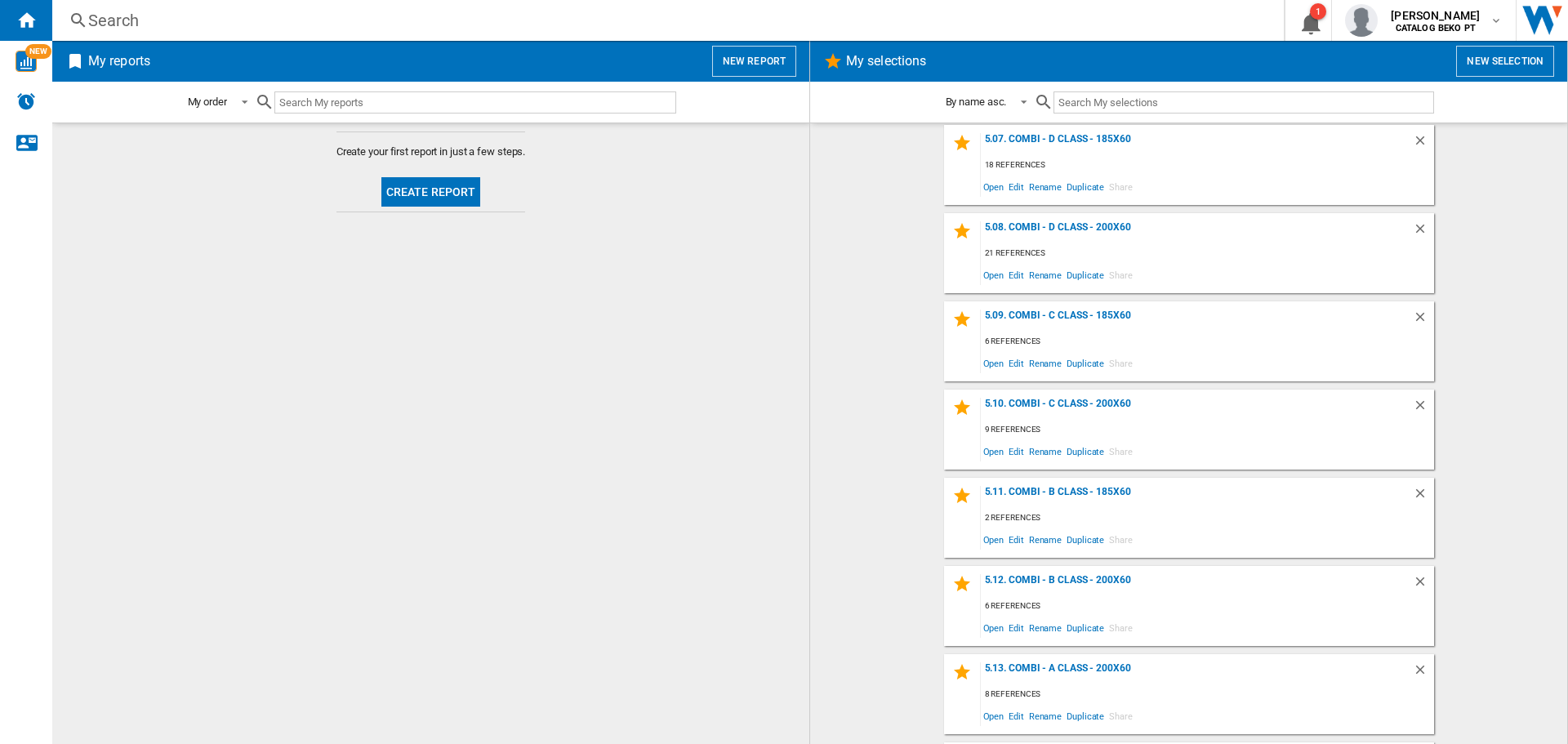
scroll to position [1938, 0]
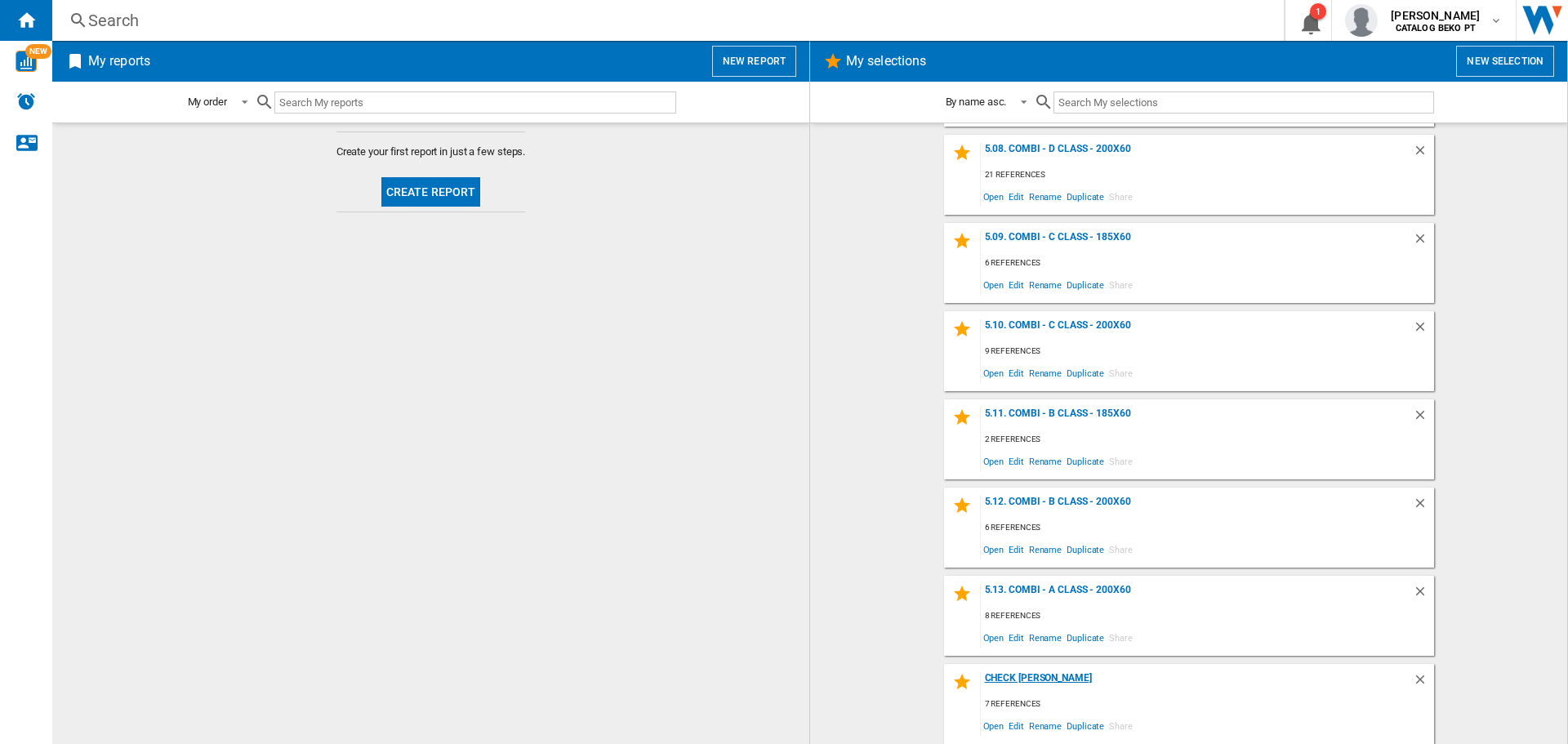
click at [1008, 680] on div "Check [PERSON_NAME]" at bounding box center [1197, 684] width 432 height 22
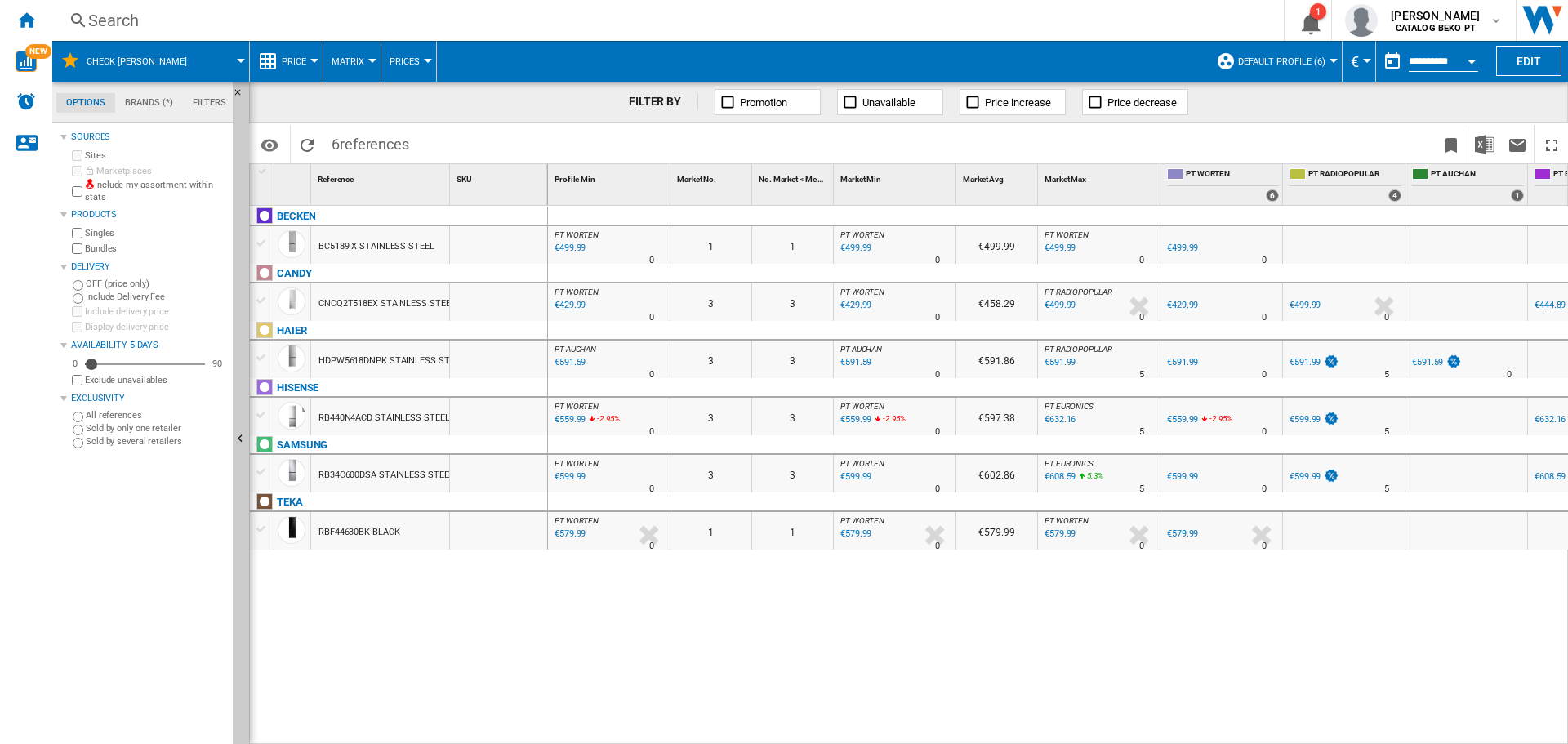
click at [259, 242] on div at bounding box center [261, 244] width 17 height 15
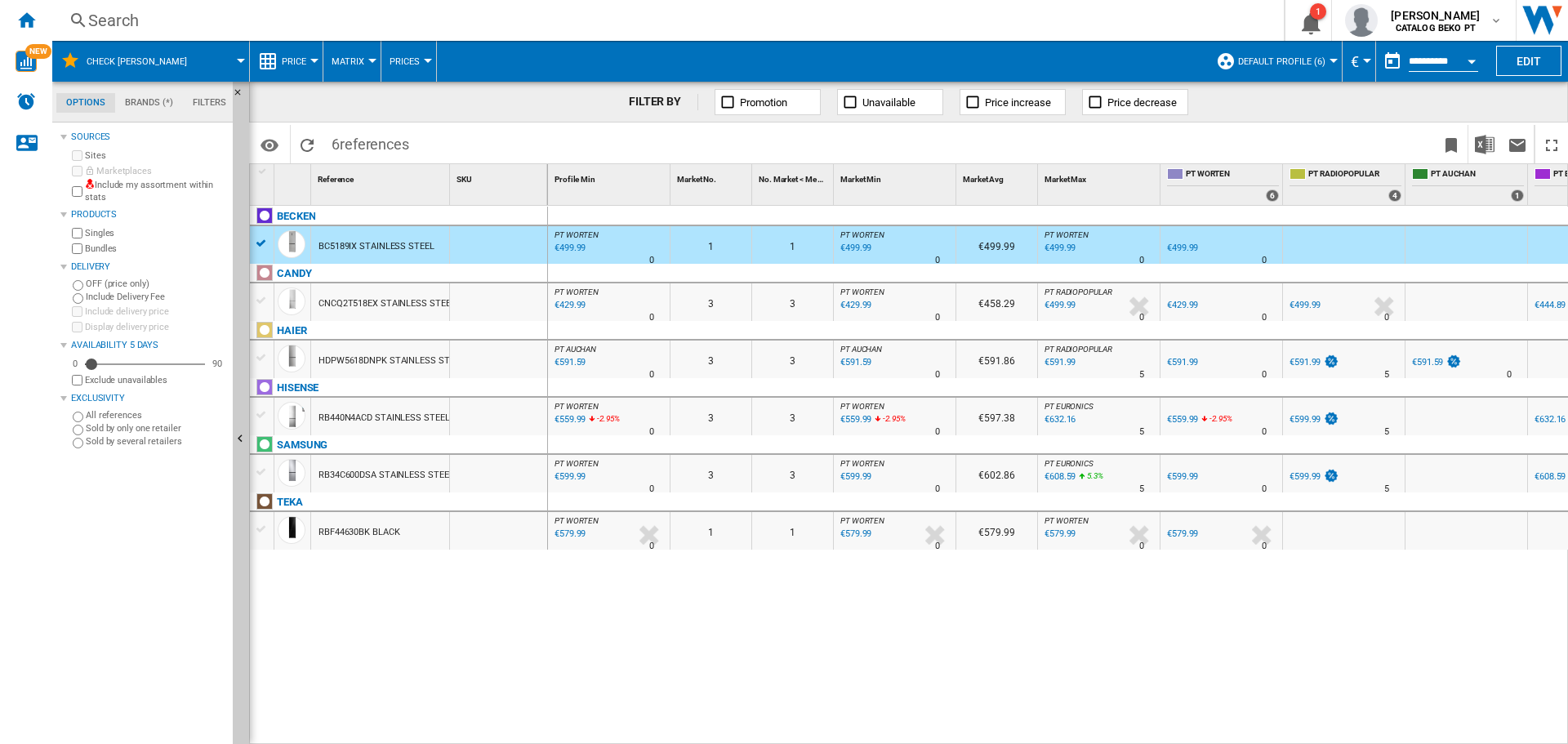
drag, startPoint x: 266, startPoint y: 411, endPoint x: 298, endPoint y: 421, distance: 33.5
click at [266, 412] on div at bounding box center [261, 415] width 17 height 15
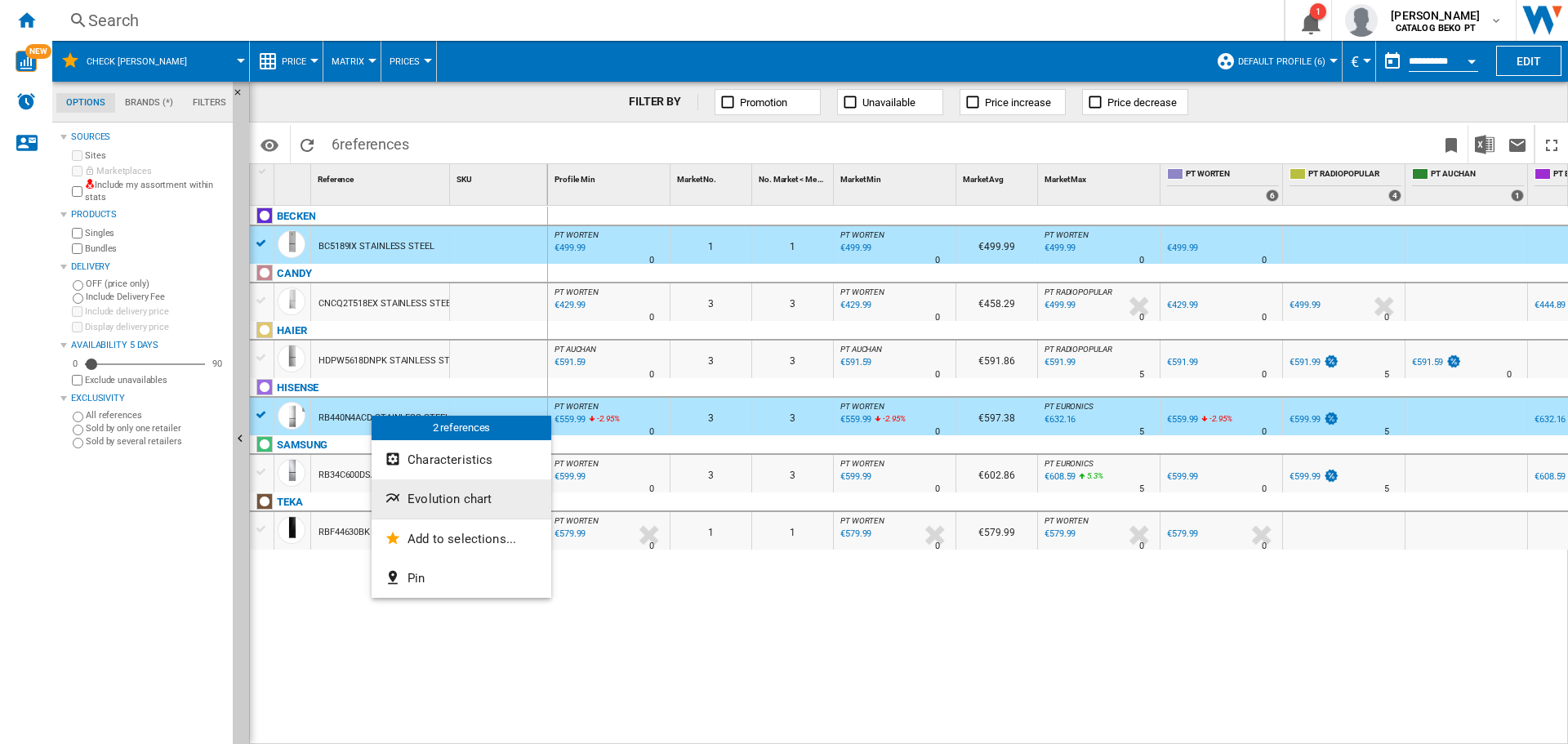
click at [438, 495] on span "Evolution chart" at bounding box center [450, 499] width 84 height 15
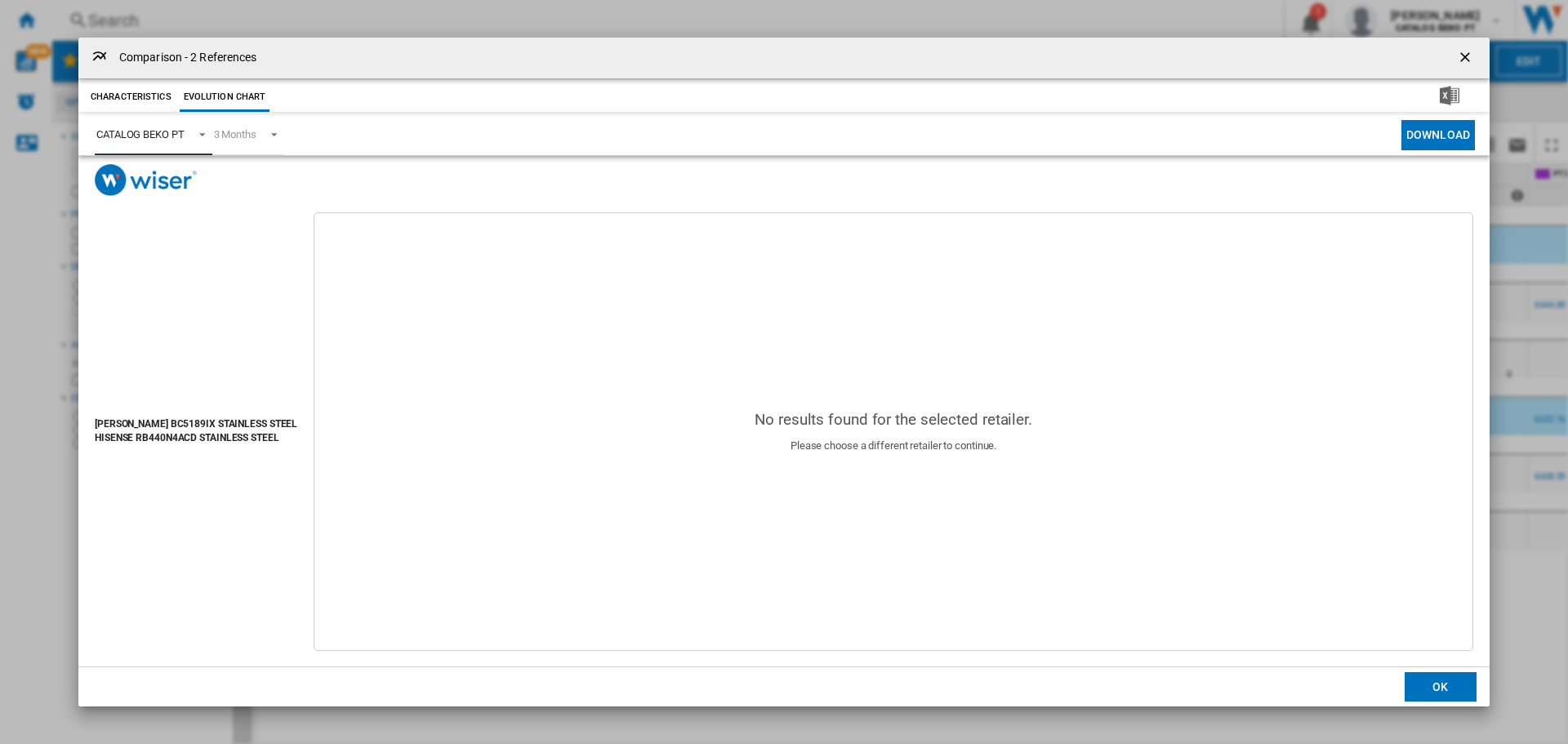
click at [162, 131] on div "CATALOG BEKO PT" at bounding box center [140, 134] width 88 height 12
click at [185, 130] on div "CATALOG BEKO PT" at bounding box center [140, 134] width 88 height 12
click at [188, 135] on md-select-value "CATALOG BEKO PT" at bounding box center [153, 136] width 117 height 40
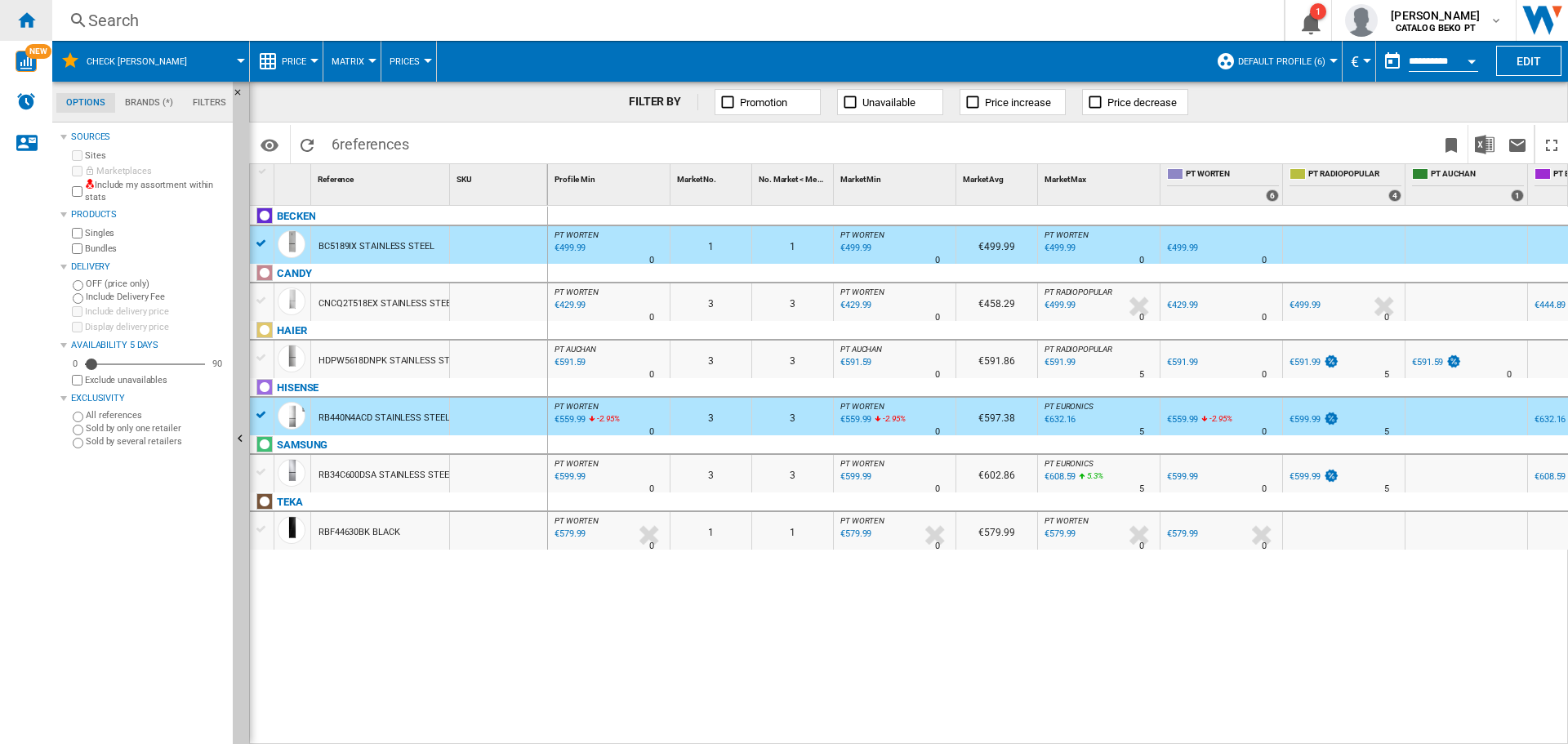
click at [27, 18] on ng-md-icon "Home" at bounding box center [26, 19] width 19 height 19
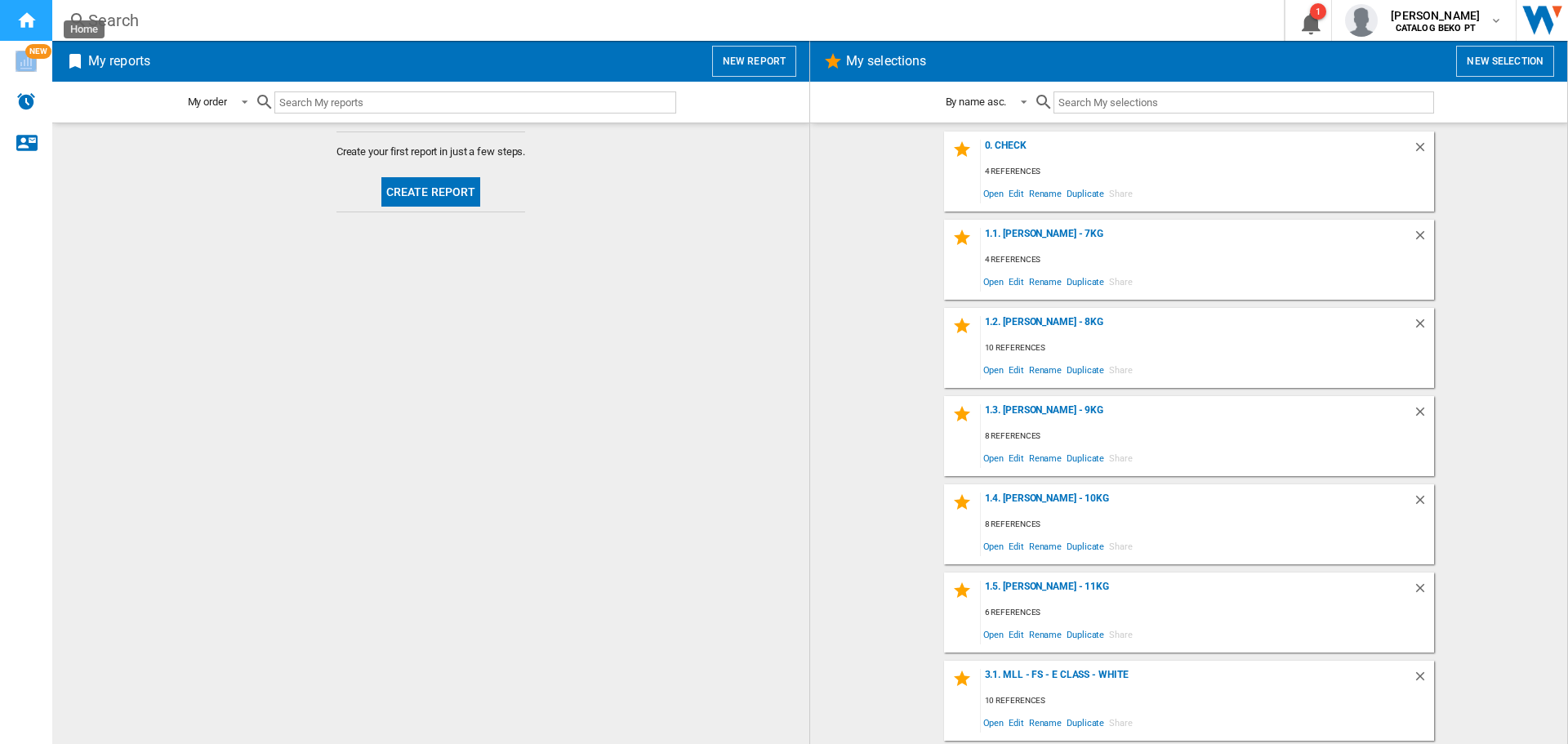
click at [27, 18] on ng-md-icon "Home" at bounding box center [26, 19] width 19 height 19
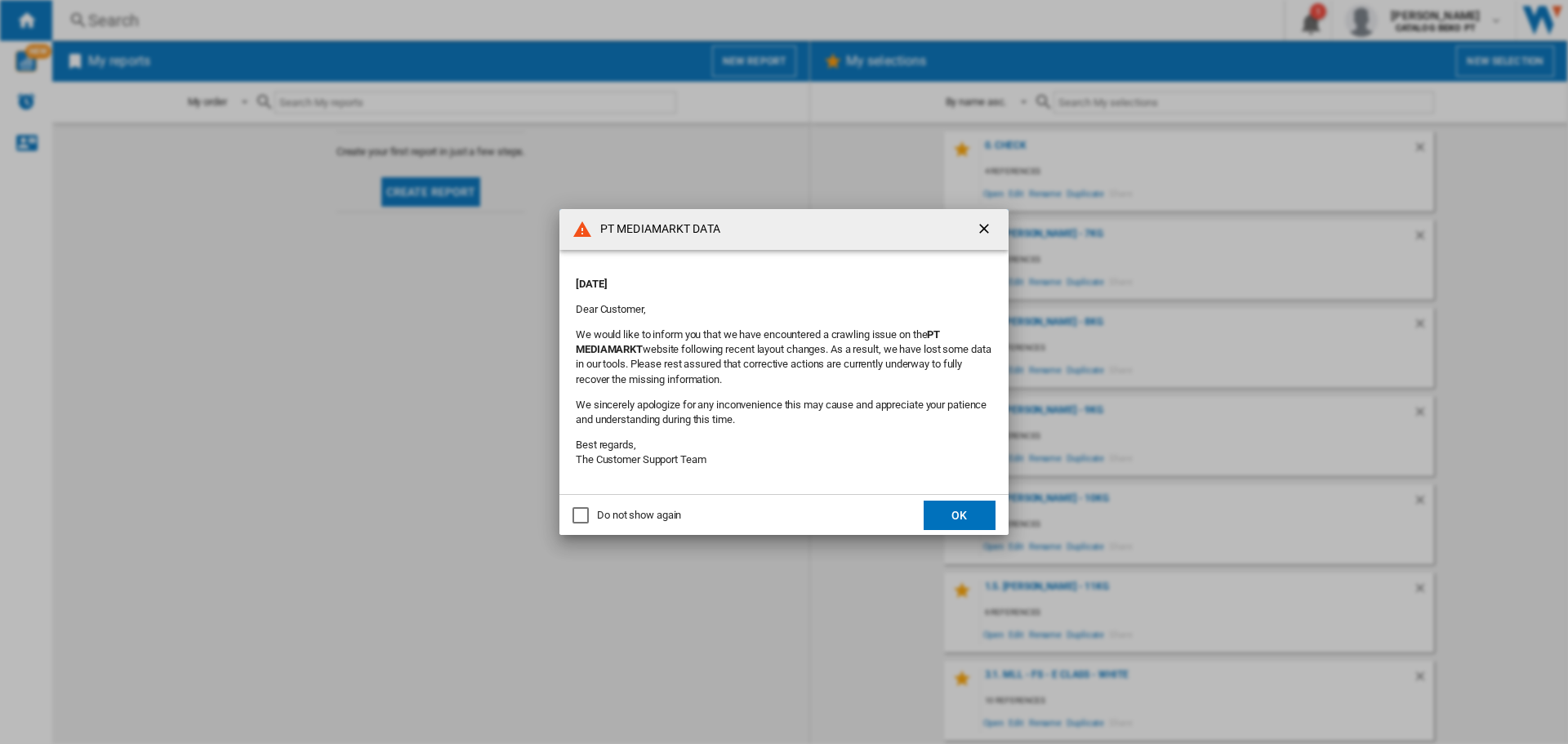
click at [965, 508] on button "OK" at bounding box center [960, 516] width 71 height 29
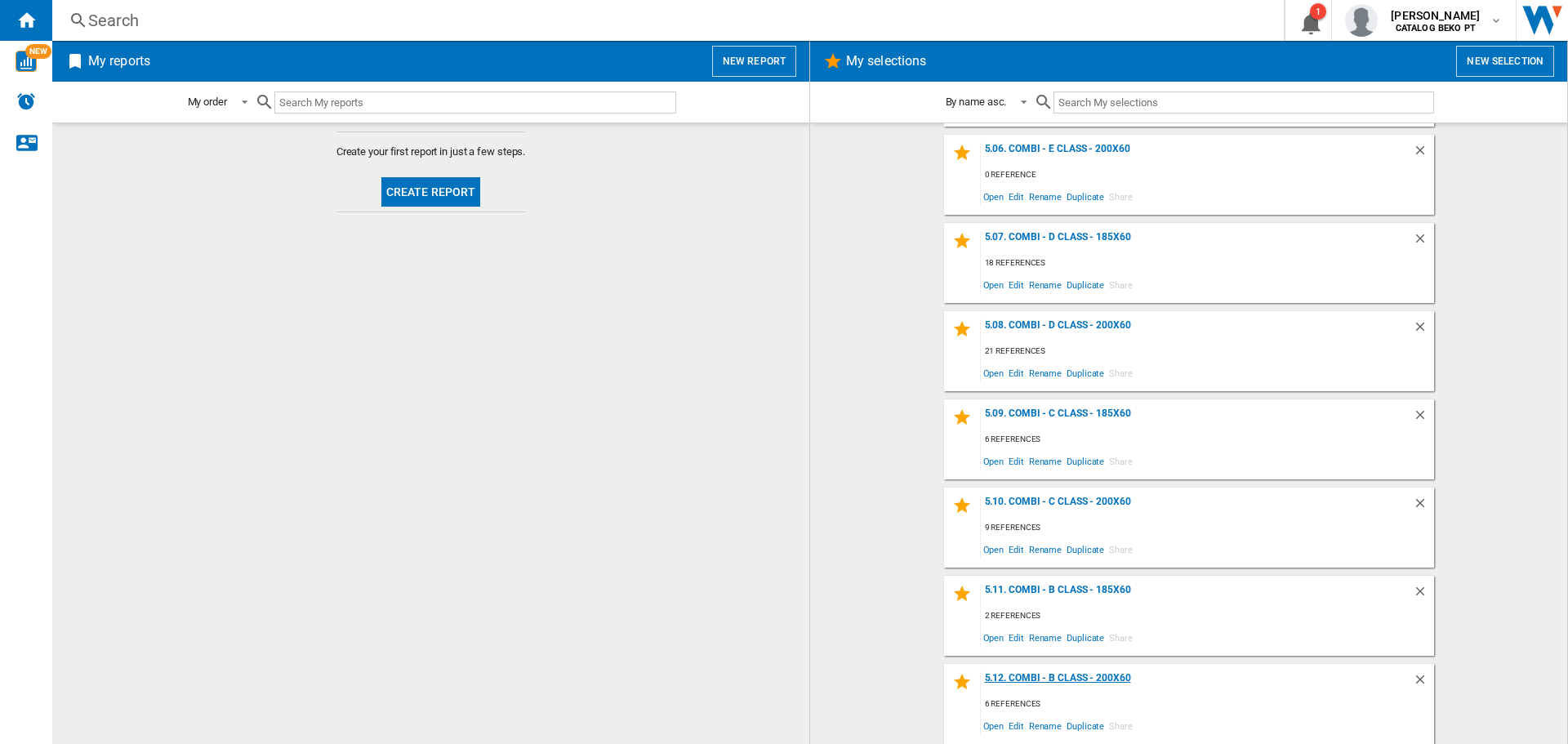
scroll to position [1938, 0]
click at [1028, 673] on div "Check [PERSON_NAME]" at bounding box center [1197, 684] width 432 height 22
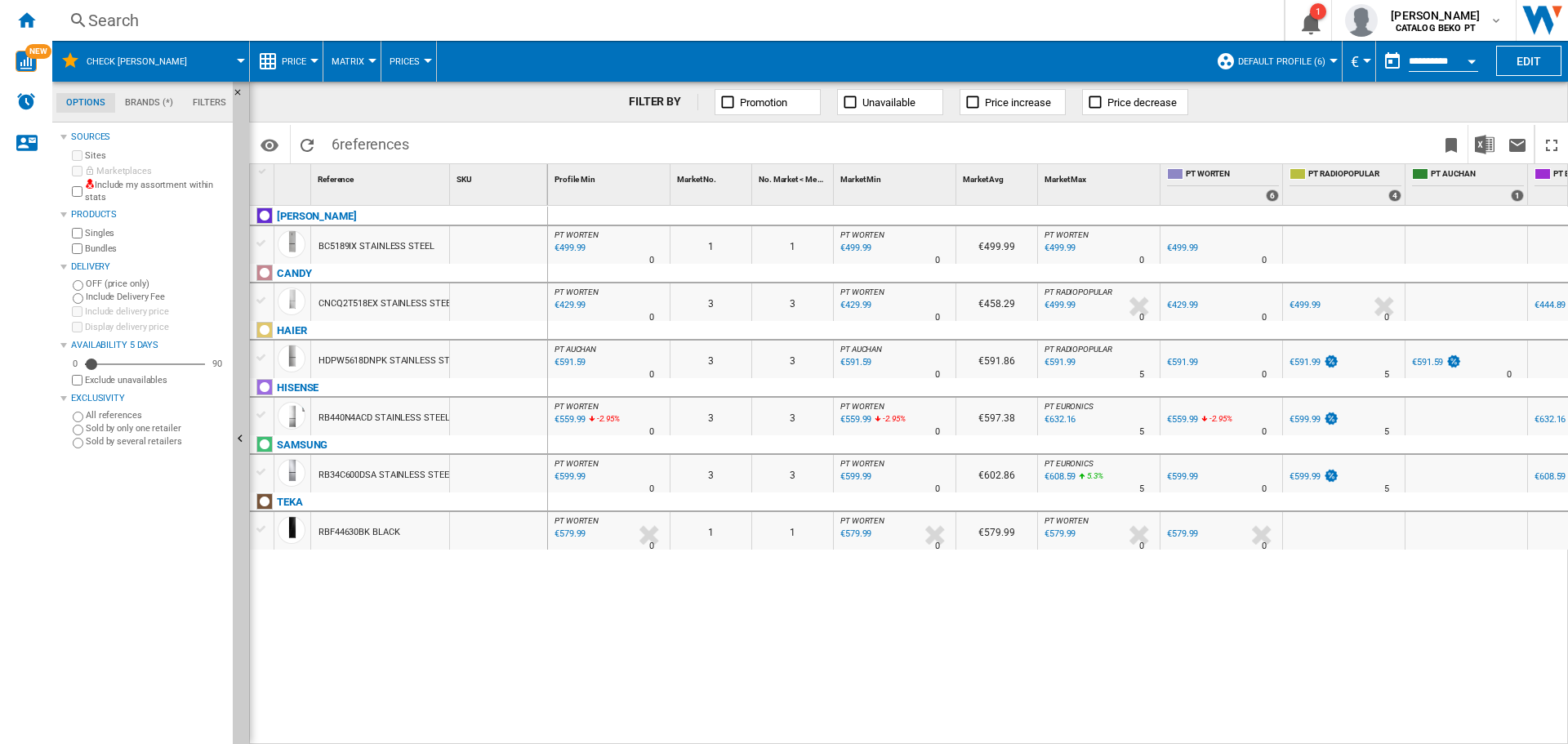
drag, startPoint x: 262, startPoint y: 239, endPoint x: 258, endPoint y: 256, distance: 17.5
click at [262, 242] on div at bounding box center [261, 244] width 17 height 15
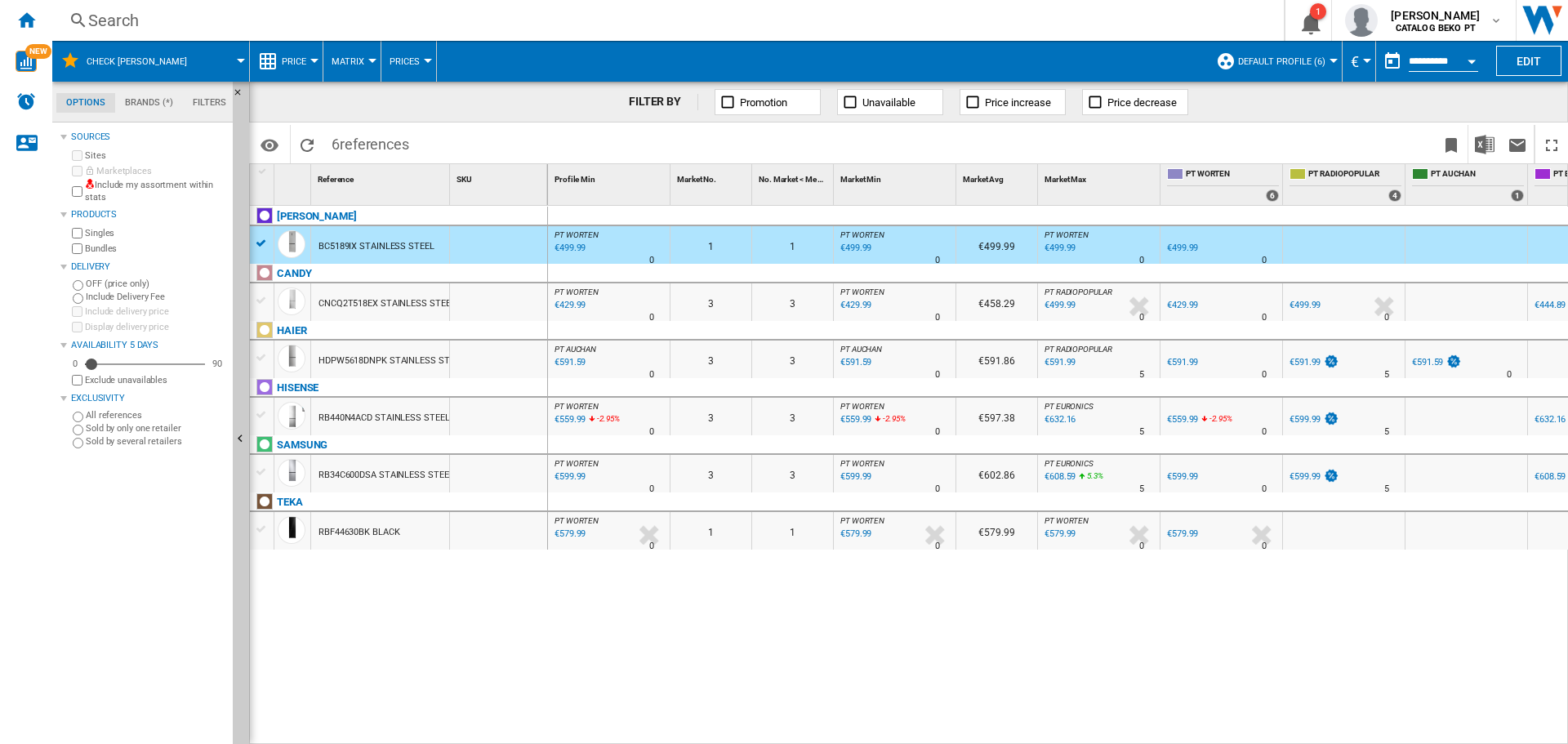
click at [267, 416] on div at bounding box center [261, 415] width 17 height 15
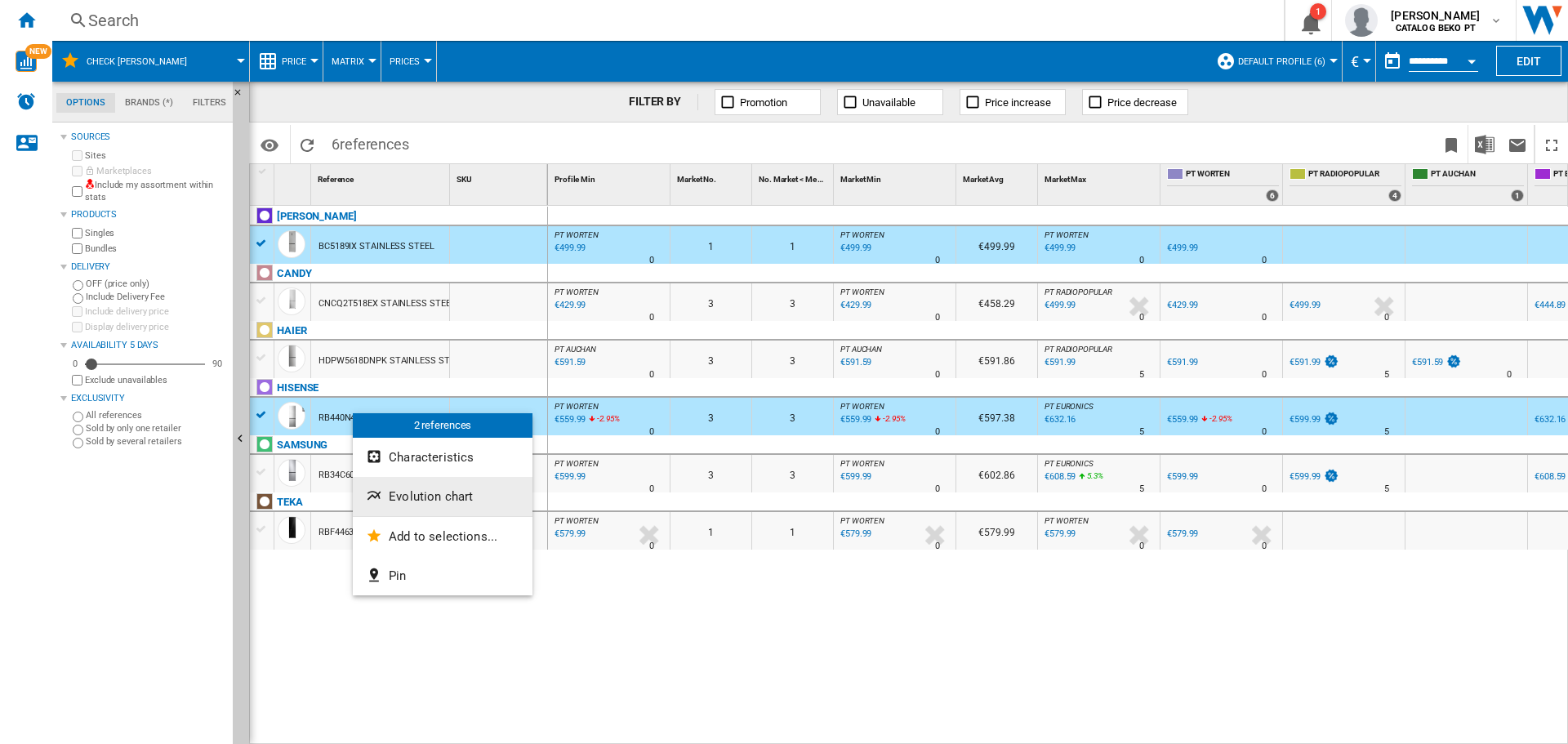
click at [437, 494] on span "Evolution chart" at bounding box center [430, 497] width 84 height 15
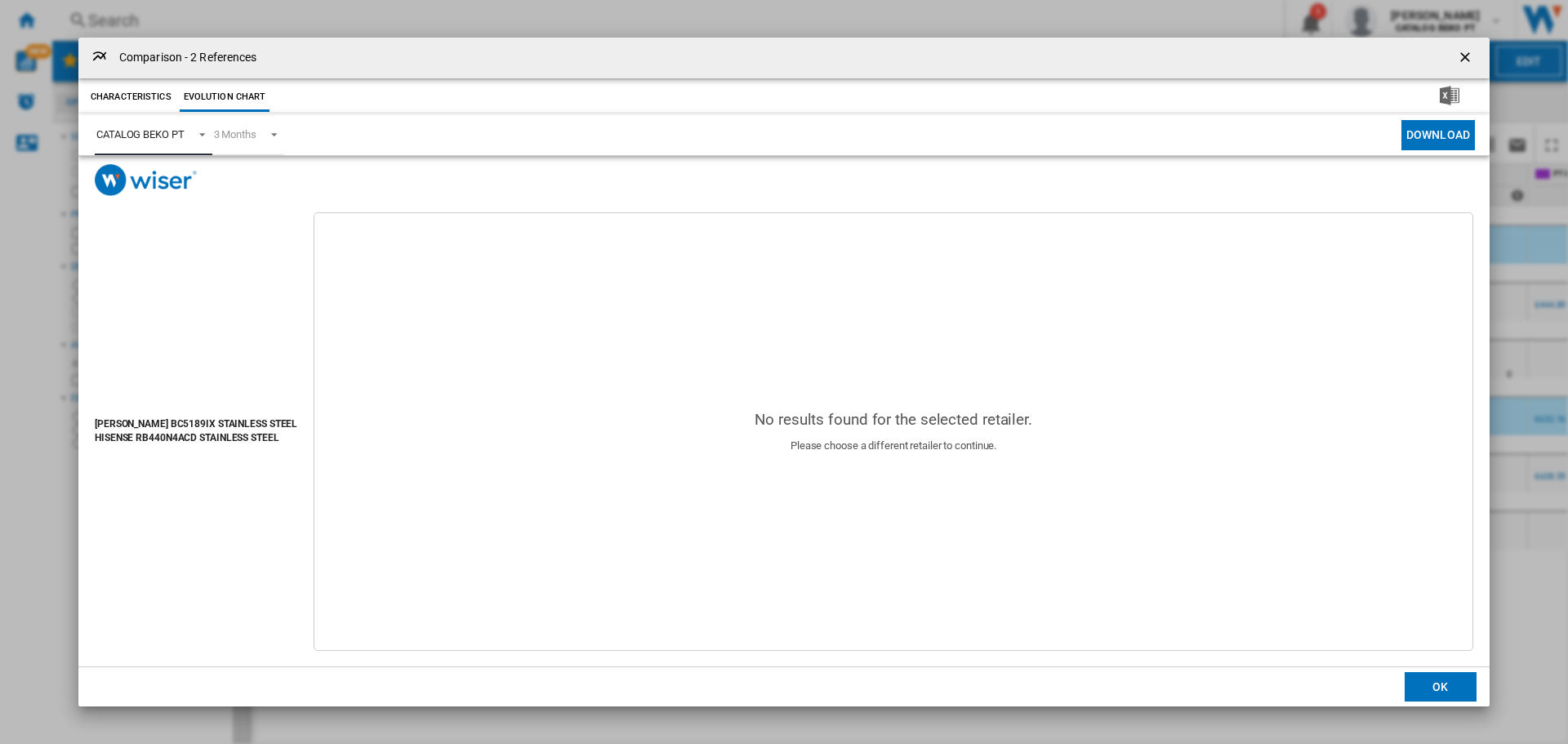
click at [185, 137] on div "CATALOG BEKO PT" at bounding box center [140, 134] width 88 height 12
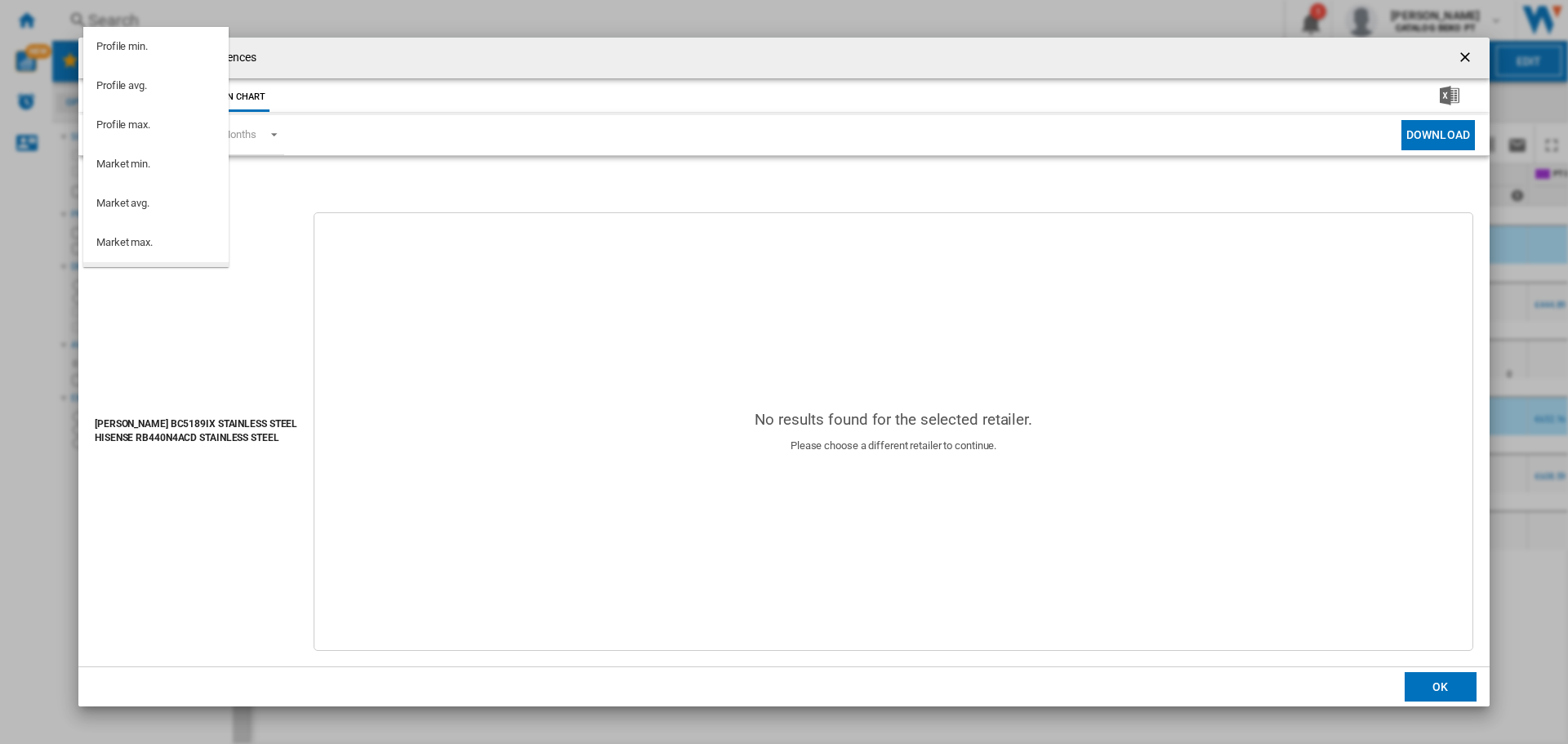
scroll to position [147, 0]
click at [147, 173] on div "PT WORTEN" at bounding box center [125, 175] width 57 height 15
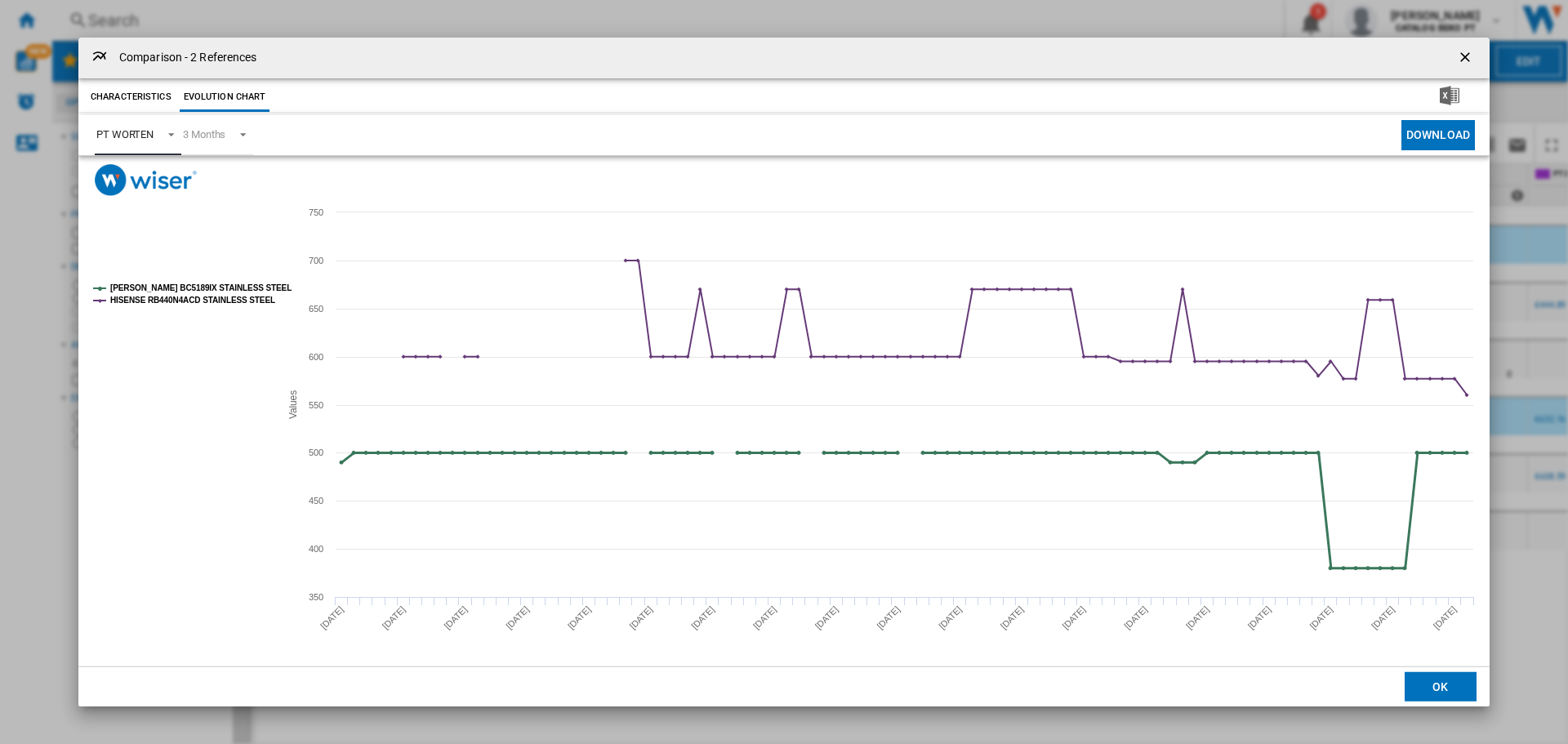
click at [144, 288] on tspan "[PERSON_NAME] BC5189IX STAINLESS STEEL" at bounding box center [201, 288] width 181 height 9
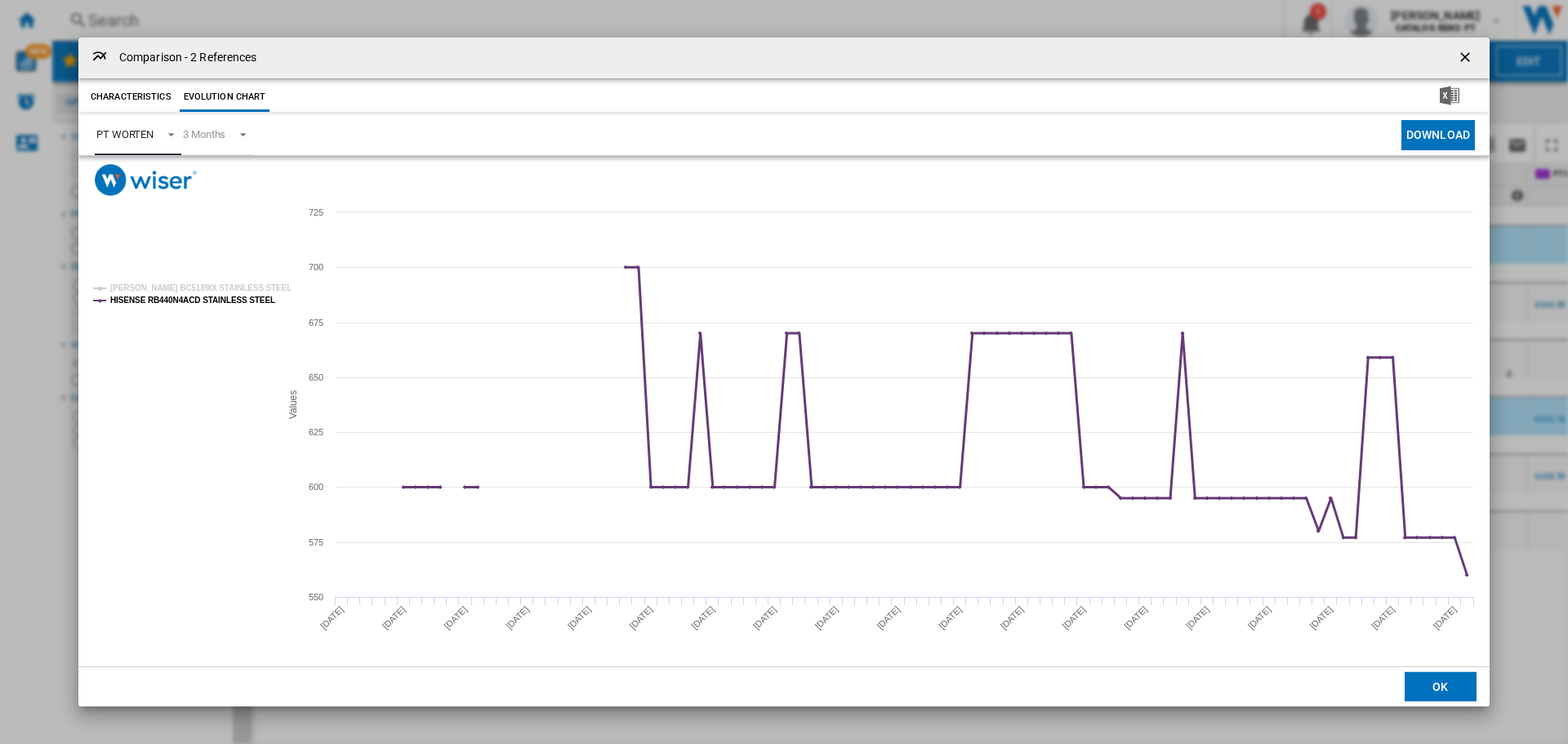
click at [147, 302] on tspan "HISENSE RB440N4ACD STAINLESS STEEL" at bounding box center [192, 301] width 165 height 9
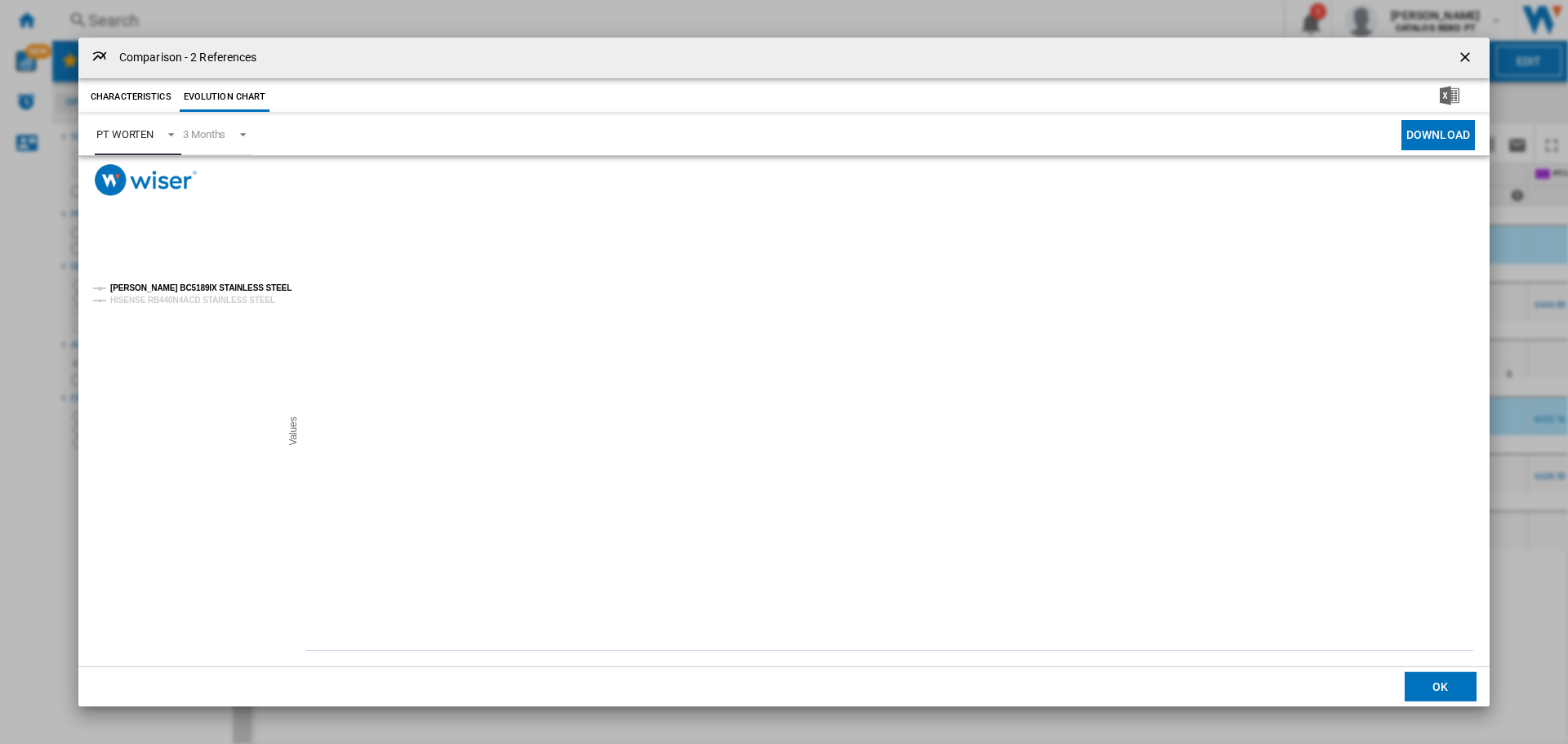
click at [151, 290] on tspan "[PERSON_NAME] BC5189IX STAINLESS STEEL" at bounding box center [201, 288] width 181 height 9
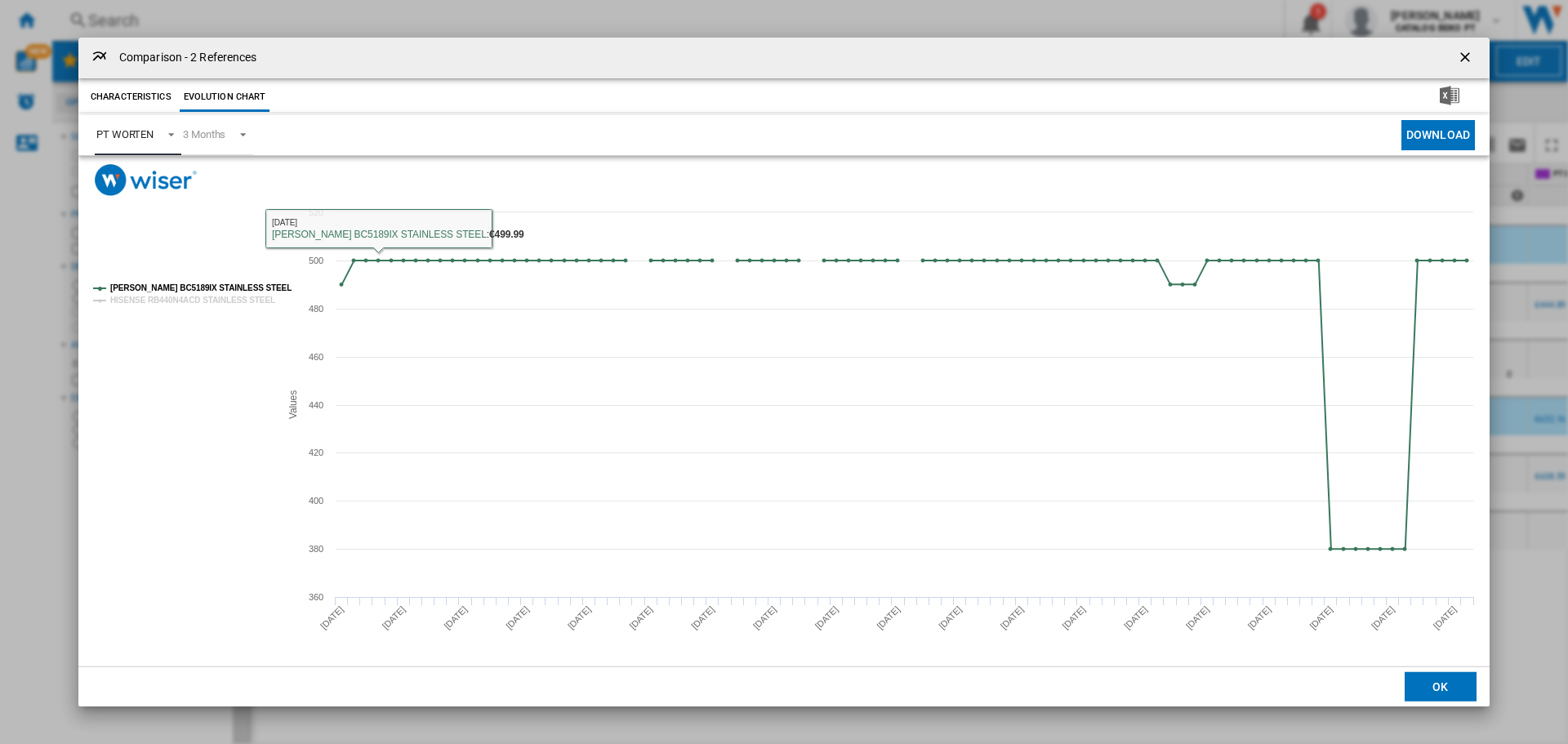
click at [120, 301] on tspan "HISENSE RB440N4ACD STAINLESS STEEL" at bounding box center [192, 301] width 165 height 9
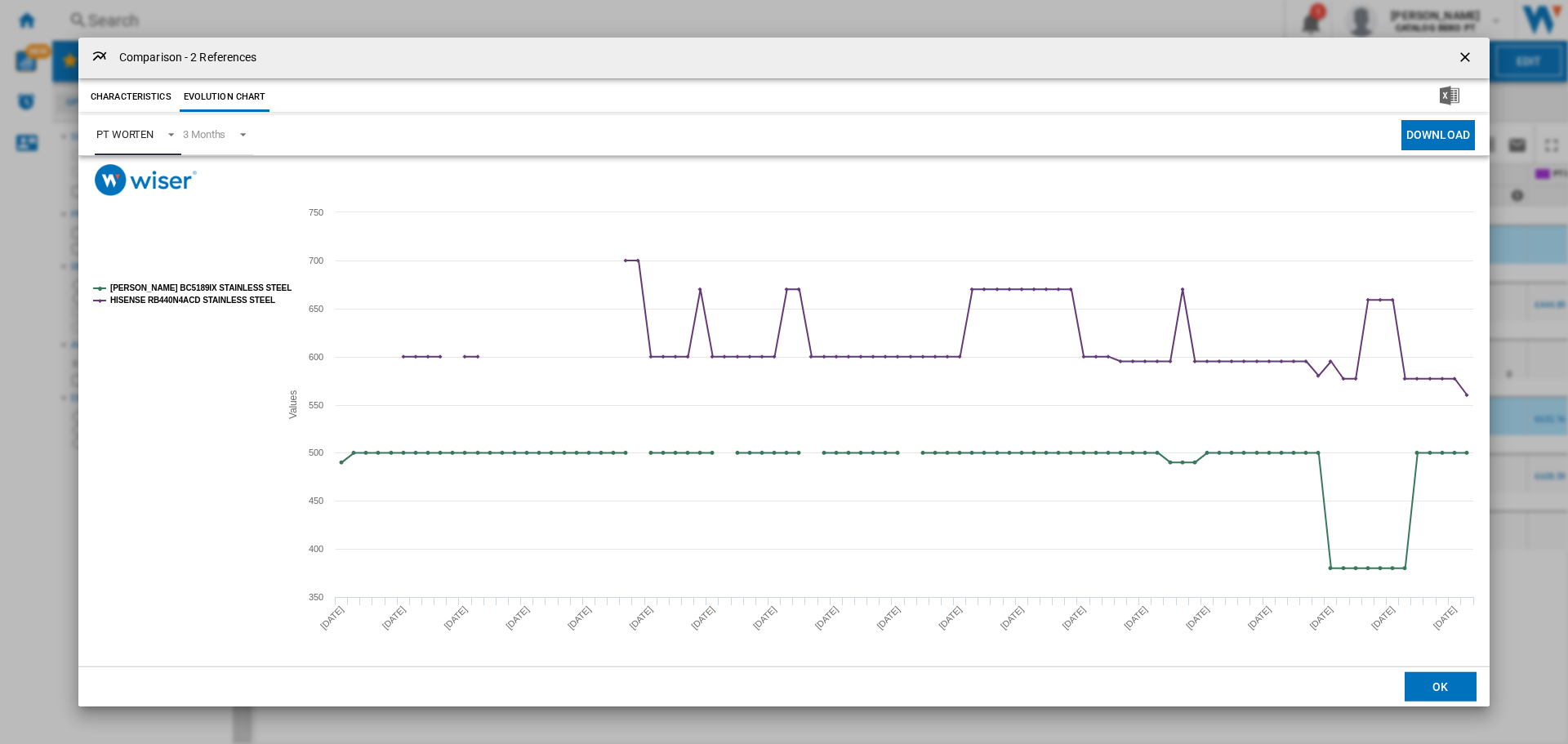
click at [135, 278] on rect "Product popup" at bounding box center [180, 294] width 187 height 34
click at [135, 280] on rect "Product popup" at bounding box center [180, 294] width 187 height 34
click at [137, 283] on tspan "[PERSON_NAME] BC5189IX STAINLESS STEEL" at bounding box center [201, 288] width 181 height 9
